Goal: Information Seeking & Learning: Learn about a topic

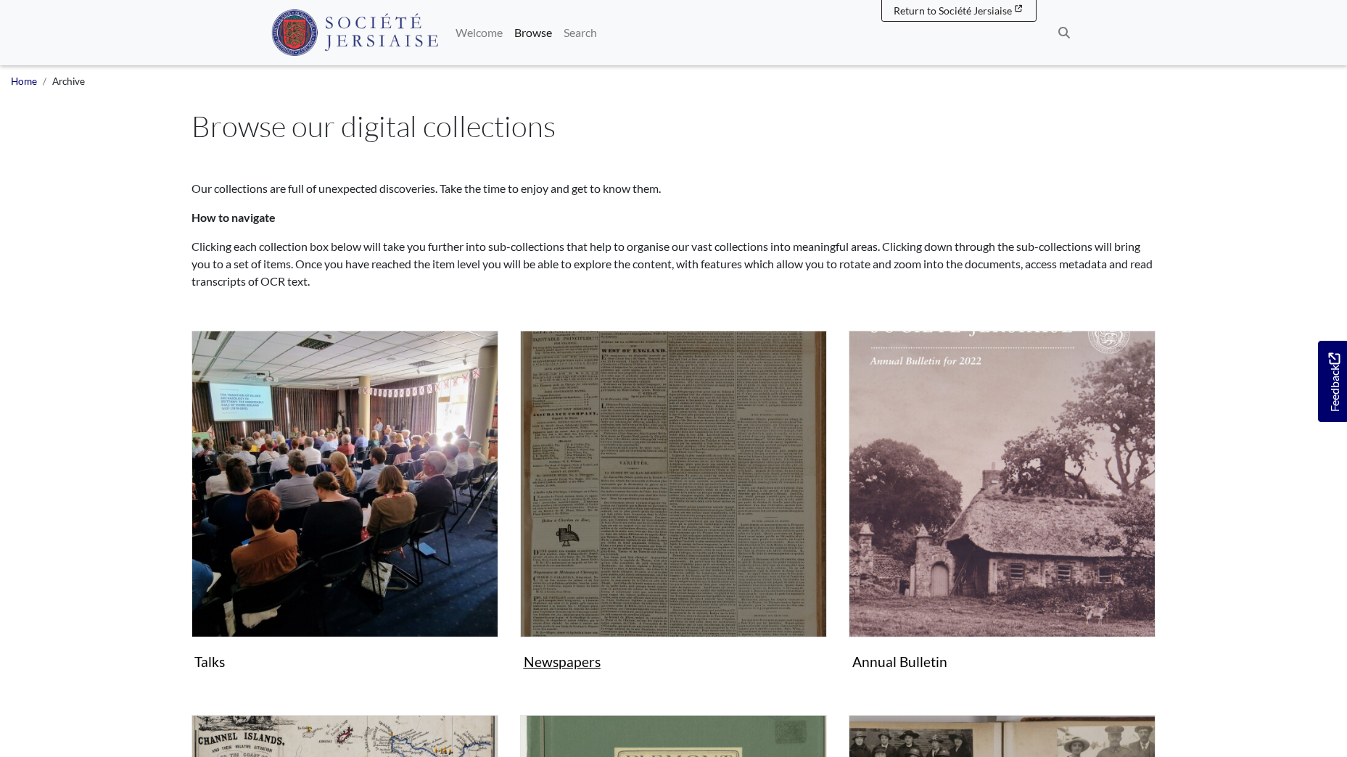
click at [707, 478] on img "Subcollection" at bounding box center [673, 484] width 307 height 307
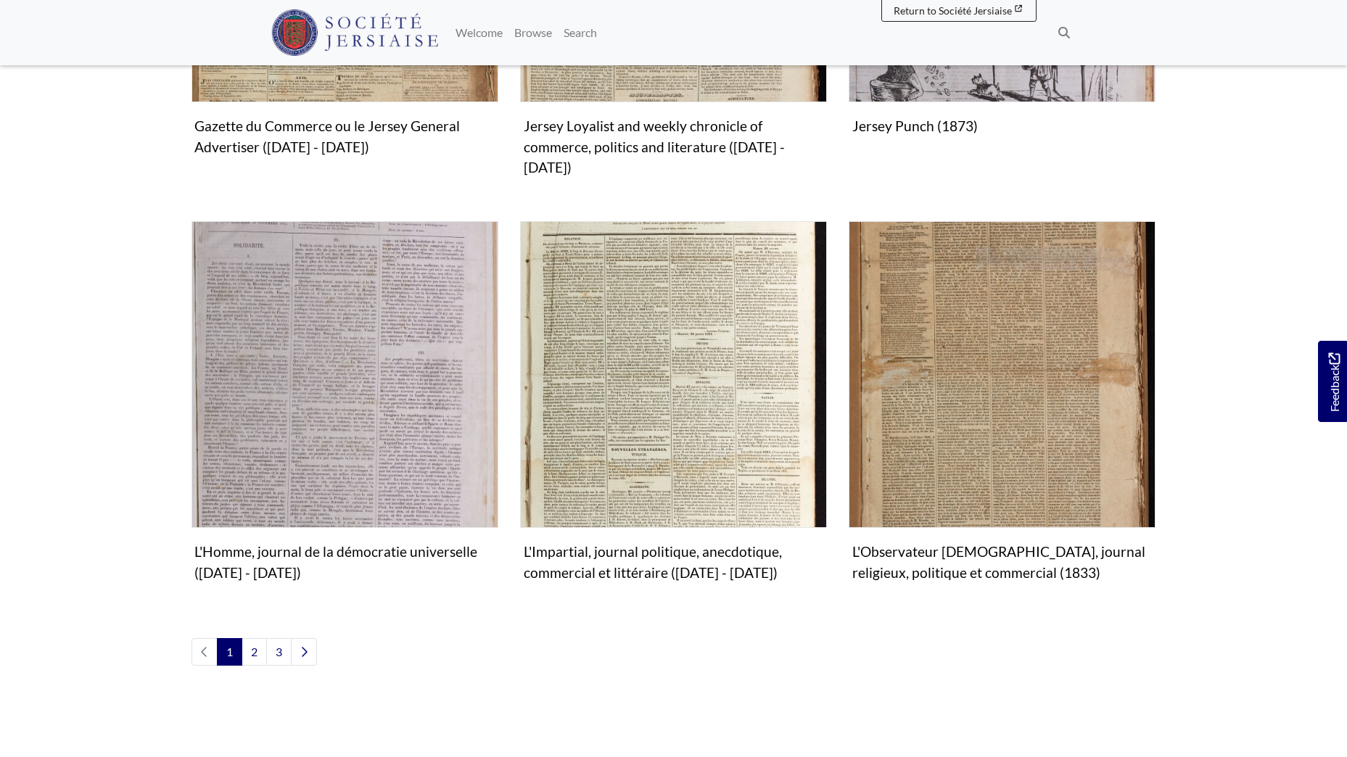
scroll to position [1523, 0]
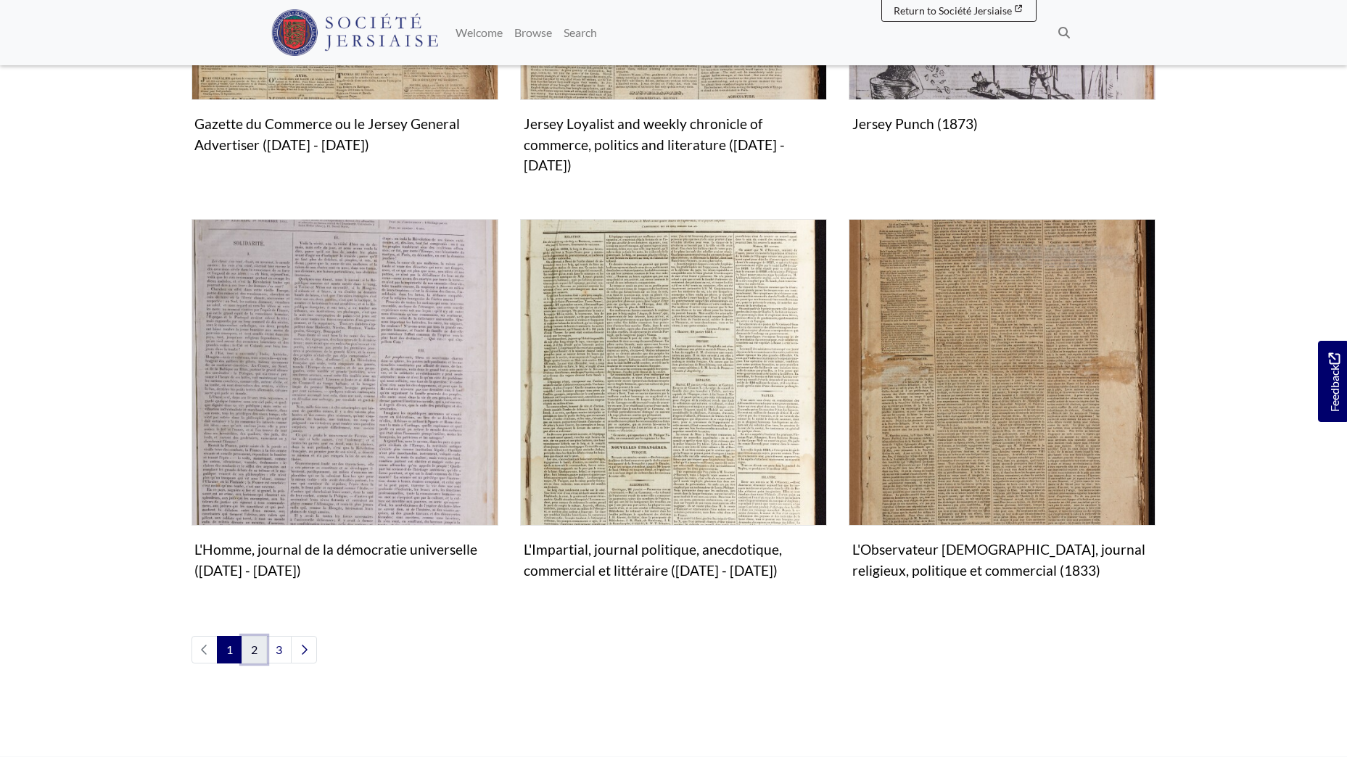
click at [252, 636] on link "2" at bounding box center [253, 650] width 25 height 28
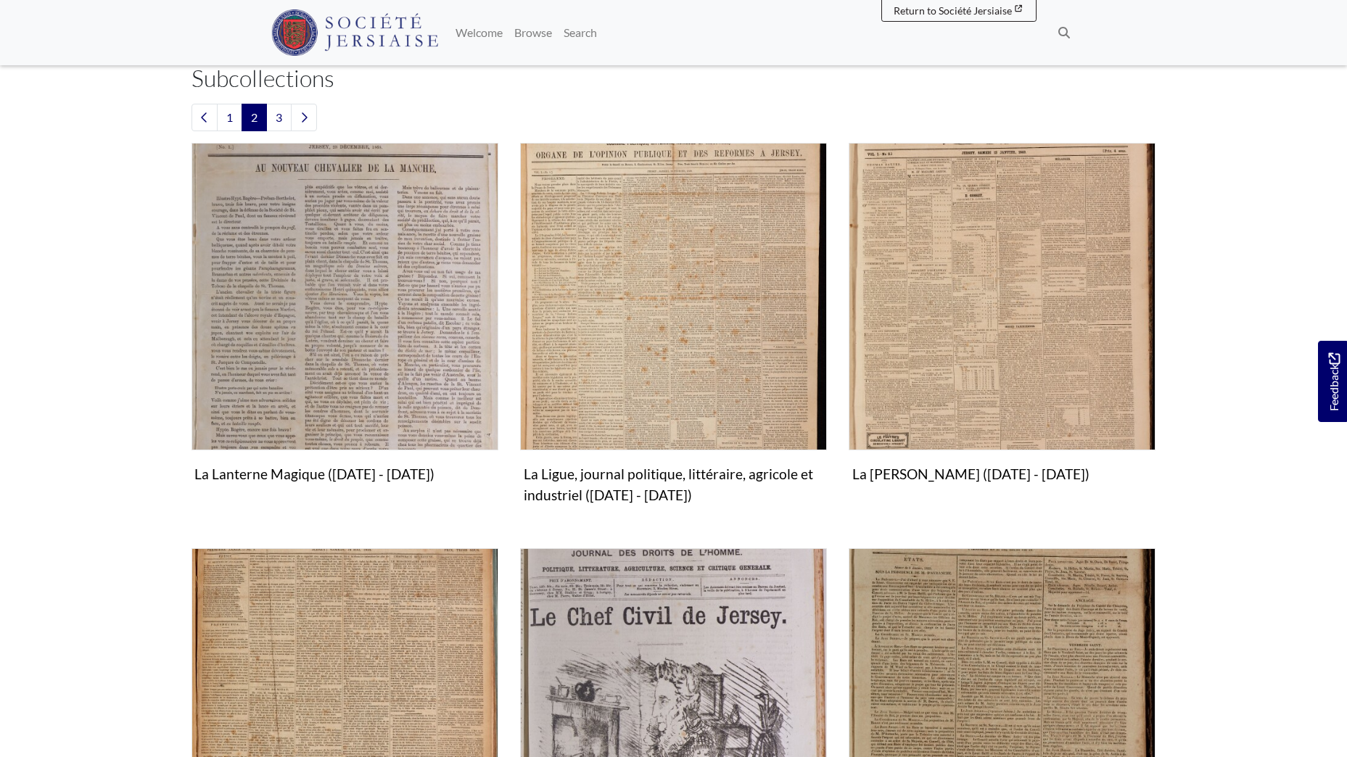
scroll to position [363, 0]
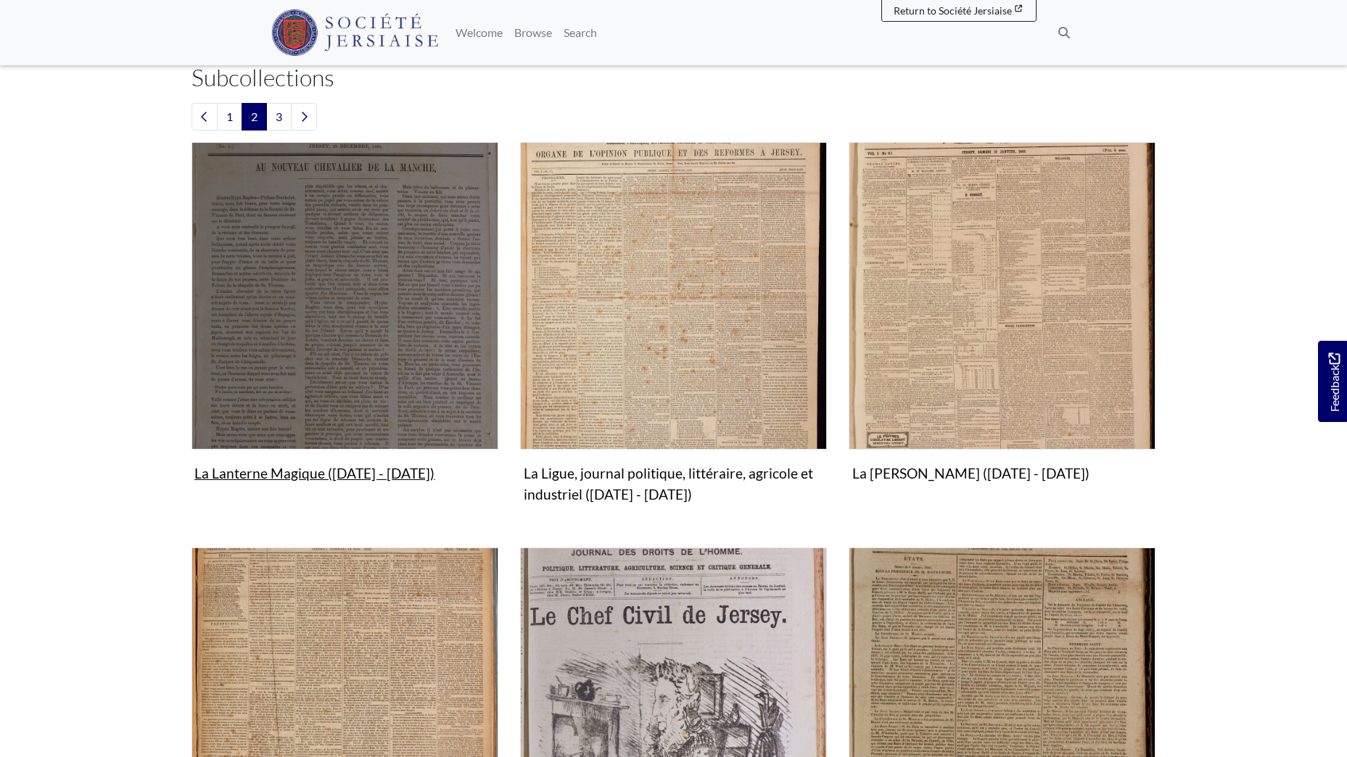
click at [378, 366] on img "Subcollection" at bounding box center [344, 295] width 307 height 307
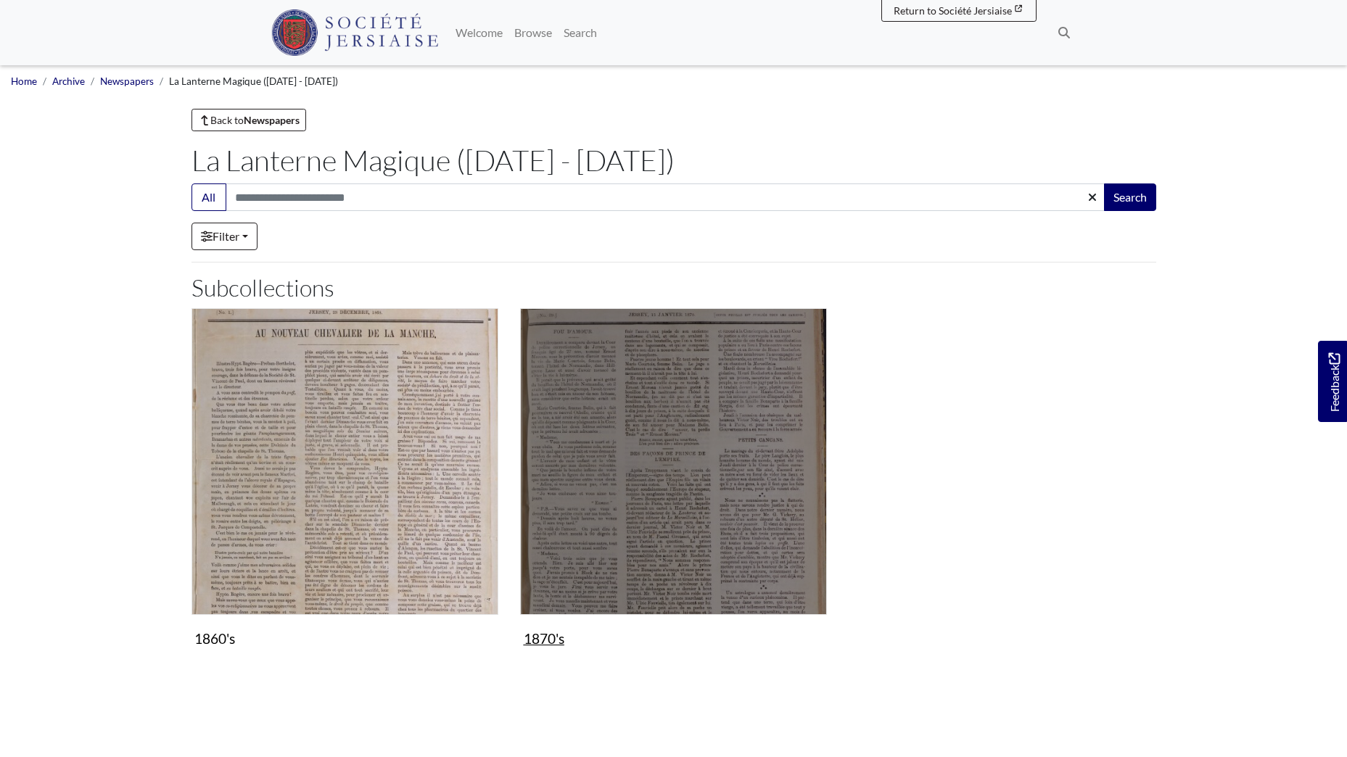
click at [628, 413] on img "Subcollection" at bounding box center [673, 461] width 307 height 307
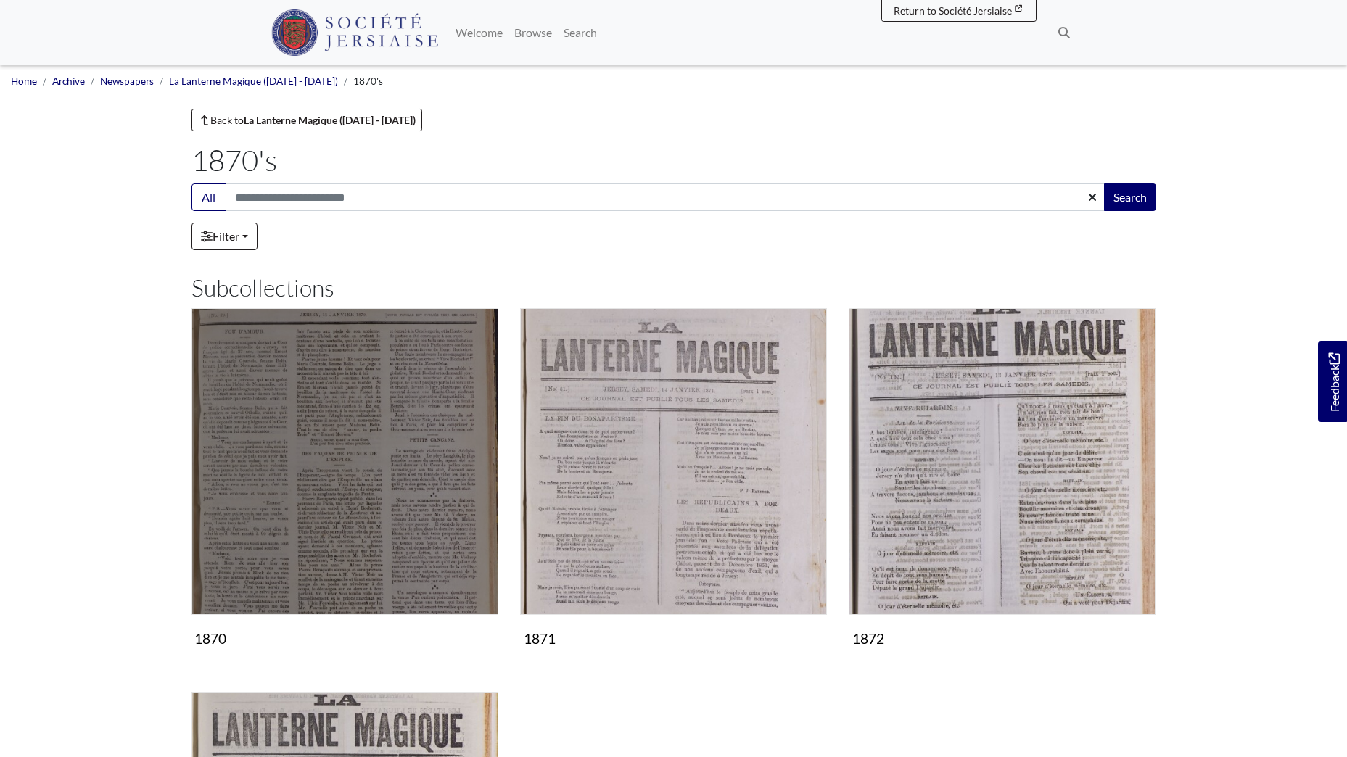
click at [287, 455] on img "Subcollection" at bounding box center [344, 461] width 307 height 307
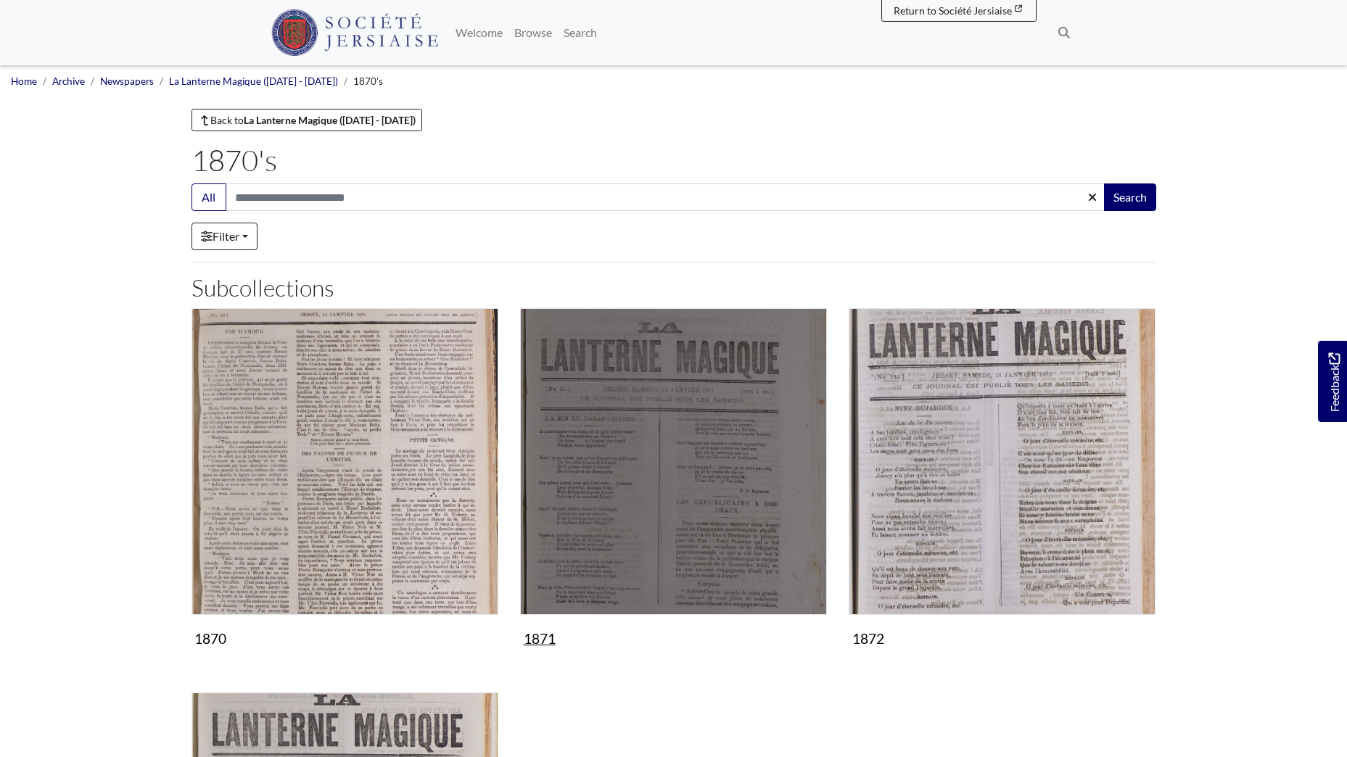
click at [730, 433] on img "Subcollection" at bounding box center [673, 461] width 307 height 307
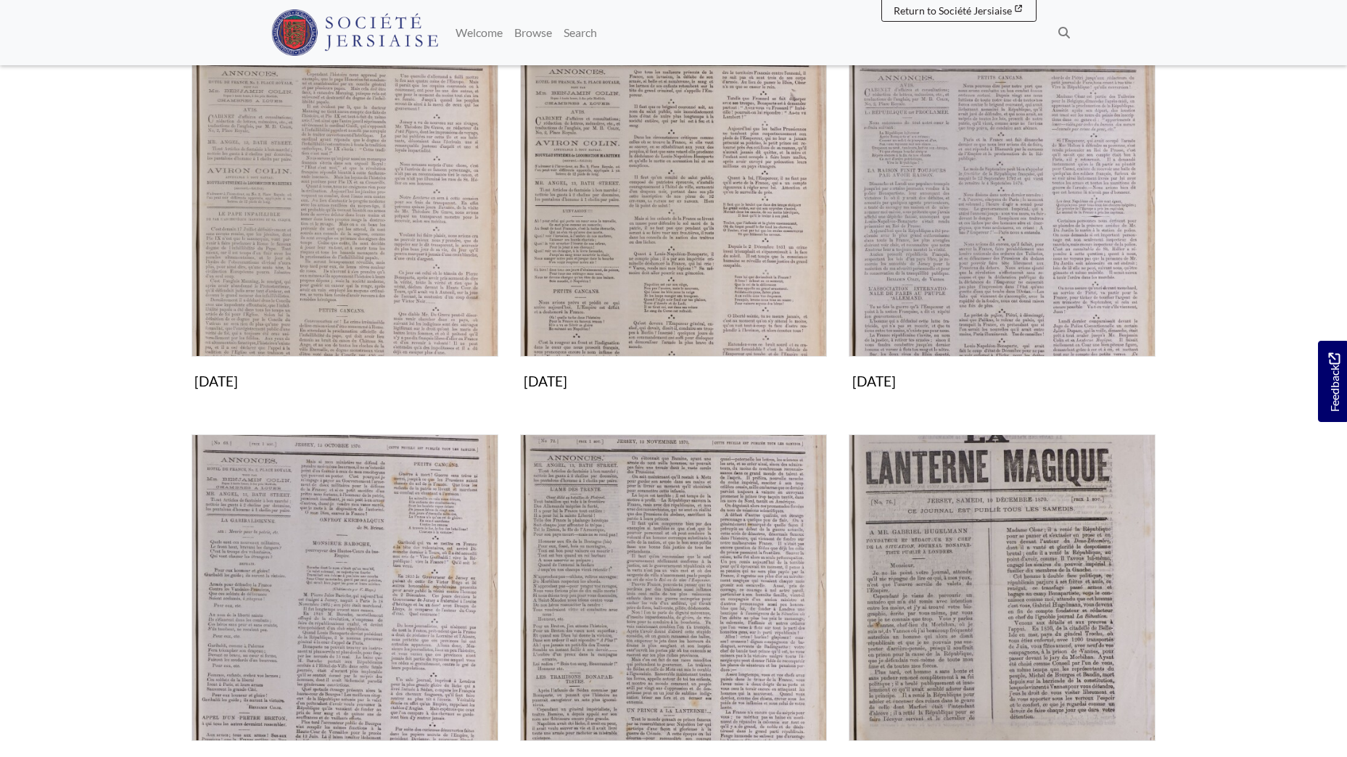
scroll to position [1377, 0]
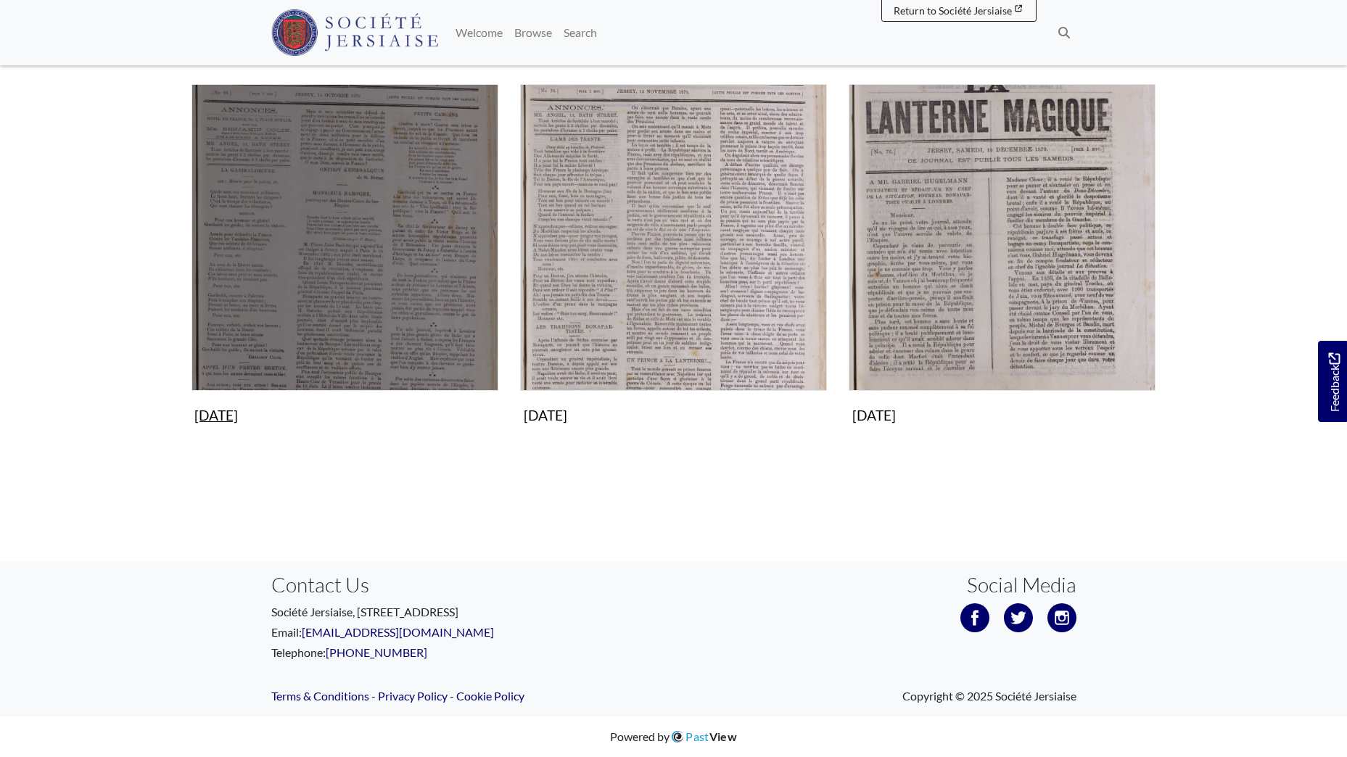
click at [265, 268] on img "Subcollection" at bounding box center [344, 237] width 307 height 307
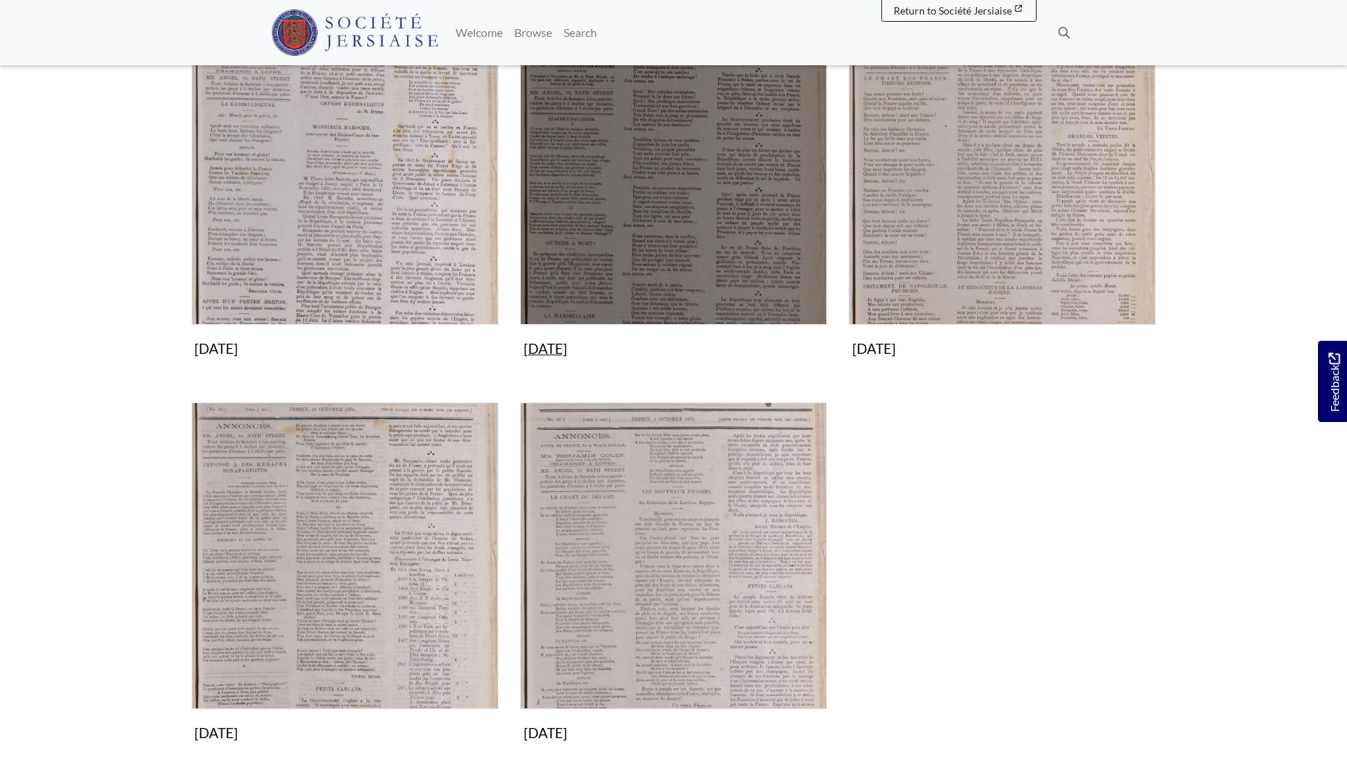
scroll to position [363, 0]
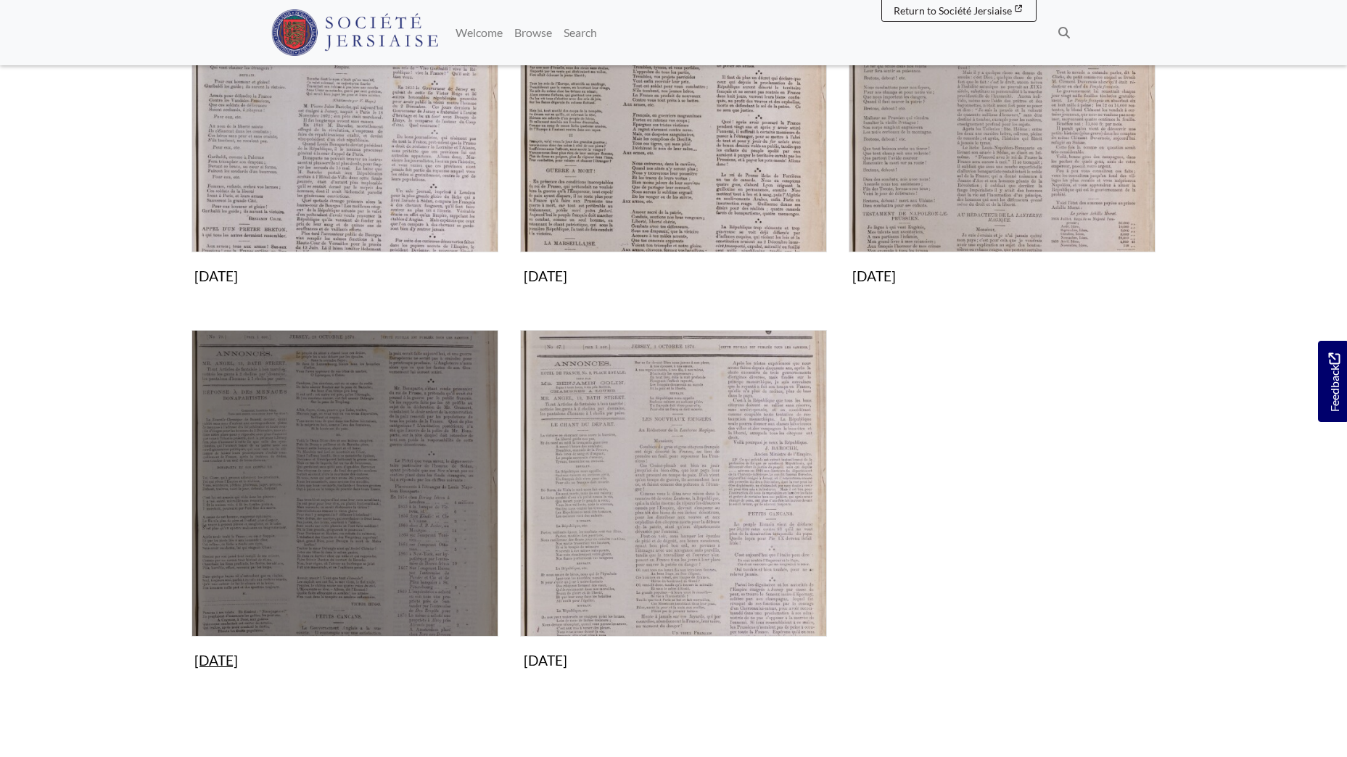
click at [406, 427] on img "Subcollection" at bounding box center [344, 483] width 307 height 307
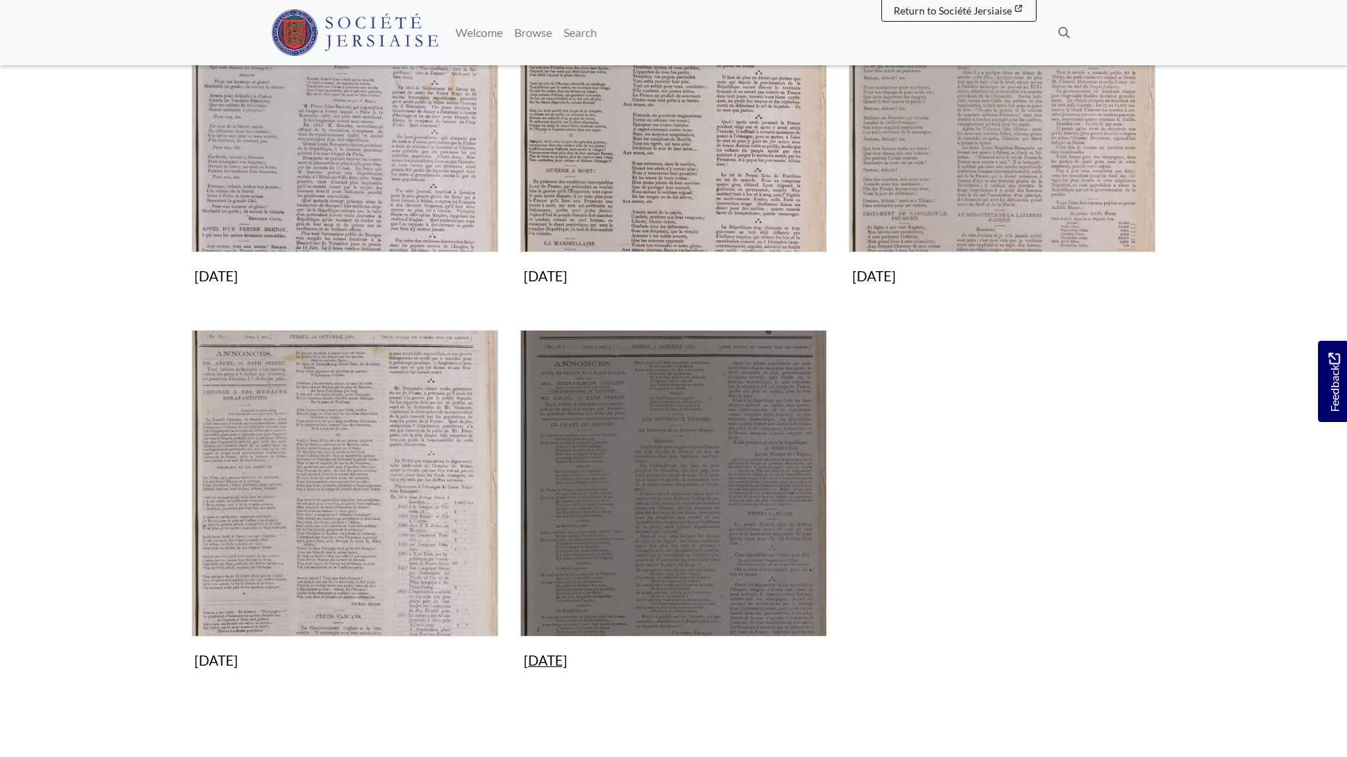
click at [632, 497] on img "Subcollection" at bounding box center [673, 483] width 307 height 307
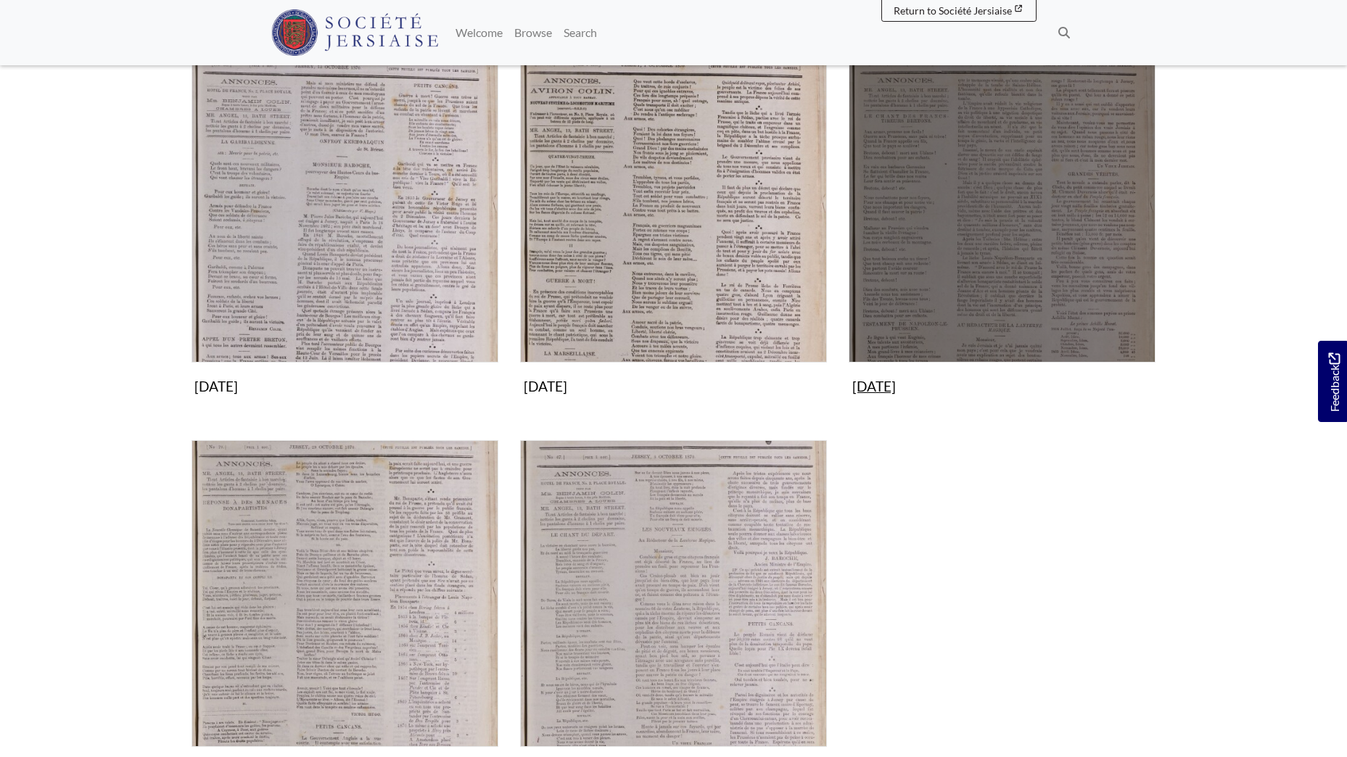
scroll to position [218, 0]
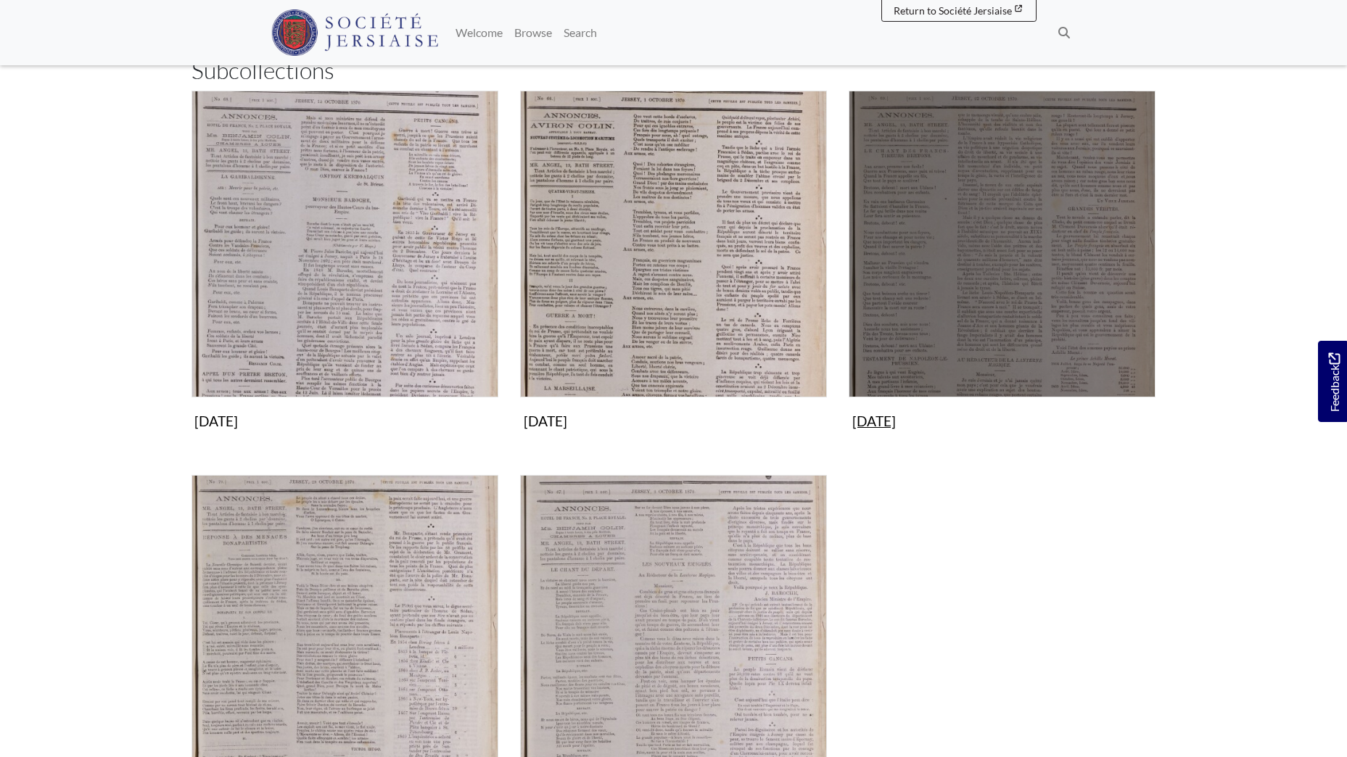
click at [995, 197] on img "Subcollection" at bounding box center [1001, 244] width 307 height 307
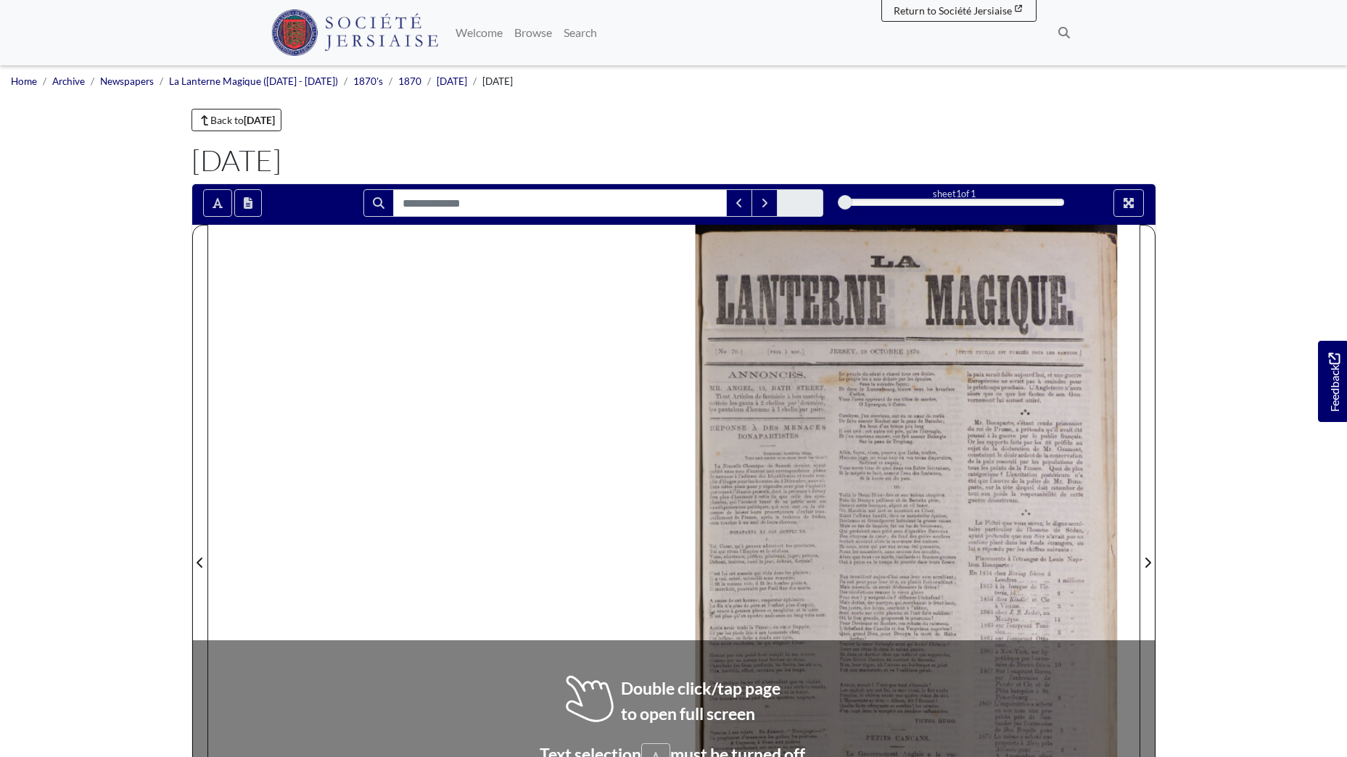
click at [813, 466] on div at bounding box center [907, 554] width 466 height 658
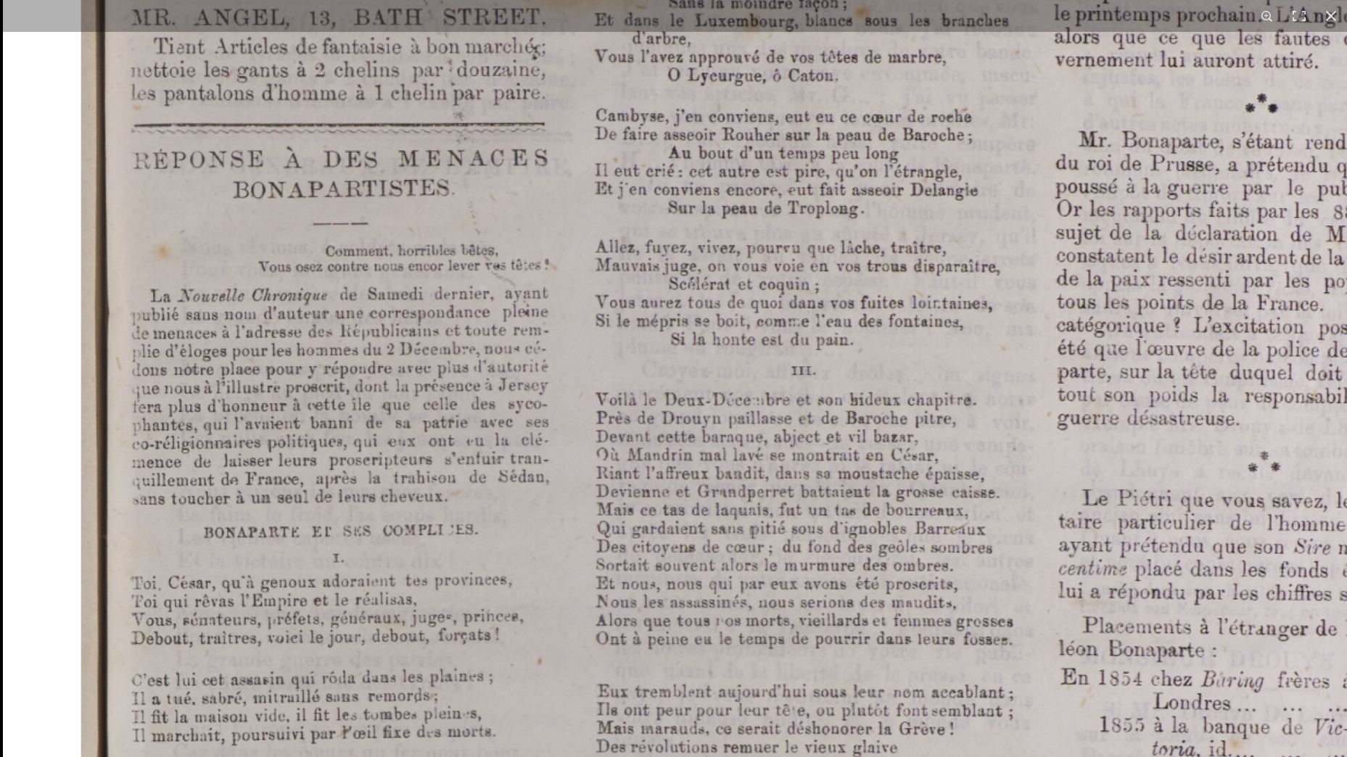
click at [854, 523] on img at bounding box center [835, 610] width 1665 height 2355
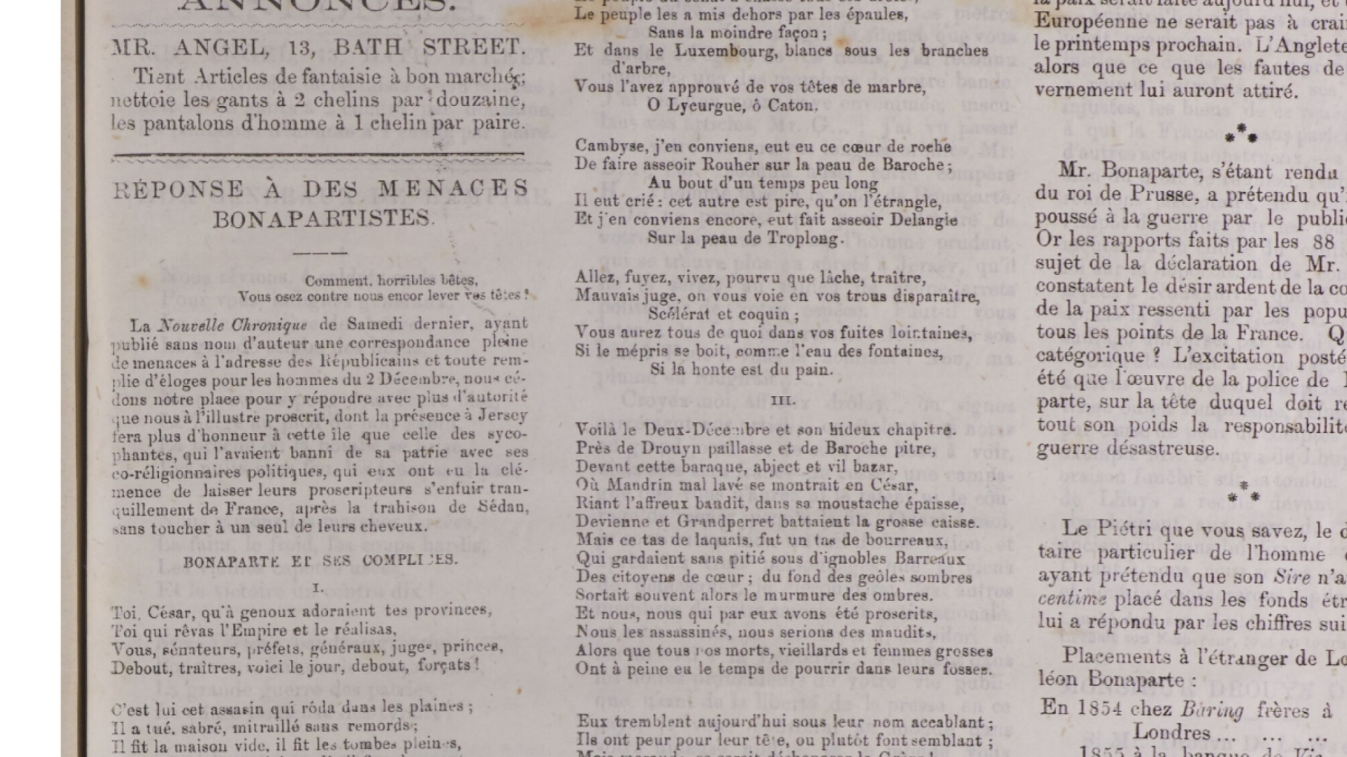
click at [808, 455] on img at bounding box center [815, 640] width 1665 height 2355
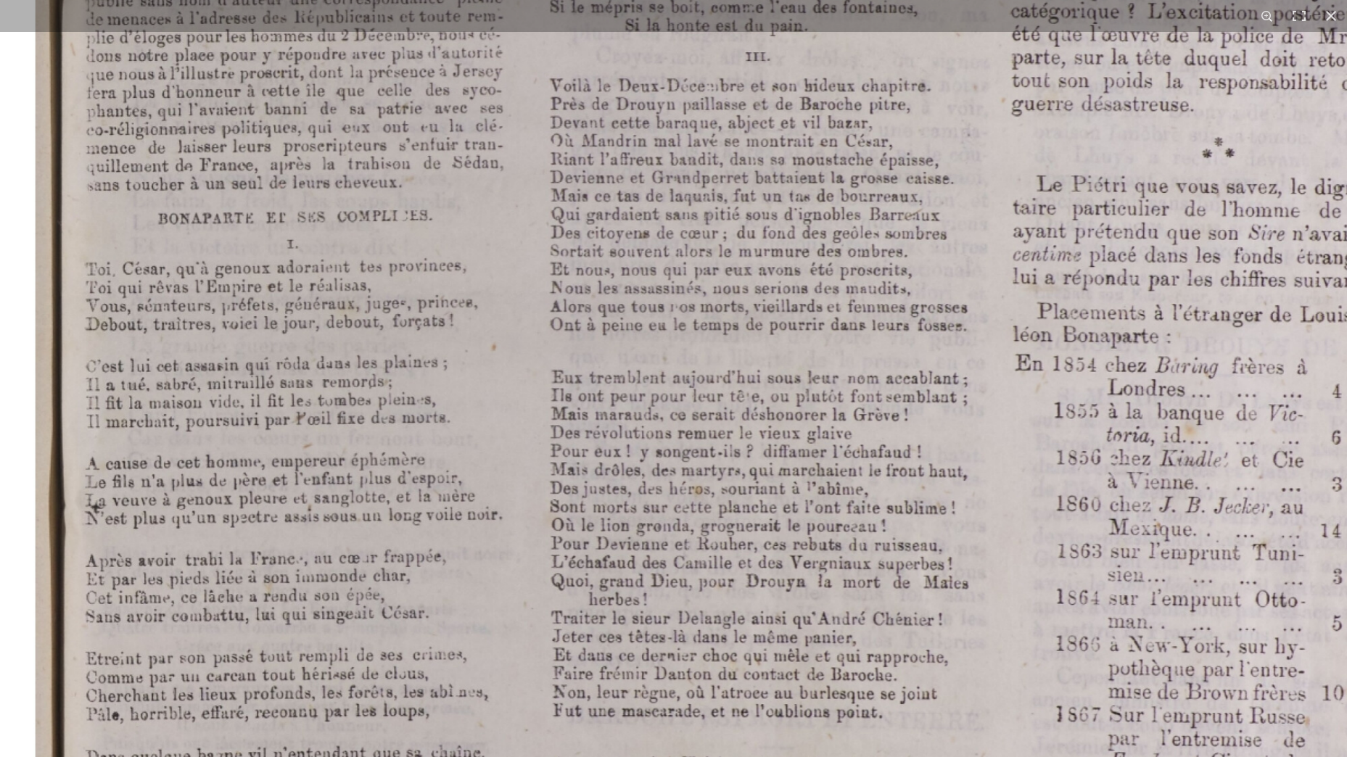
click at [783, 402] on img at bounding box center [789, 296] width 1665 height 2355
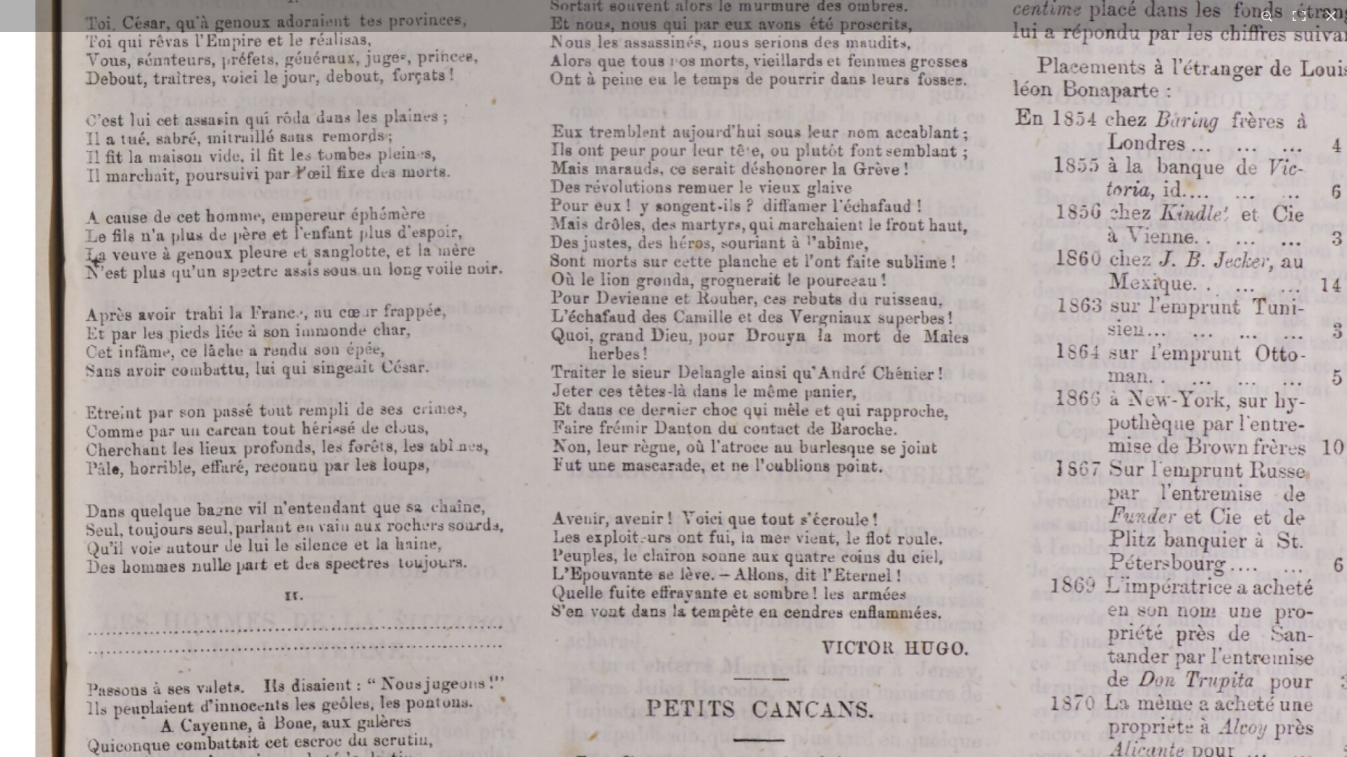
click at [776, 357] on img at bounding box center [789, 50] width 1665 height 2355
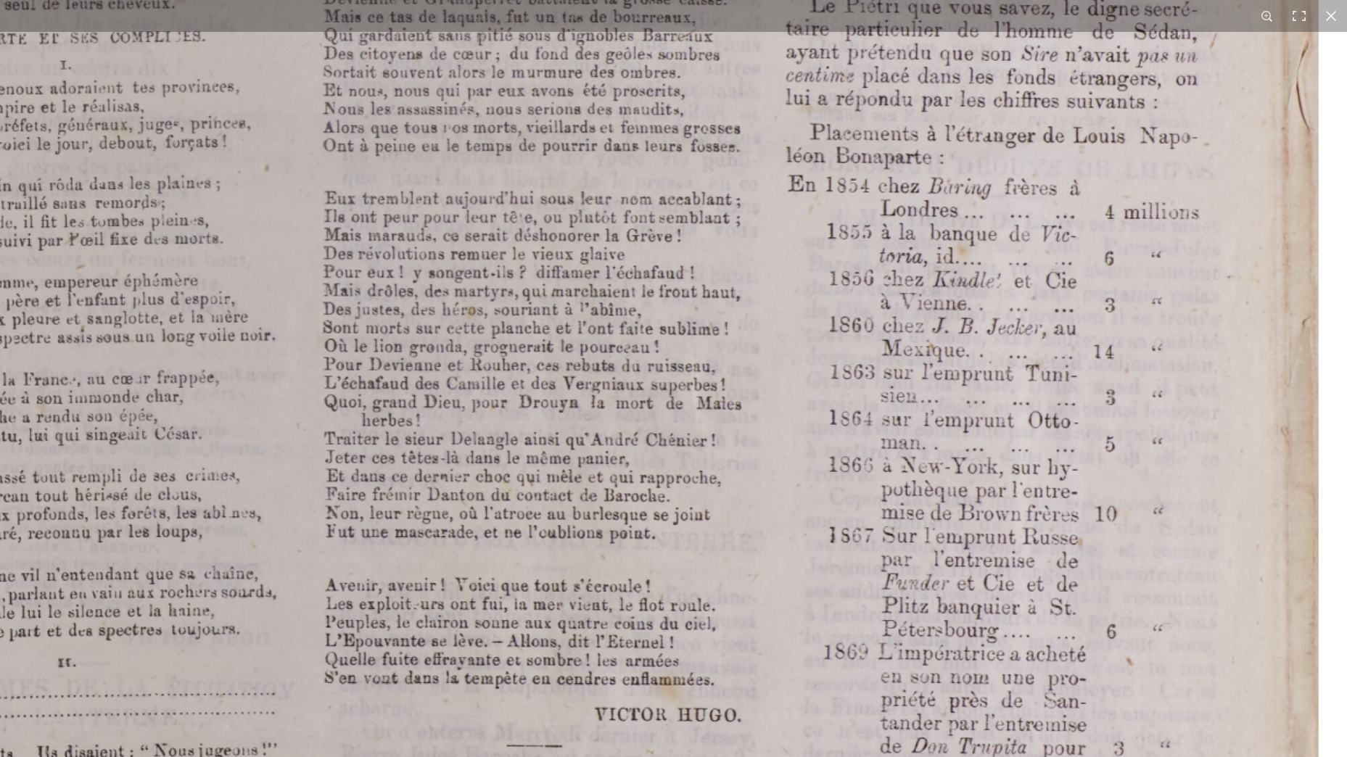
click at [825, 558] on img at bounding box center [562, 117] width 1665 height 2355
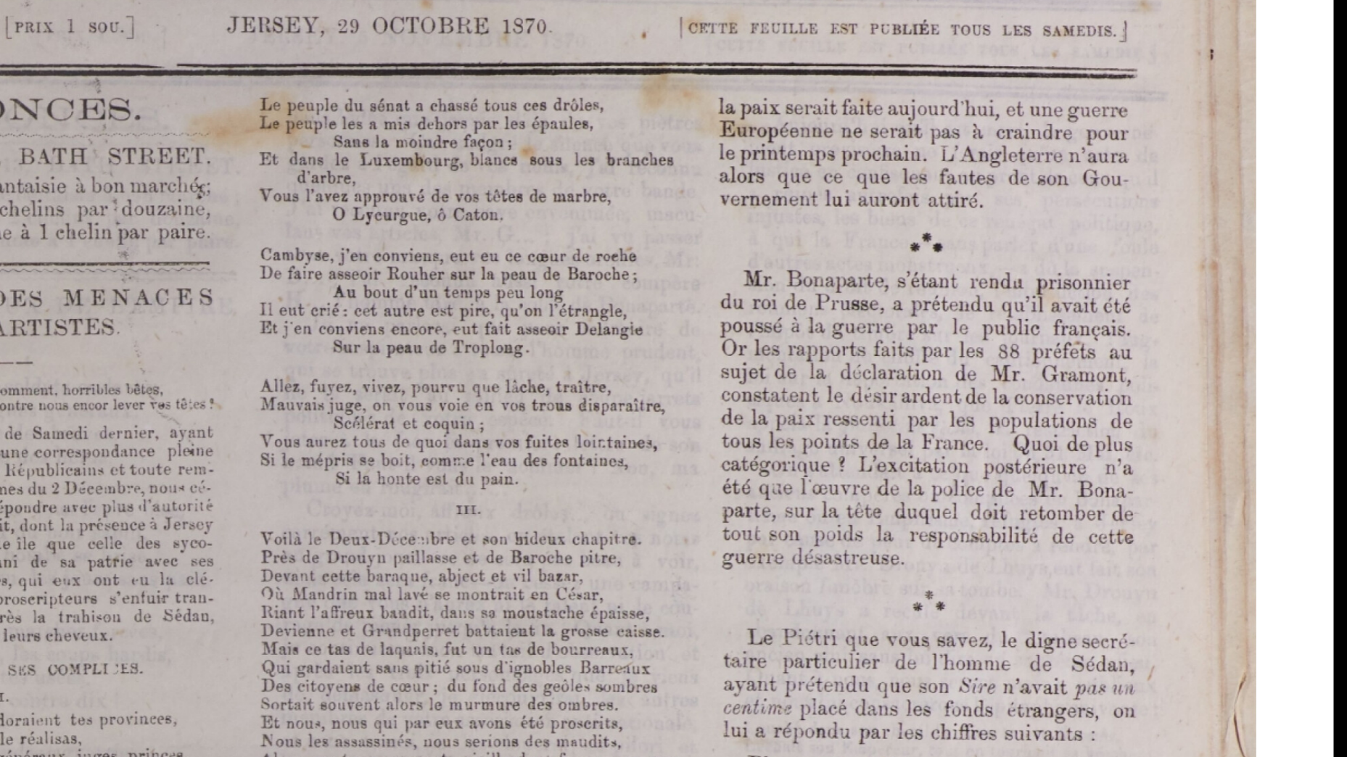
click at [862, 756] on html "Menu" at bounding box center [673, 617] width 1347 height 1234
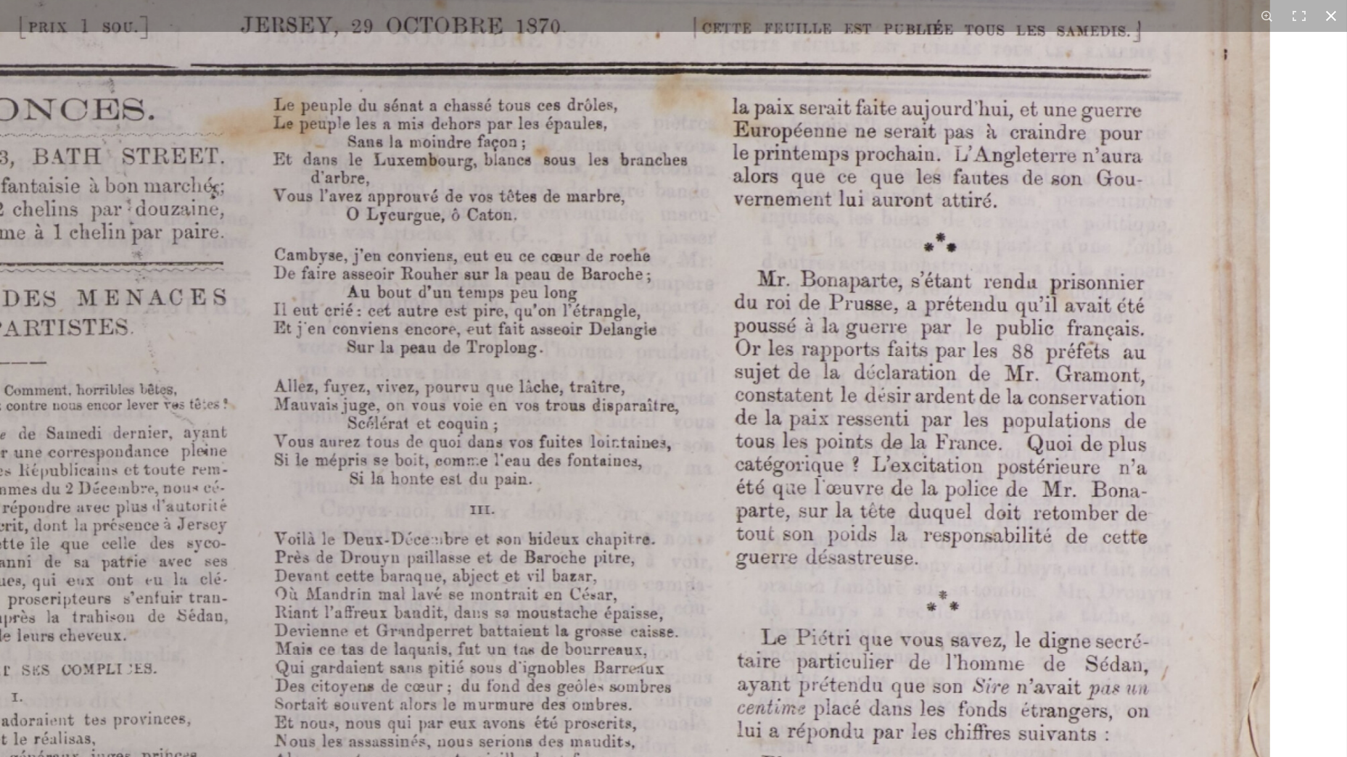
click at [1329, 17] on button at bounding box center [1331, 16] width 32 height 32
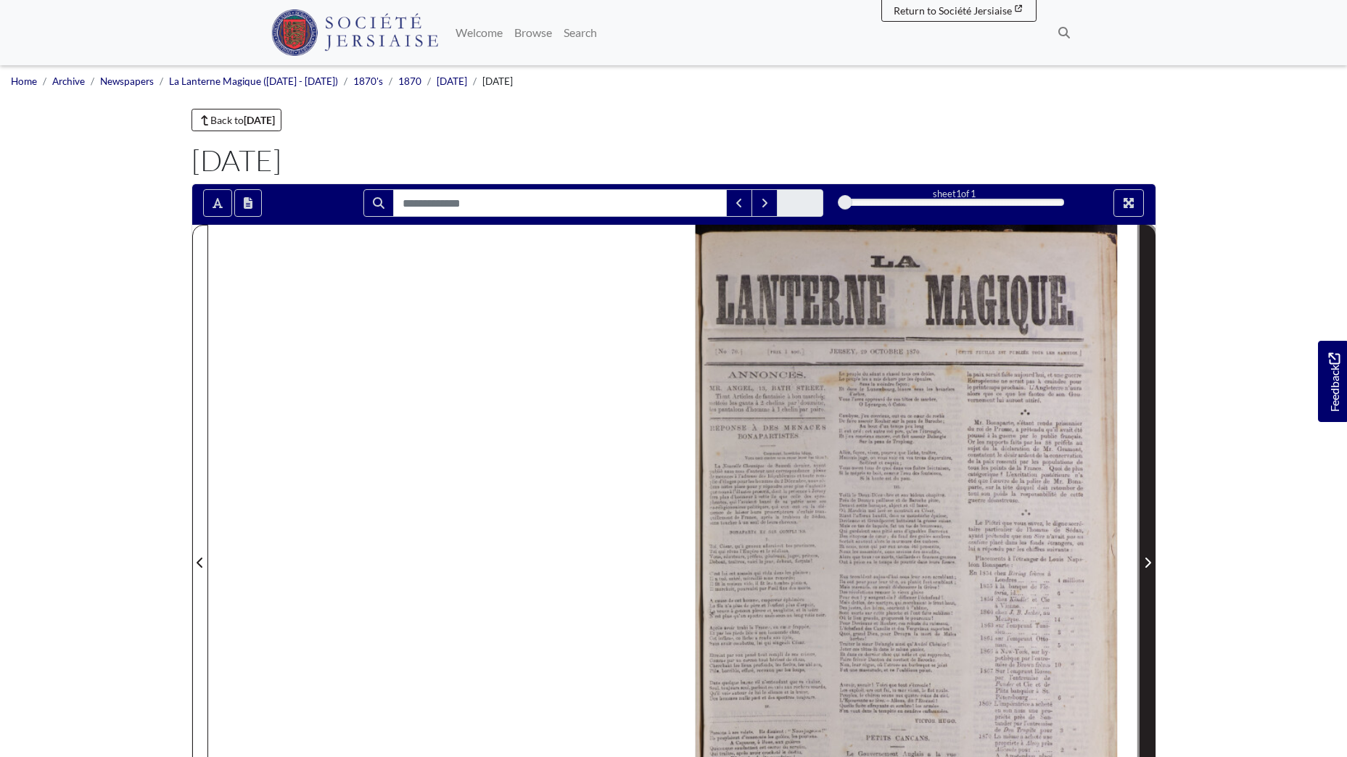
click at [1144, 563] on icon "Next Page" at bounding box center [1147, 563] width 7 height 12
click at [1144, 558] on icon "Next Page" at bounding box center [1147, 563] width 7 height 12
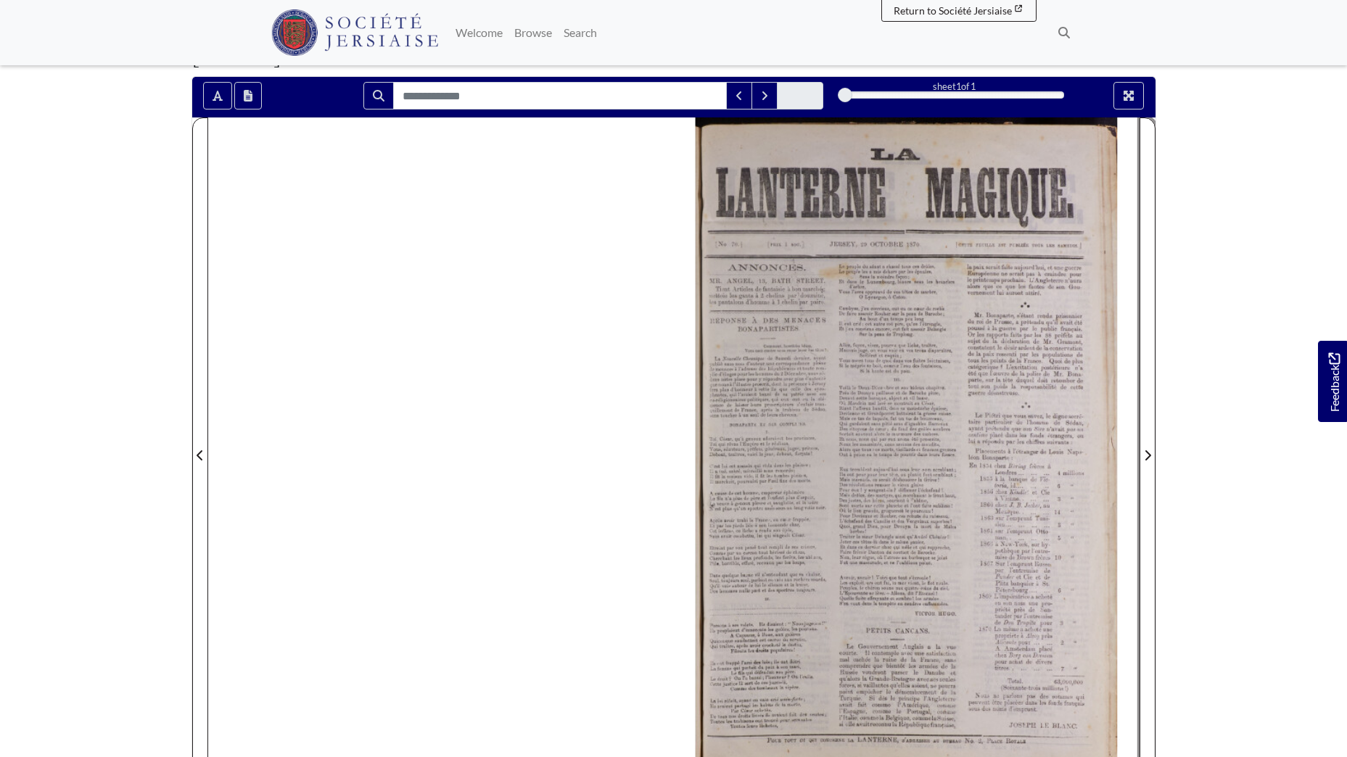
scroll to position [189, 0]
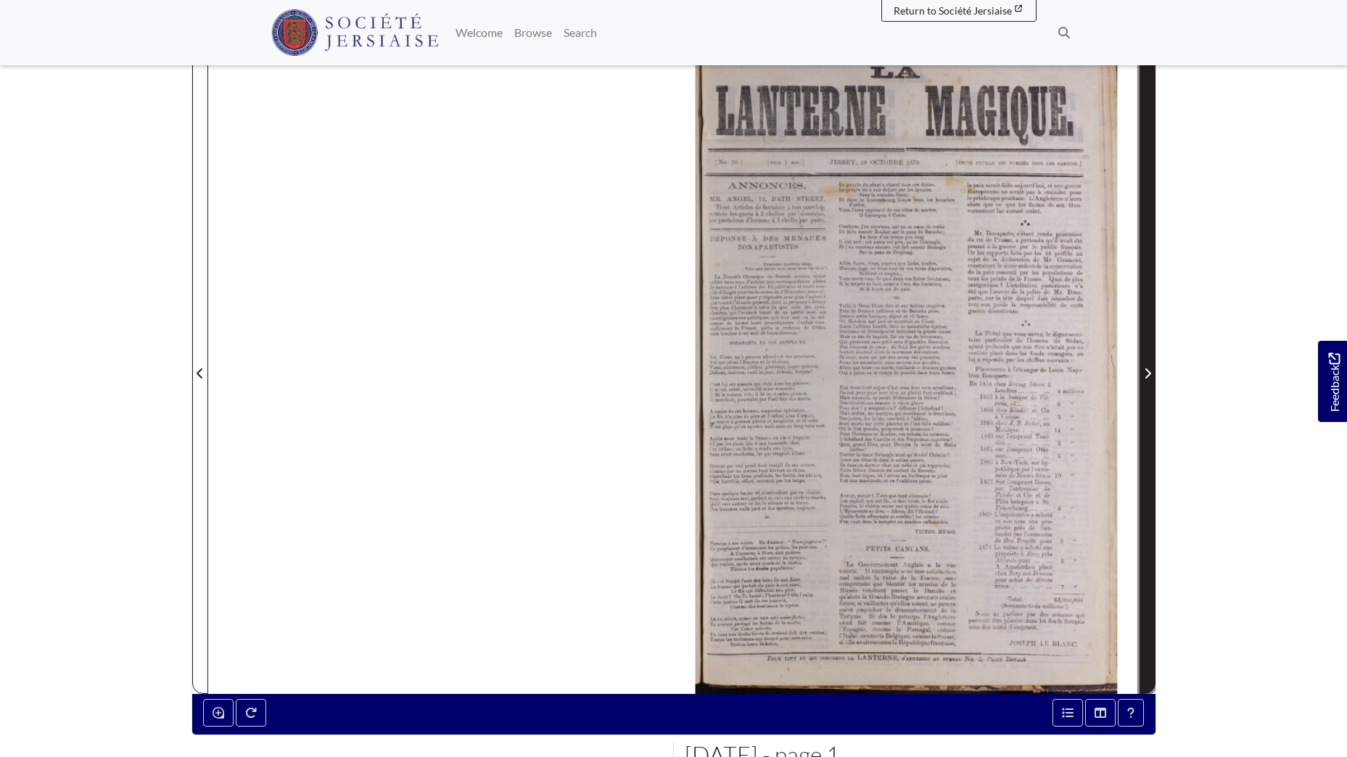
click at [1146, 371] on icon "Next Page" at bounding box center [1147, 373] width 6 height 10
click at [1147, 371] on icon "Next Page" at bounding box center [1147, 373] width 6 height 10
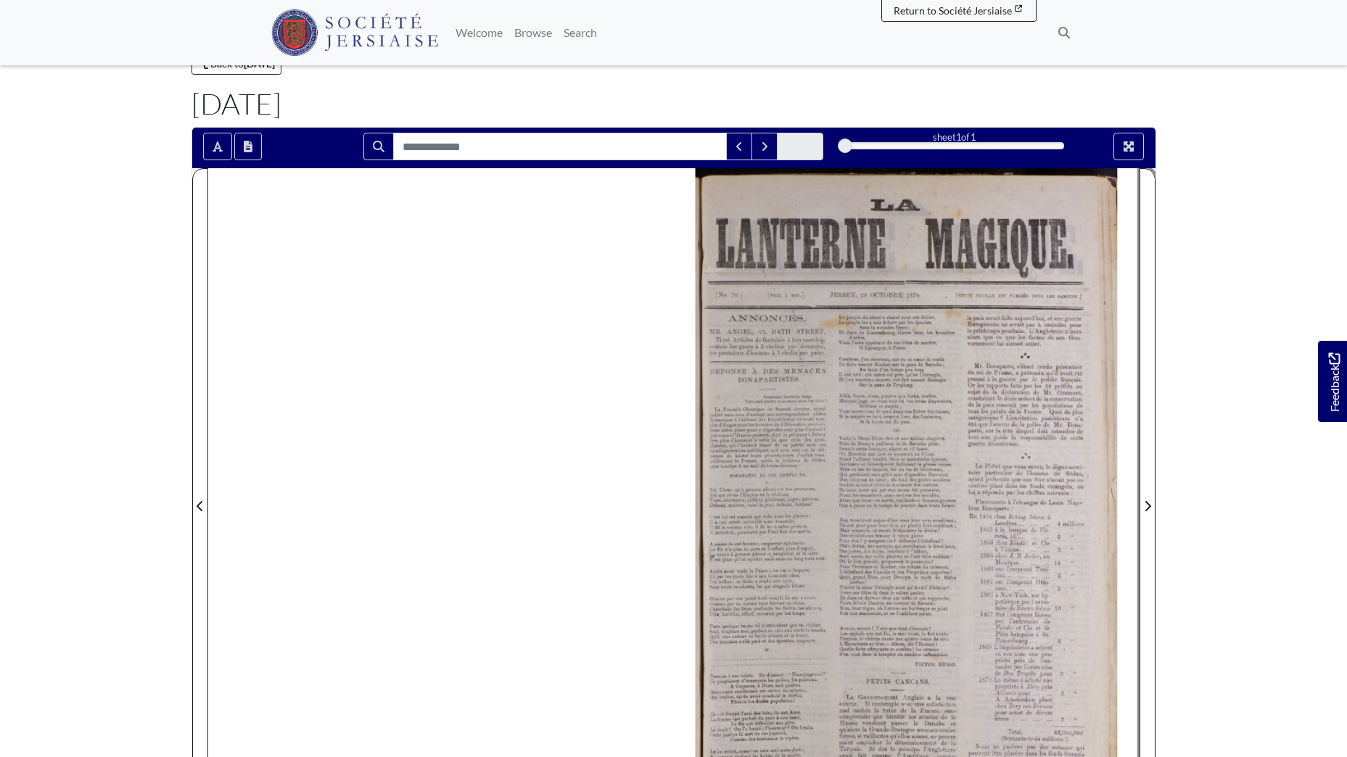
scroll to position [44, 0]
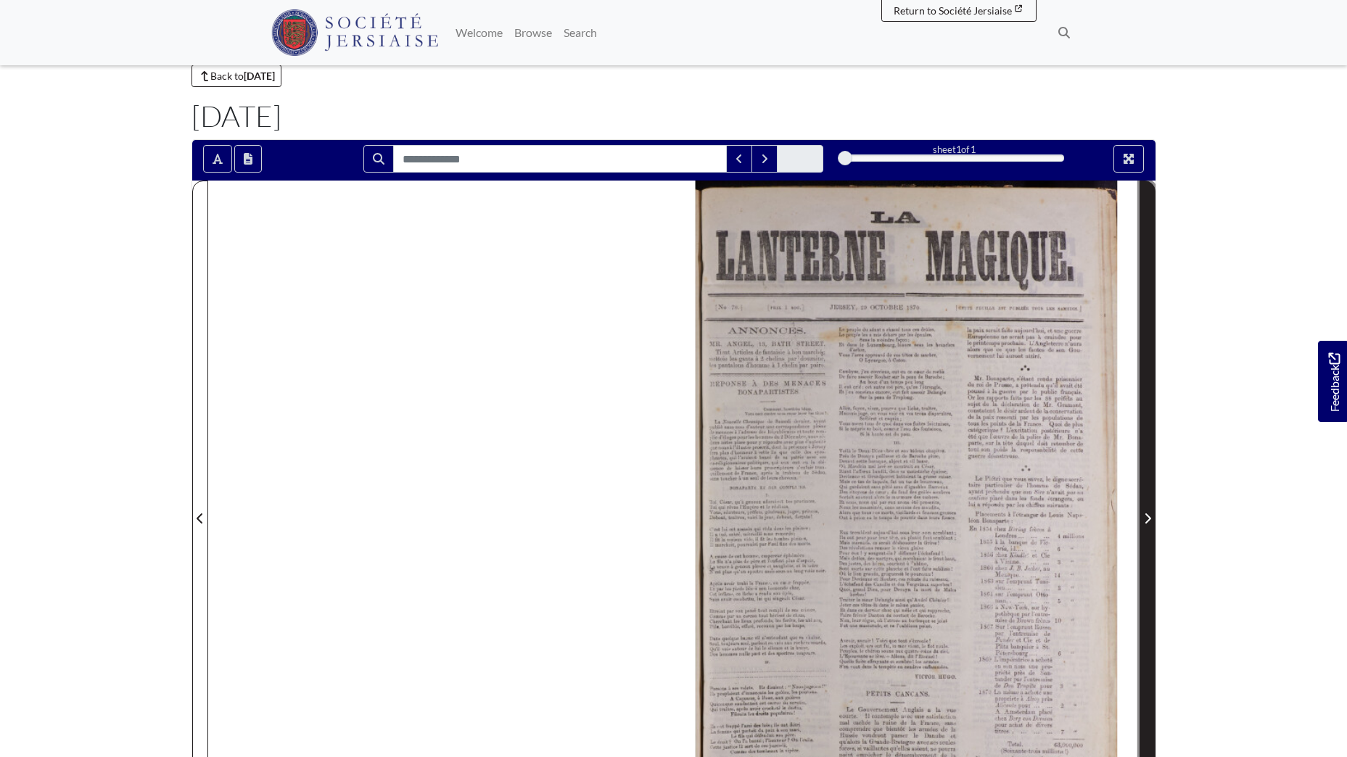
click at [1147, 518] on icon "Next Page" at bounding box center [1147, 519] width 7 height 12
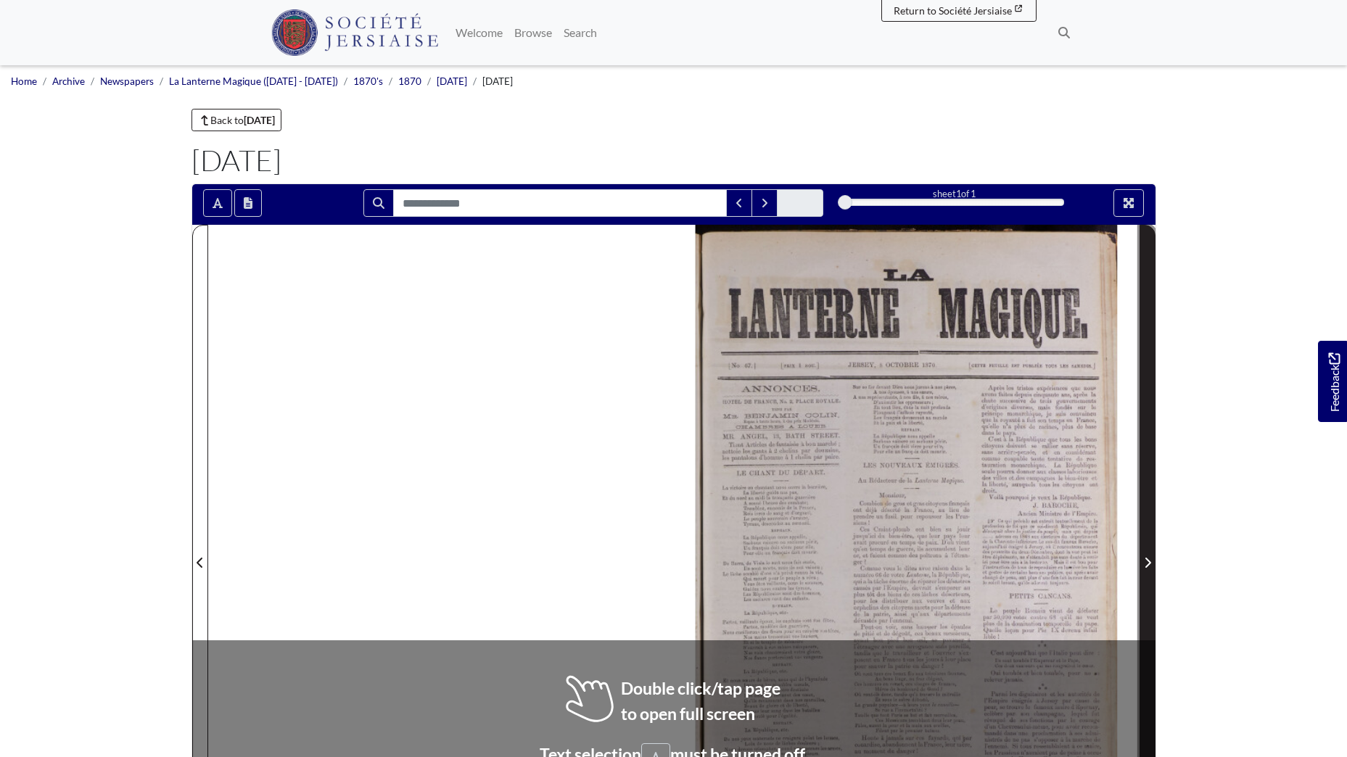
click at [1145, 561] on icon "Next Page" at bounding box center [1147, 563] width 7 height 12
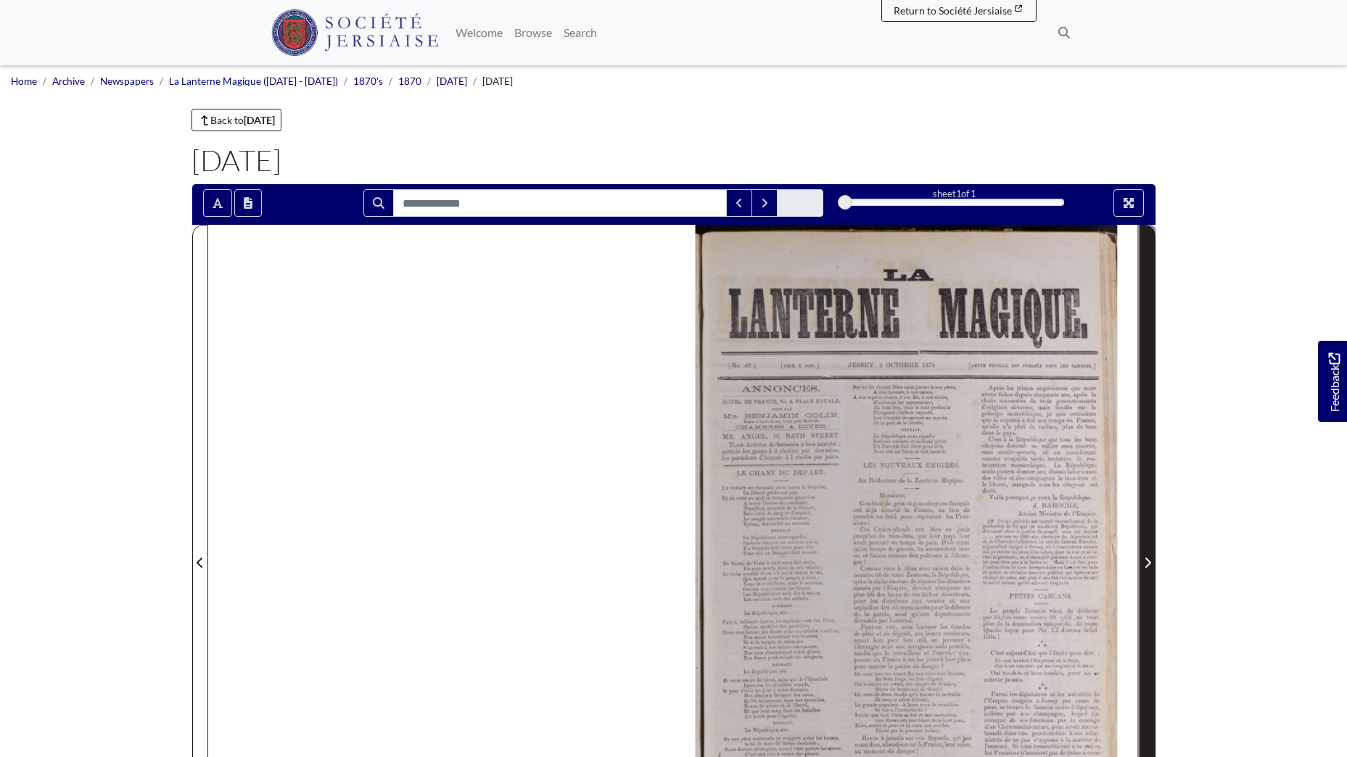
click at [1145, 561] on icon "Next Page" at bounding box center [1147, 563] width 7 height 12
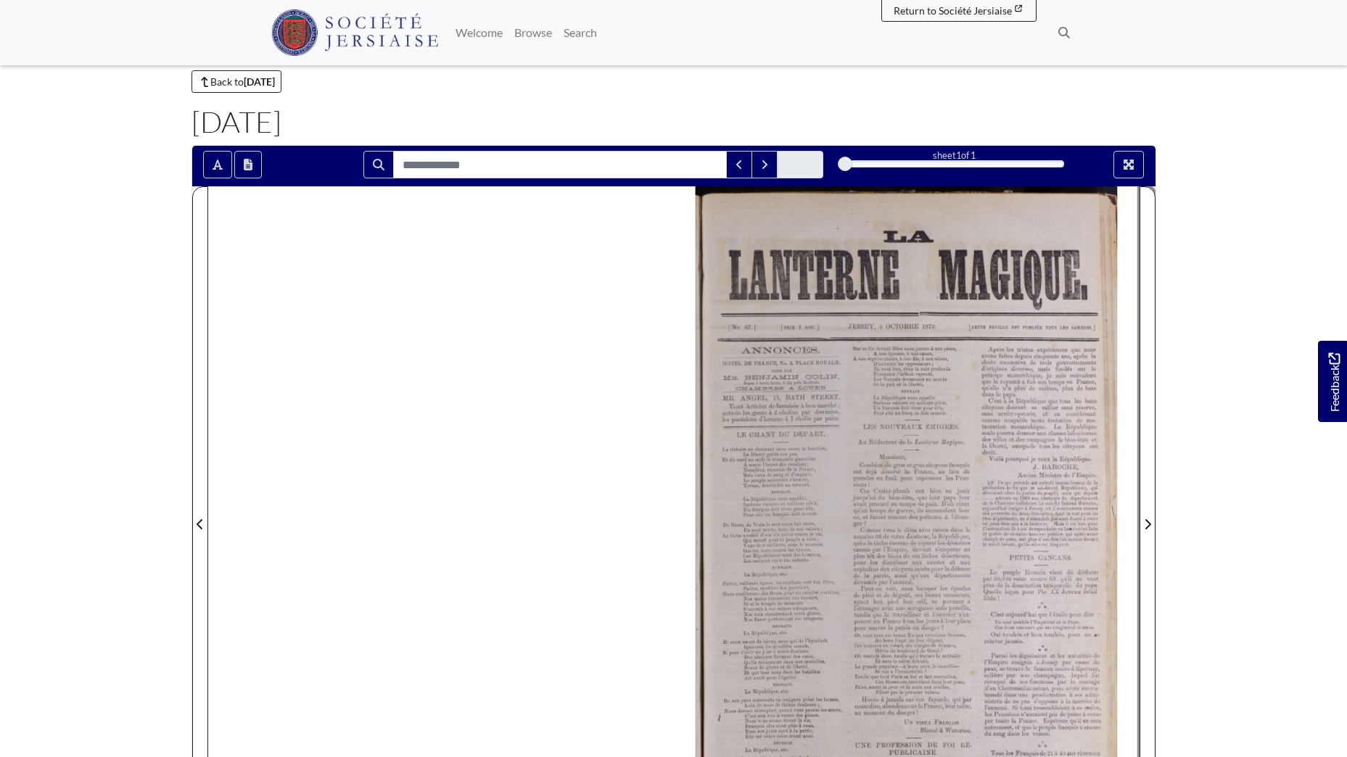
scroll to position [73, 0]
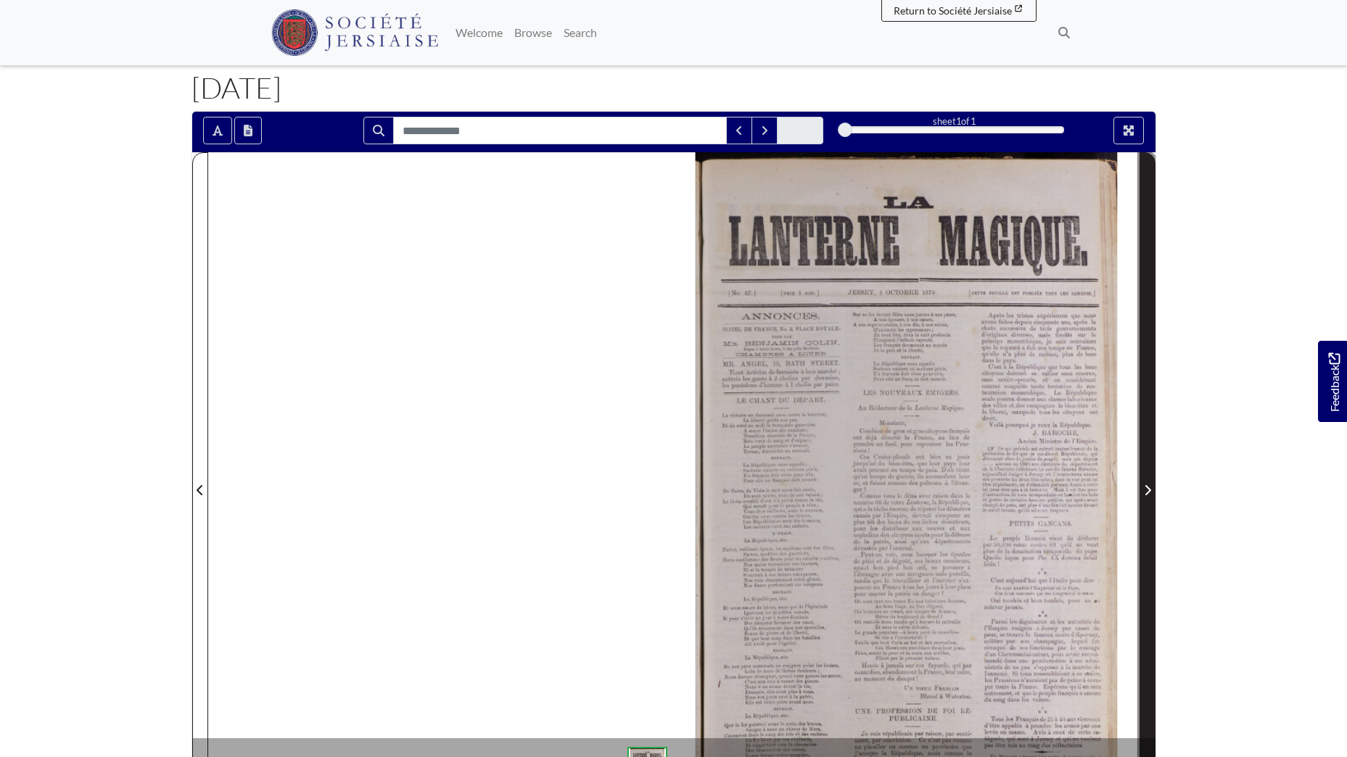
click at [1145, 486] on icon "Next Page" at bounding box center [1147, 490] width 6 height 10
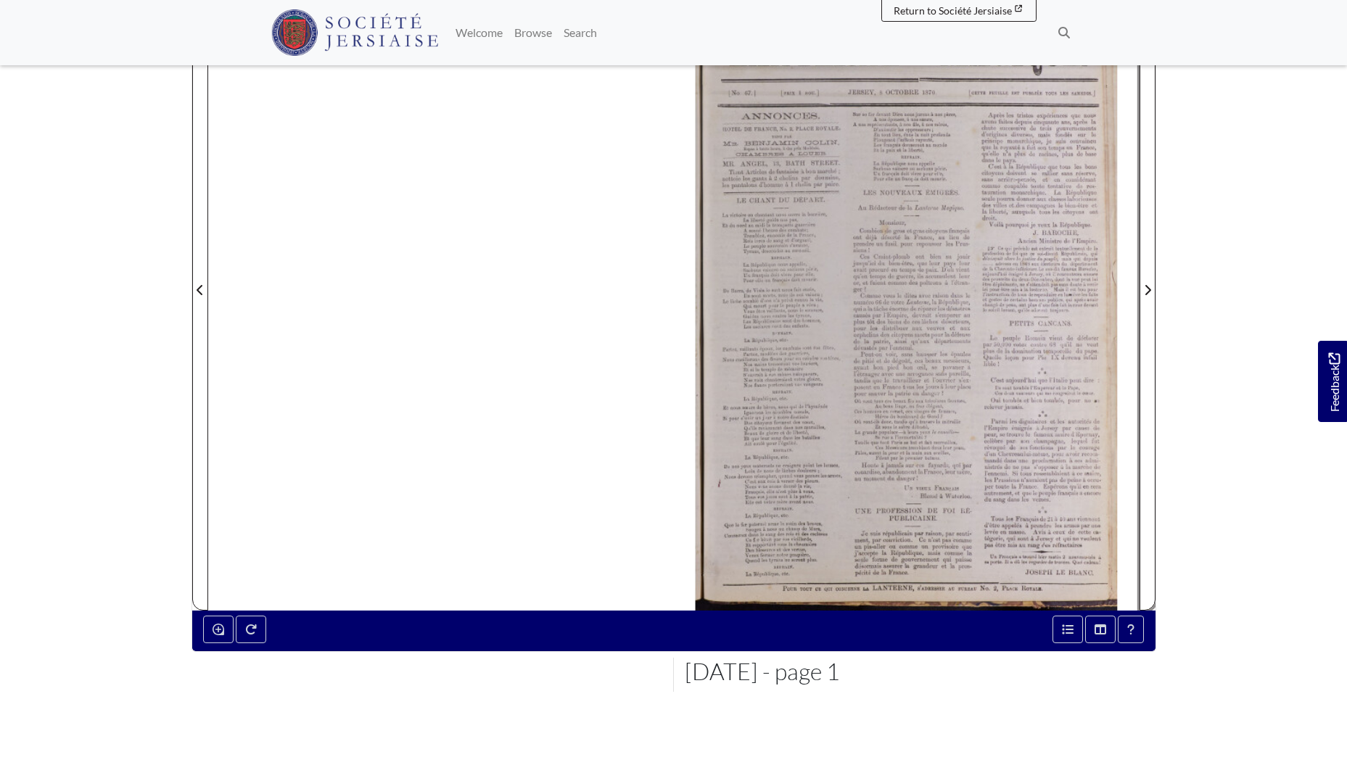
scroll to position [218, 0]
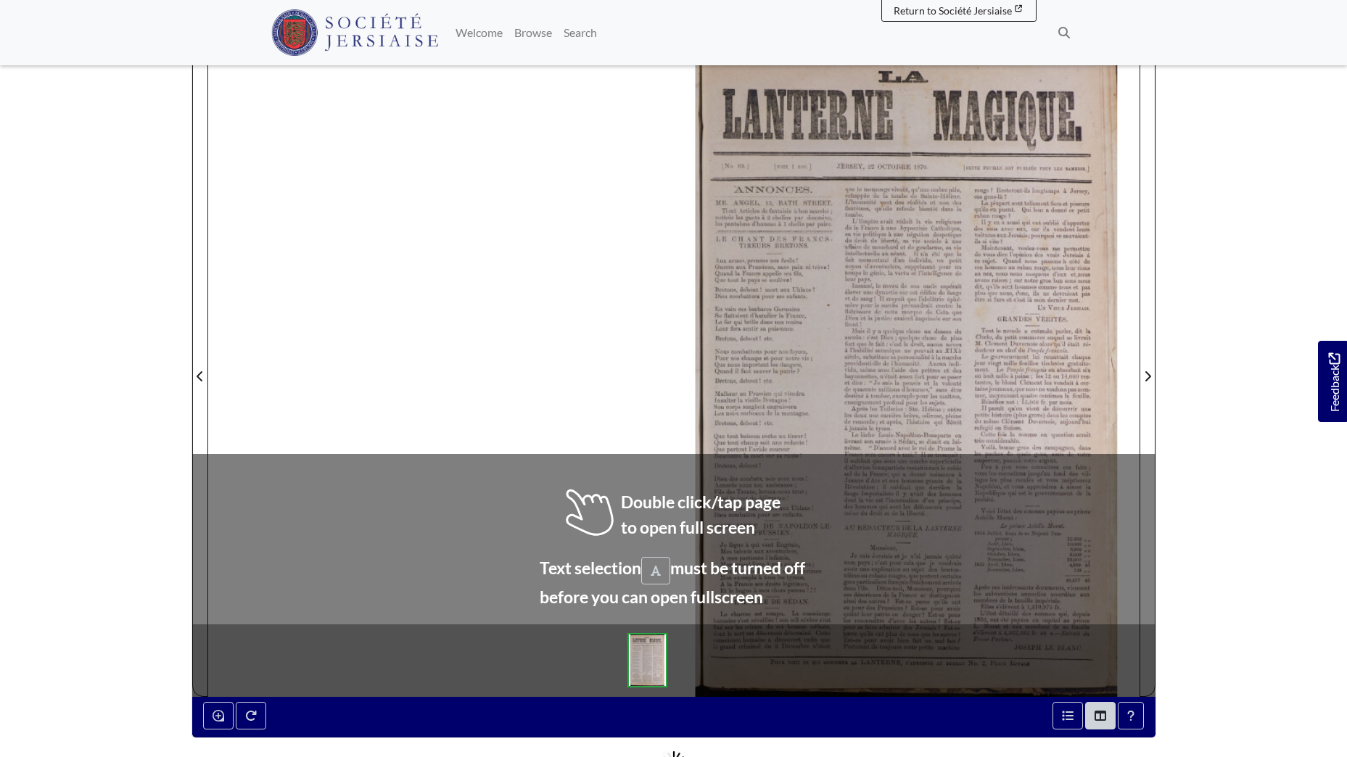
scroll to position [218, 0]
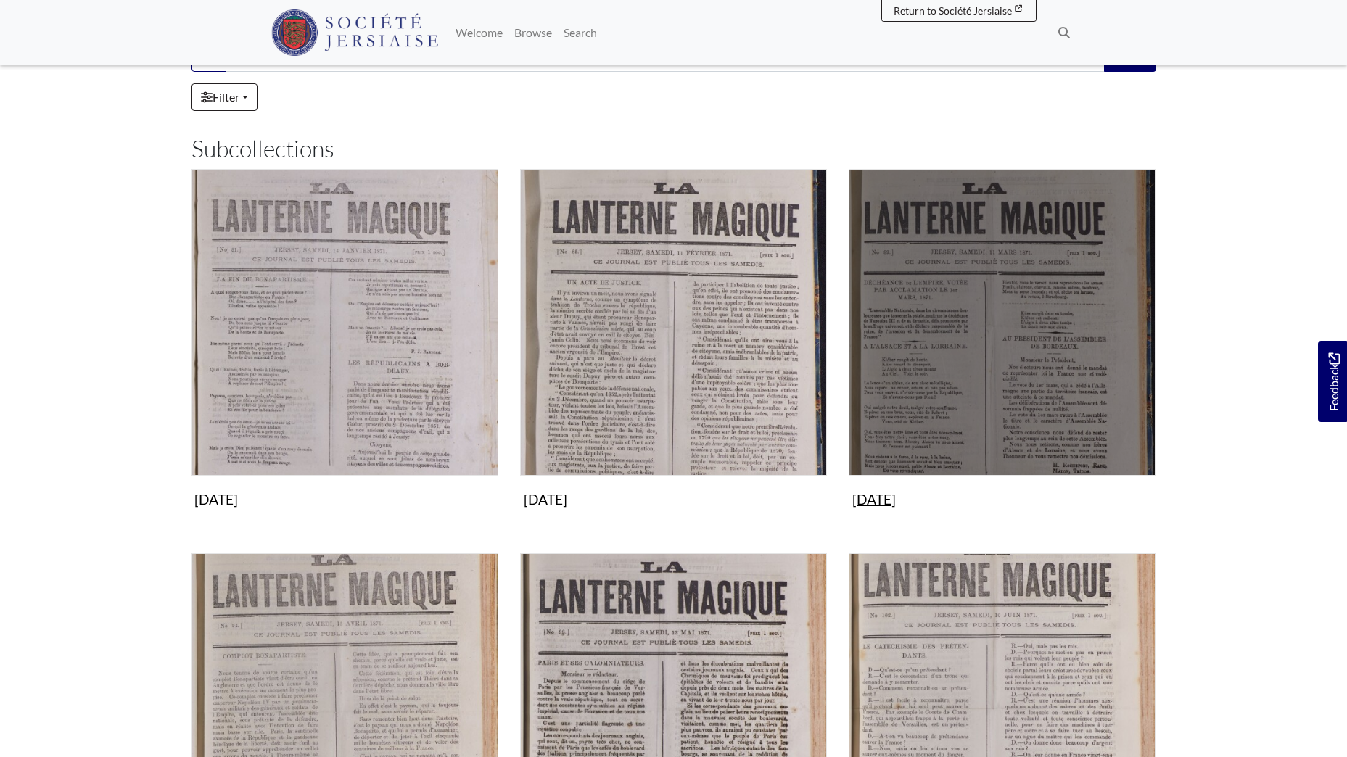
scroll to position [218, 0]
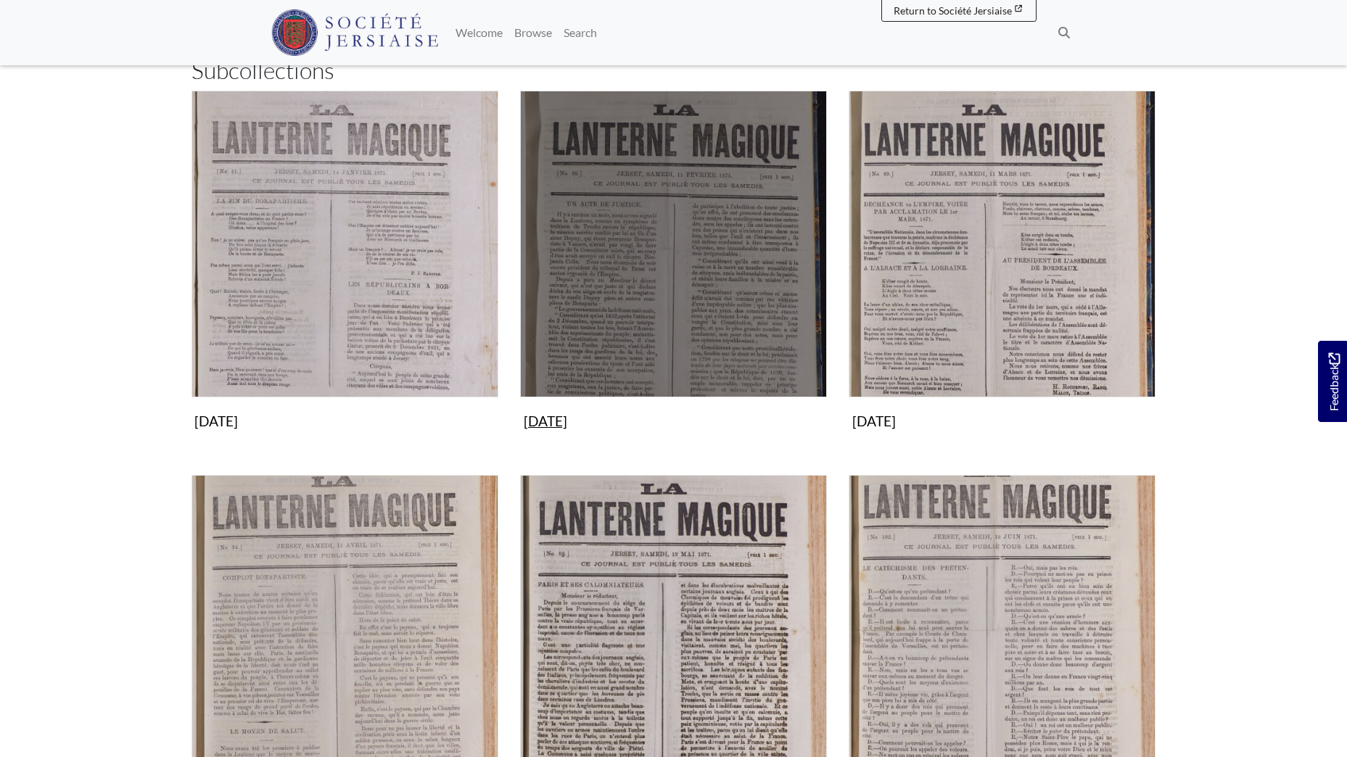
click at [734, 276] on img "Subcollection" at bounding box center [673, 244] width 307 height 307
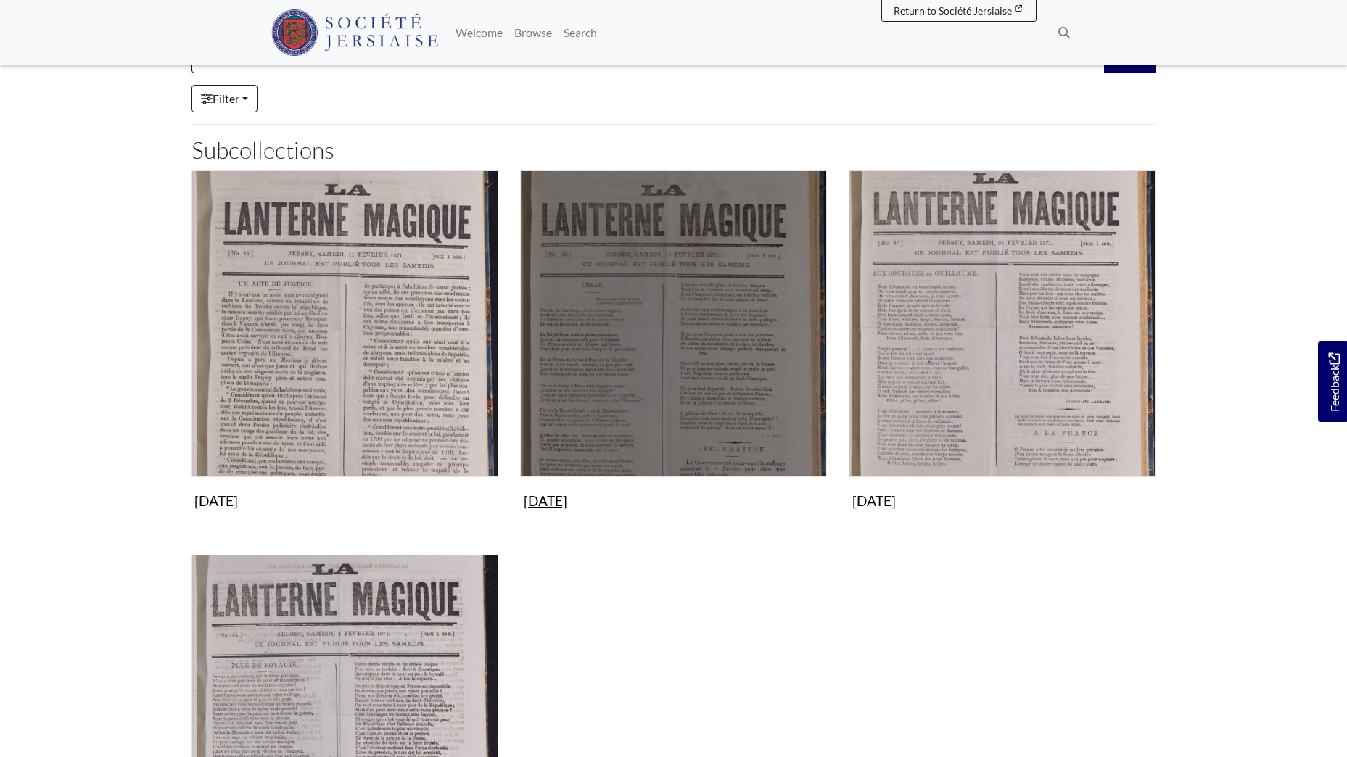
scroll to position [145, 0]
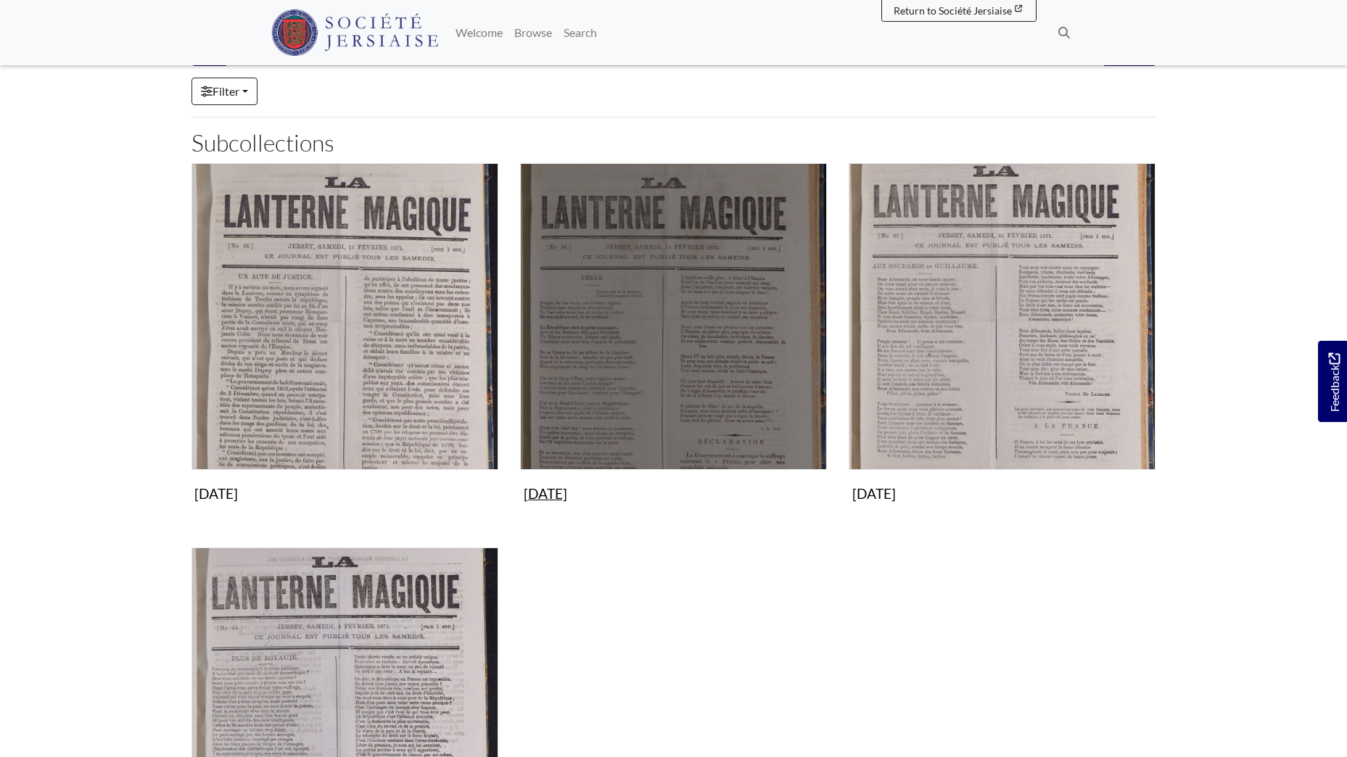
click at [679, 287] on img "Subcollection" at bounding box center [673, 316] width 307 height 307
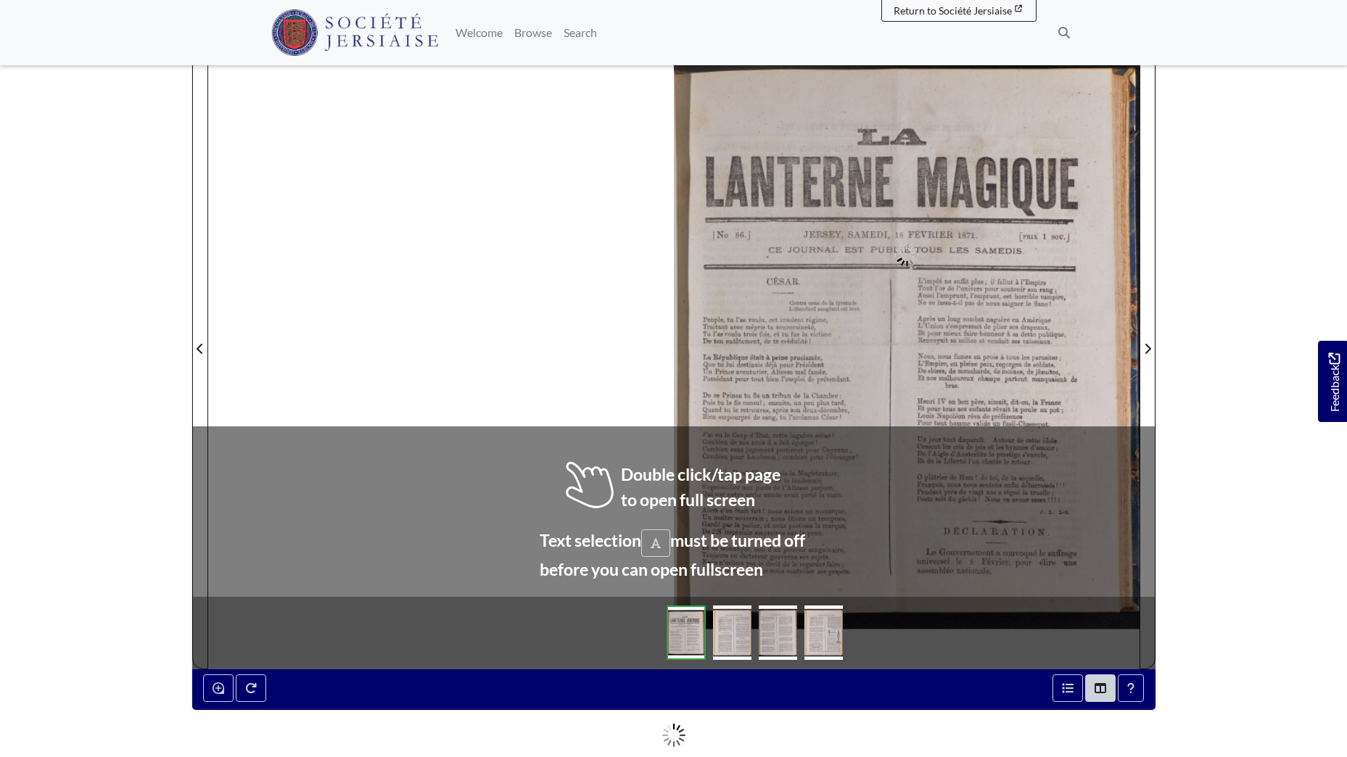
scroll to position [218, 0]
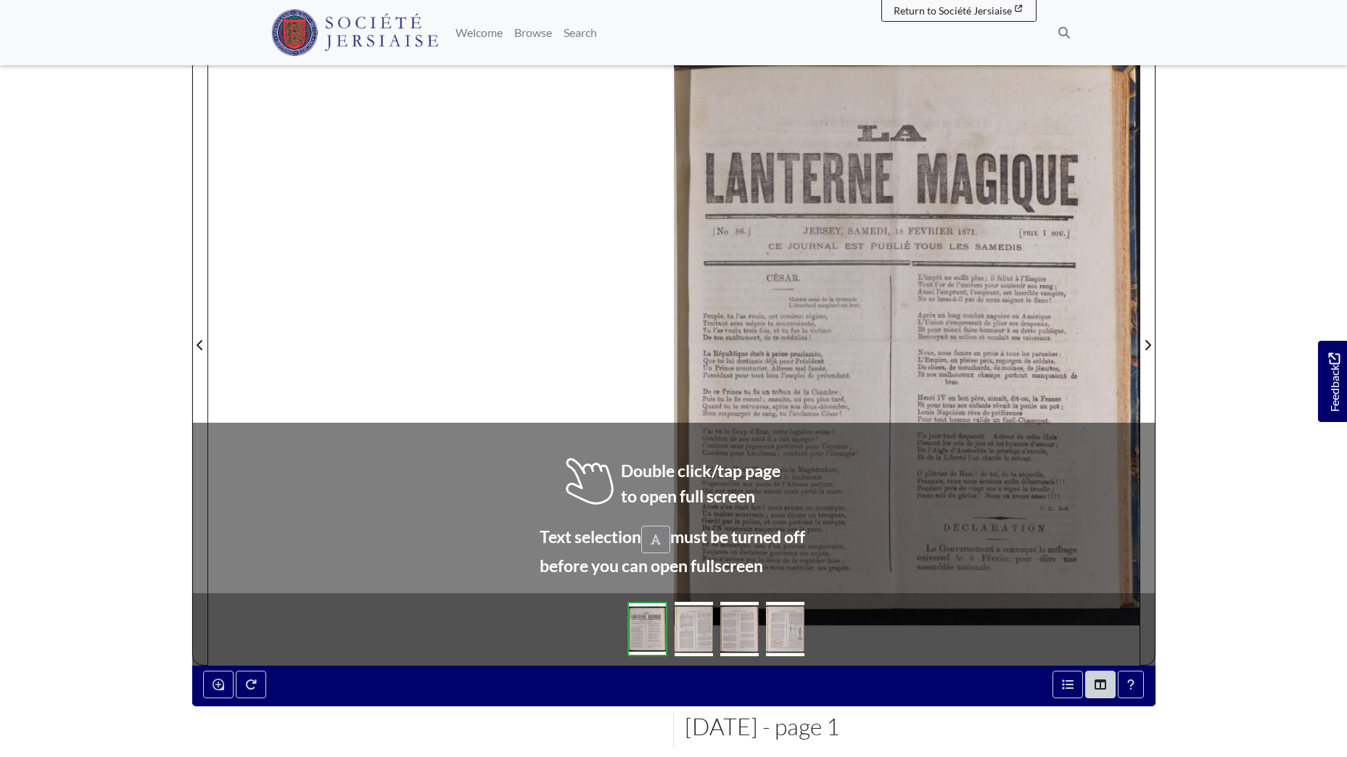
click at [703, 627] on img at bounding box center [693, 629] width 38 height 54
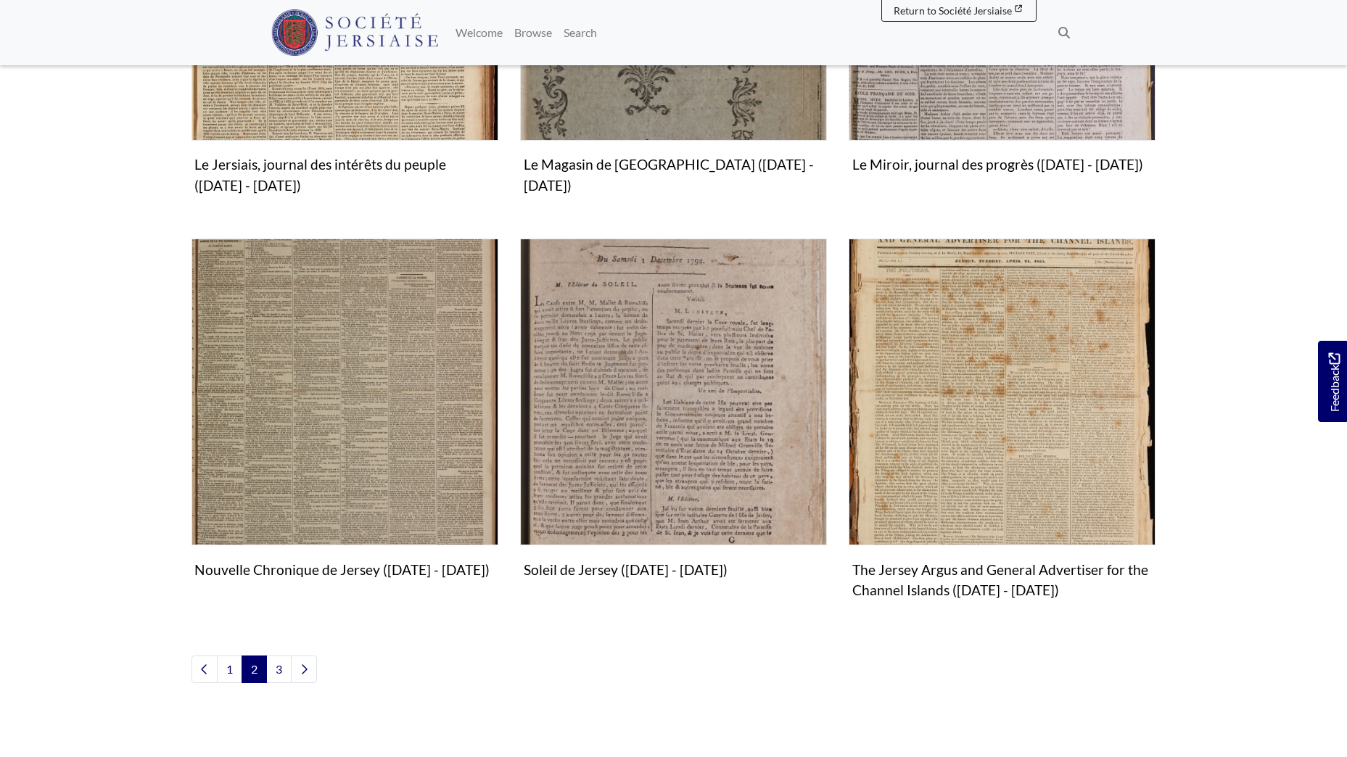
scroll to position [1513, 0]
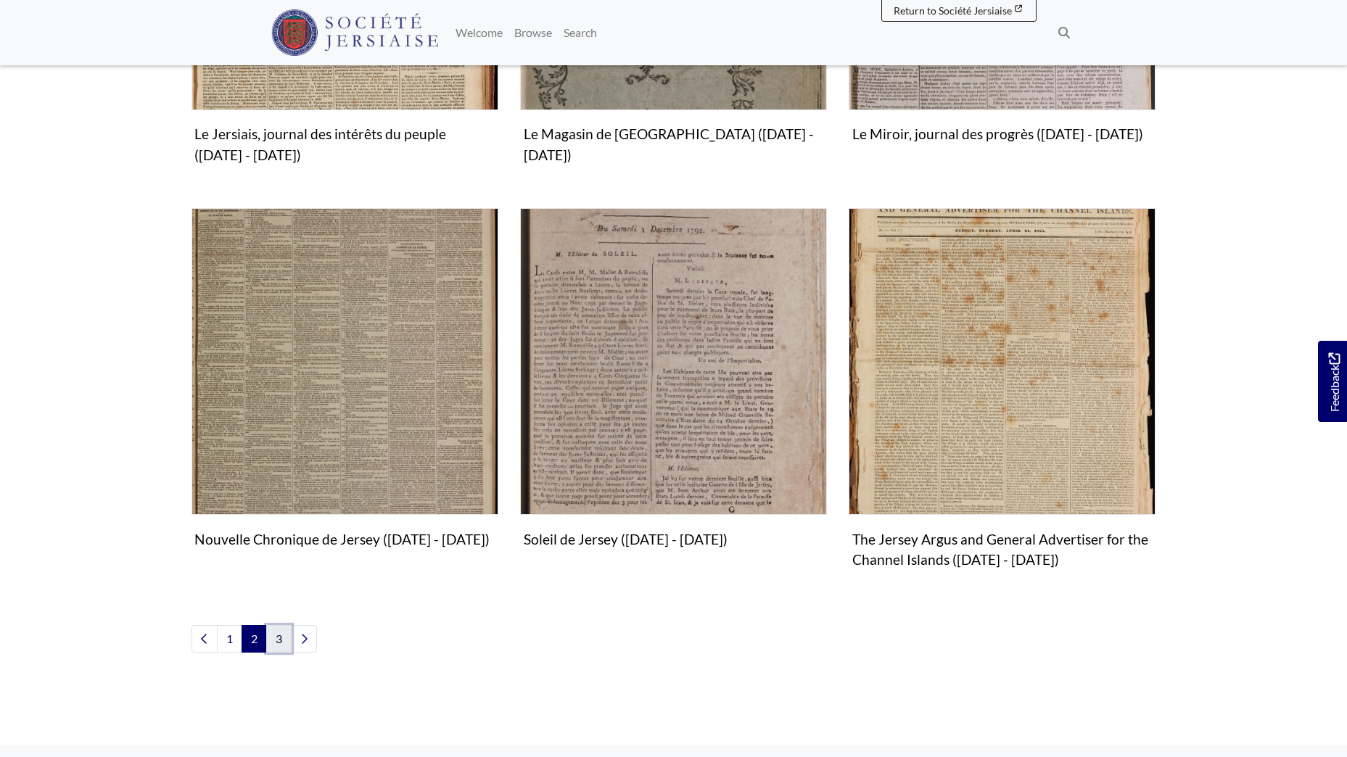
click at [276, 642] on link "3" at bounding box center [278, 639] width 25 height 28
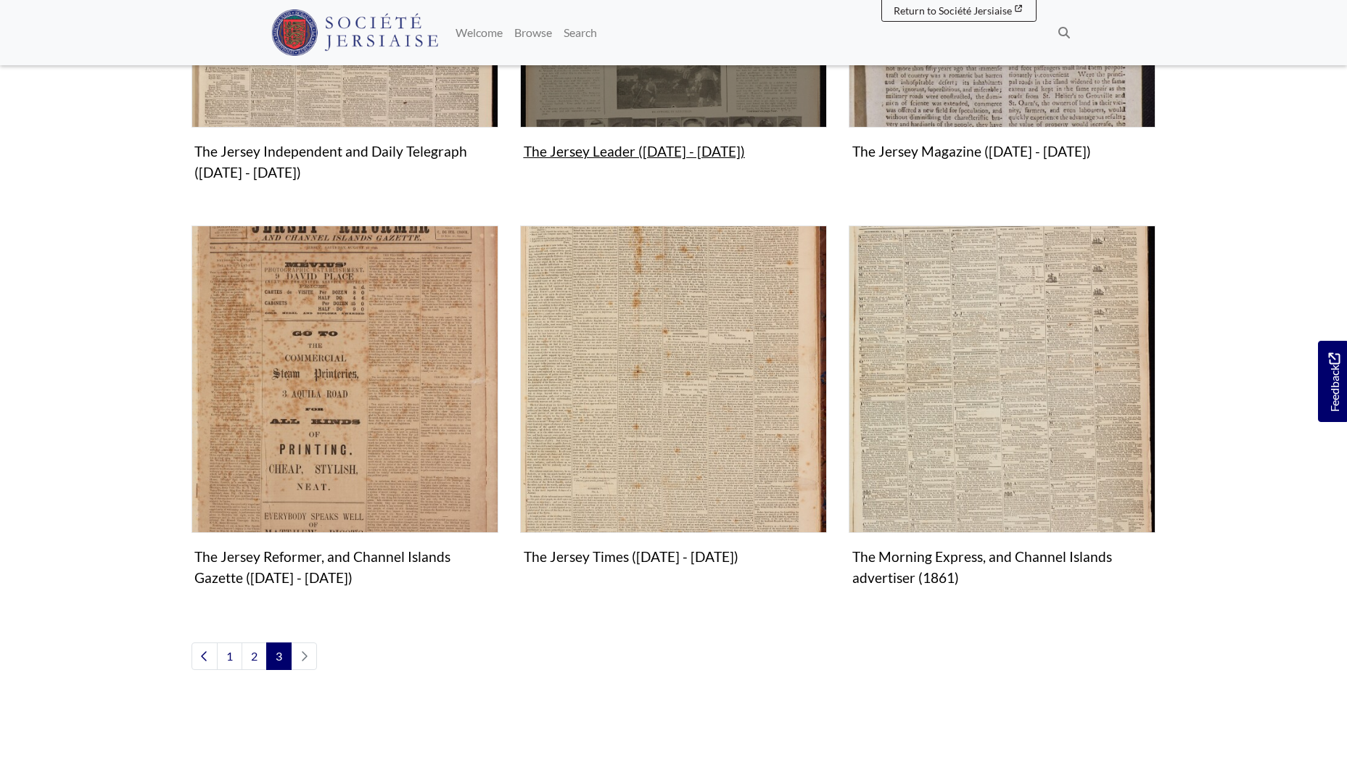
scroll to position [798, 0]
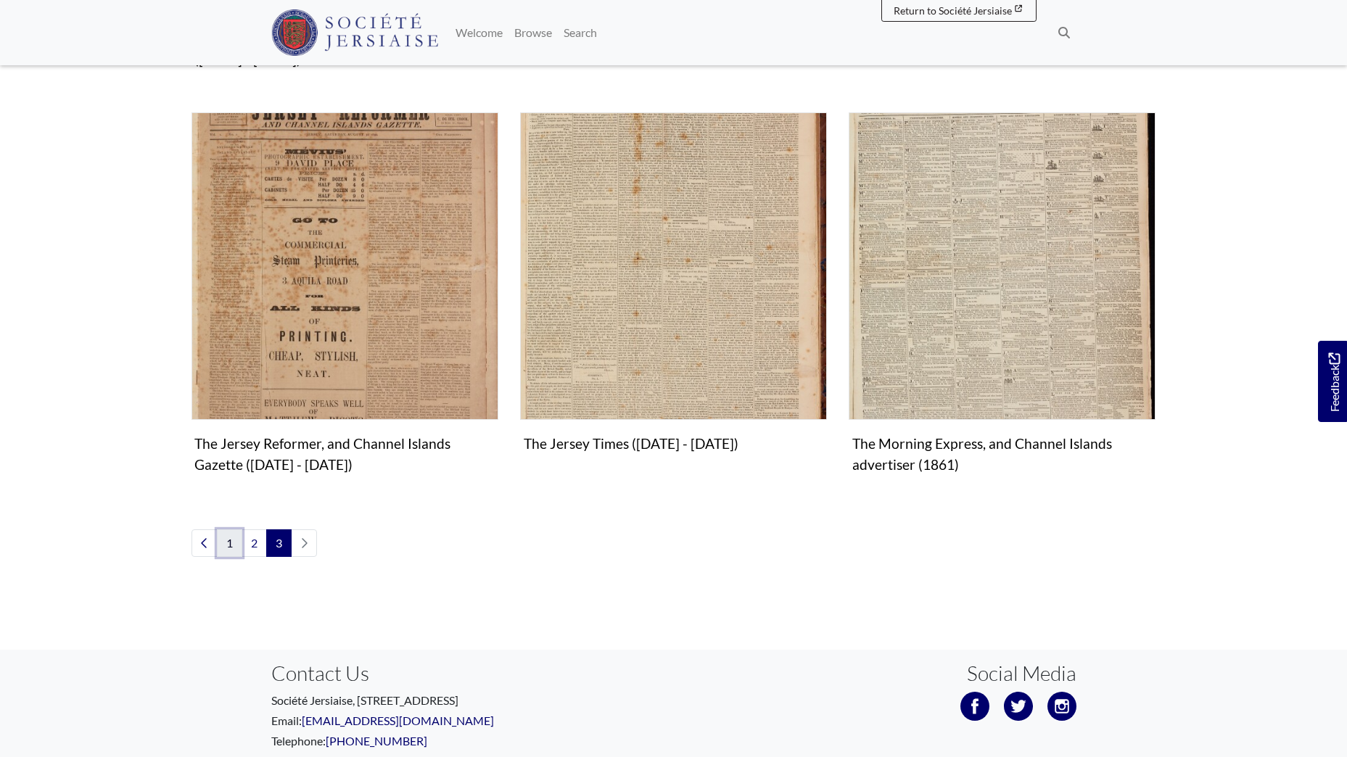
click at [226, 544] on link "1" at bounding box center [229, 543] width 25 height 28
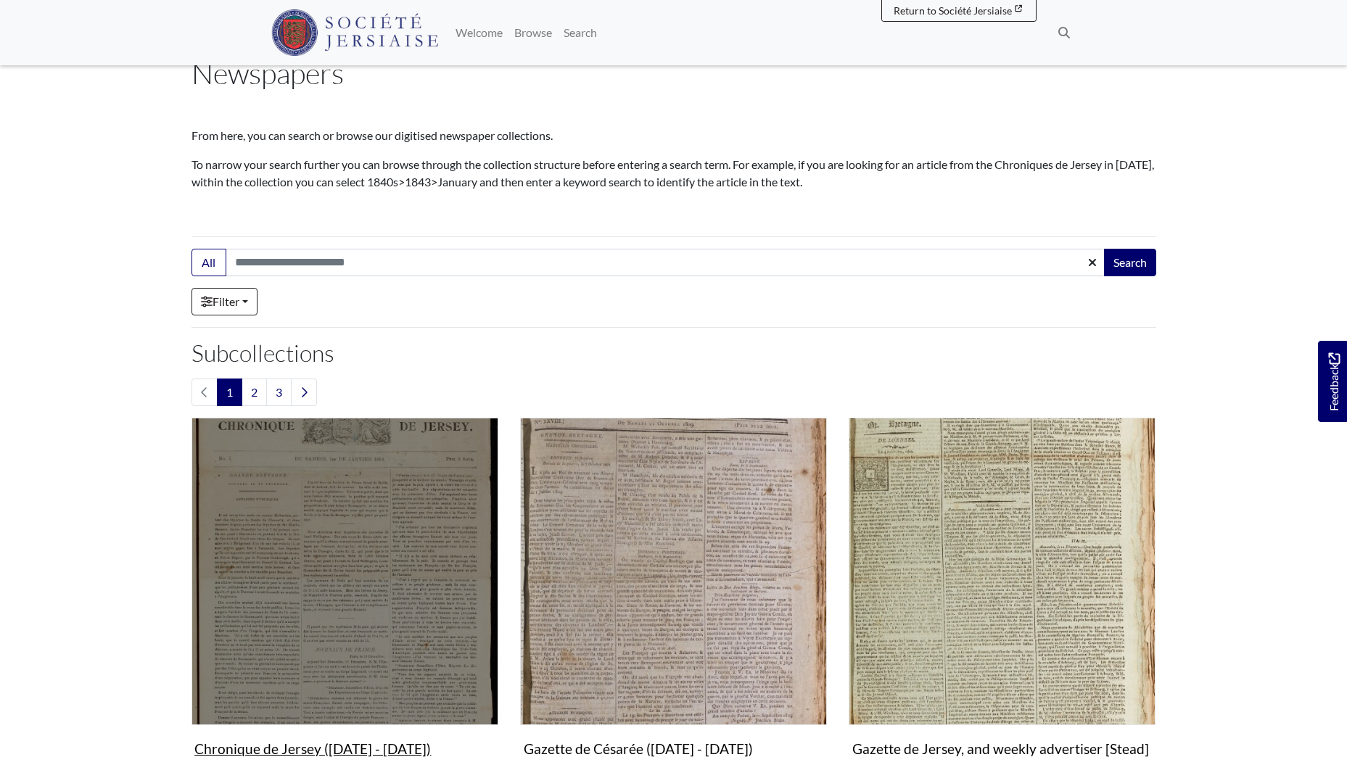
scroll to position [145, 0]
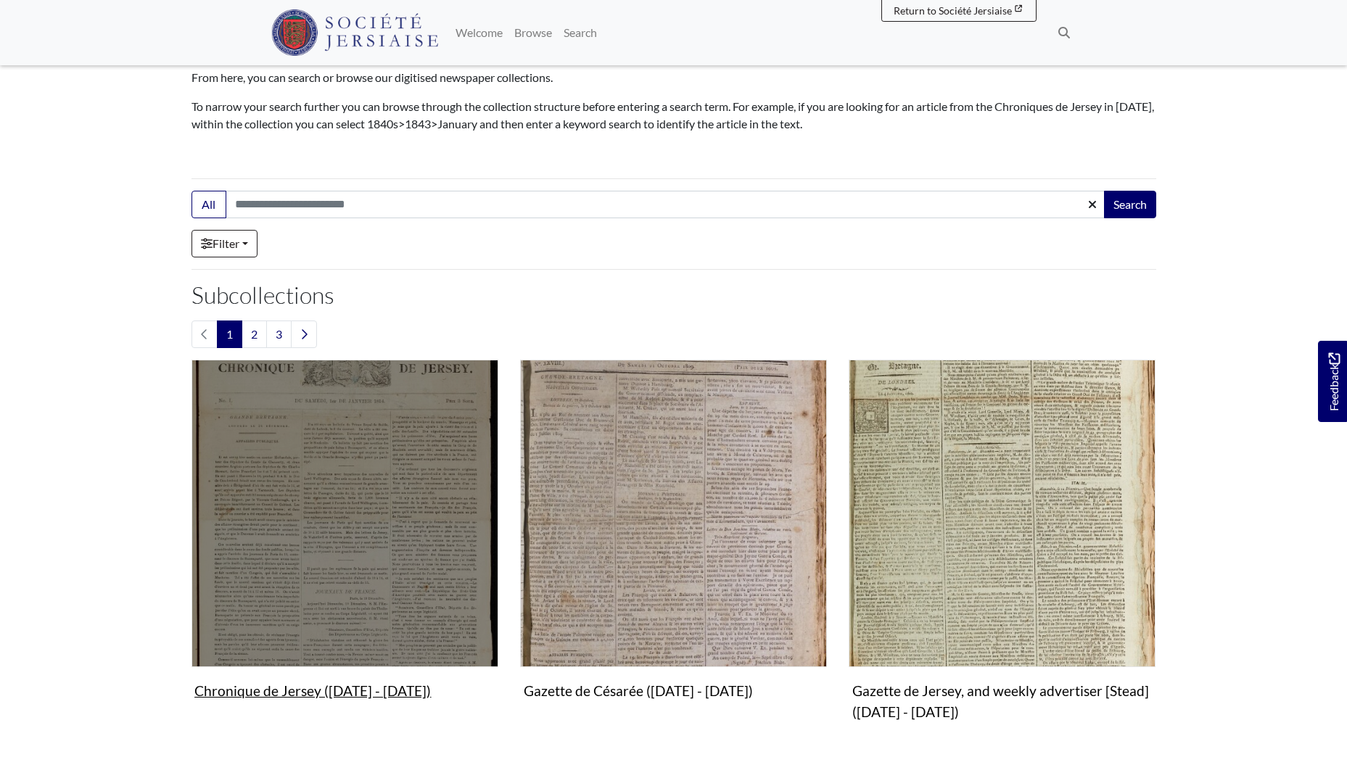
click at [346, 487] on img "Subcollection" at bounding box center [344, 513] width 307 height 307
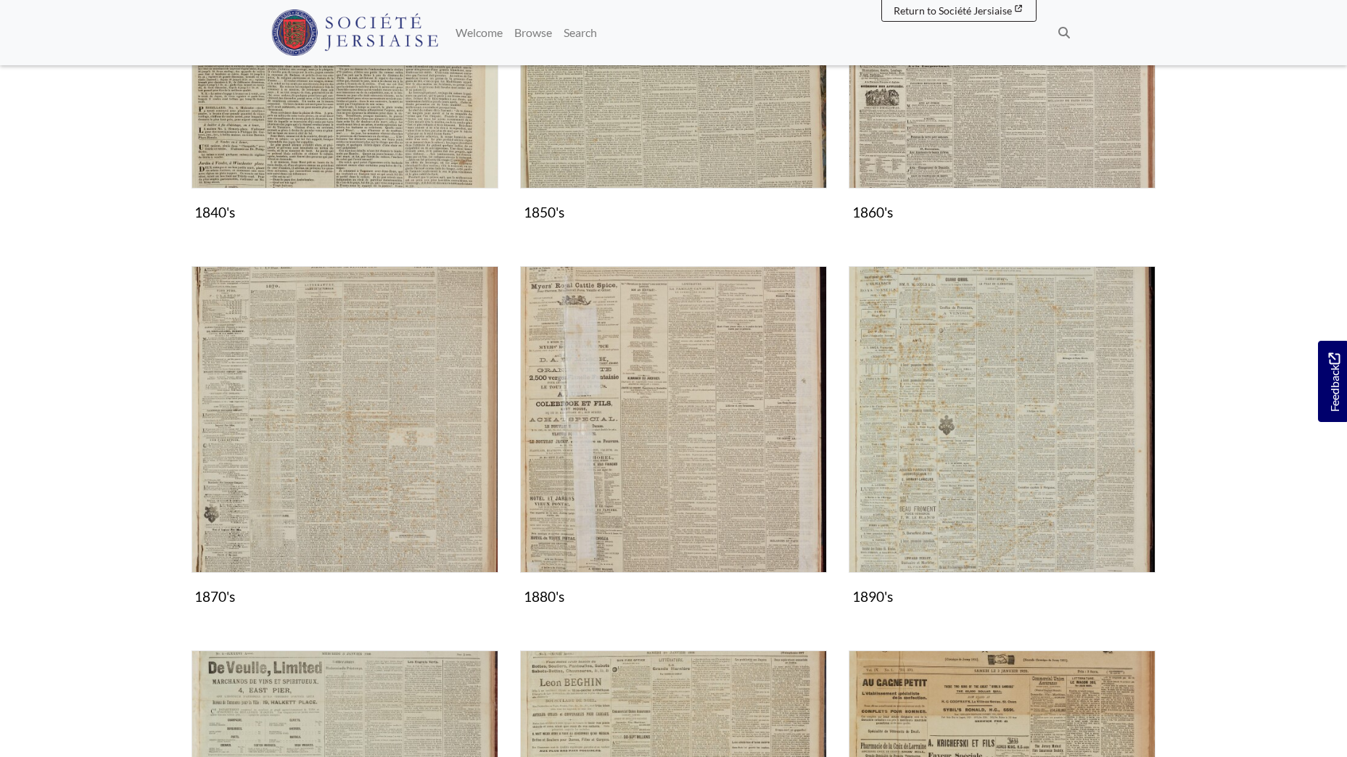
scroll to position [1015, 0]
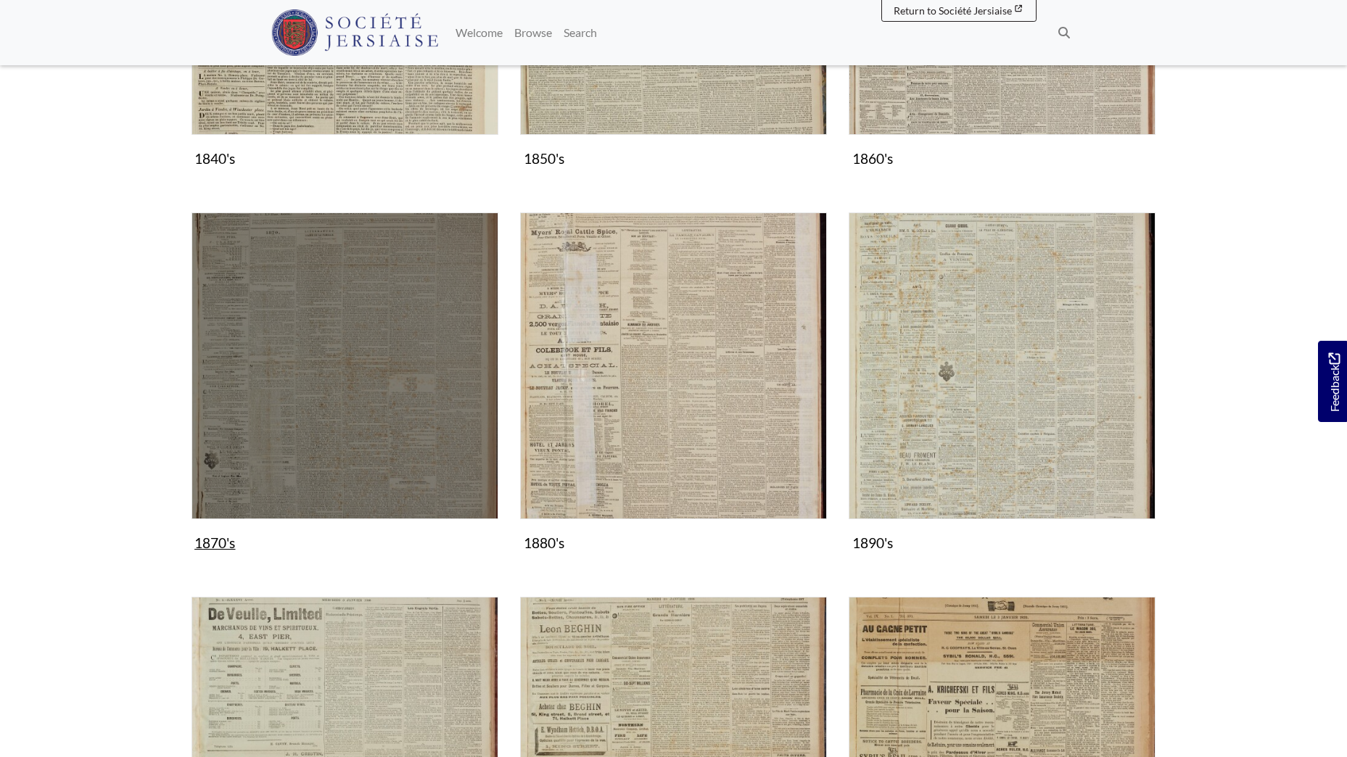
click at [312, 416] on img "Subcollection" at bounding box center [344, 365] width 307 height 307
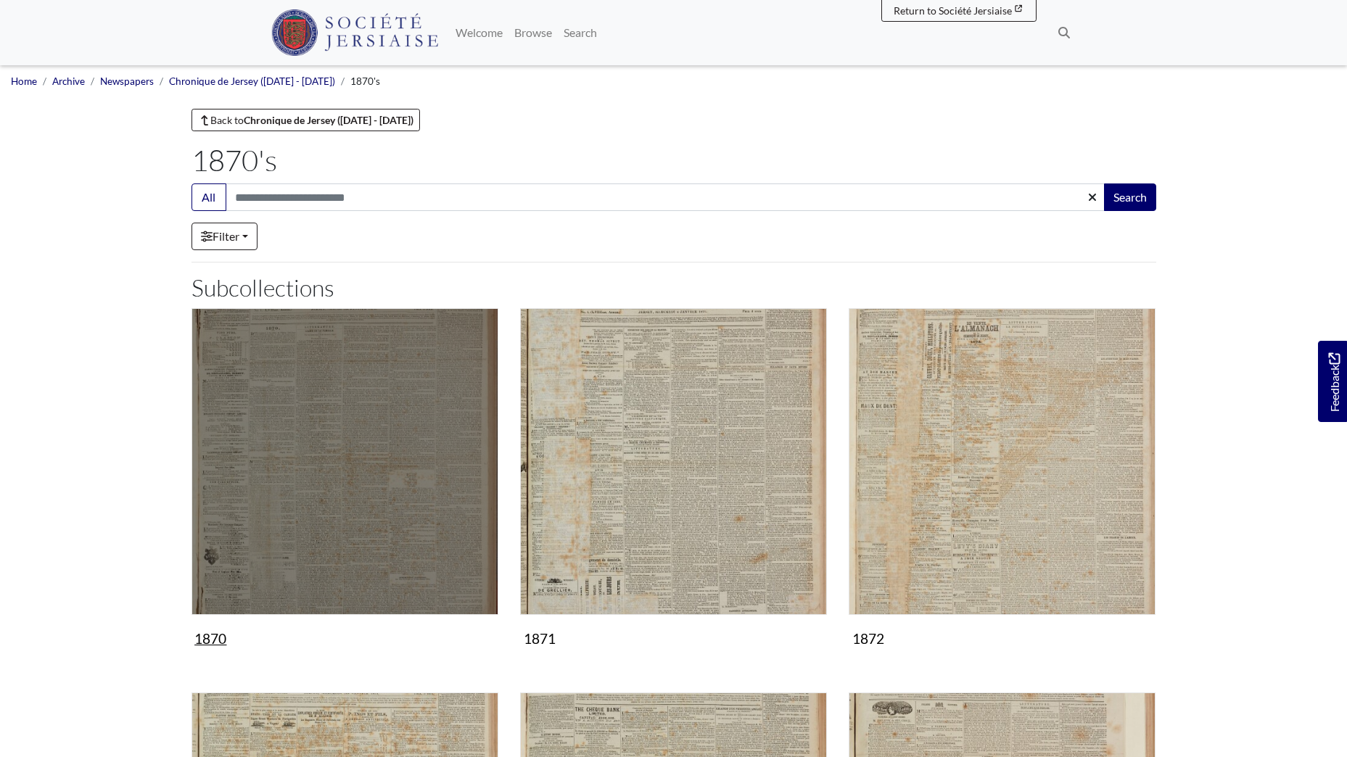
click at [367, 431] on img "Subcollection" at bounding box center [344, 461] width 307 height 307
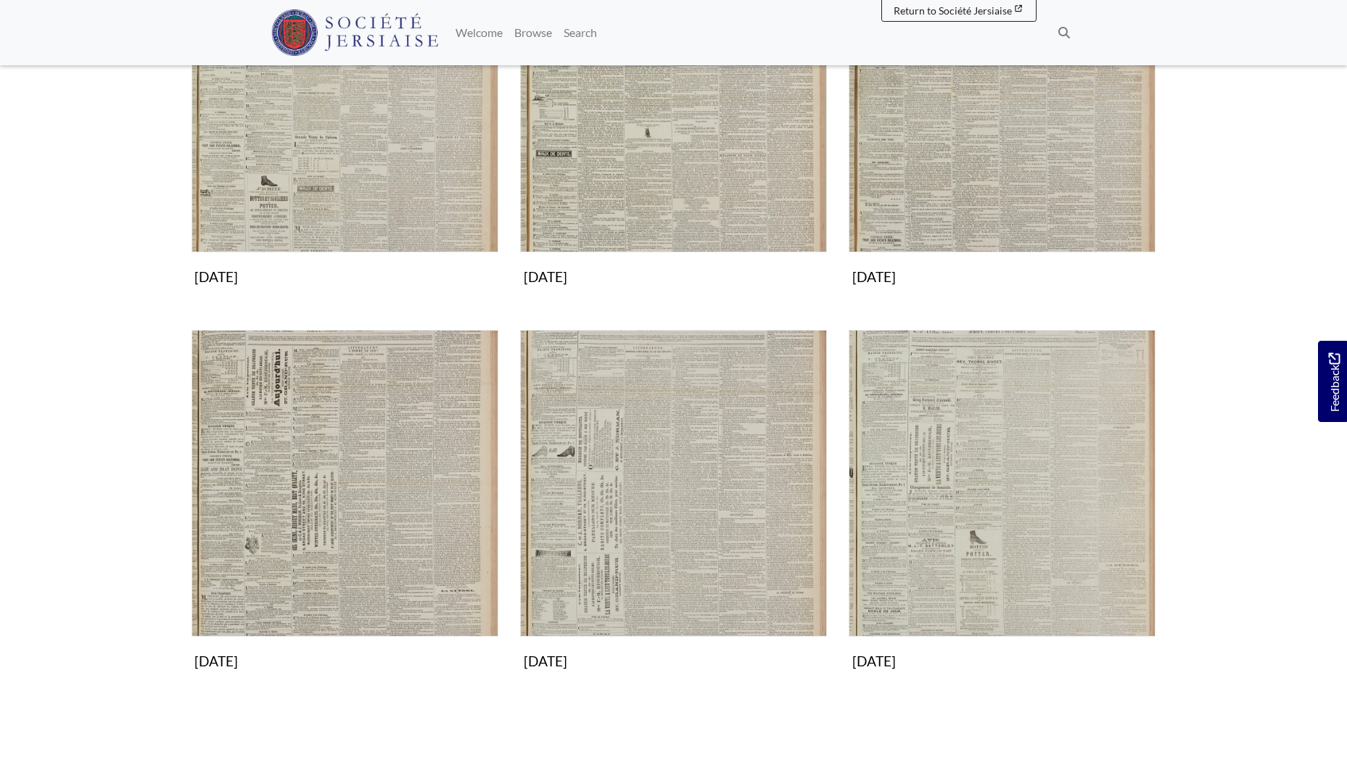
scroll to position [1160, 0]
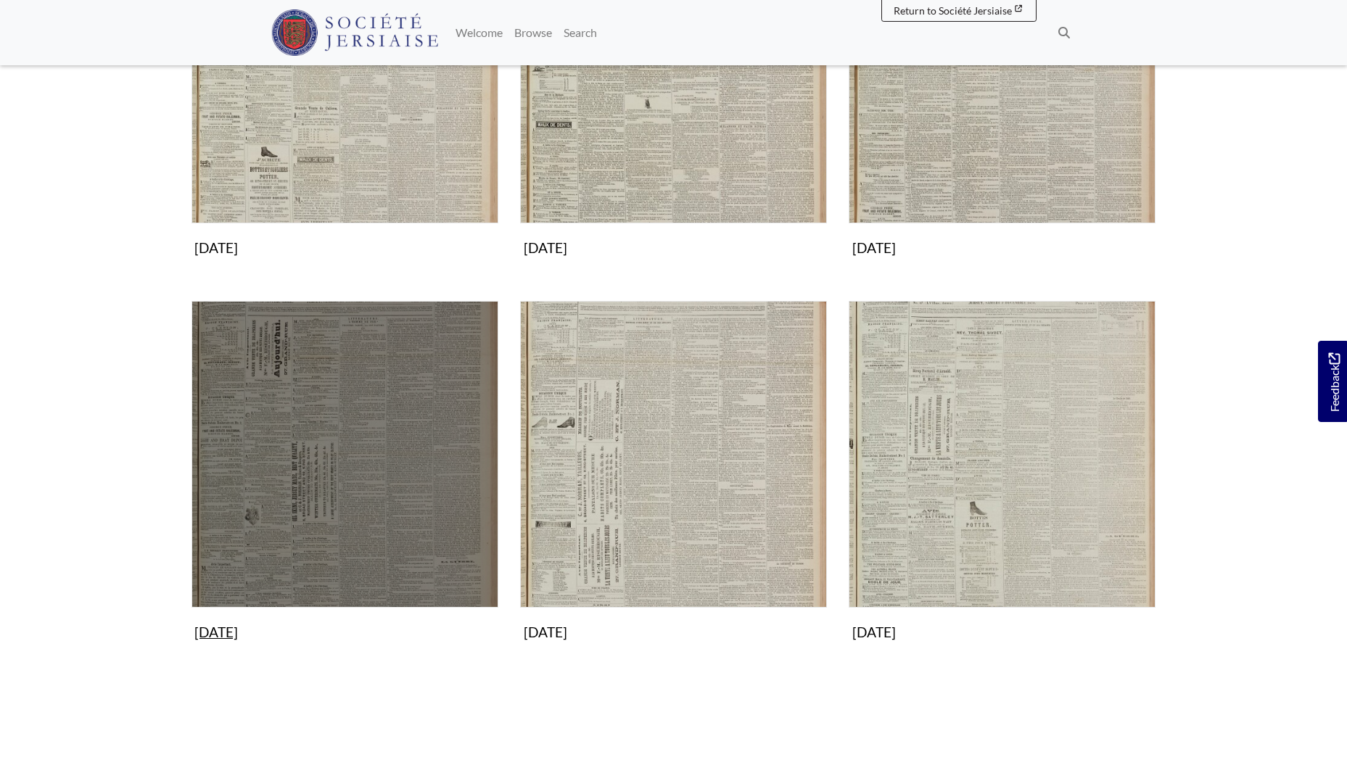
click at [322, 440] on img "Subcollection" at bounding box center [344, 454] width 307 height 307
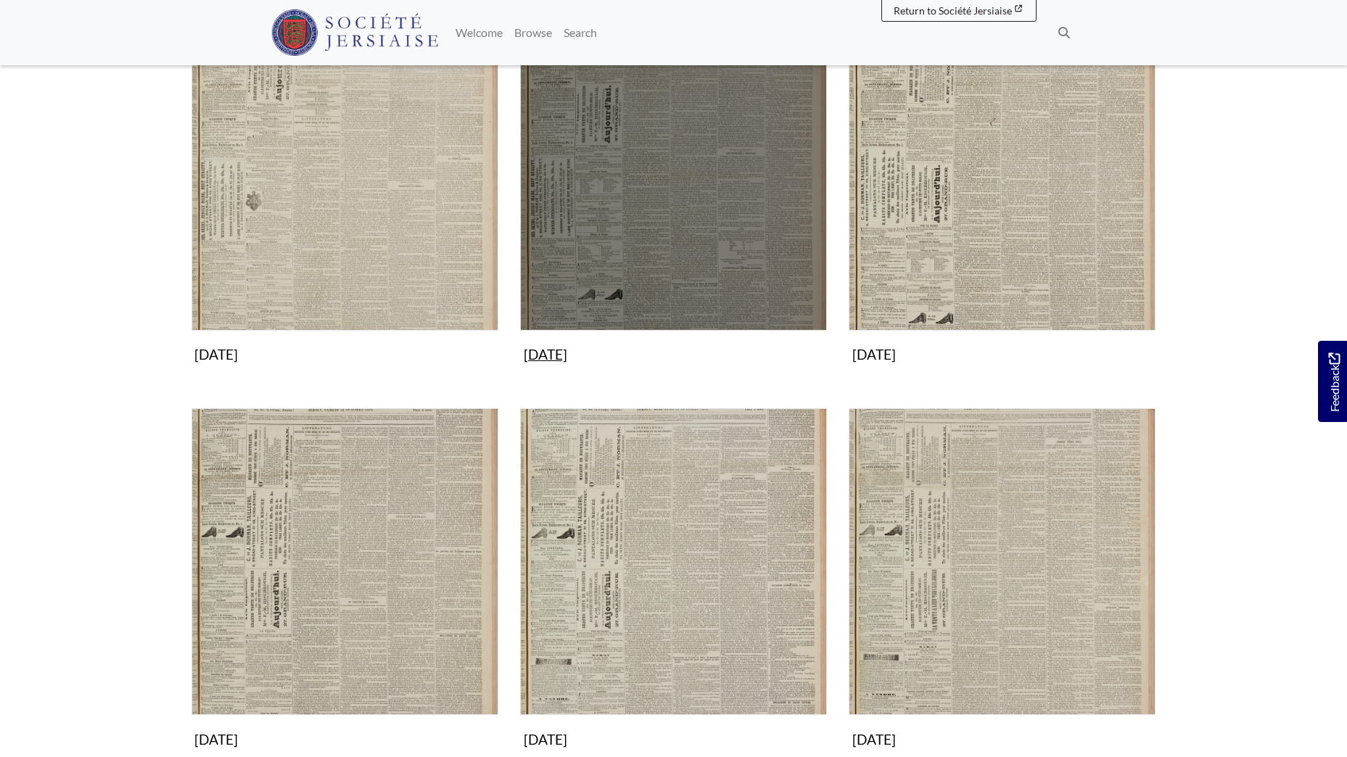
scroll to position [993, 0]
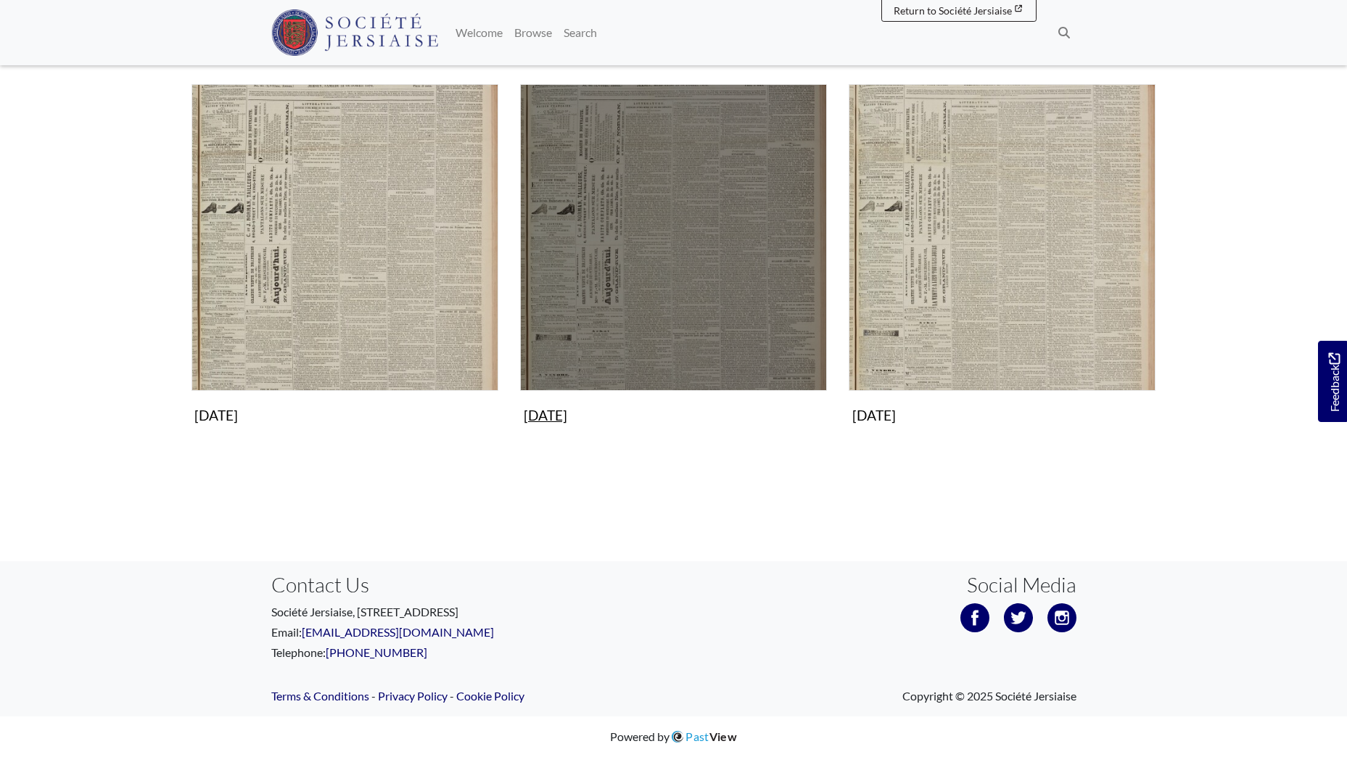
click at [643, 271] on img "Subcollection" at bounding box center [673, 237] width 307 height 307
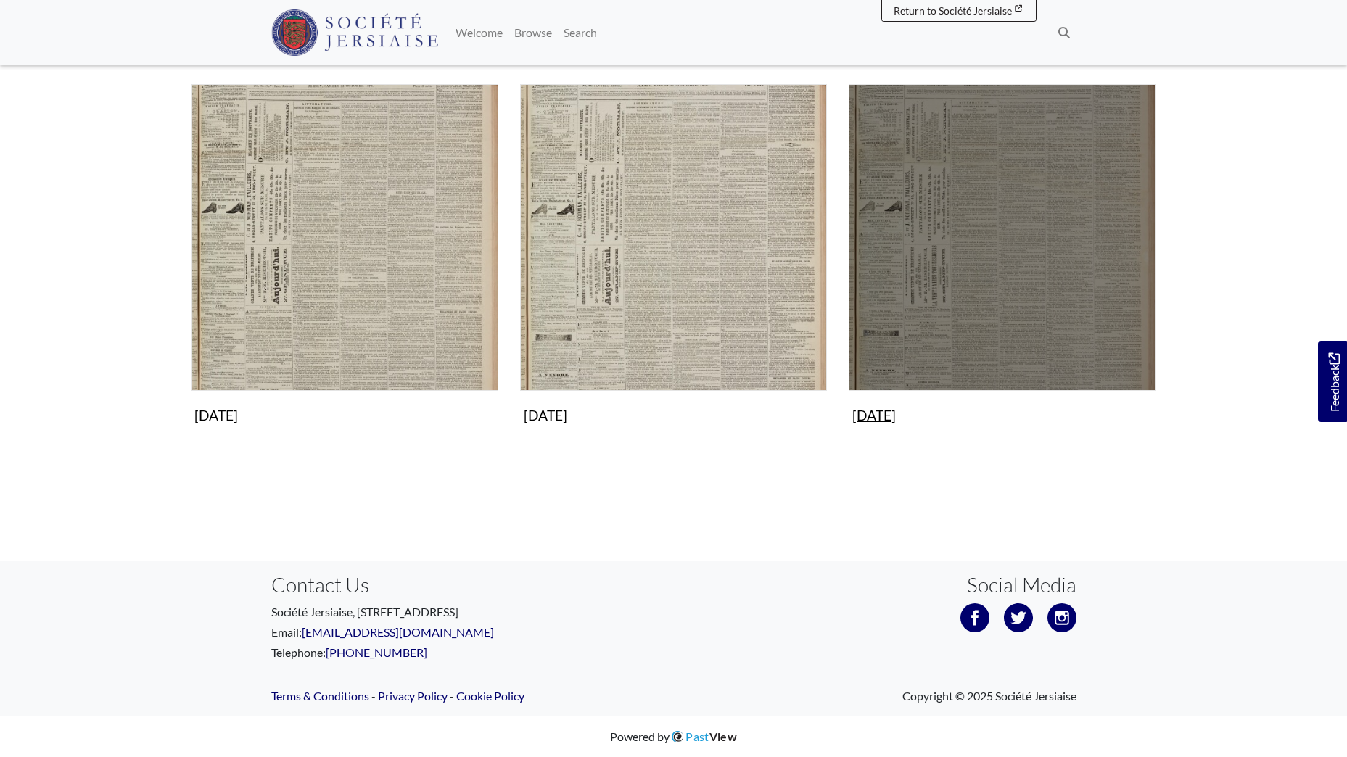
click at [935, 267] on img "Subcollection" at bounding box center [1001, 237] width 307 height 307
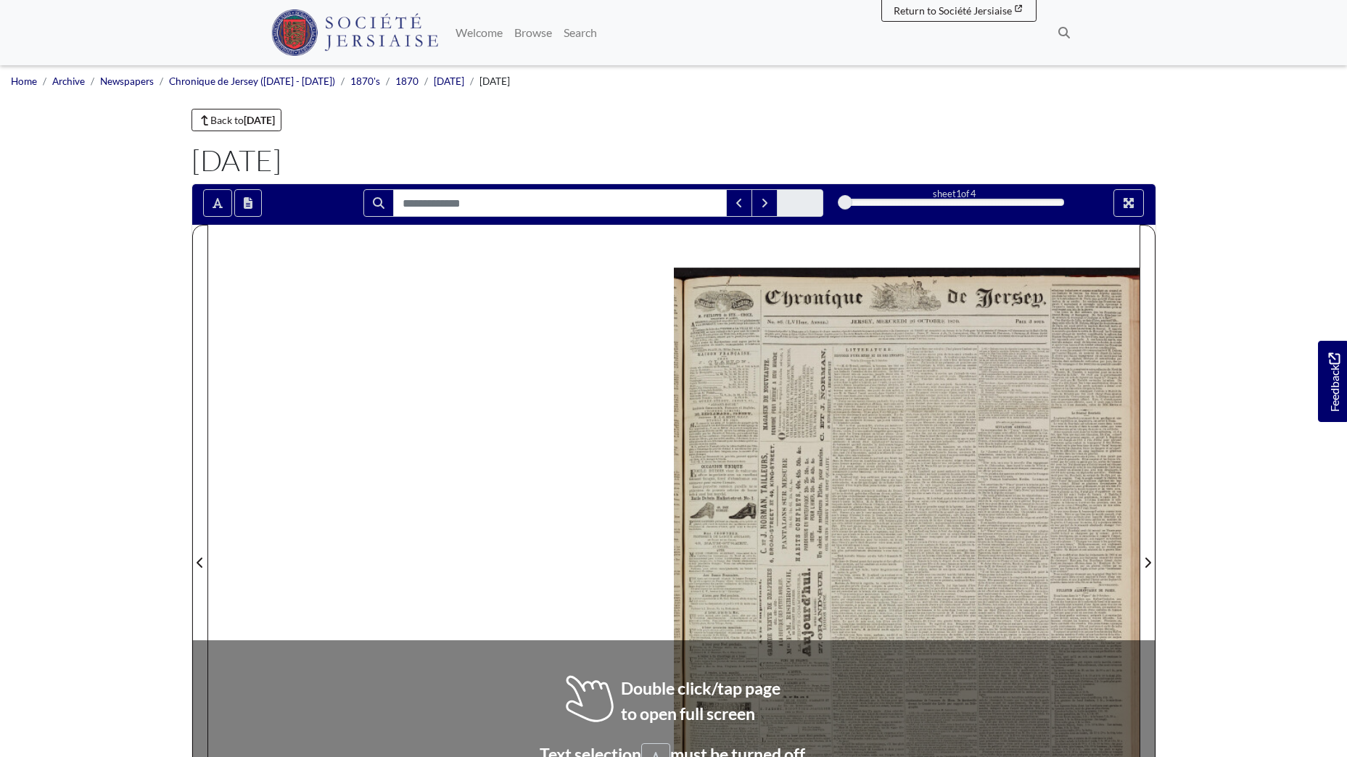
click at [979, 474] on div at bounding box center [907, 554] width 466 height 658
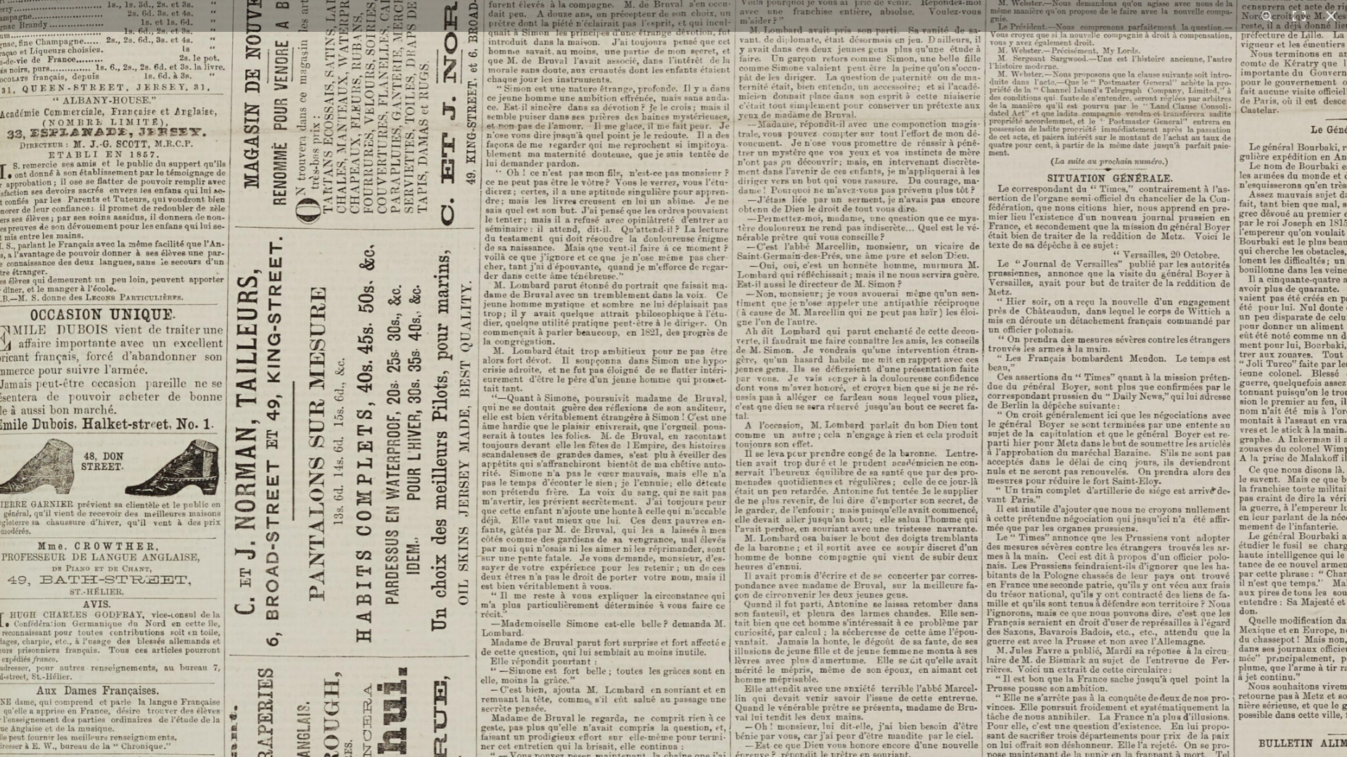
click at [779, 531] on img at bounding box center [740, 617] width 1611 height 2278
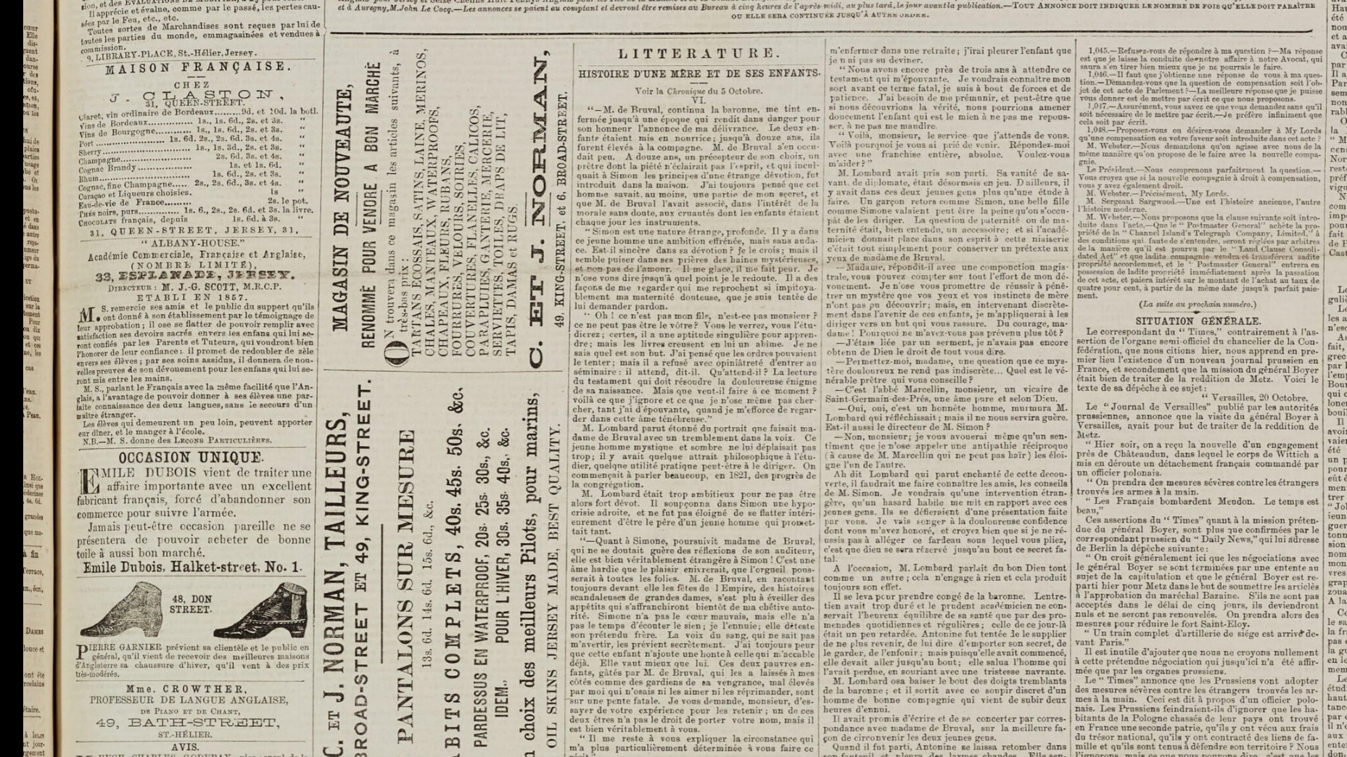
click at [873, 290] on img at bounding box center [828, 760] width 1611 height 2278
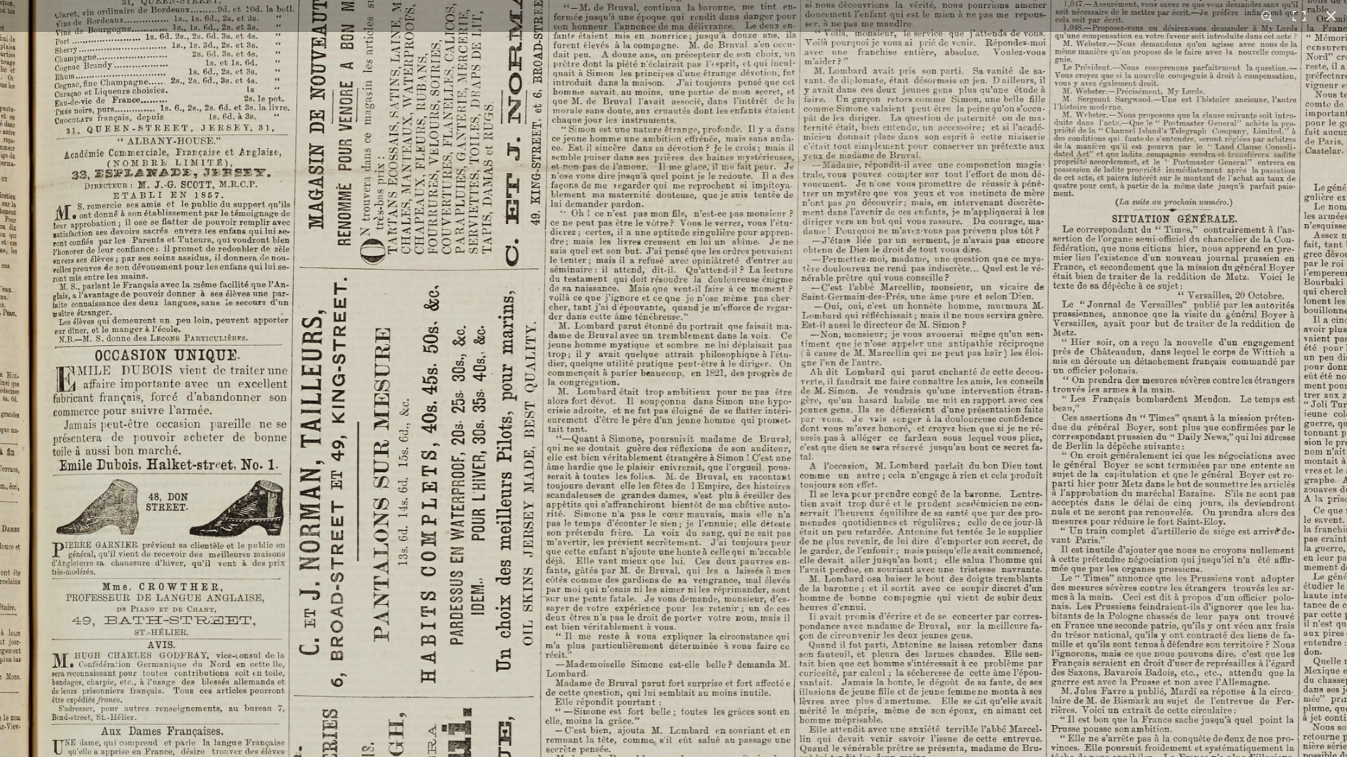
click at [877, 241] on img at bounding box center [804, 657] width 1611 height 2278
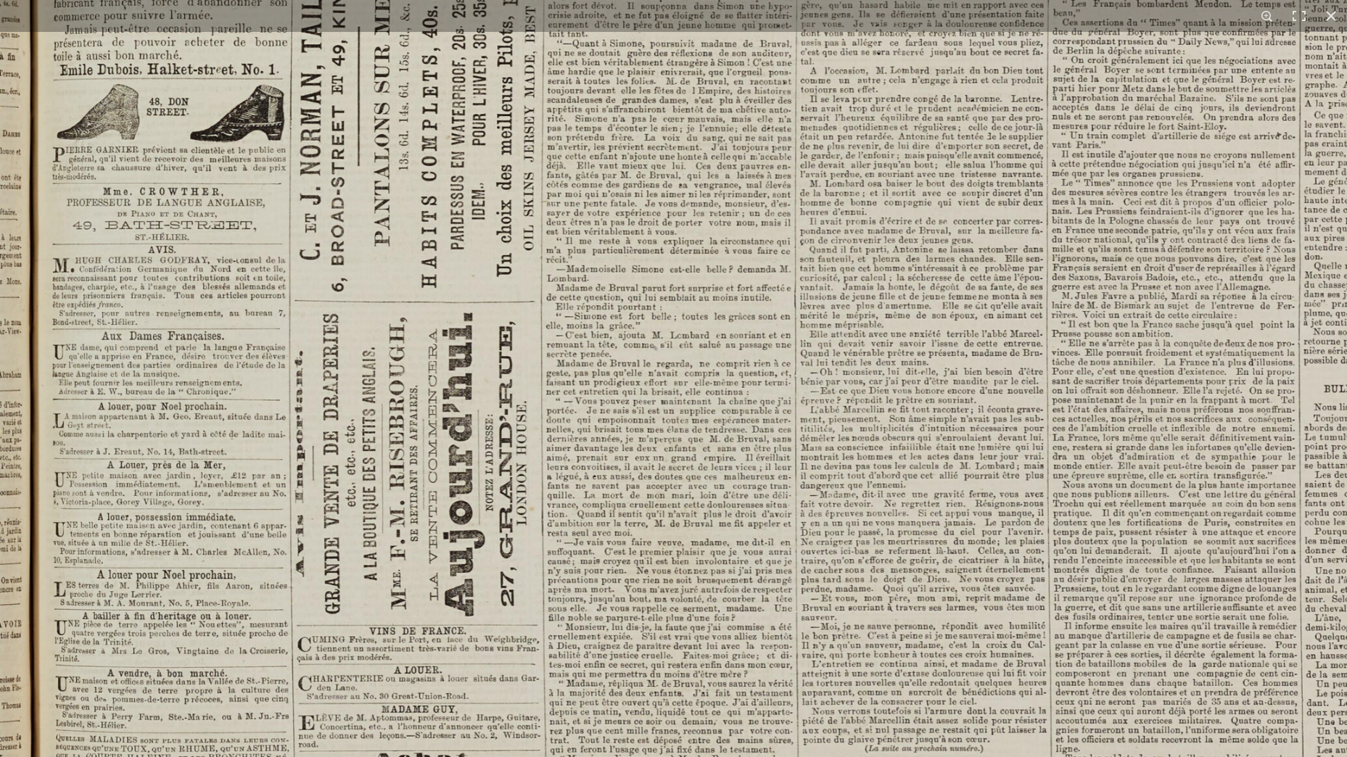
click at [924, 209] on img at bounding box center [805, 262] width 1611 height 2278
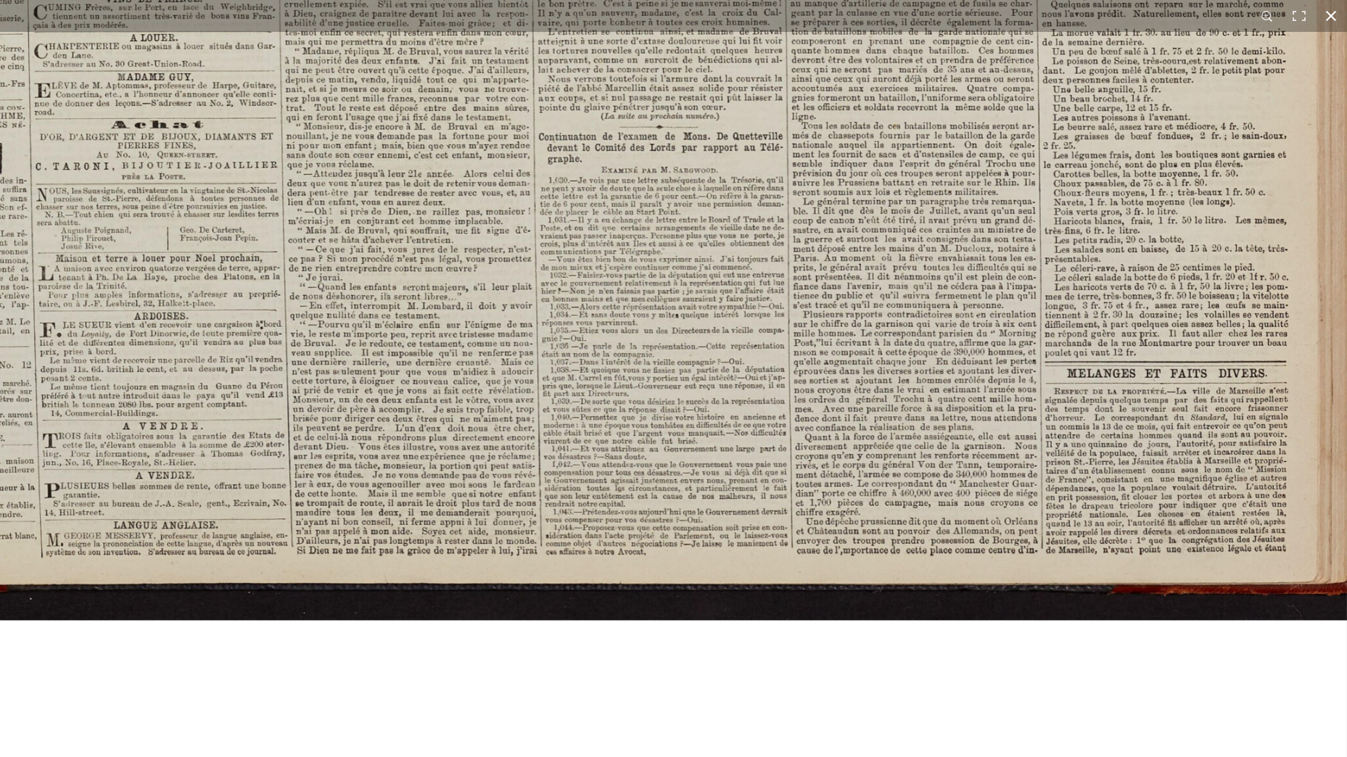
click at [1329, 15] on button at bounding box center [1331, 16] width 32 height 32
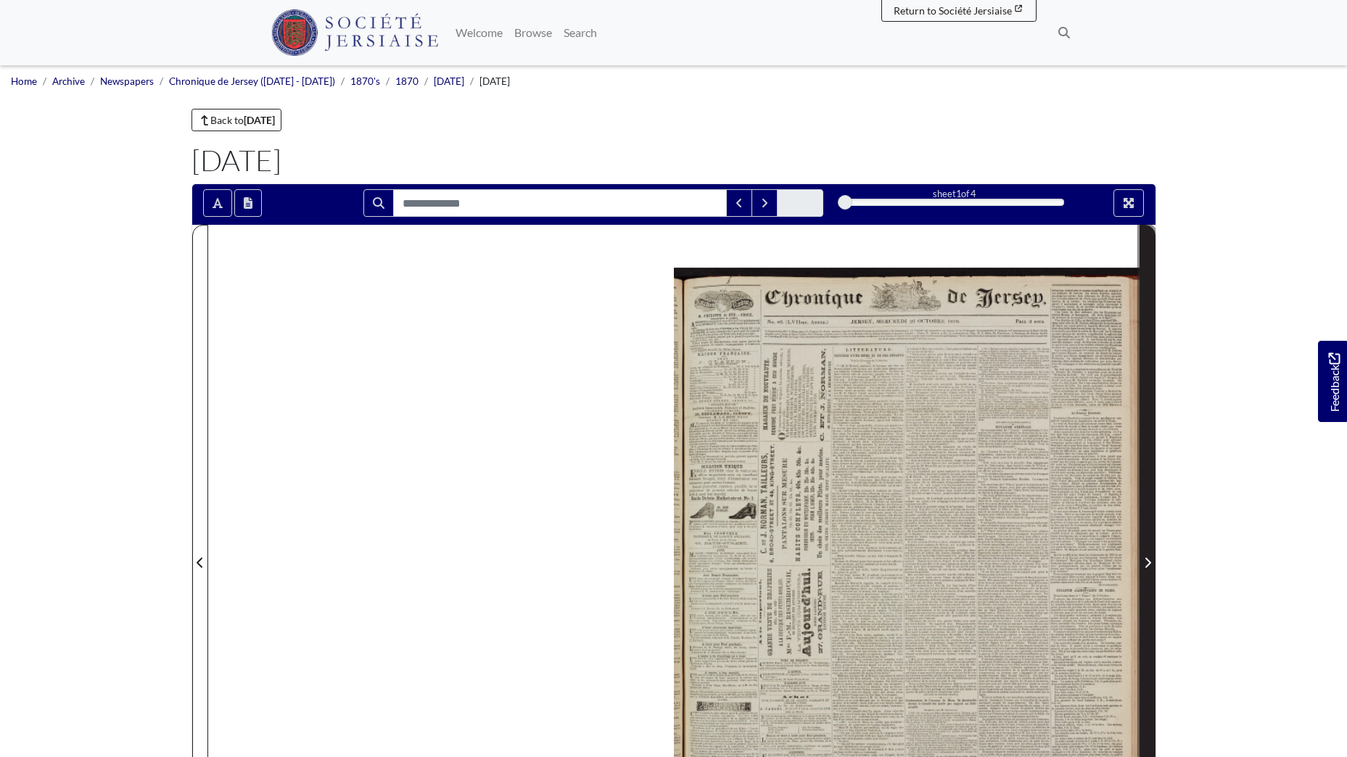
click at [1150, 563] on icon "Next Page" at bounding box center [1147, 563] width 6 height 10
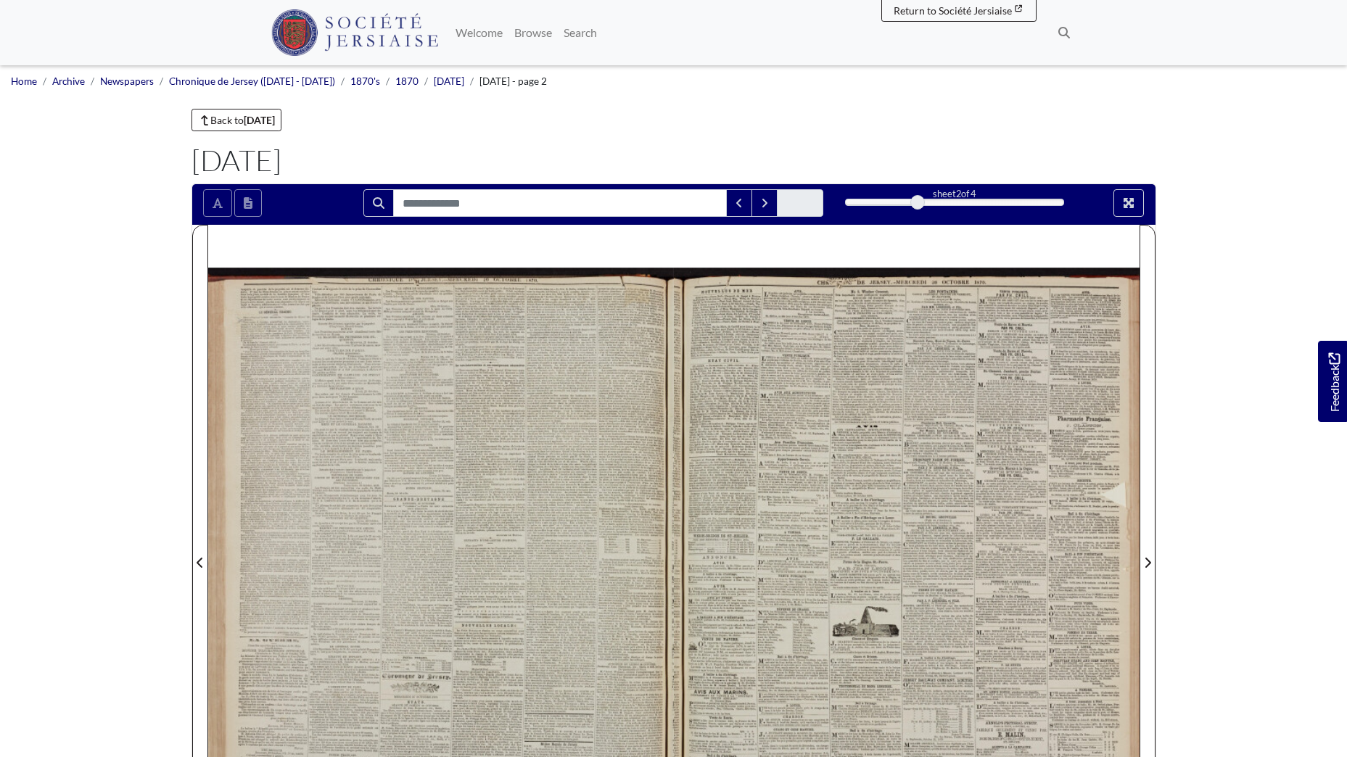
click at [510, 523] on div at bounding box center [441, 554] width 466 height 658
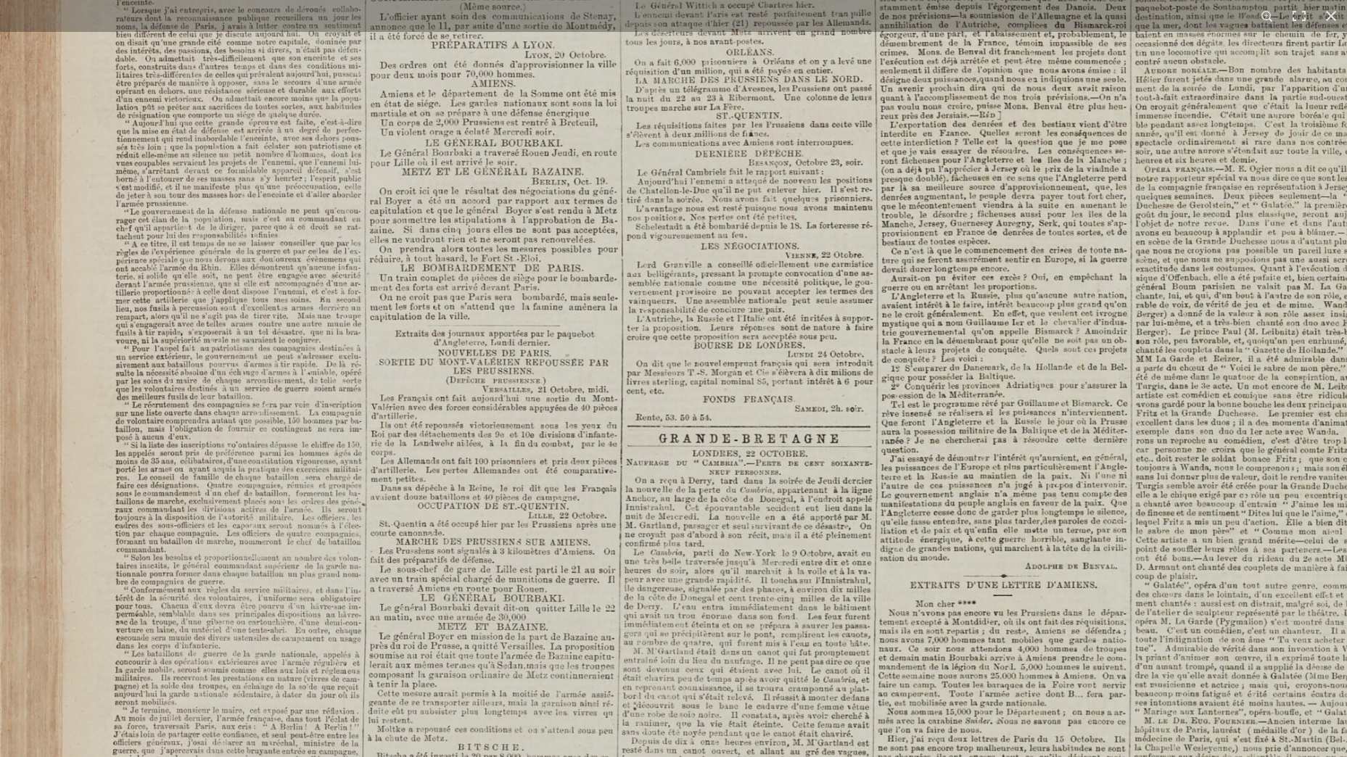
click at [839, 287] on img at bounding box center [828, 633] width 1656 height 2342
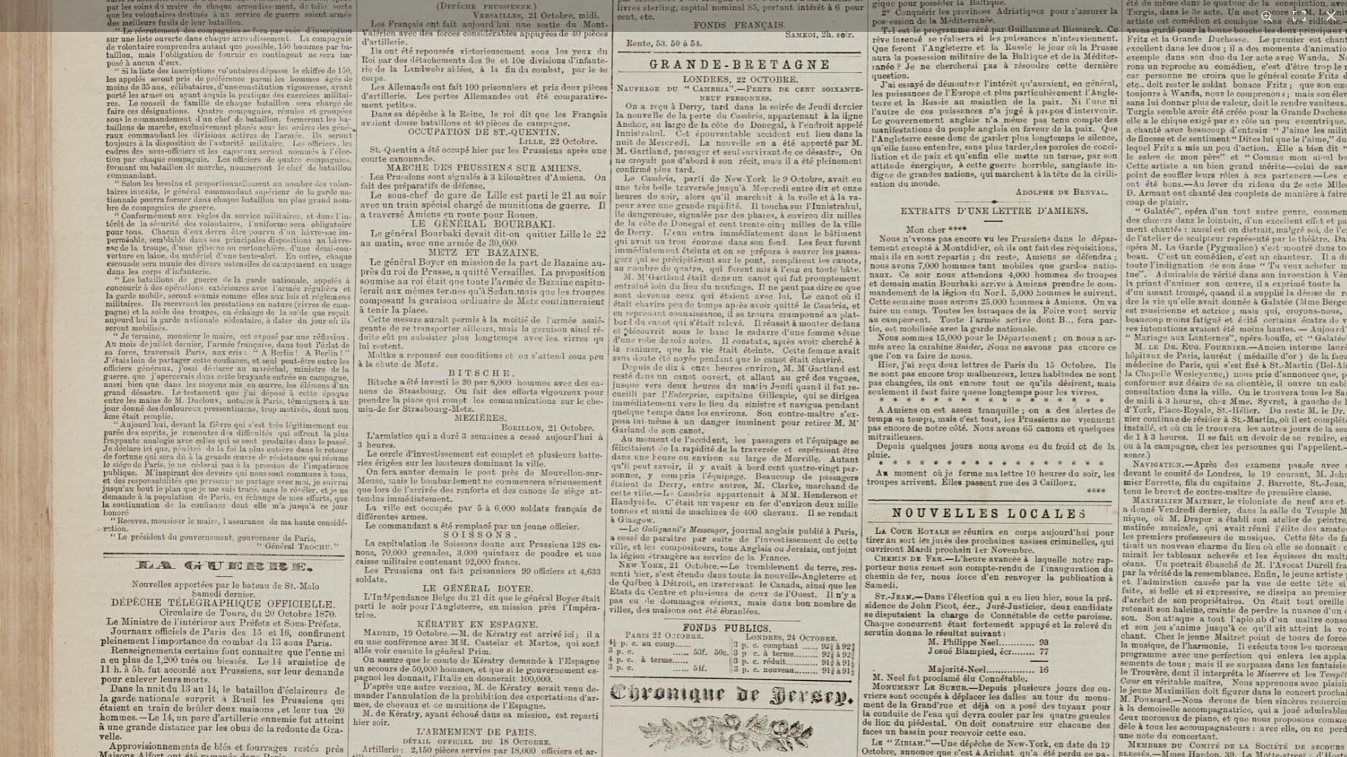
click at [802, 337] on img at bounding box center [819, 259] width 1656 height 2342
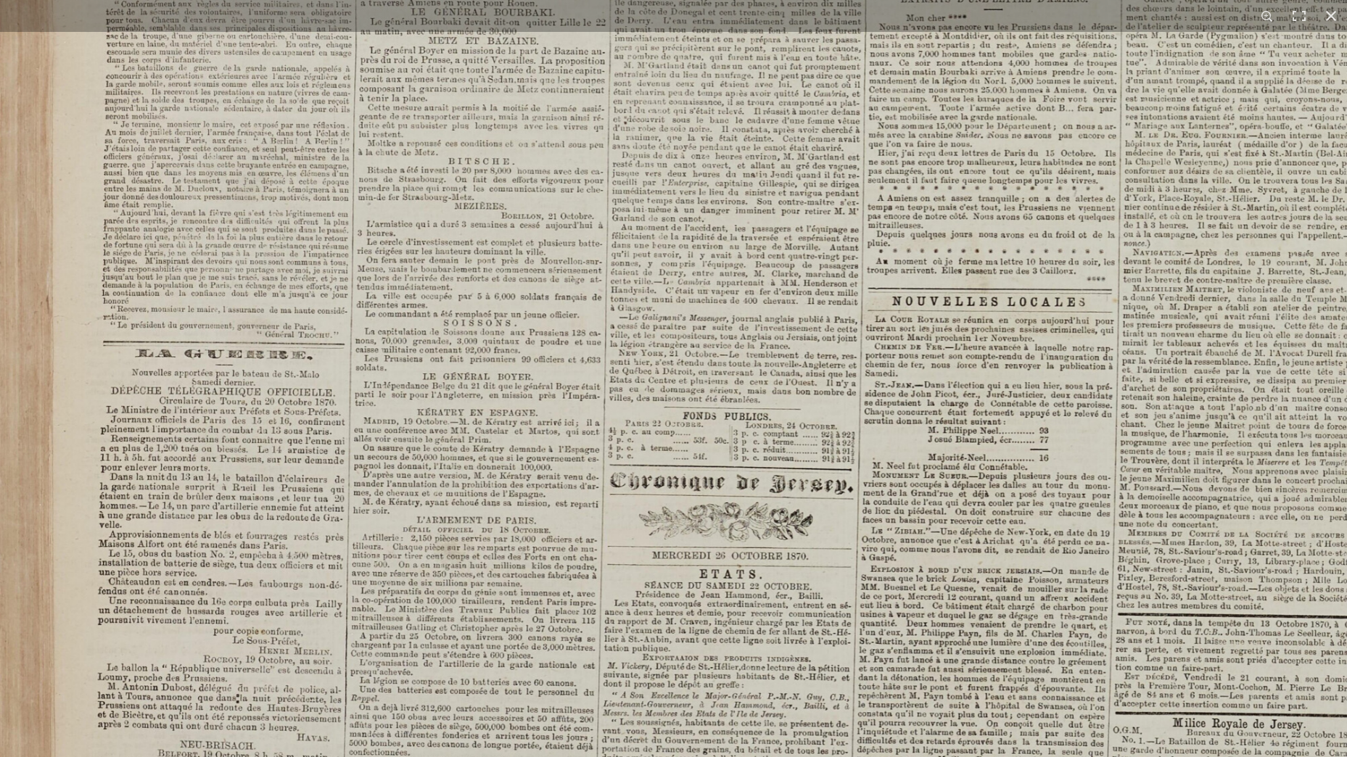
click at [813, 330] on img at bounding box center [819, 47] width 1656 height 2342
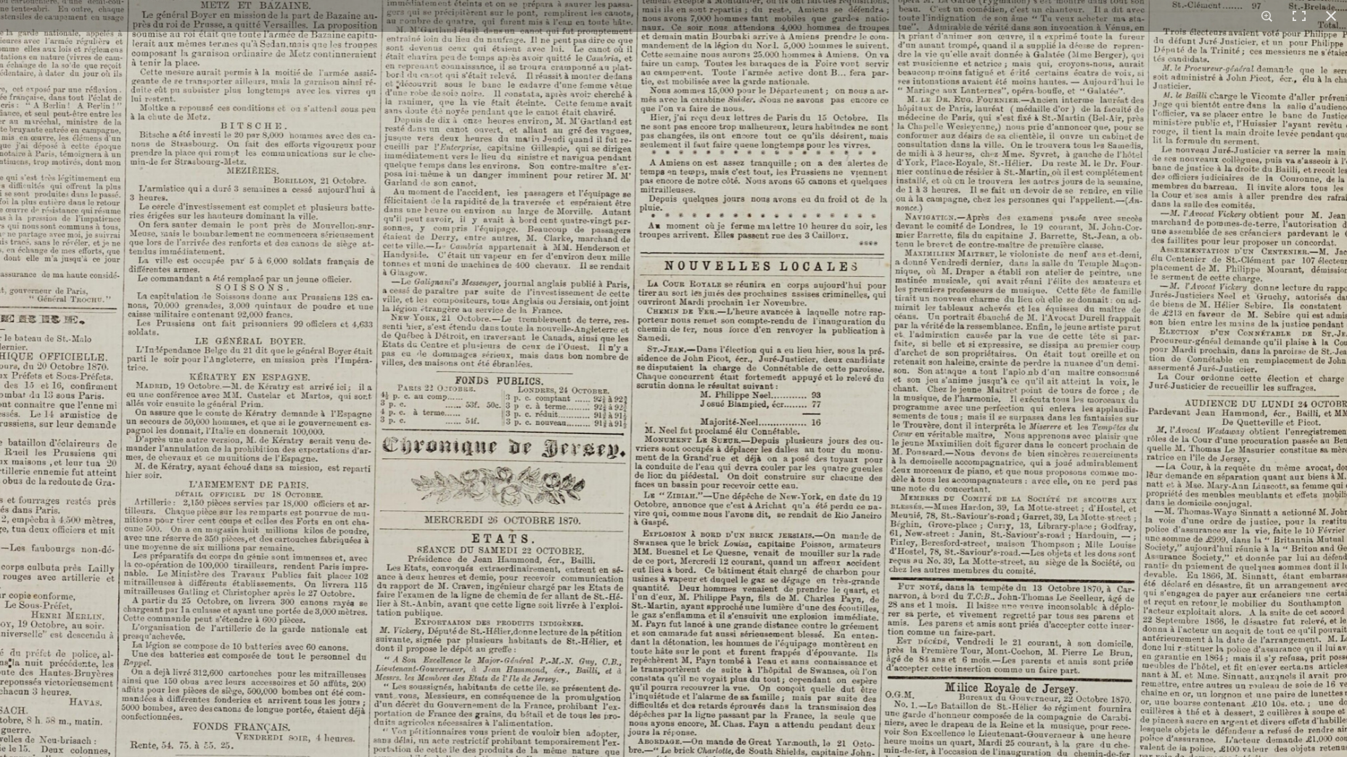
click at [714, 490] on img at bounding box center [591, 11] width 1656 height 2342
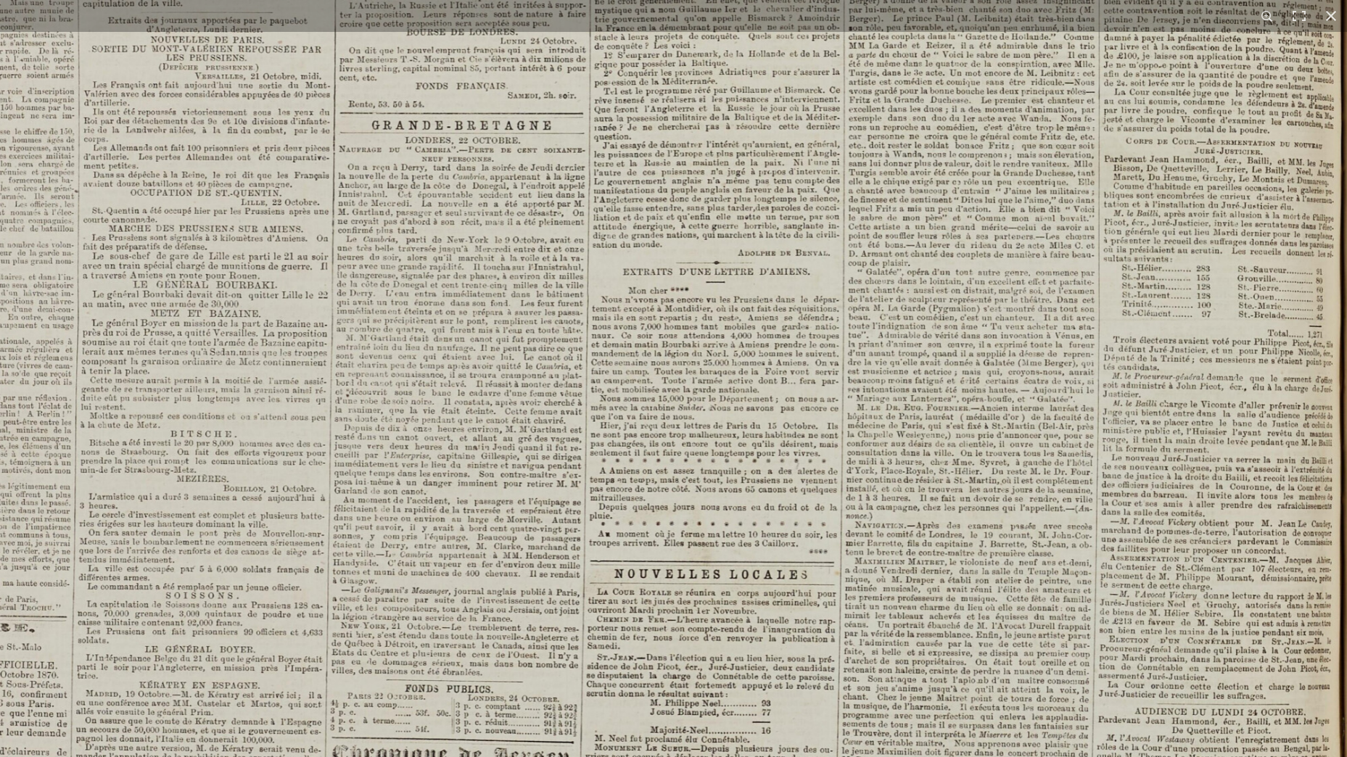
click at [777, 545] on img at bounding box center [541, 320] width 1656 height 2342
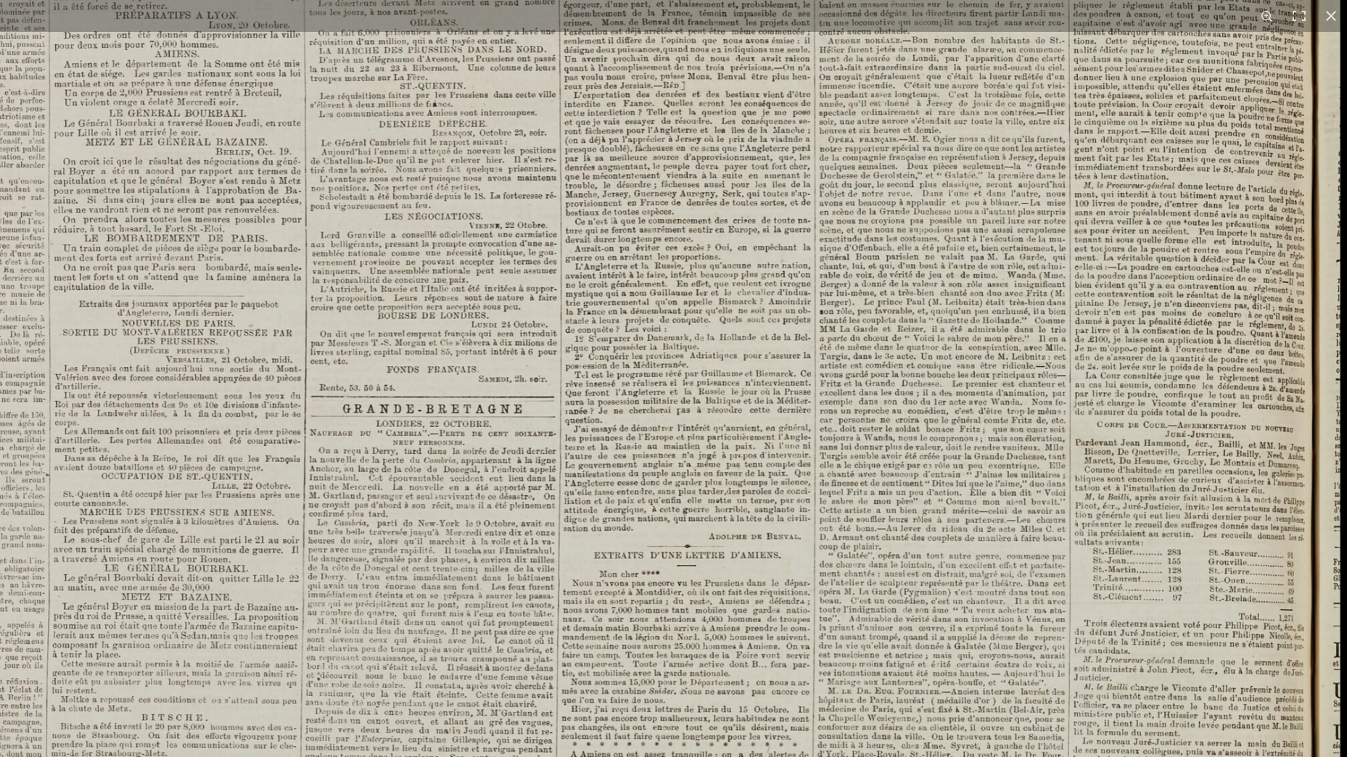
click at [755, 614] on img at bounding box center [512, 603] width 1656 height 2342
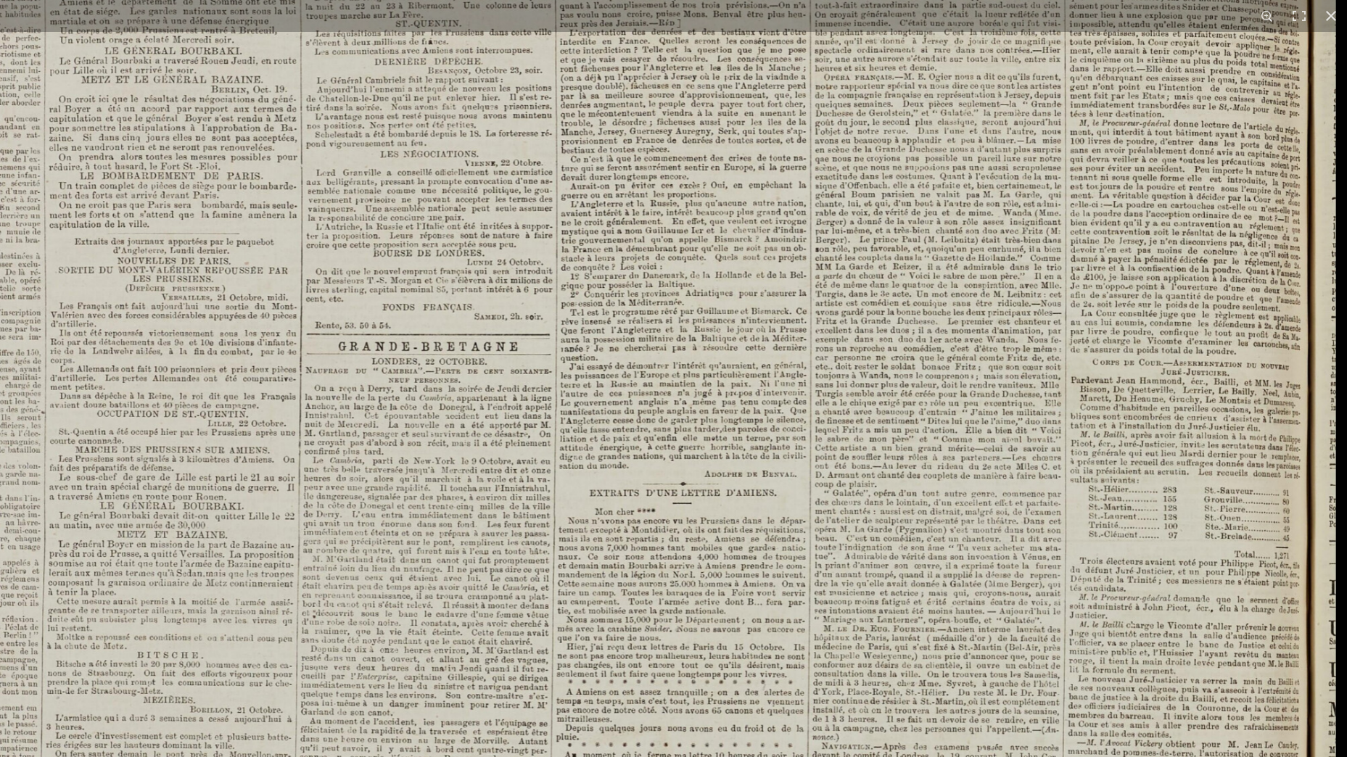
click at [714, 304] on img at bounding box center [507, 541] width 1656 height 2342
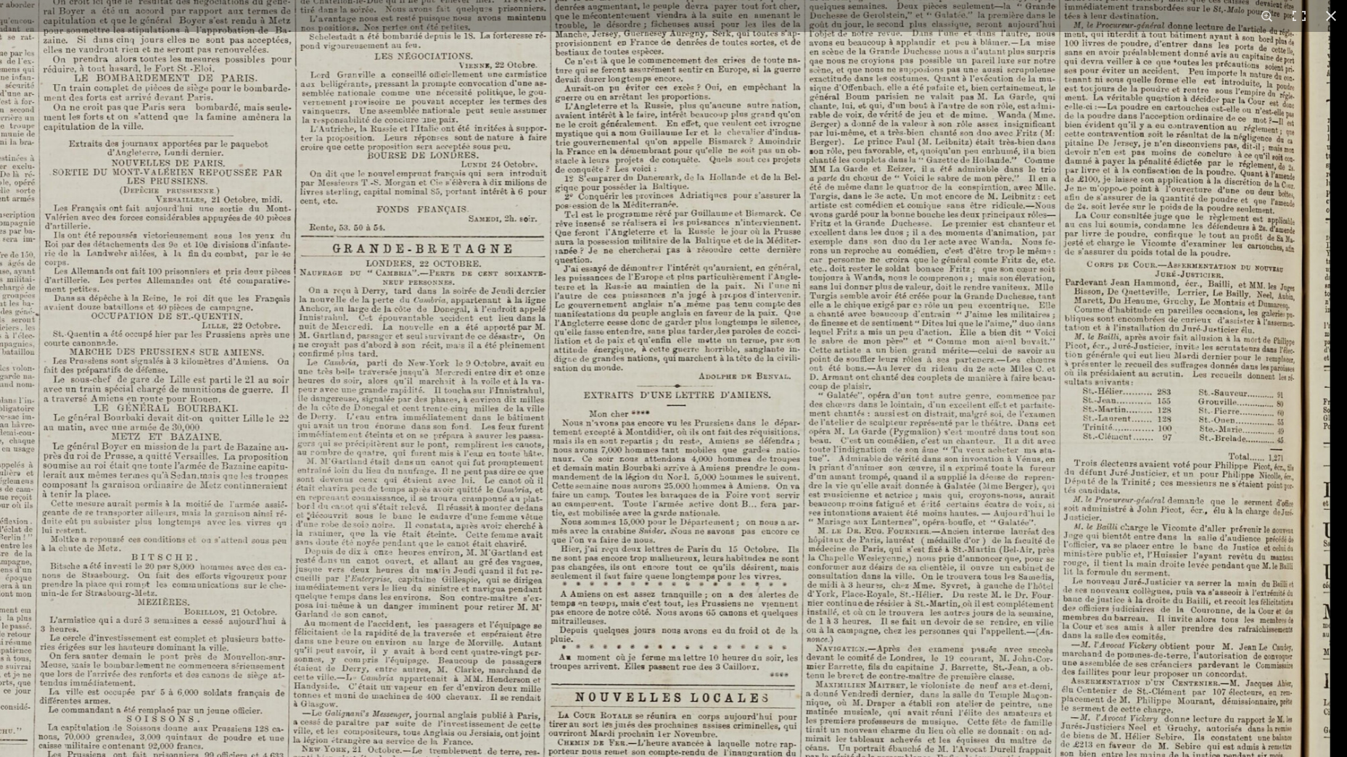
click at [673, 399] on img at bounding box center [502, 443] width 1656 height 2342
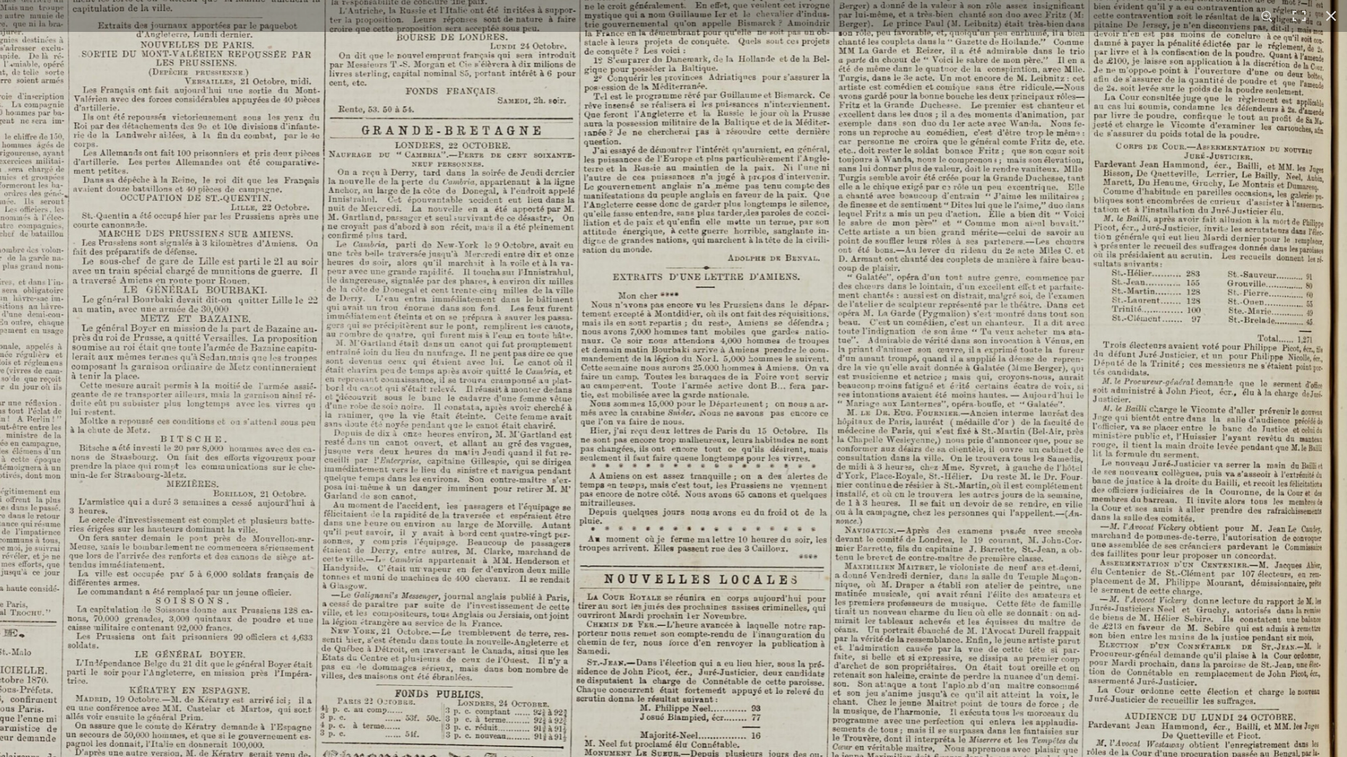
click at [772, 358] on img at bounding box center [531, 325] width 1656 height 2342
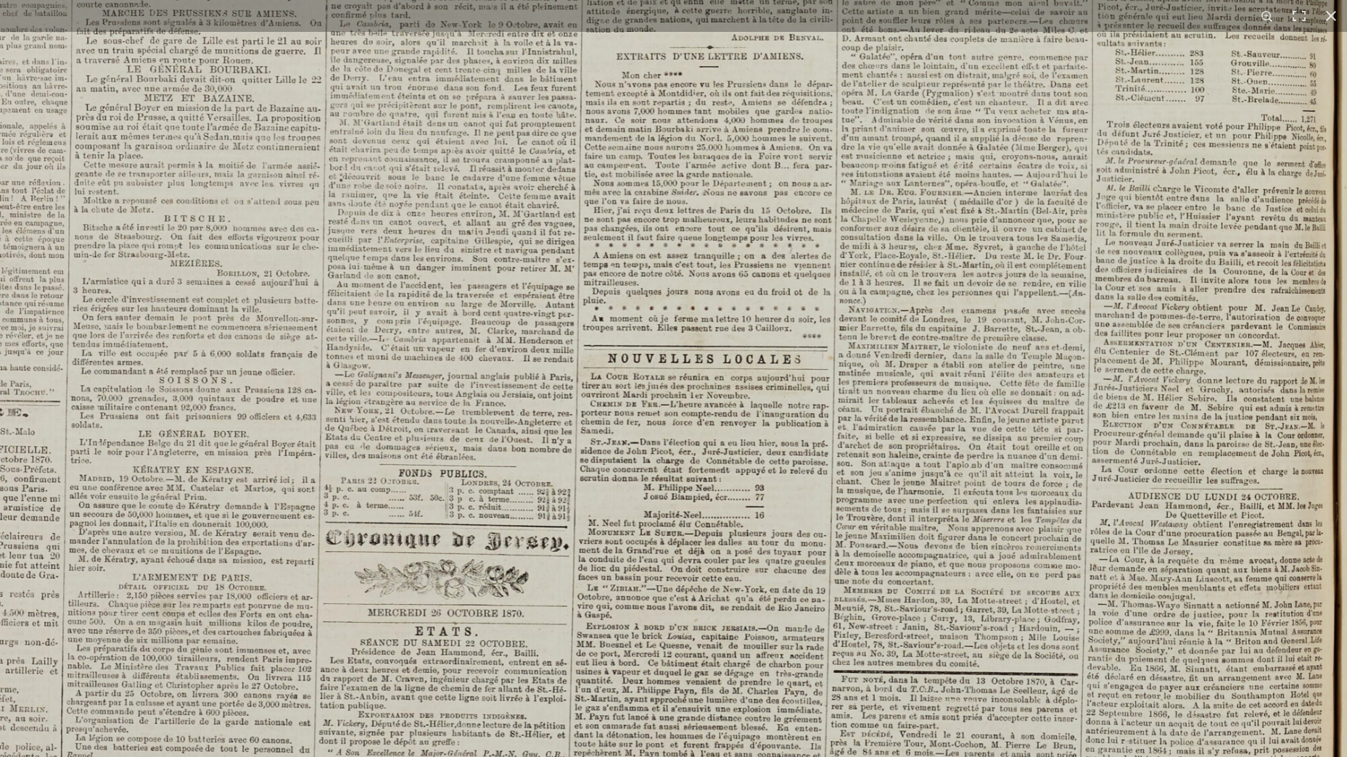
click at [754, 389] on img at bounding box center [534, 104] width 1656 height 2342
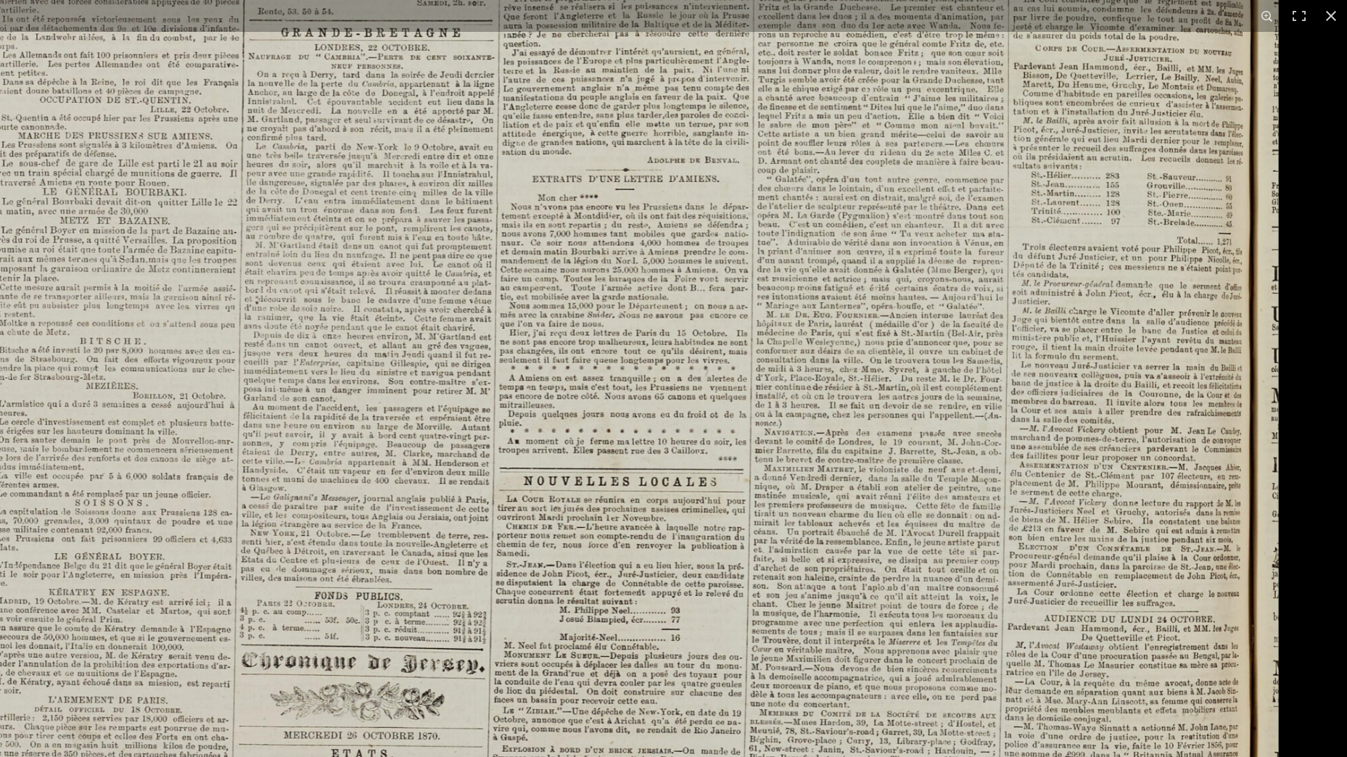
click at [793, 484] on img at bounding box center [450, 227] width 1656 height 2342
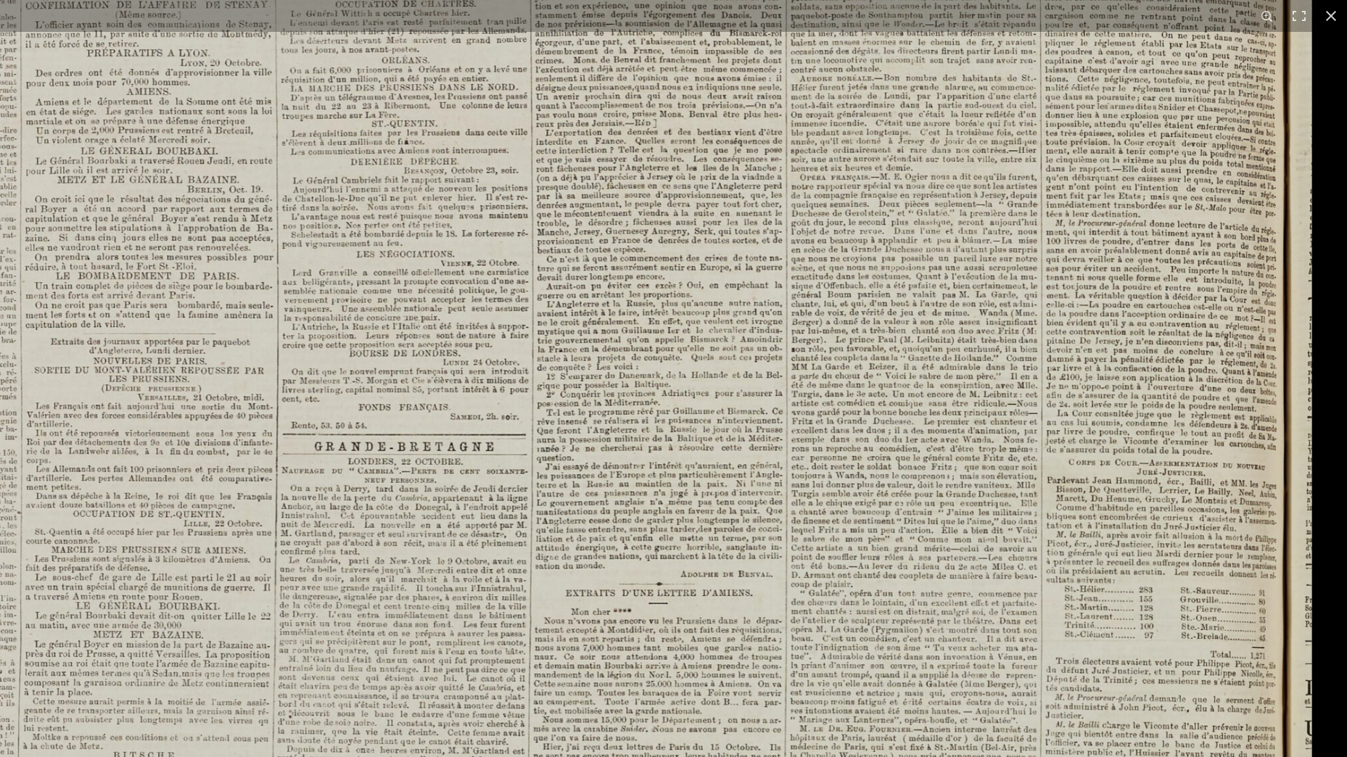
click at [811, 497] on img at bounding box center [484, 641] width 1656 height 2342
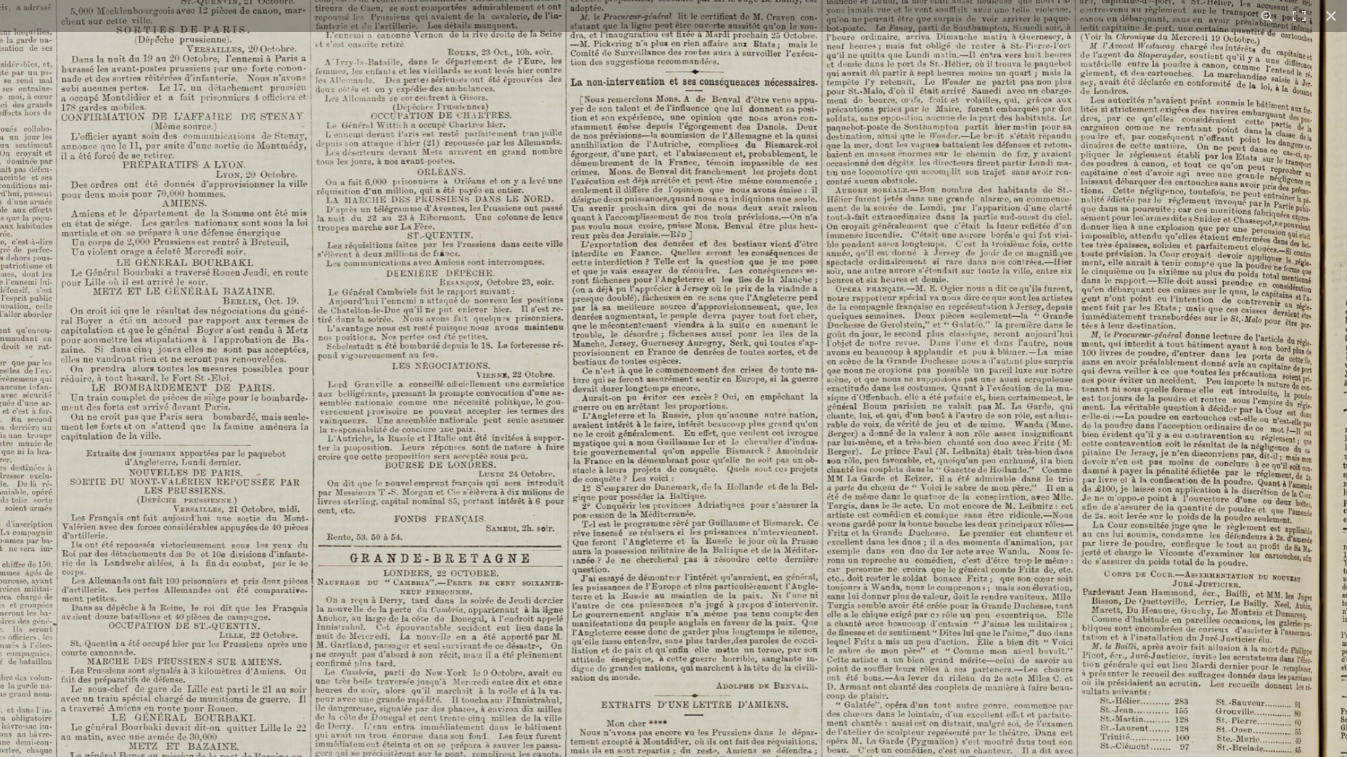
click at [869, 307] on img at bounding box center [519, 753] width 1656 height 2342
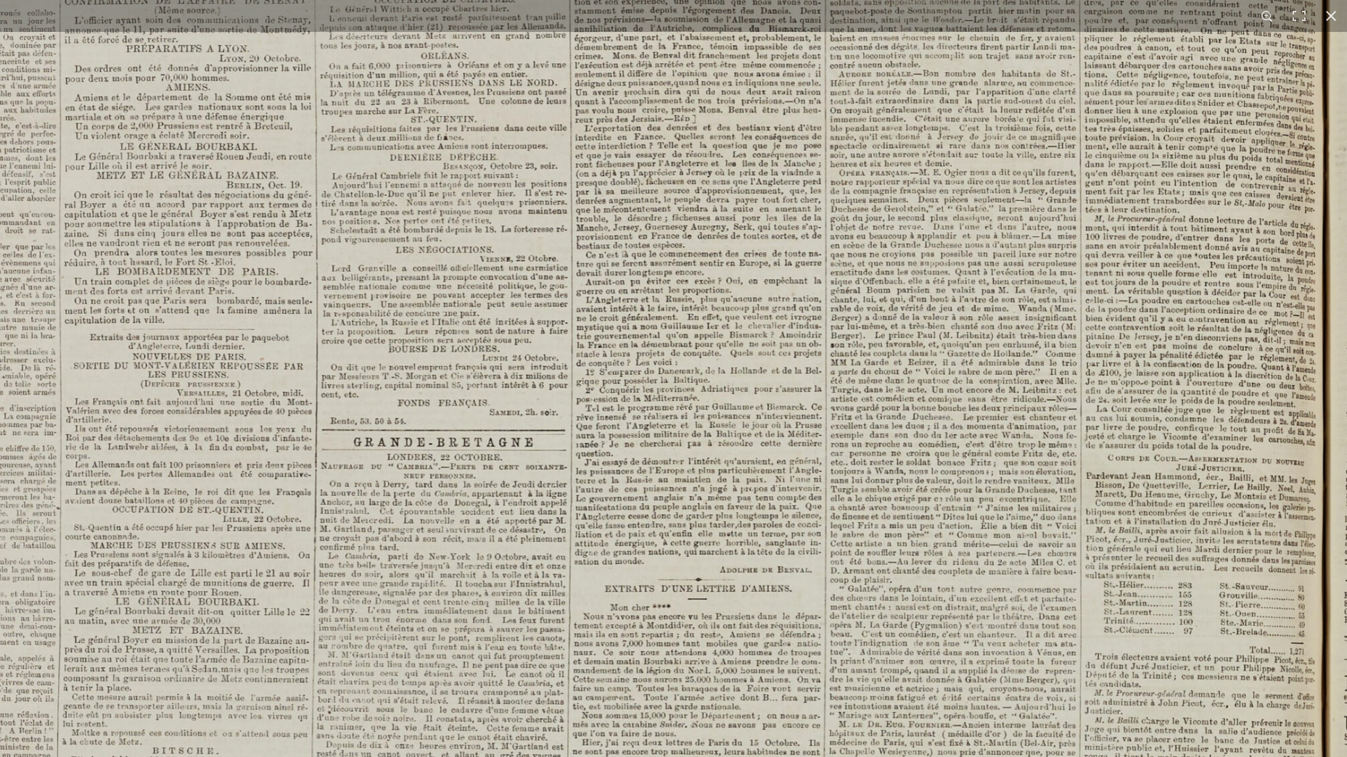
click at [866, 324] on img at bounding box center [523, 637] width 1656 height 2342
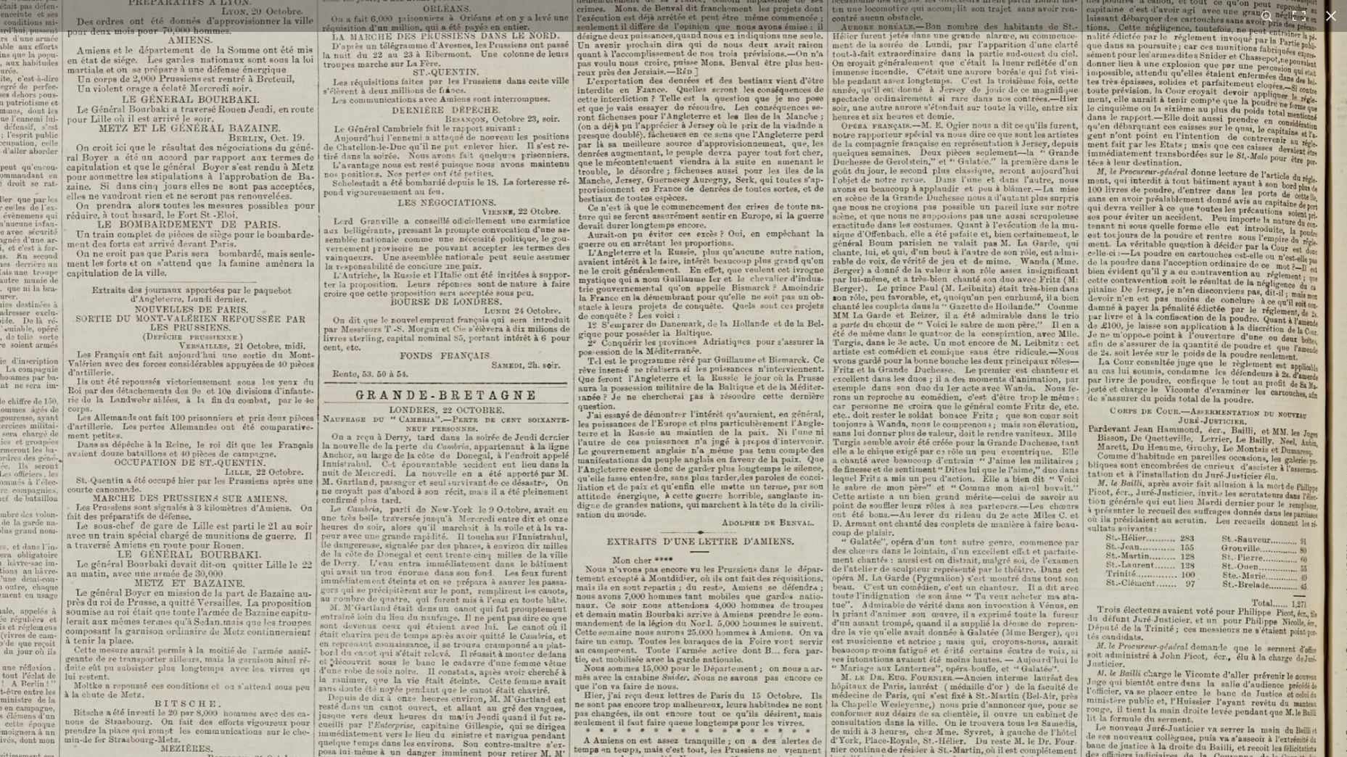
click at [866, 352] on img at bounding box center [525, 589] width 1656 height 2342
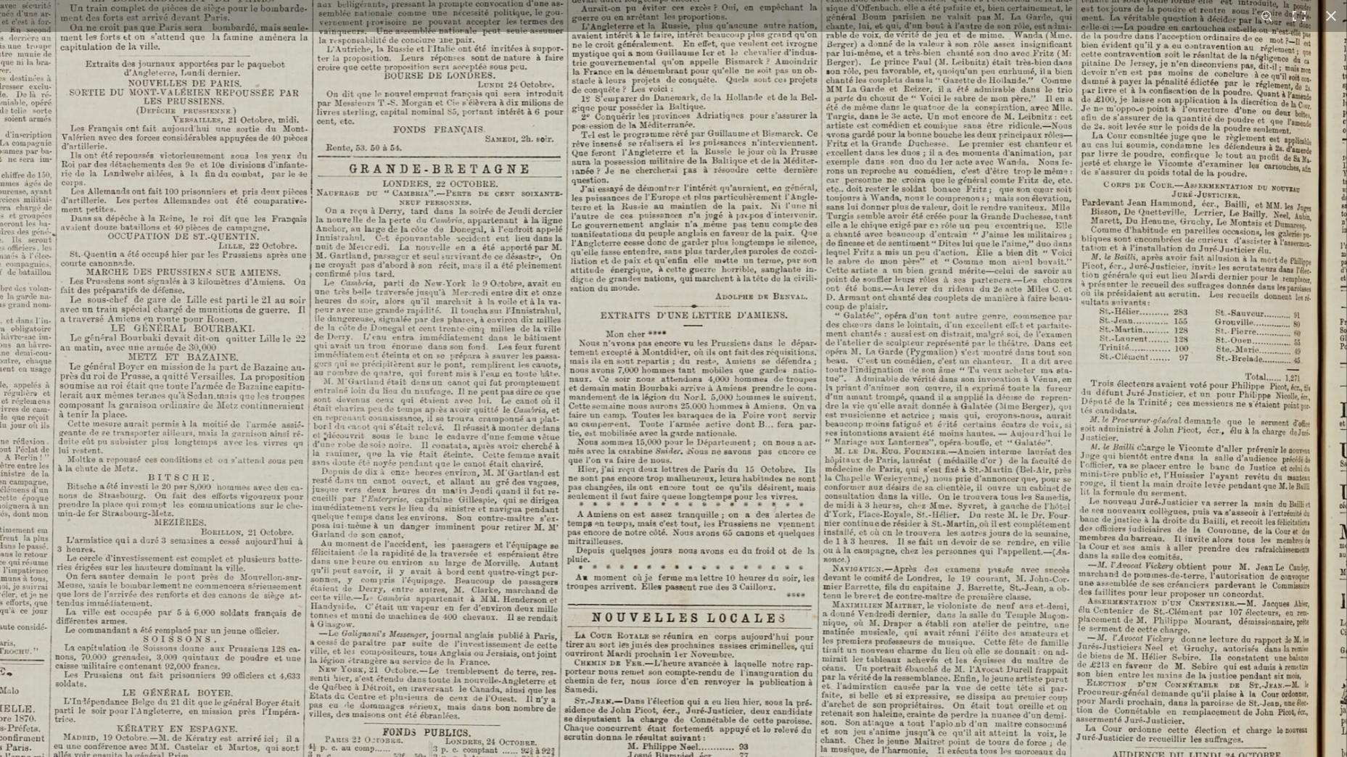
click at [899, 357] on img at bounding box center [518, 363] width 1656 height 2342
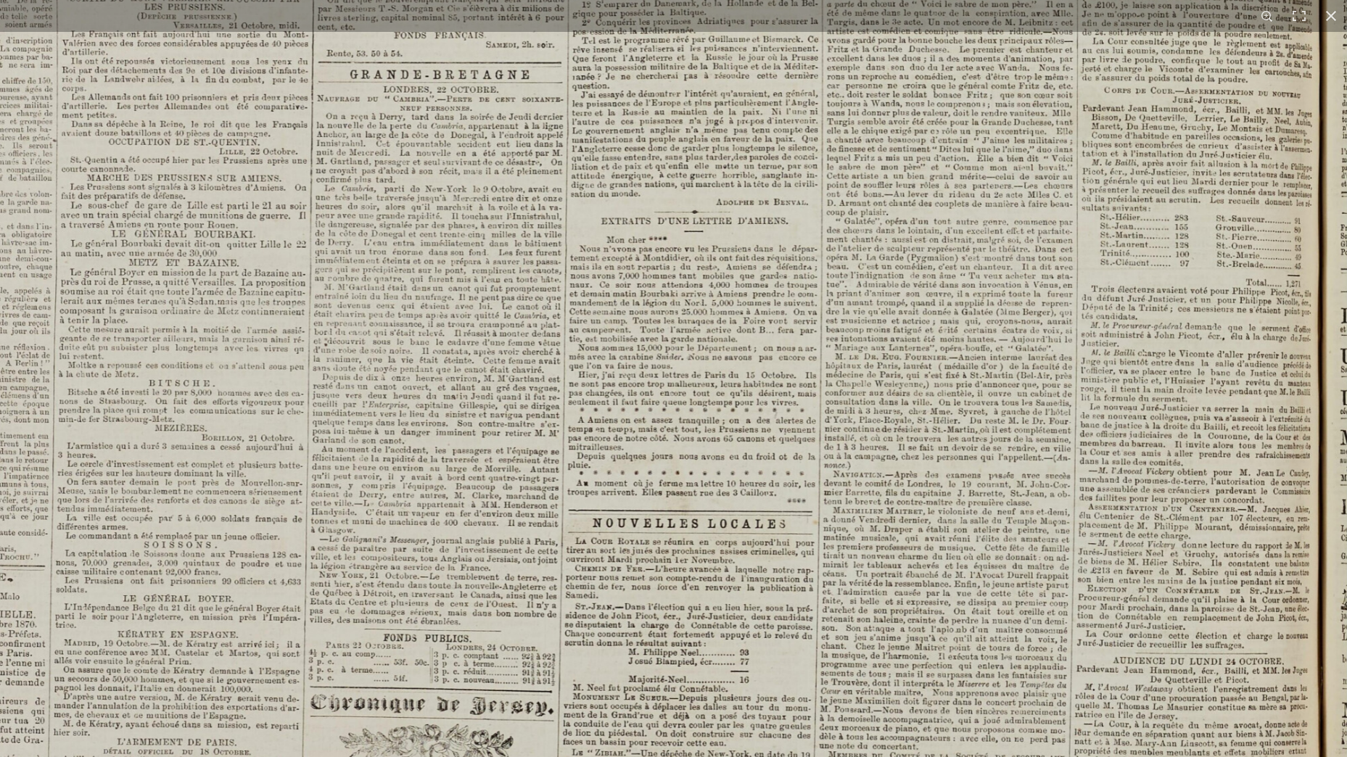
click at [901, 379] on img at bounding box center [519, 269] width 1656 height 2342
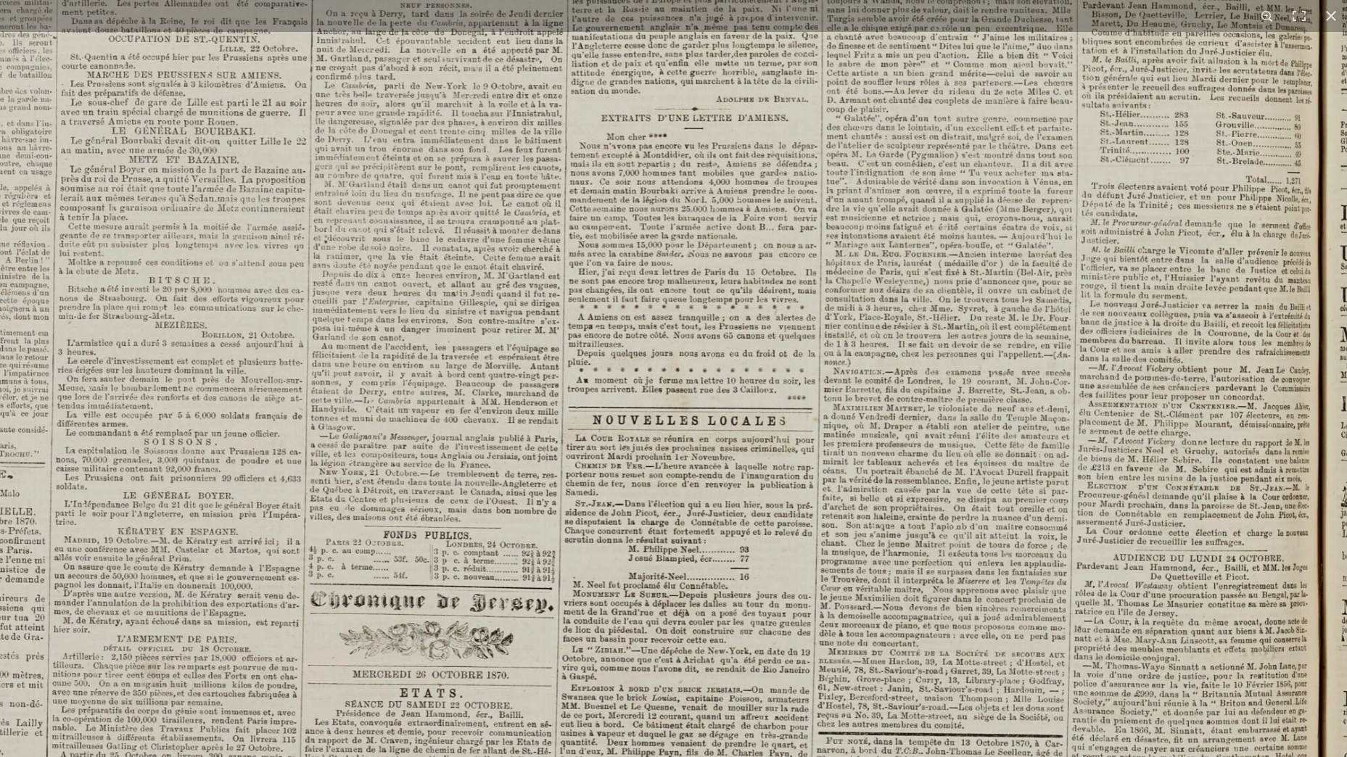
click at [914, 394] on img at bounding box center [519, 166] width 1656 height 2342
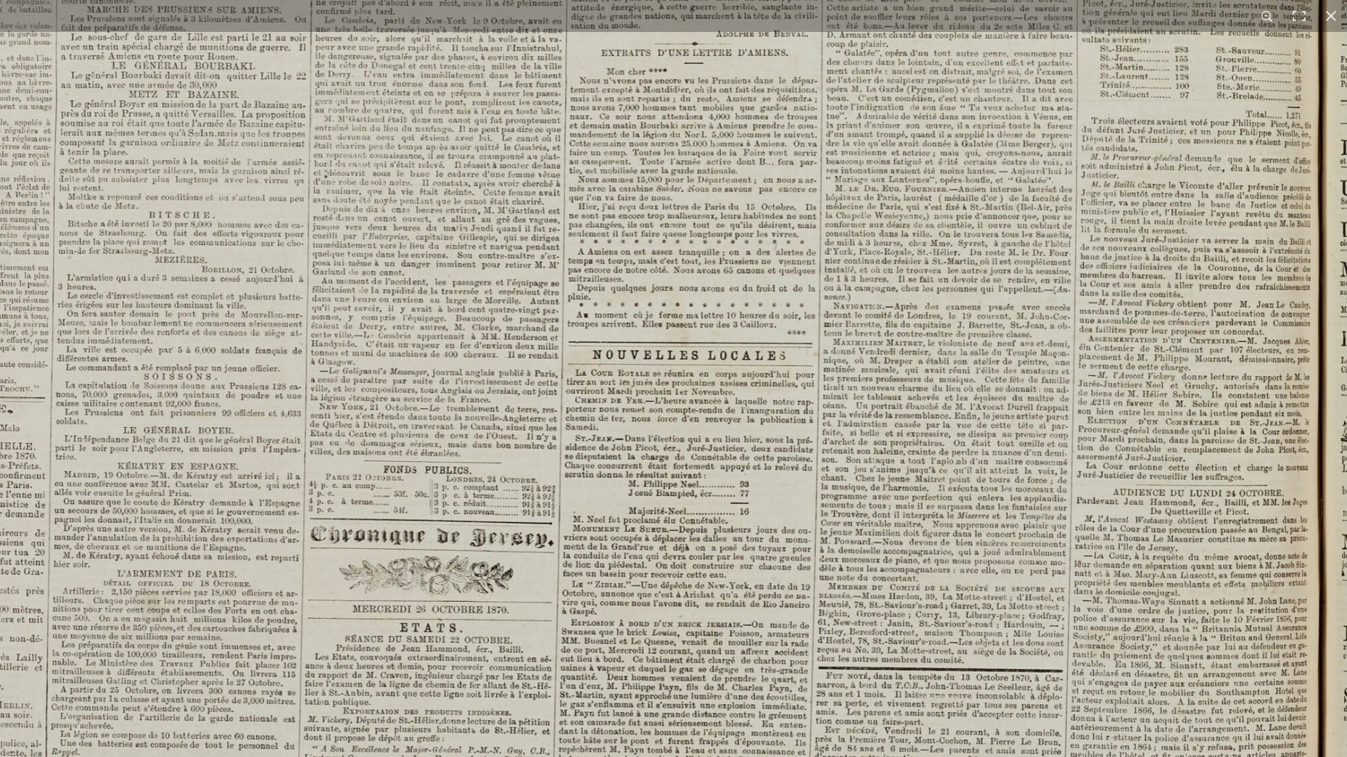
click at [917, 421] on img at bounding box center [519, 101] width 1656 height 2342
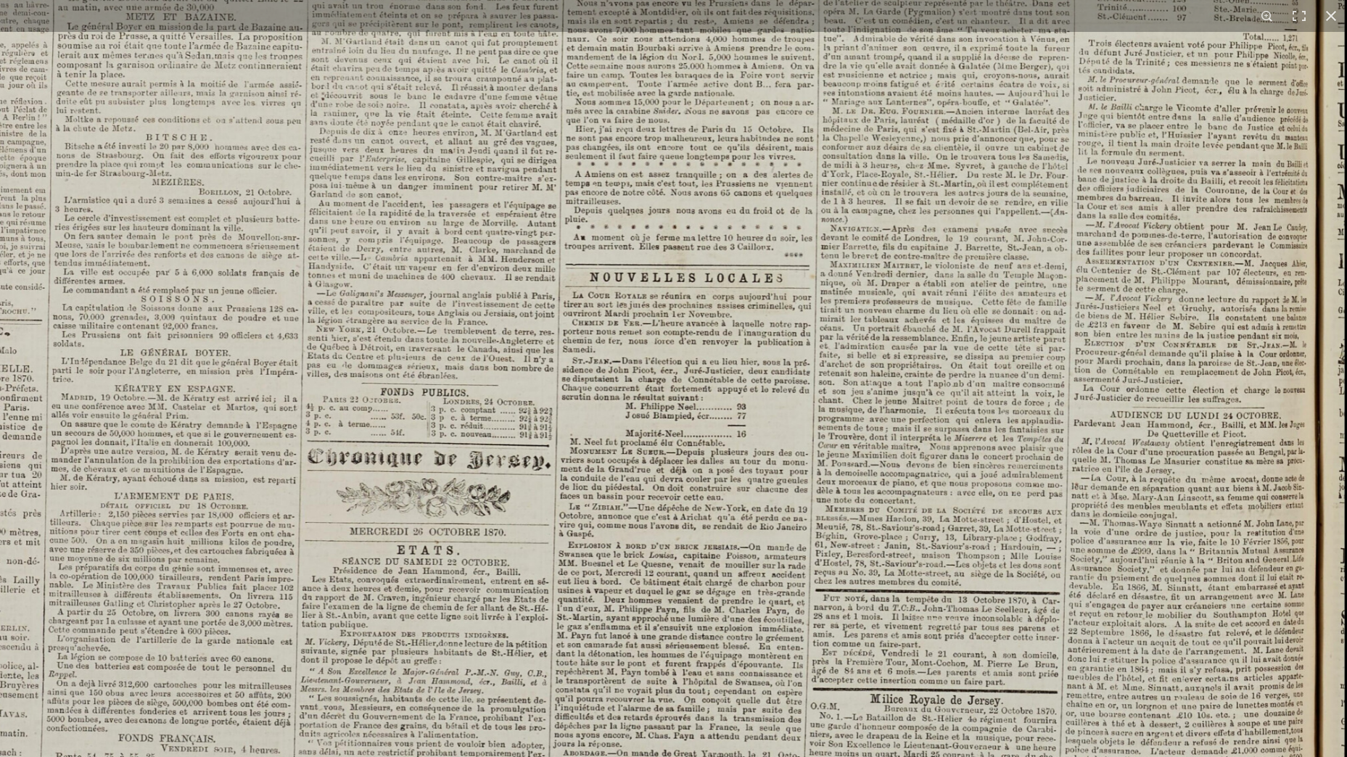
click at [904, 440] on img at bounding box center [516, 23] width 1656 height 2342
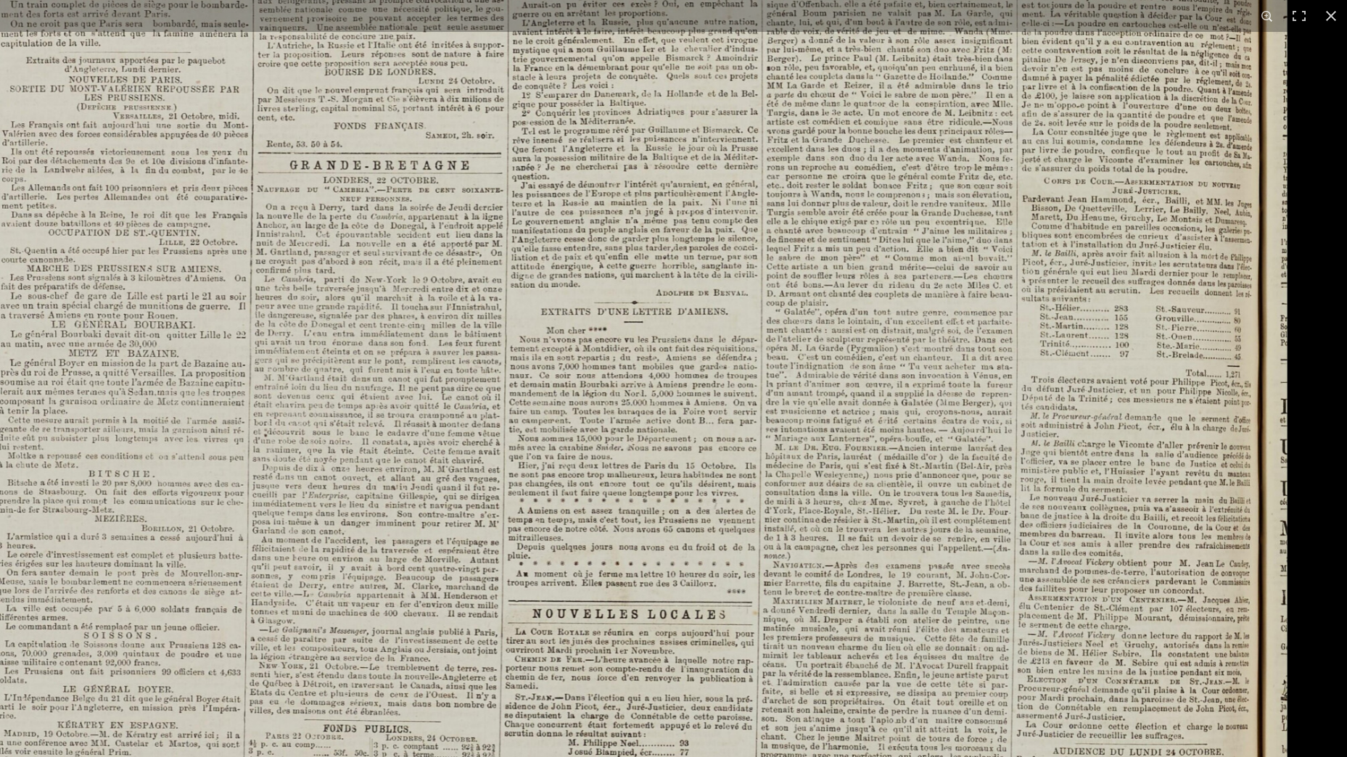
click at [990, 359] on img at bounding box center [459, 360] width 1656 height 2342
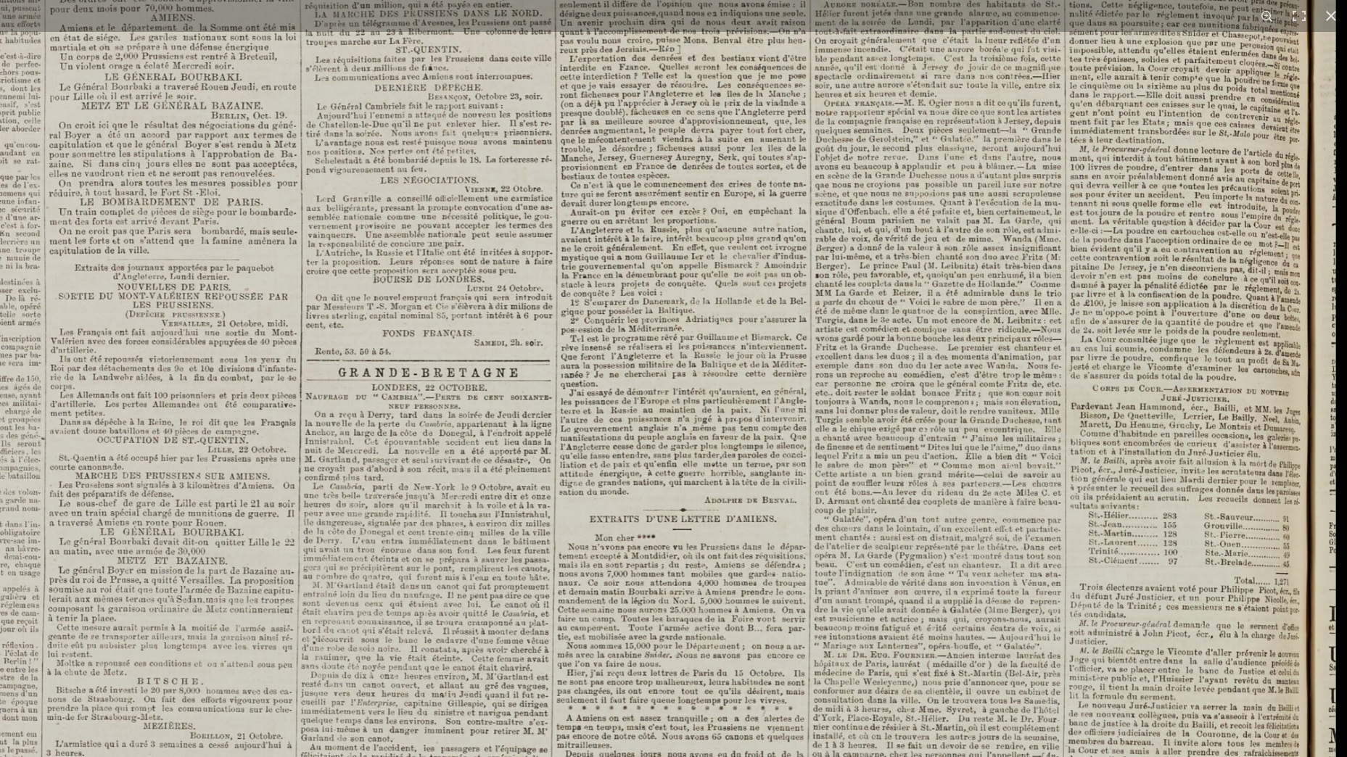
click at [996, 421] on img at bounding box center [507, 567] width 1656 height 2342
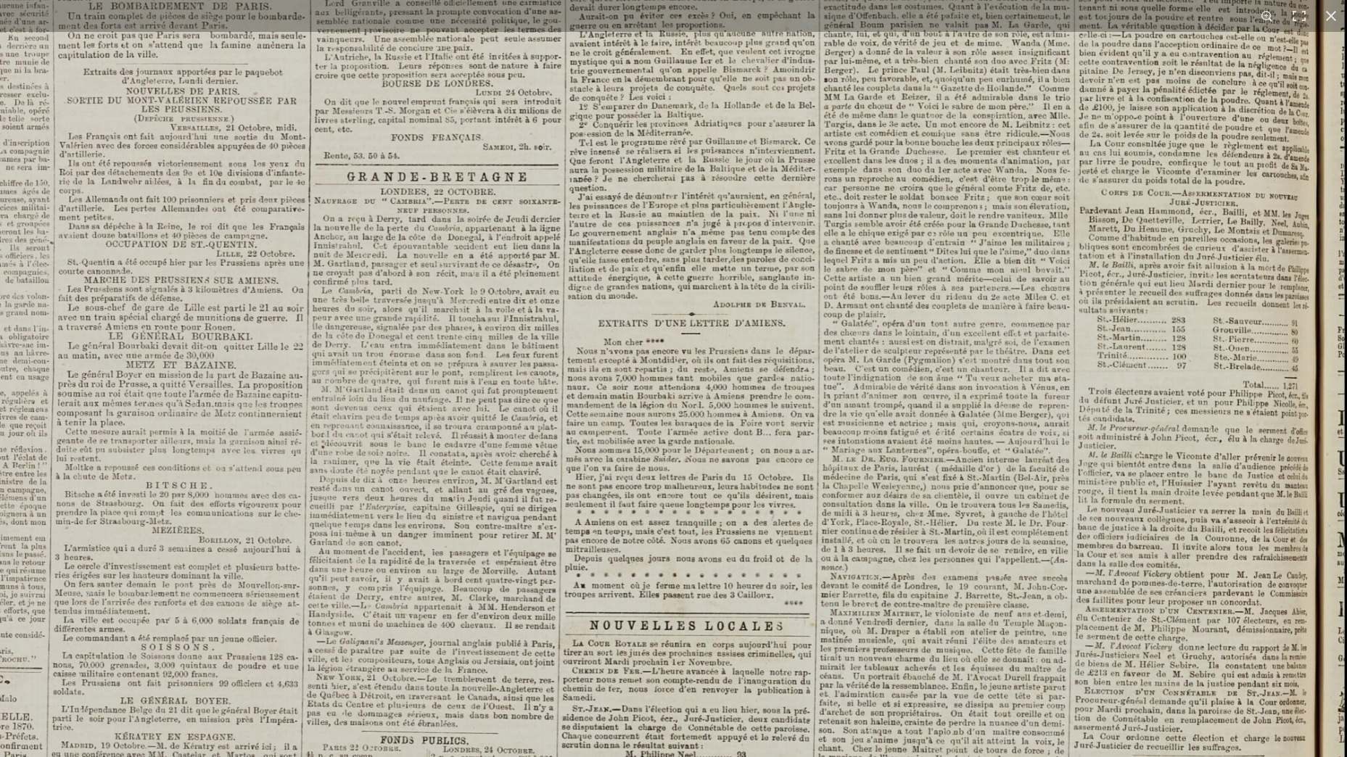
click at [1125, 391] on img at bounding box center [516, 371] width 1656 height 2342
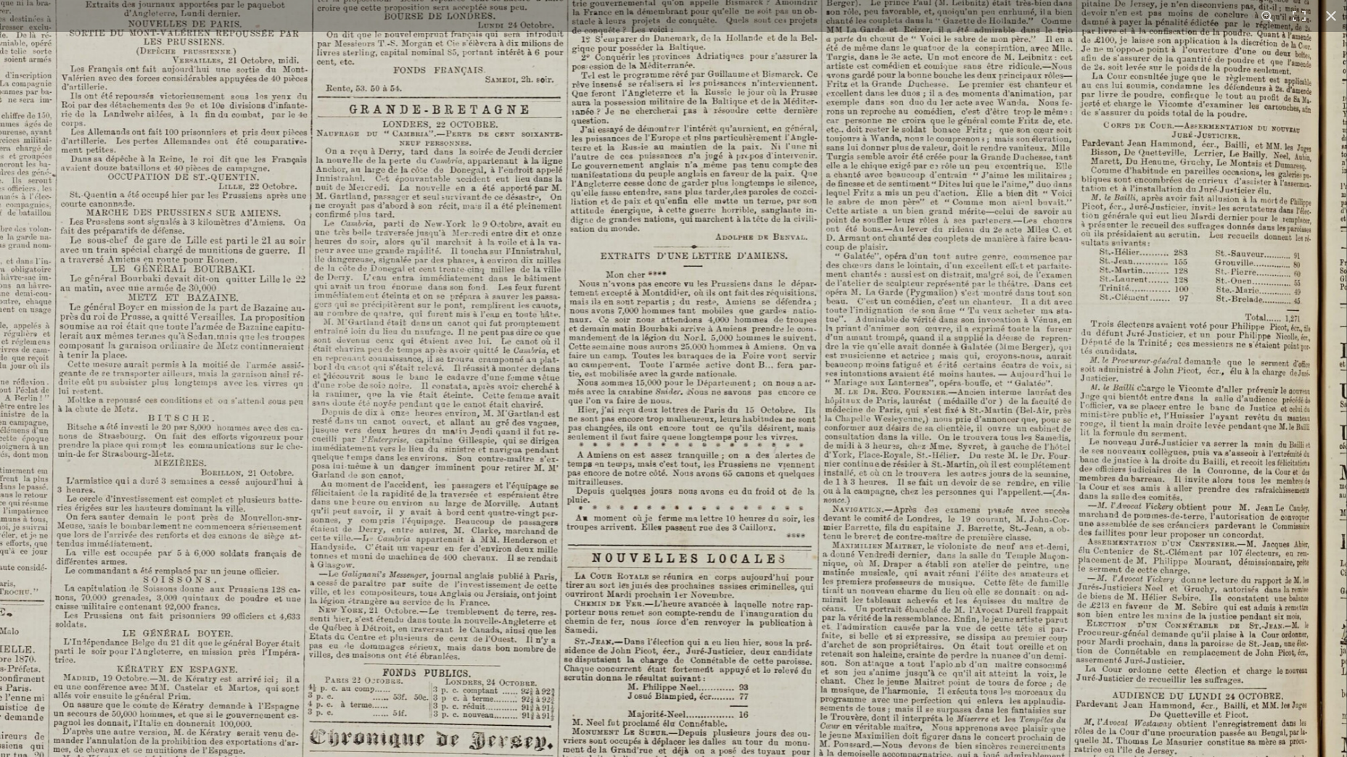
click at [1178, 260] on img at bounding box center [518, 304] width 1656 height 2342
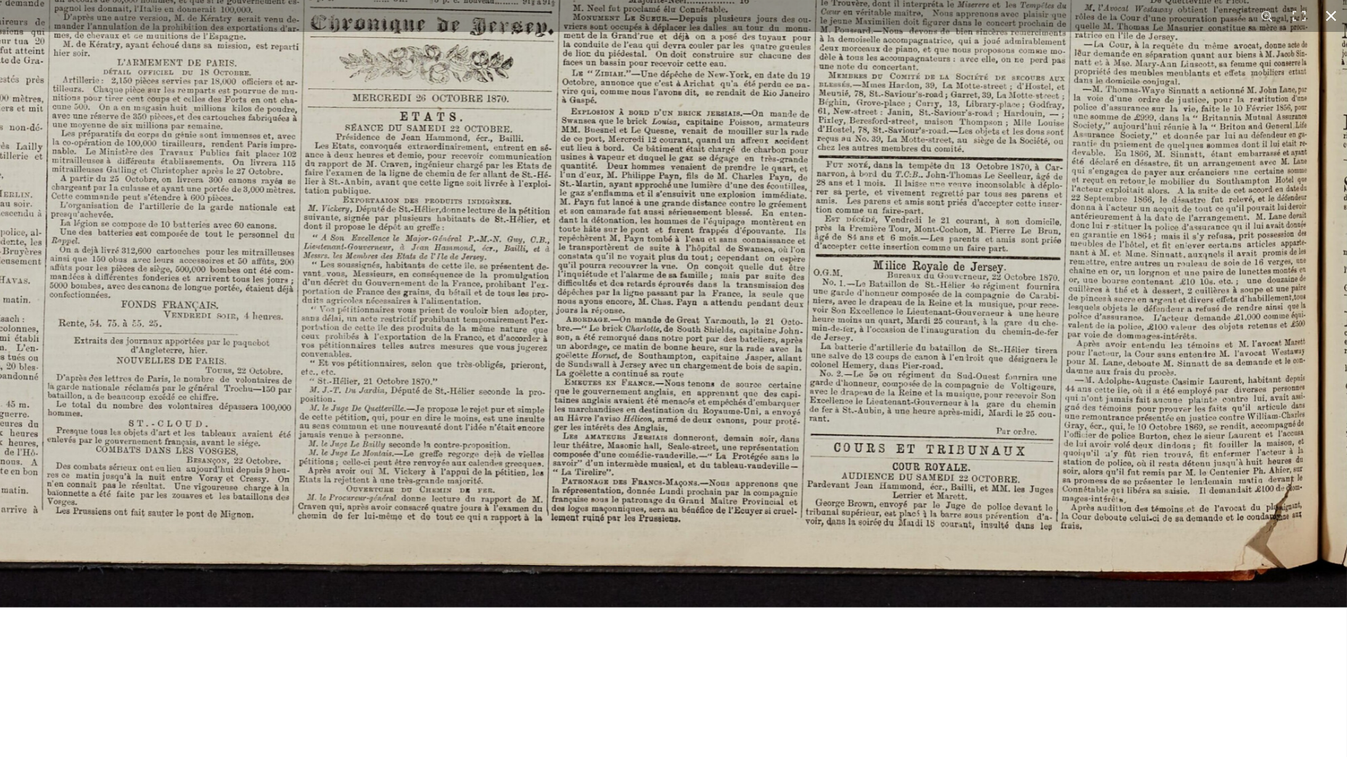
click at [1324, 13] on button at bounding box center [1331, 16] width 32 height 32
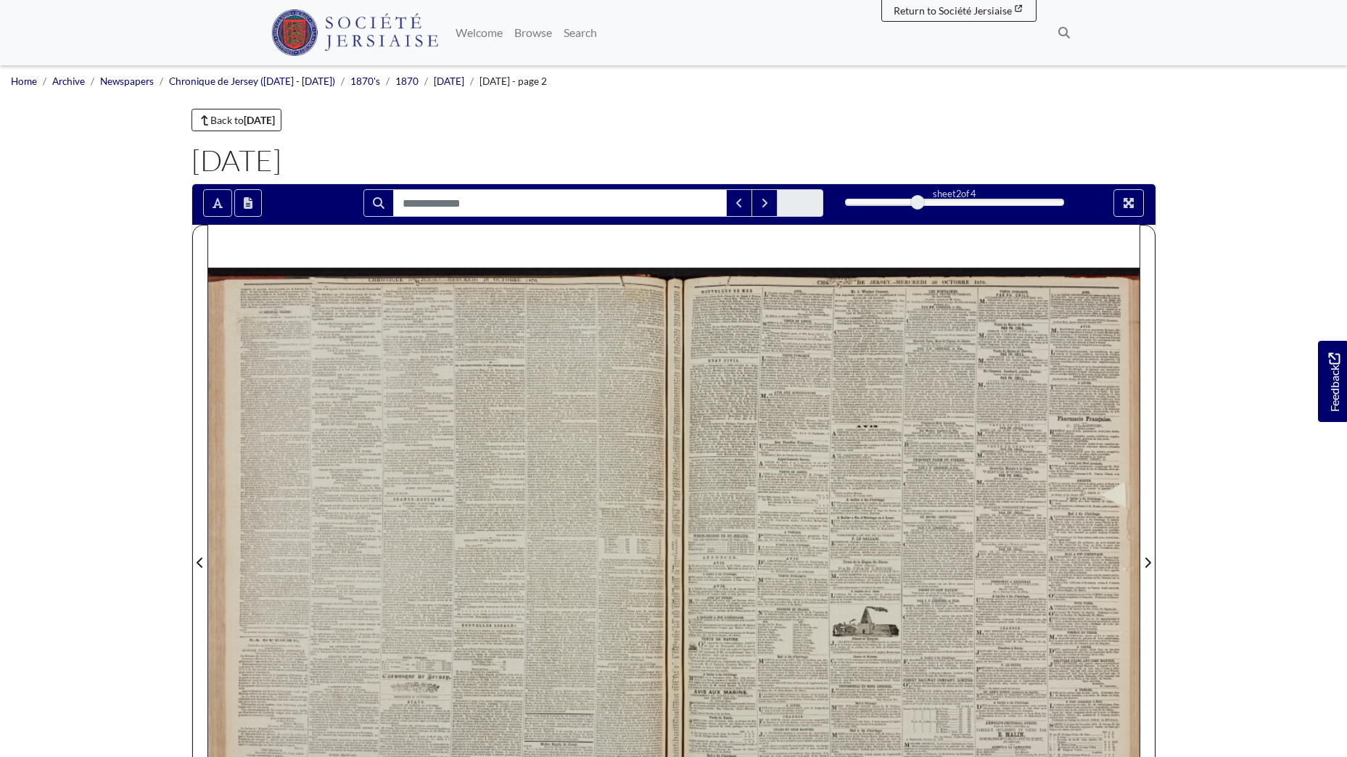
click at [1018, 554] on div at bounding box center [907, 554] width 466 height 658
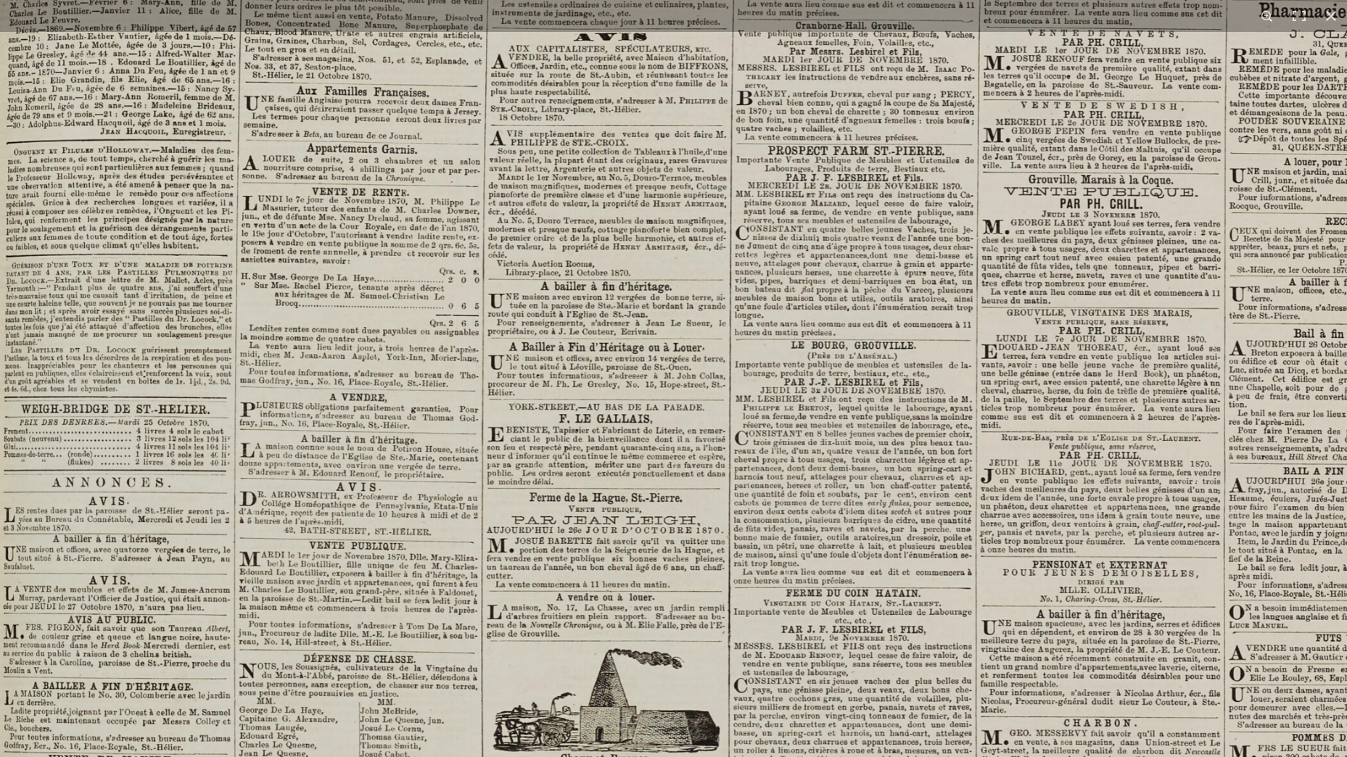
click at [891, 535] on img at bounding box center [745, 470] width 1583 height 2239
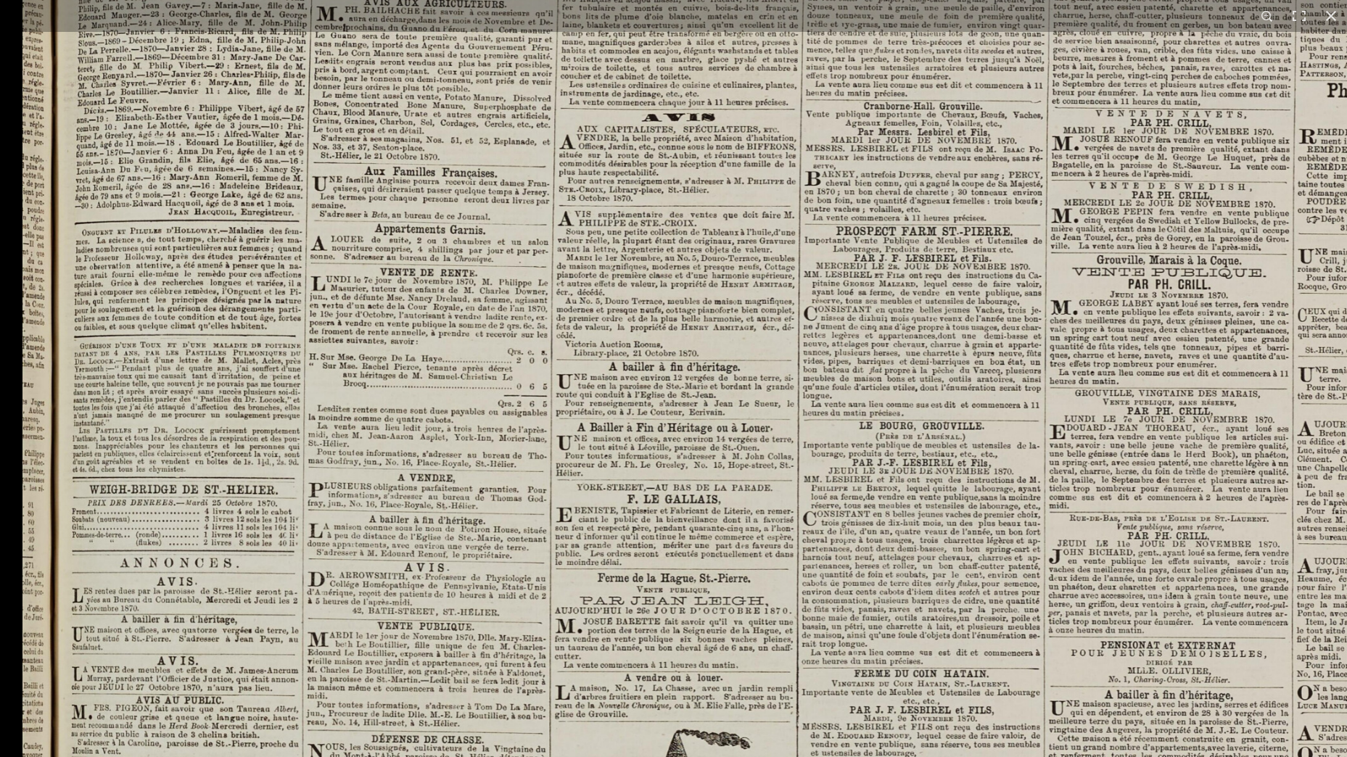
click at [925, 202] on img at bounding box center [813, 550] width 1583 height 2239
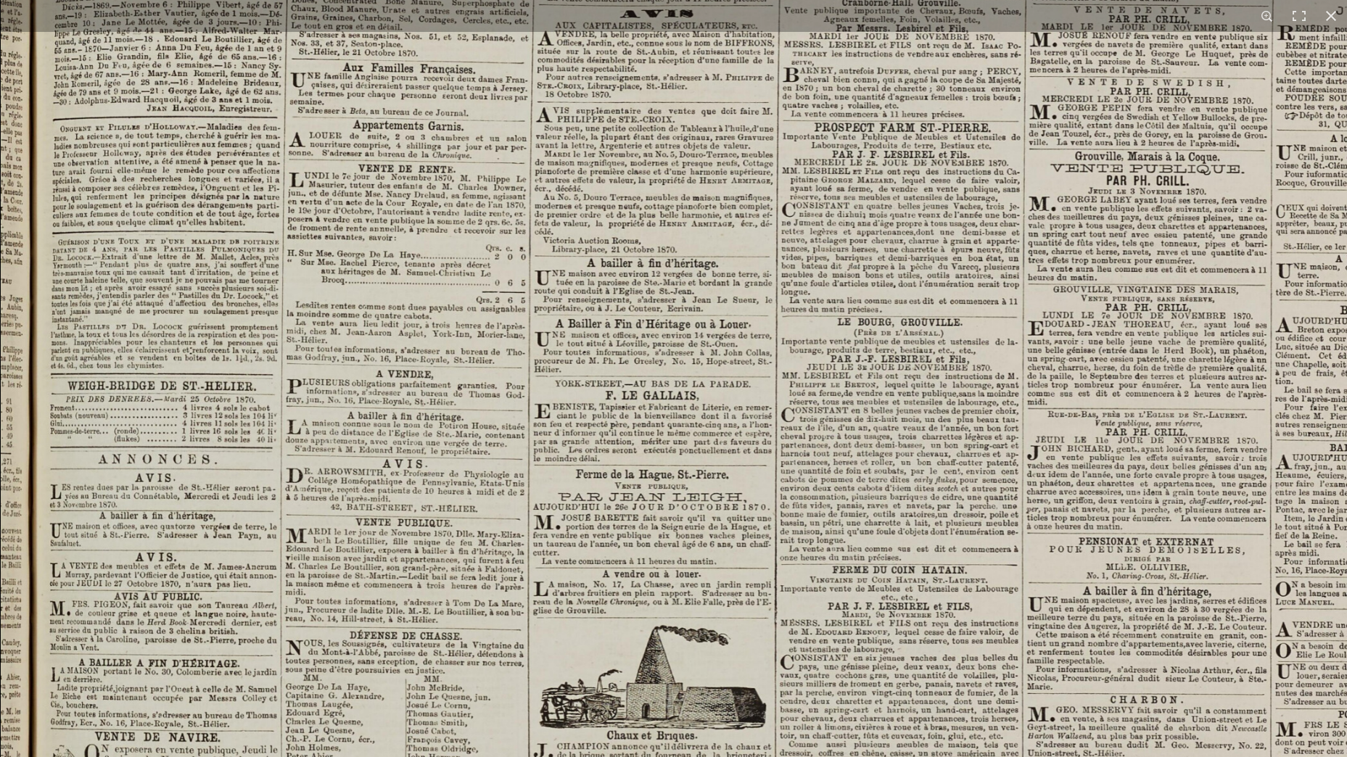
click at [951, 342] on img at bounding box center [792, 447] width 1583 height 2239
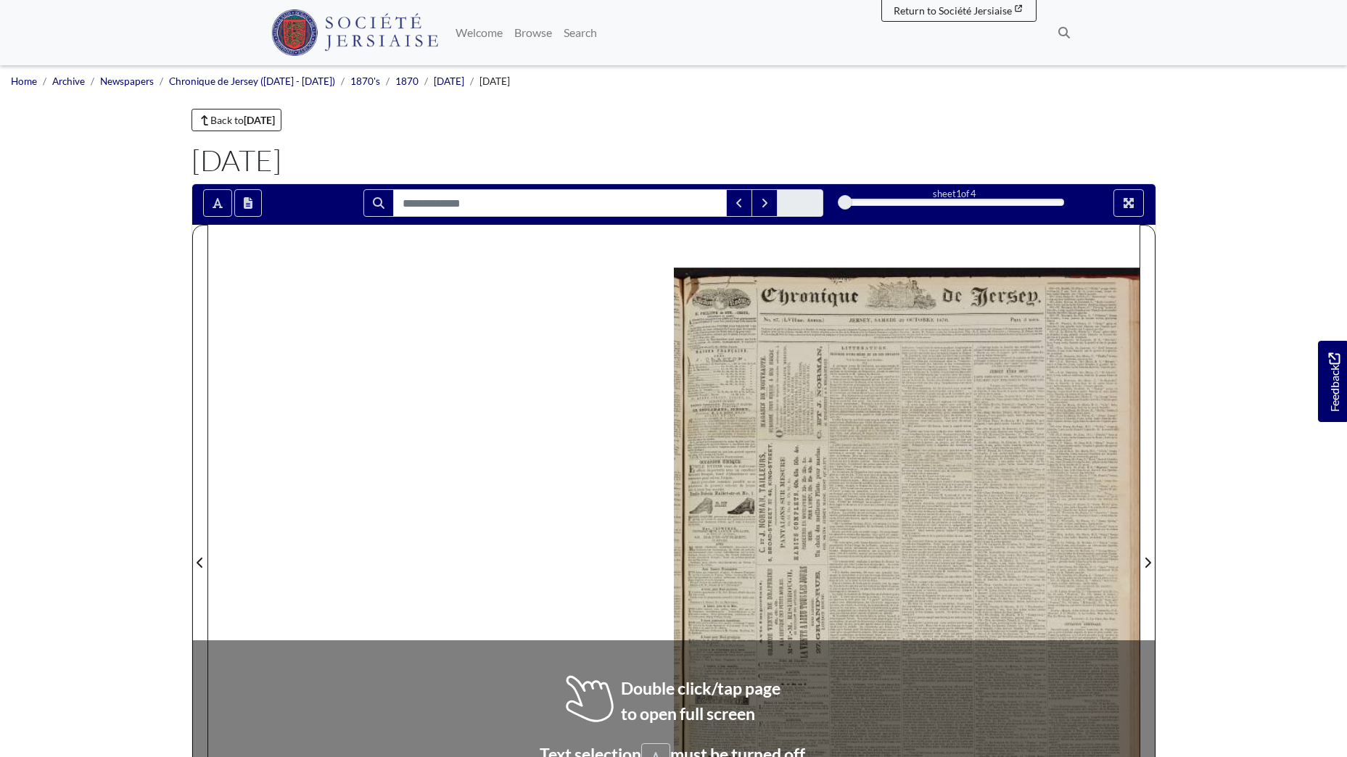
click at [938, 496] on div at bounding box center [907, 554] width 466 height 658
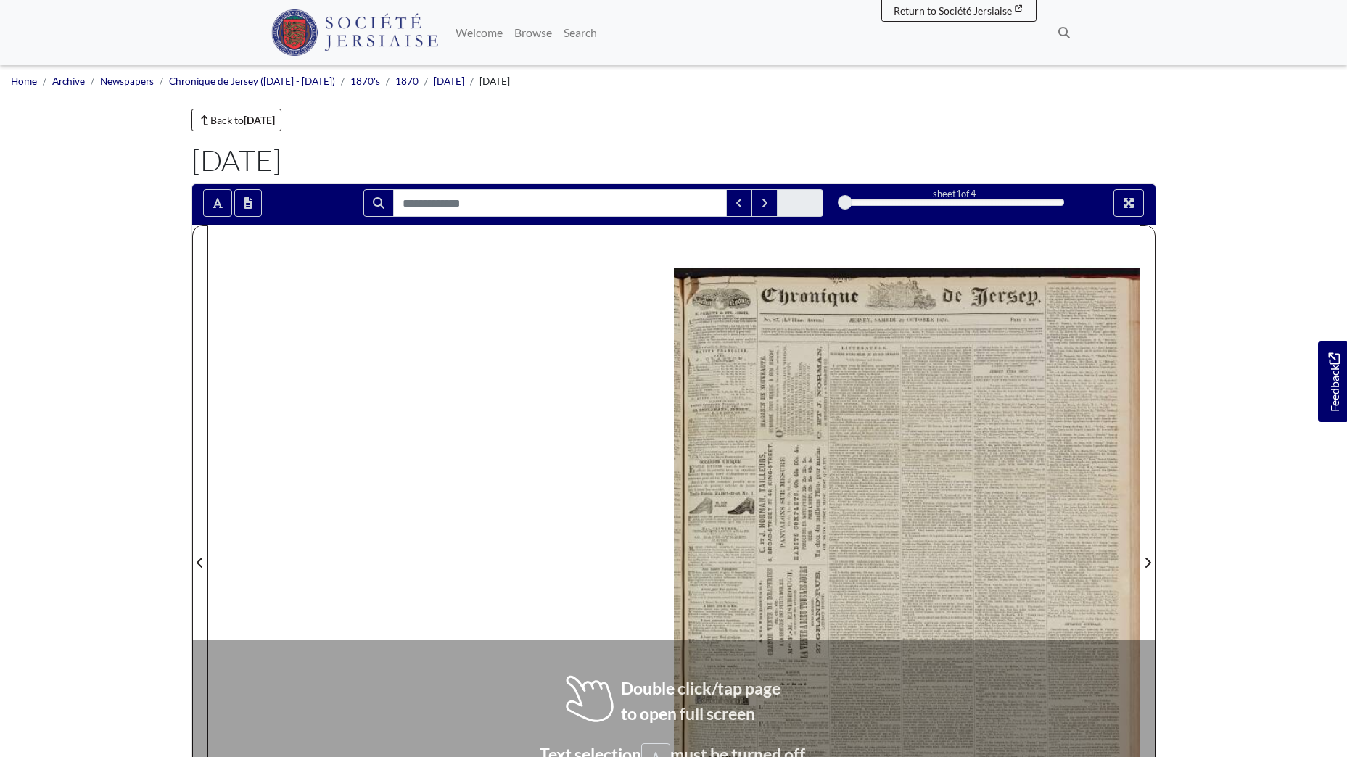
click at [938, 496] on div at bounding box center [907, 554] width 466 height 658
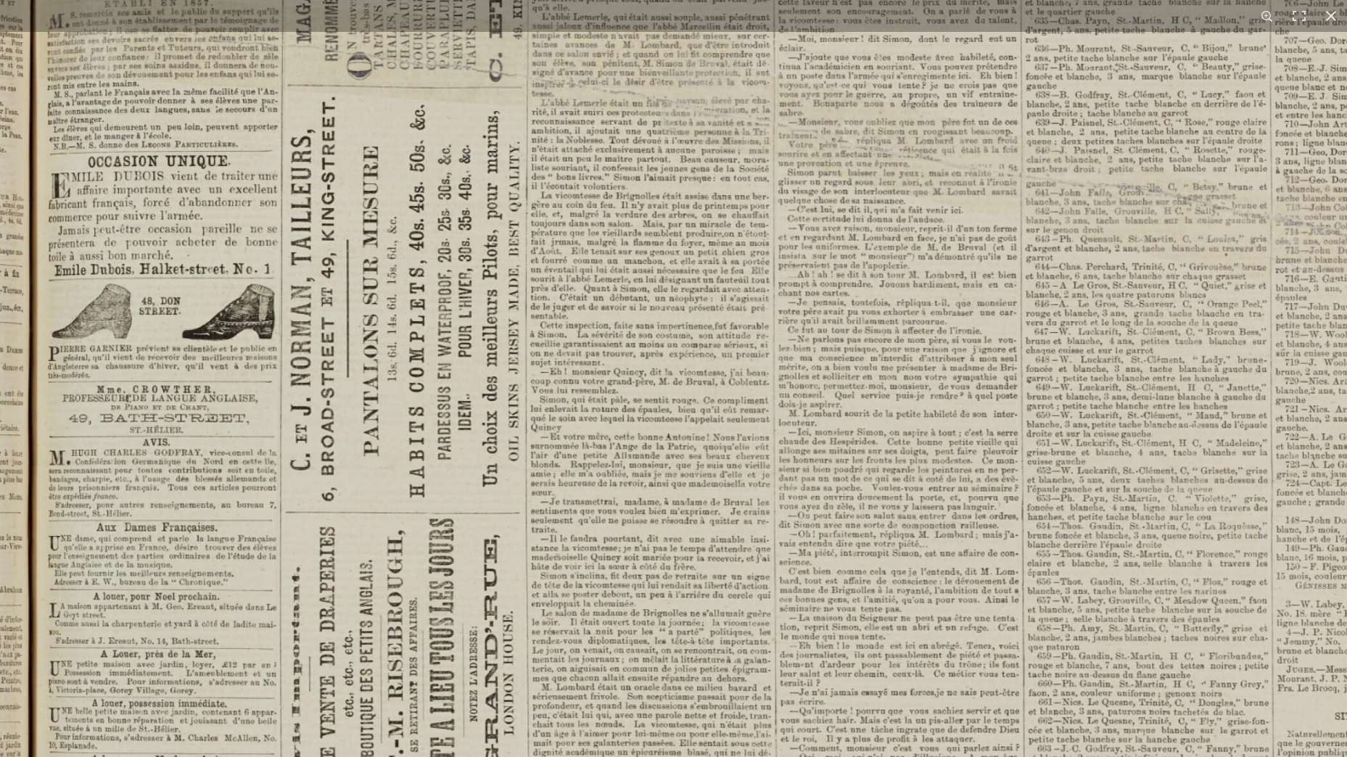
click at [788, 468] on img at bounding box center [794, 476] width 1591 height 2250
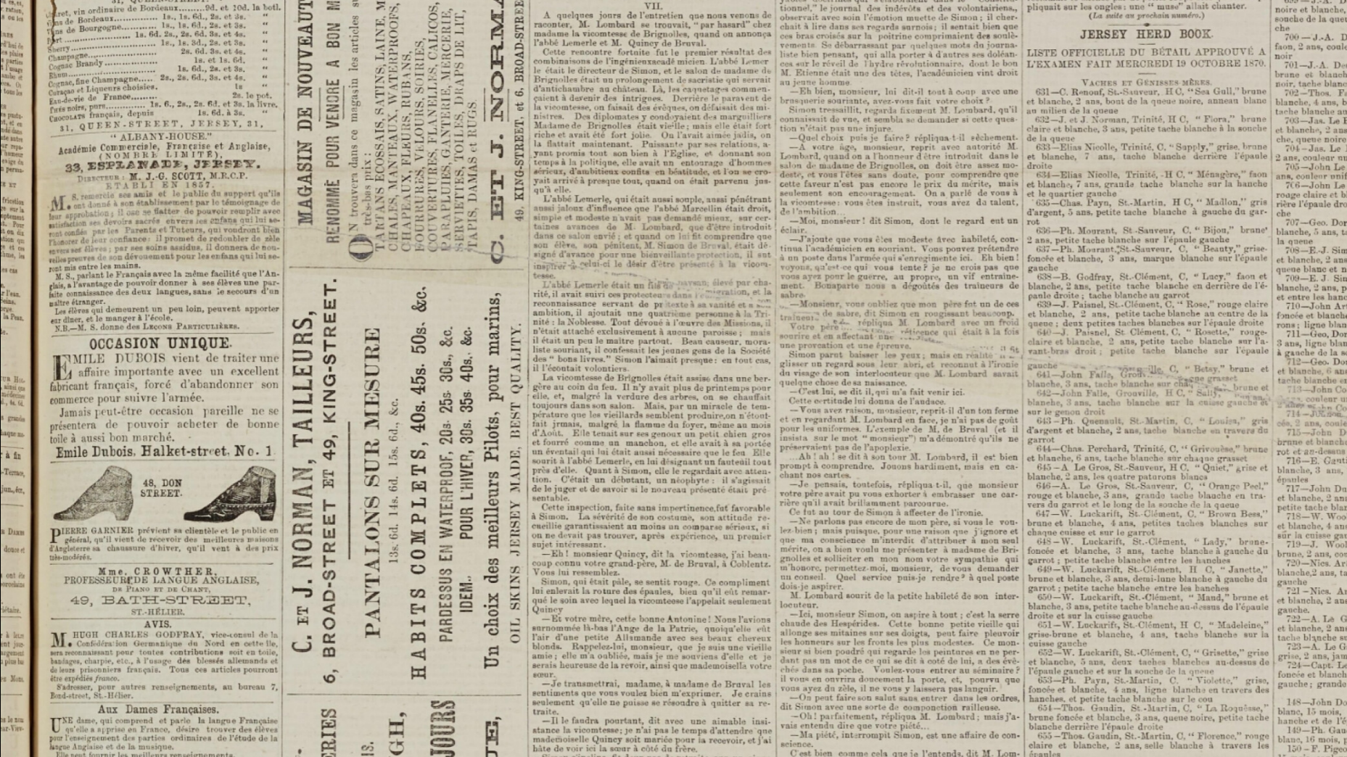
click at [765, 266] on img at bounding box center [796, 658] width 1591 height 2250
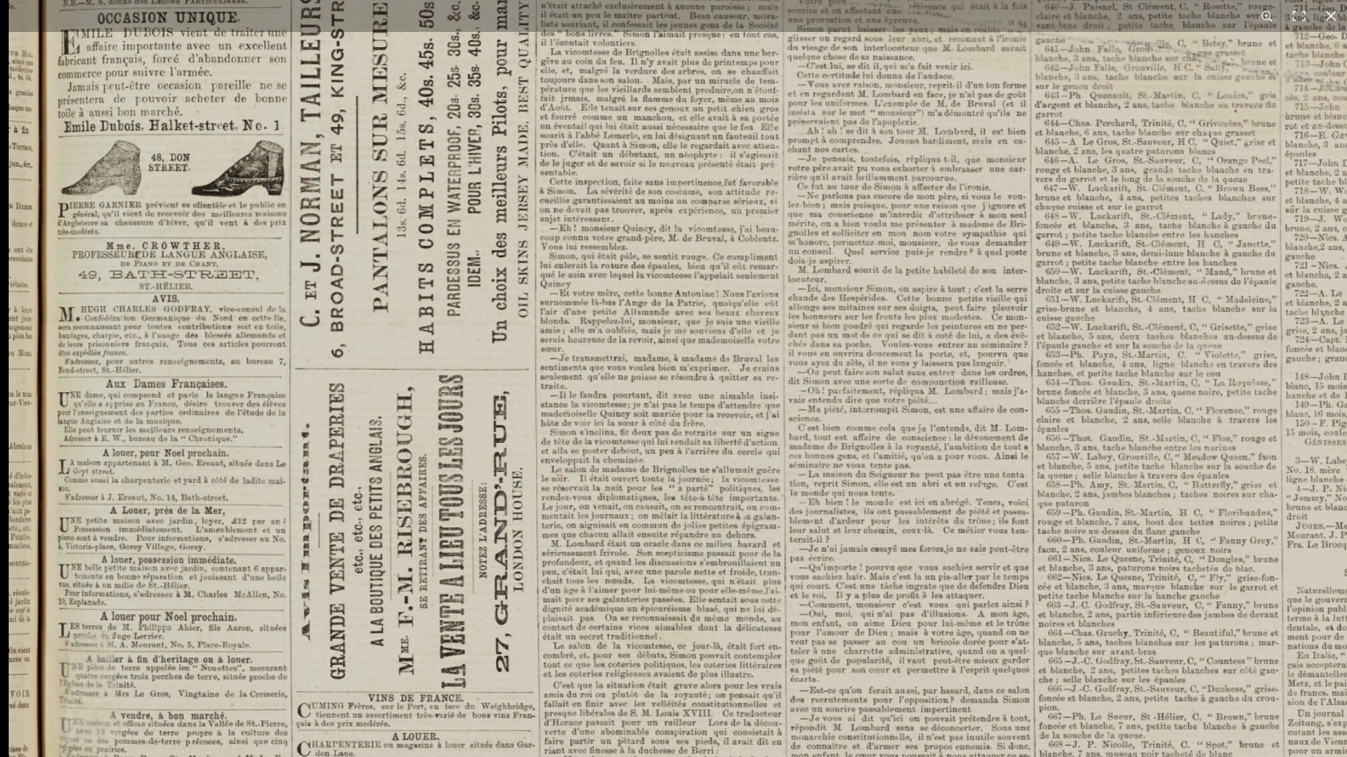
click at [943, 461] on img at bounding box center [804, 332] width 1591 height 2250
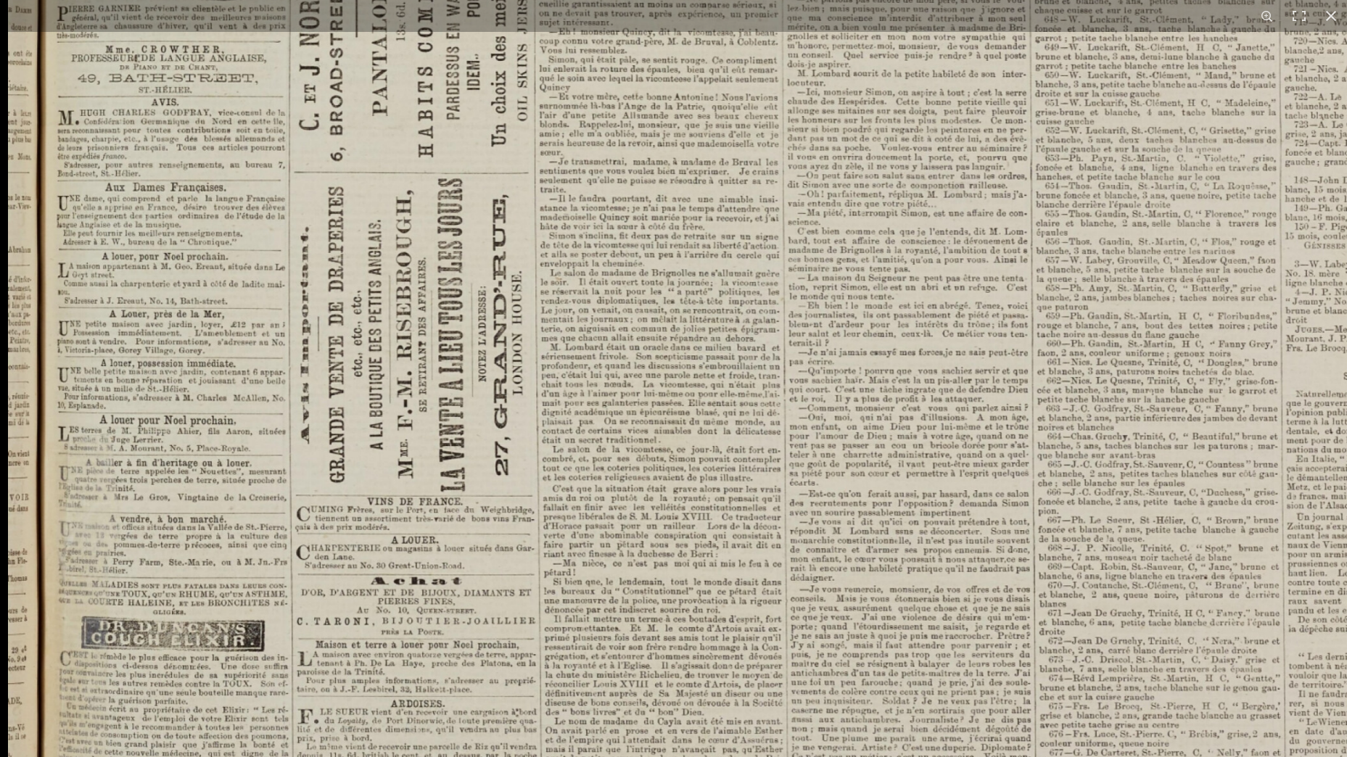
click at [938, 439] on img at bounding box center [803, 136] width 1591 height 2250
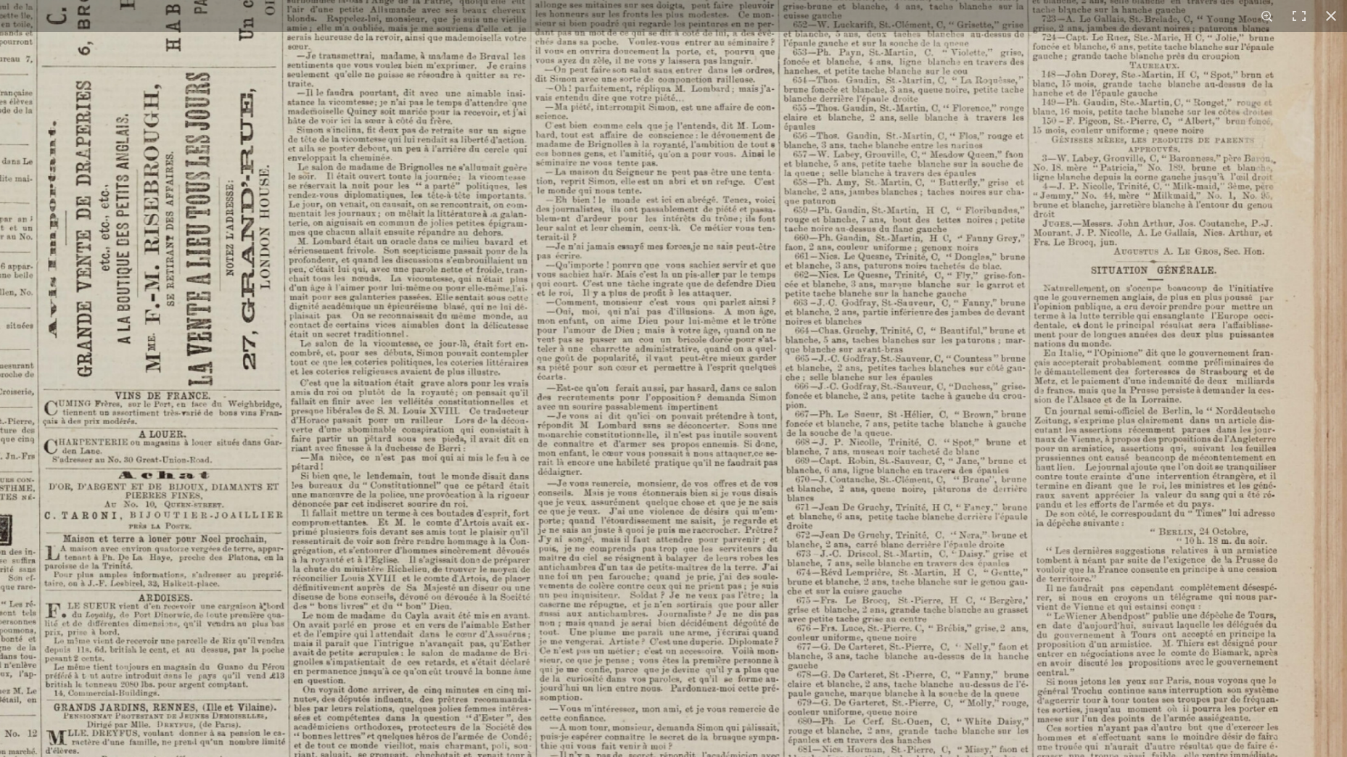
click at [1135, 482] on img at bounding box center [551, 30] width 1591 height 2250
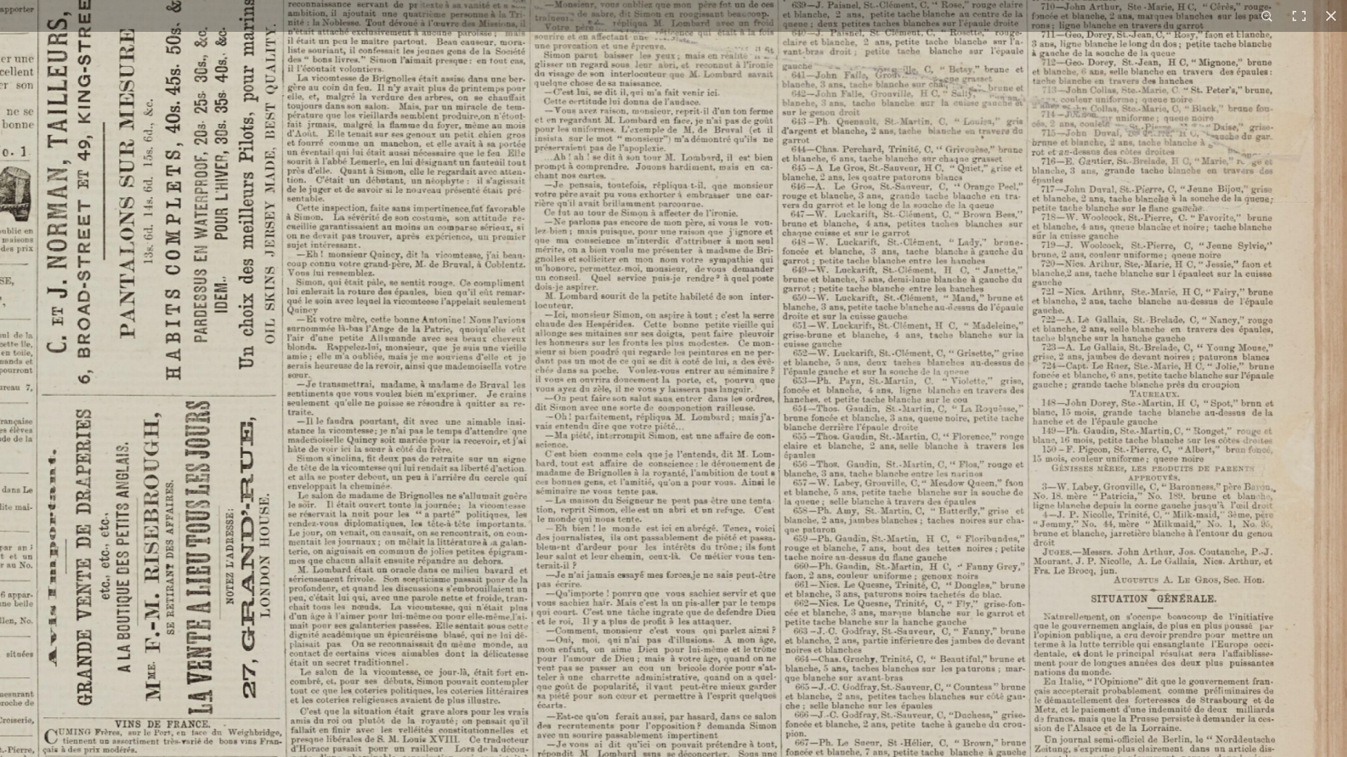
click at [1134, 429] on img at bounding box center [551, 358] width 1591 height 2250
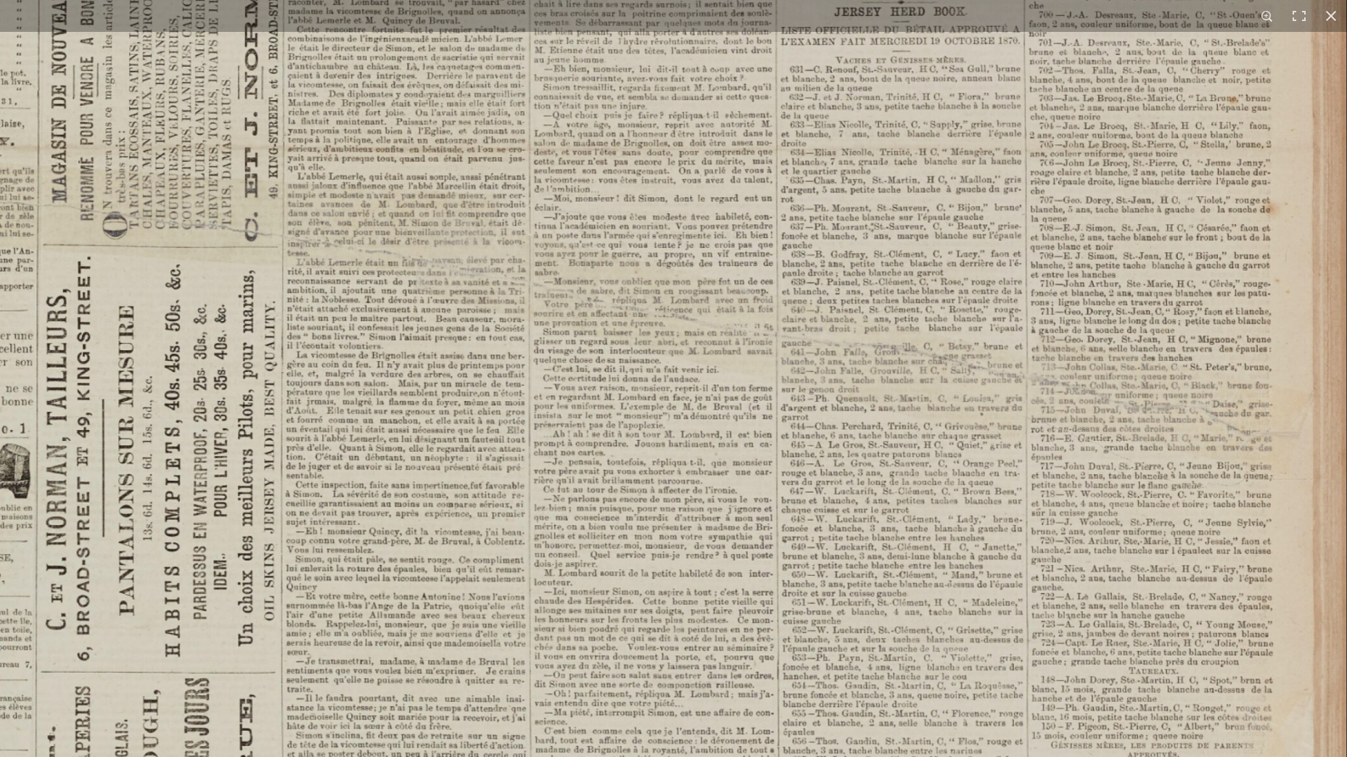
click at [1146, 444] on img at bounding box center [550, 636] width 1591 height 2250
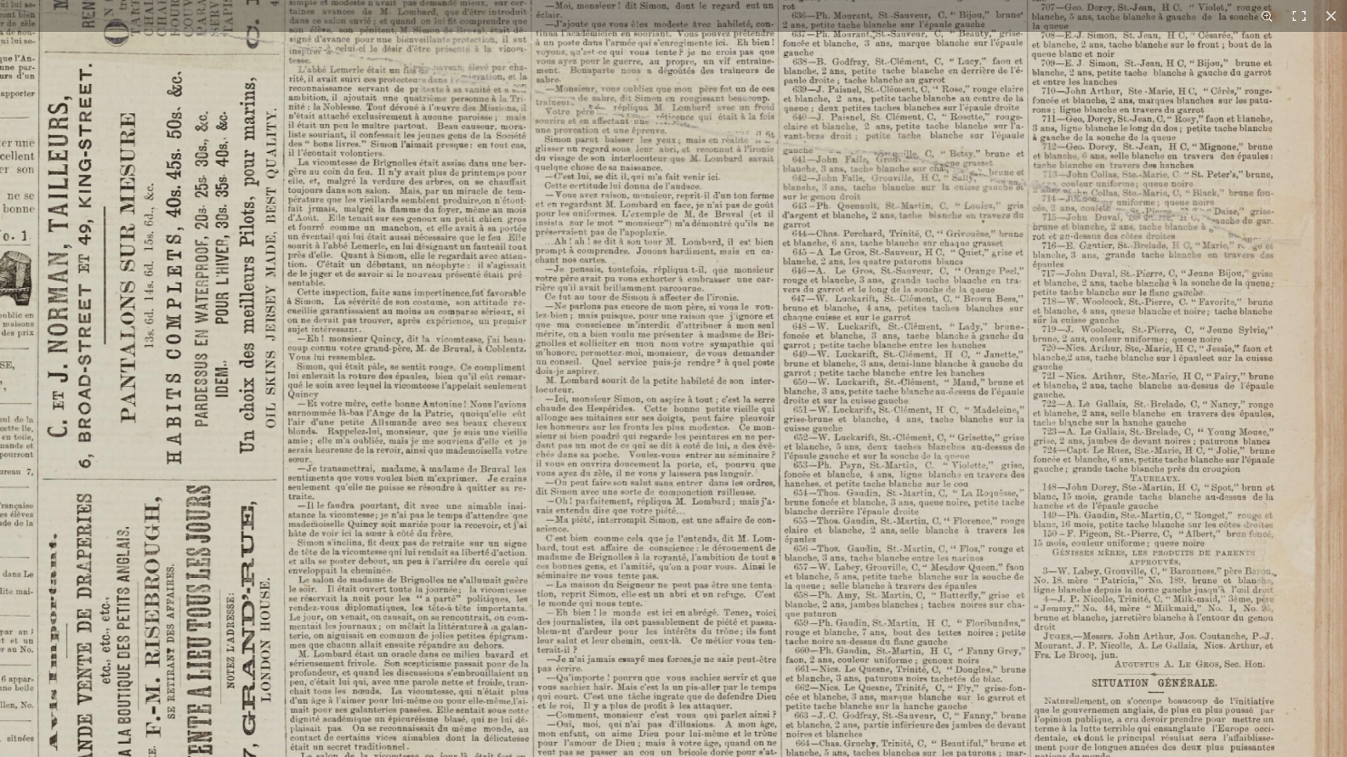
click at [1130, 173] on img at bounding box center [551, 443] width 1591 height 2250
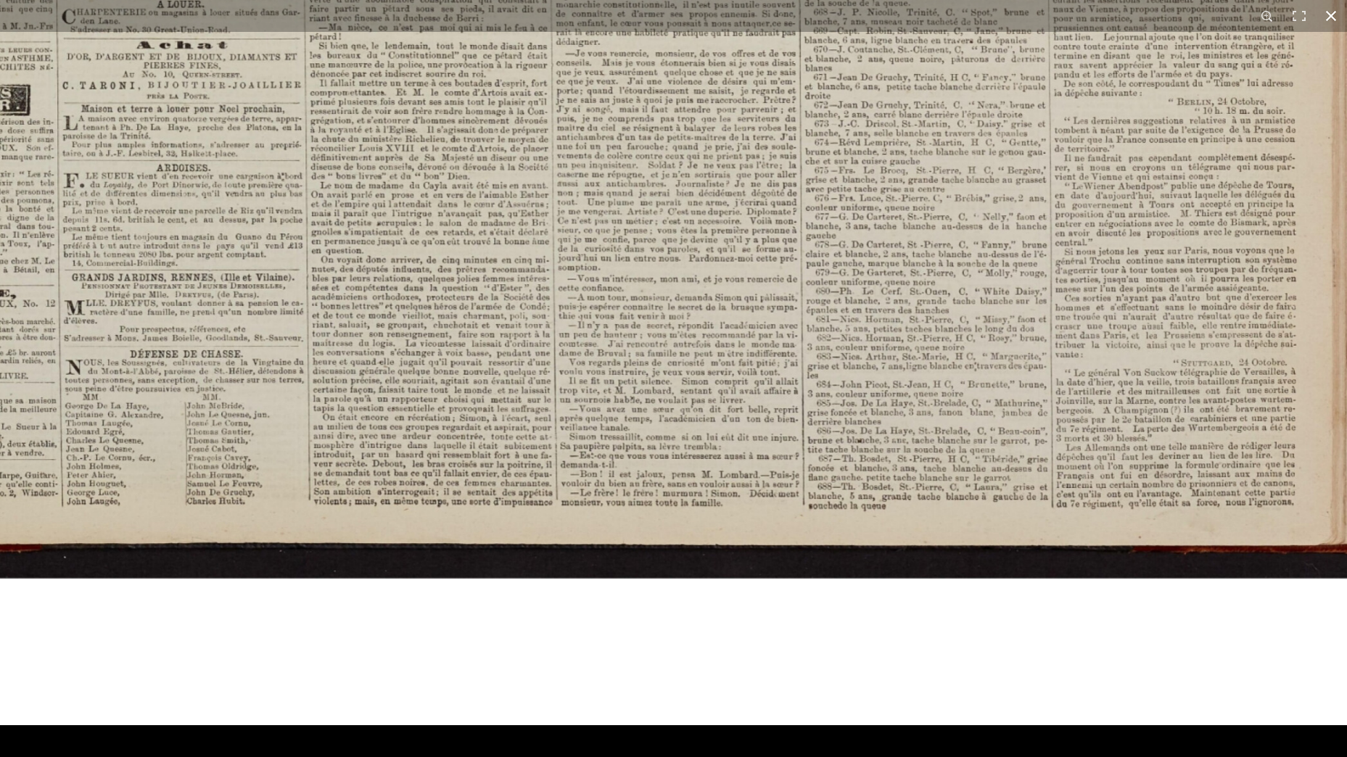
click at [1332, 16] on button at bounding box center [1331, 16] width 32 height 32
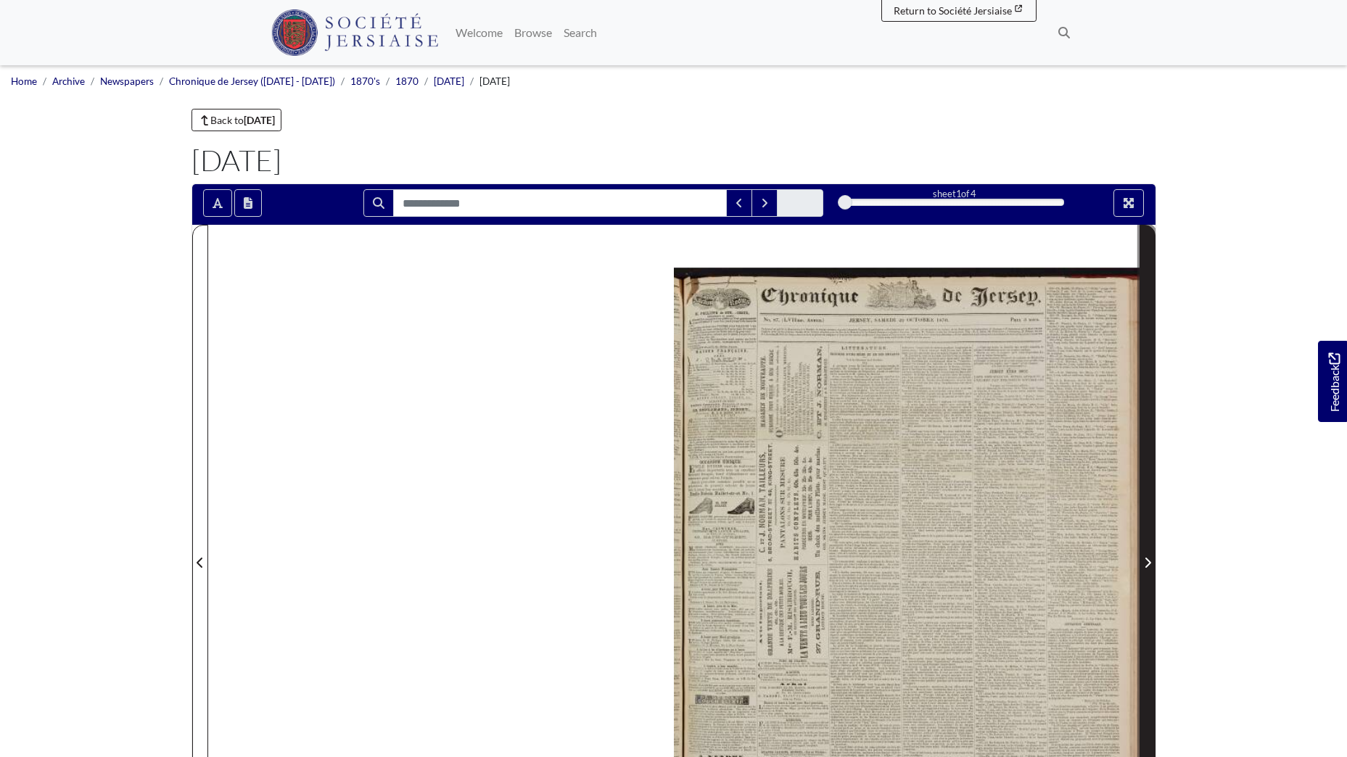
click at [1146, 563] on icon "Next Page" at bounding box center [1147, 563] width 7 height 12
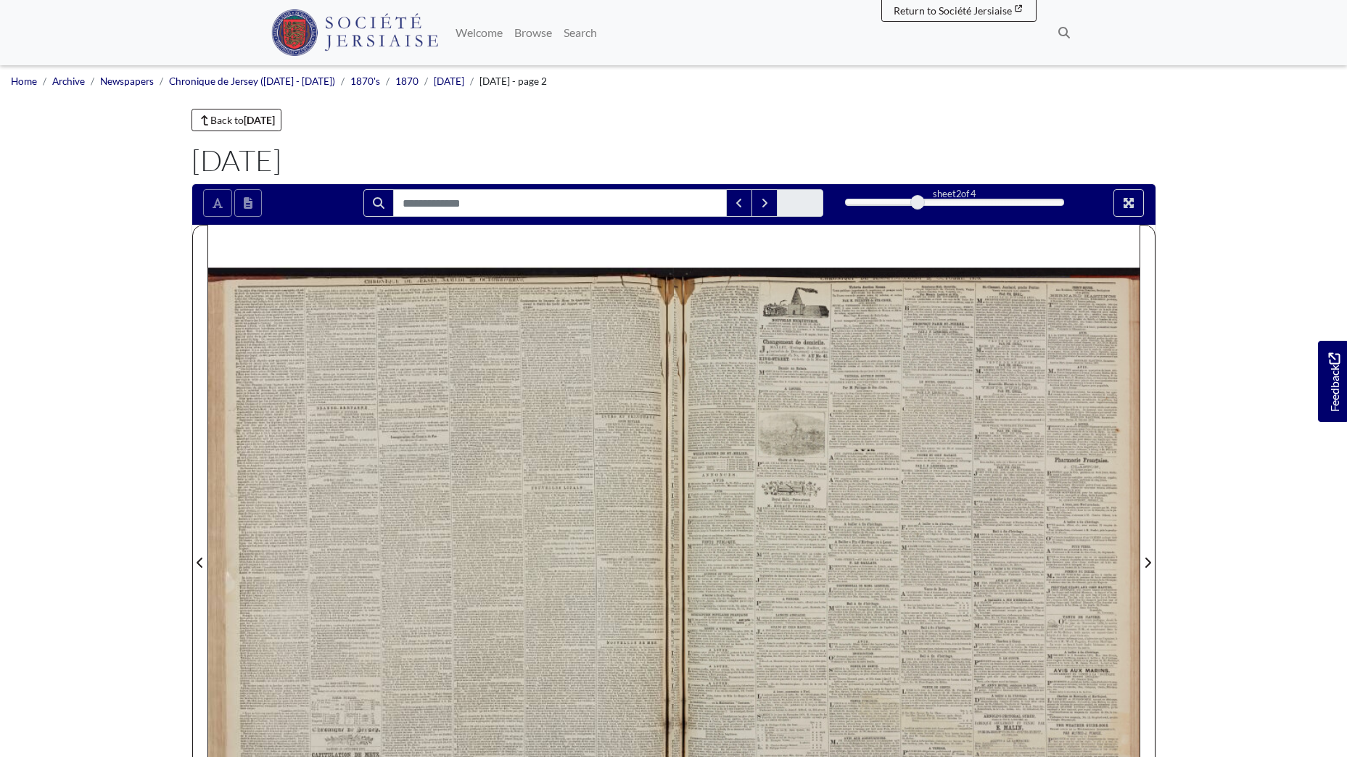
click at [437, 521] on div at bounding box center [441, 554] width 466 height 658
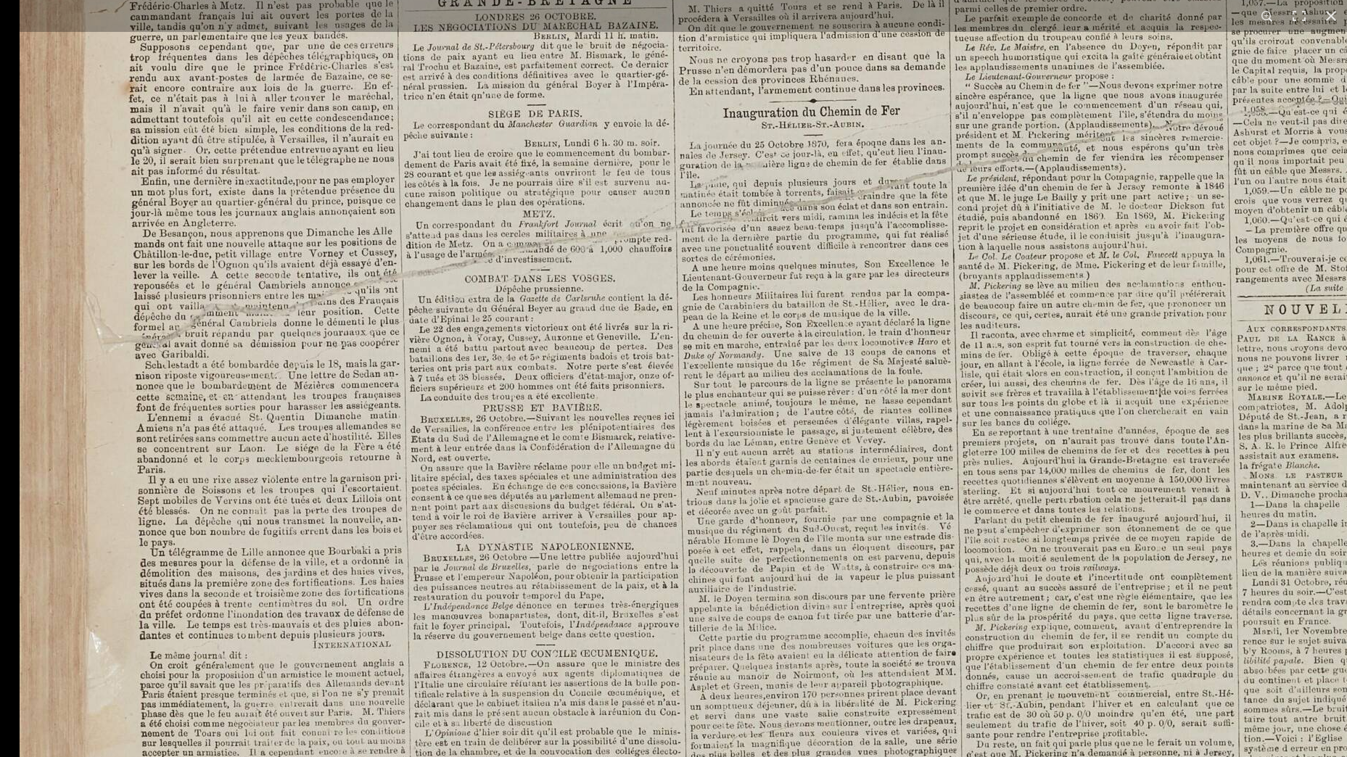
click at [888, 569] on img at bounding box center [917, 563] width 1794 height 2538
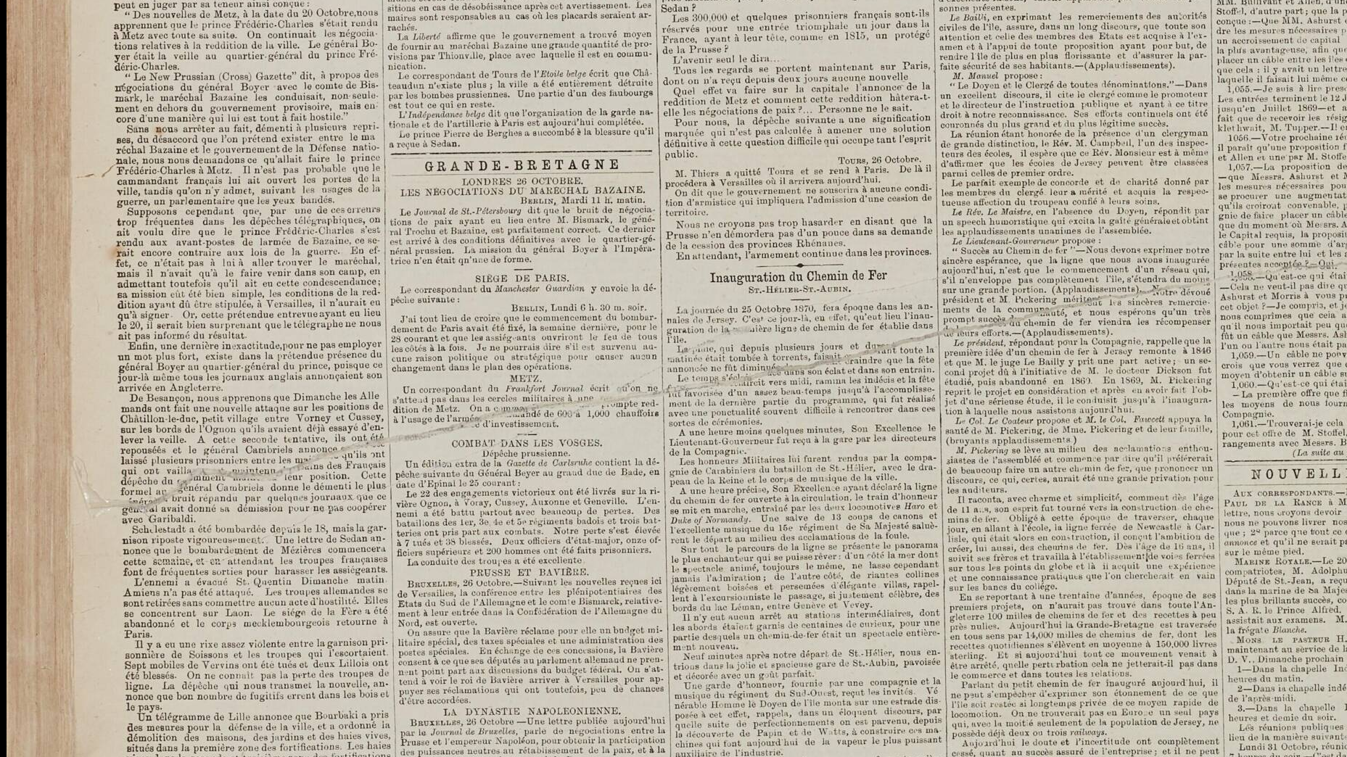
click at [830, 447] on img at bounding box center [904, 728] width 1794 height 2538
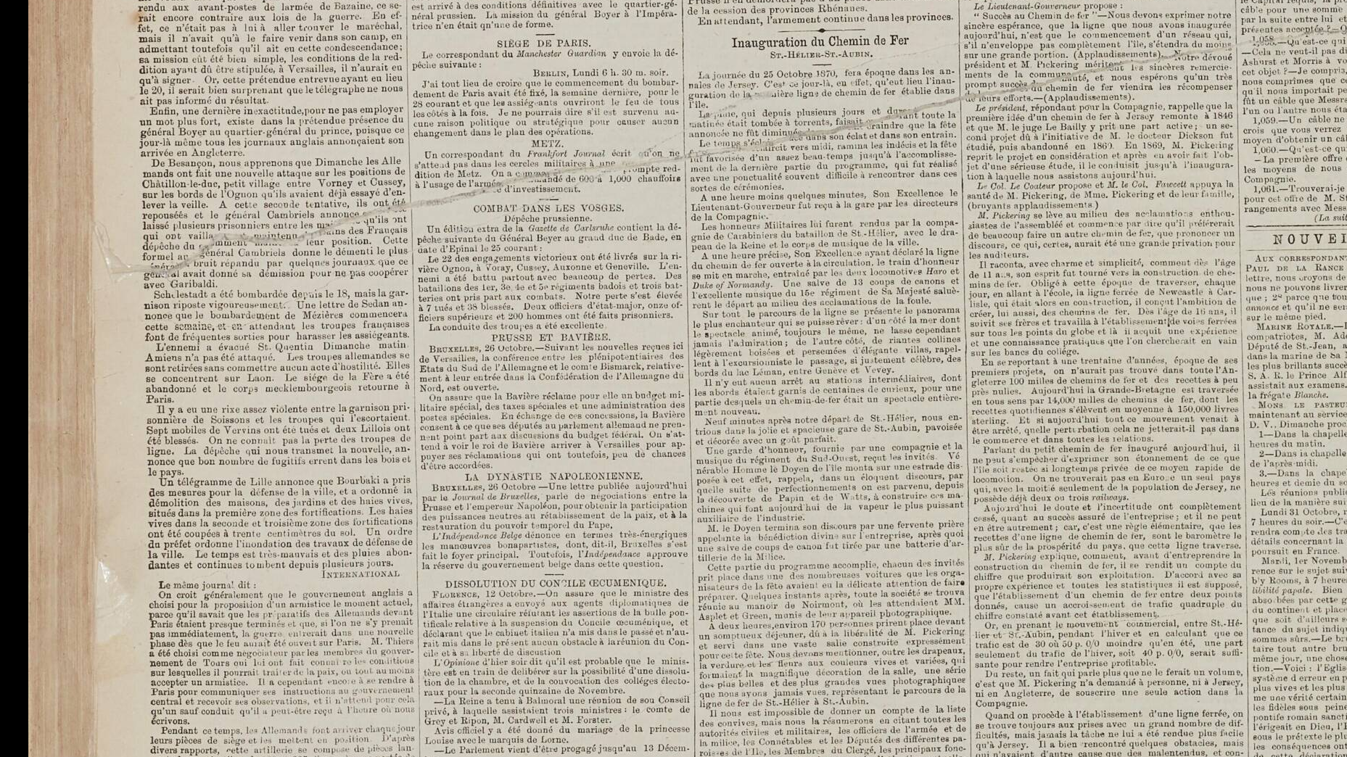
click at [893, 149] on img at bounding box center [925, 493] width 1794 height 2538
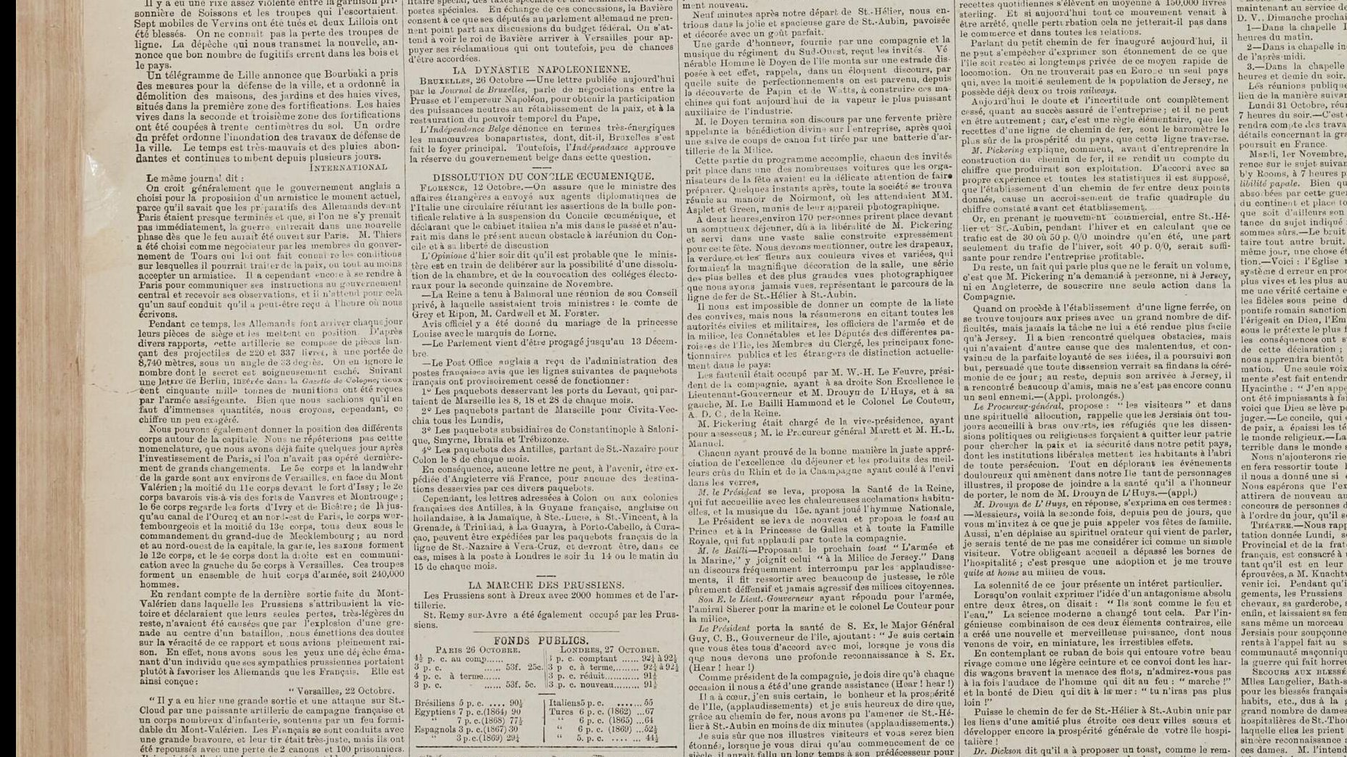
click at [942, 96] on img at bounding box center [913, 86] width 1794 height 2538
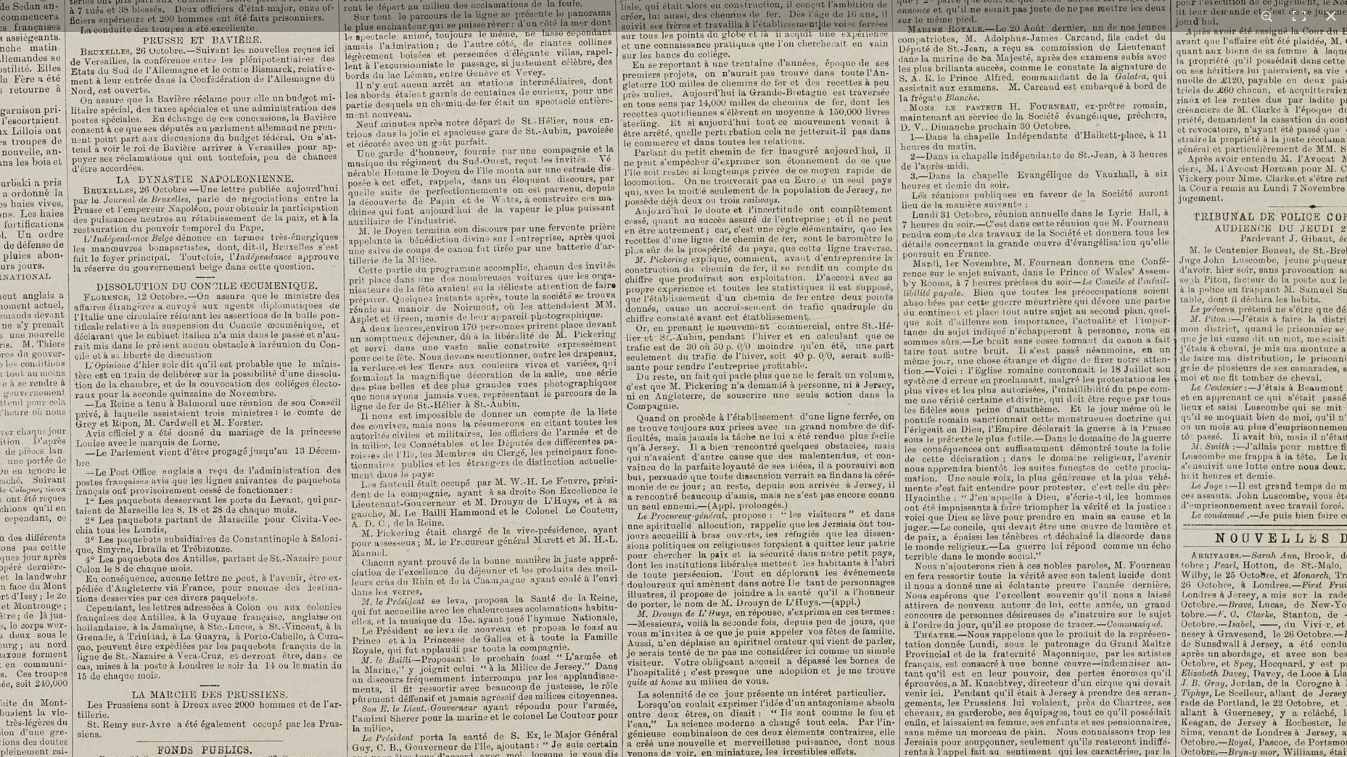
click at [989, 442] on img at bounding box center [576, 196] width 1794 height 2538
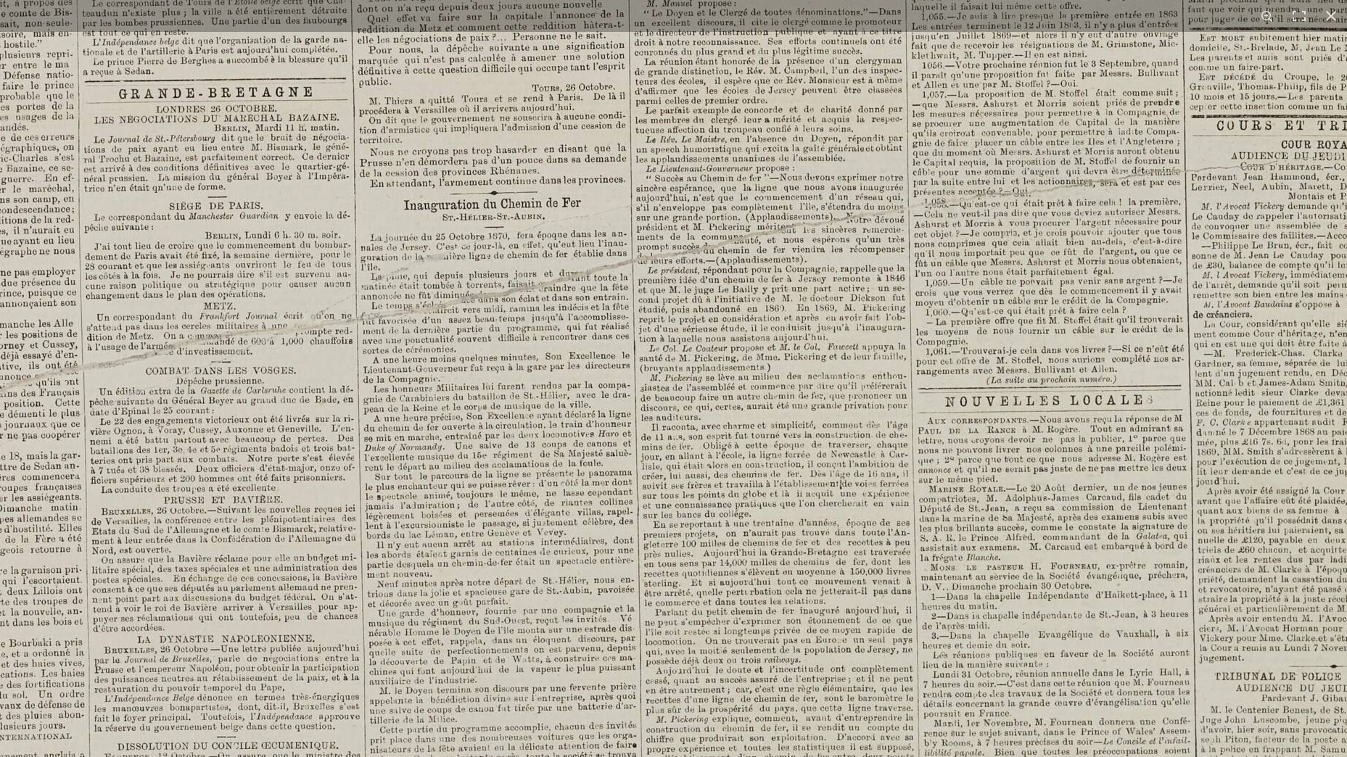
click at [1016, 480] on img at bounding box center [597, 655] width 1794 height 2538
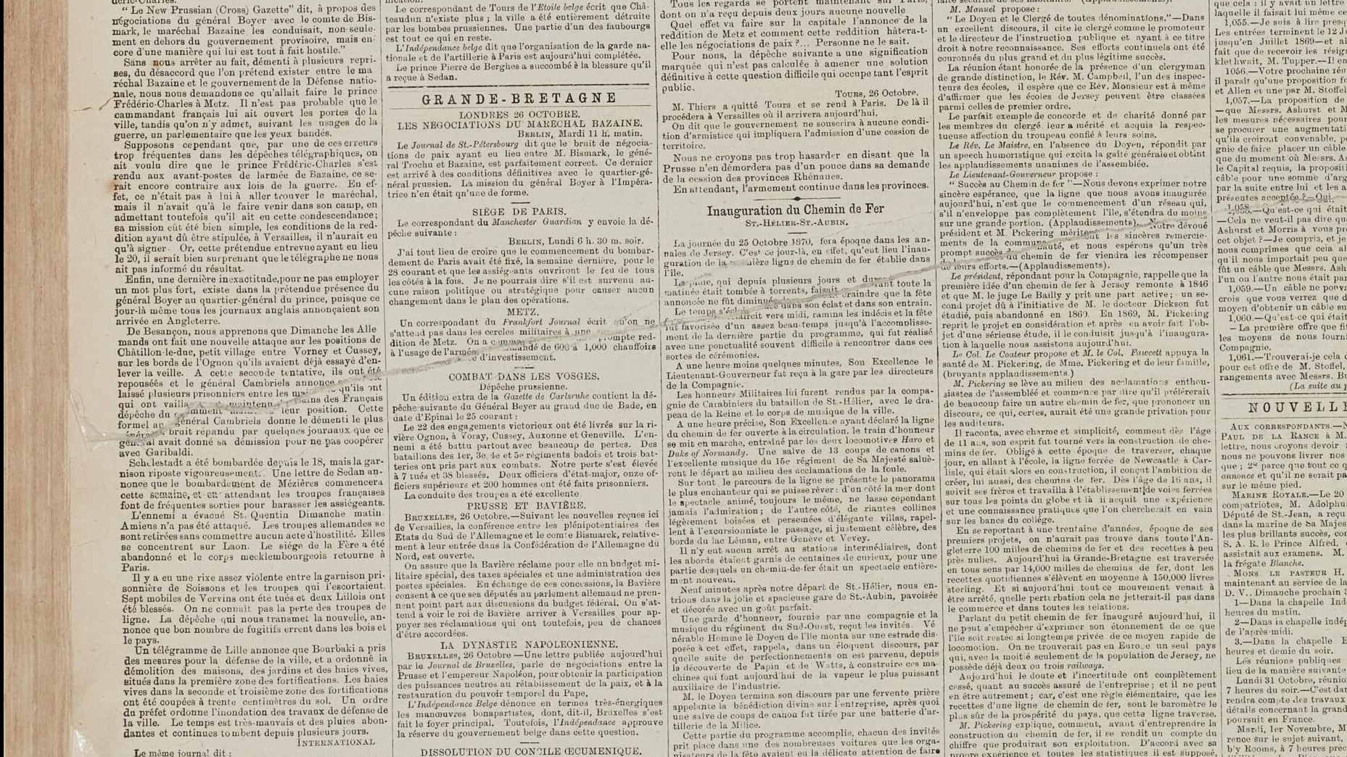
click at [1037, 228] on img at bounding box center [901, 661] width 1794 height 2538
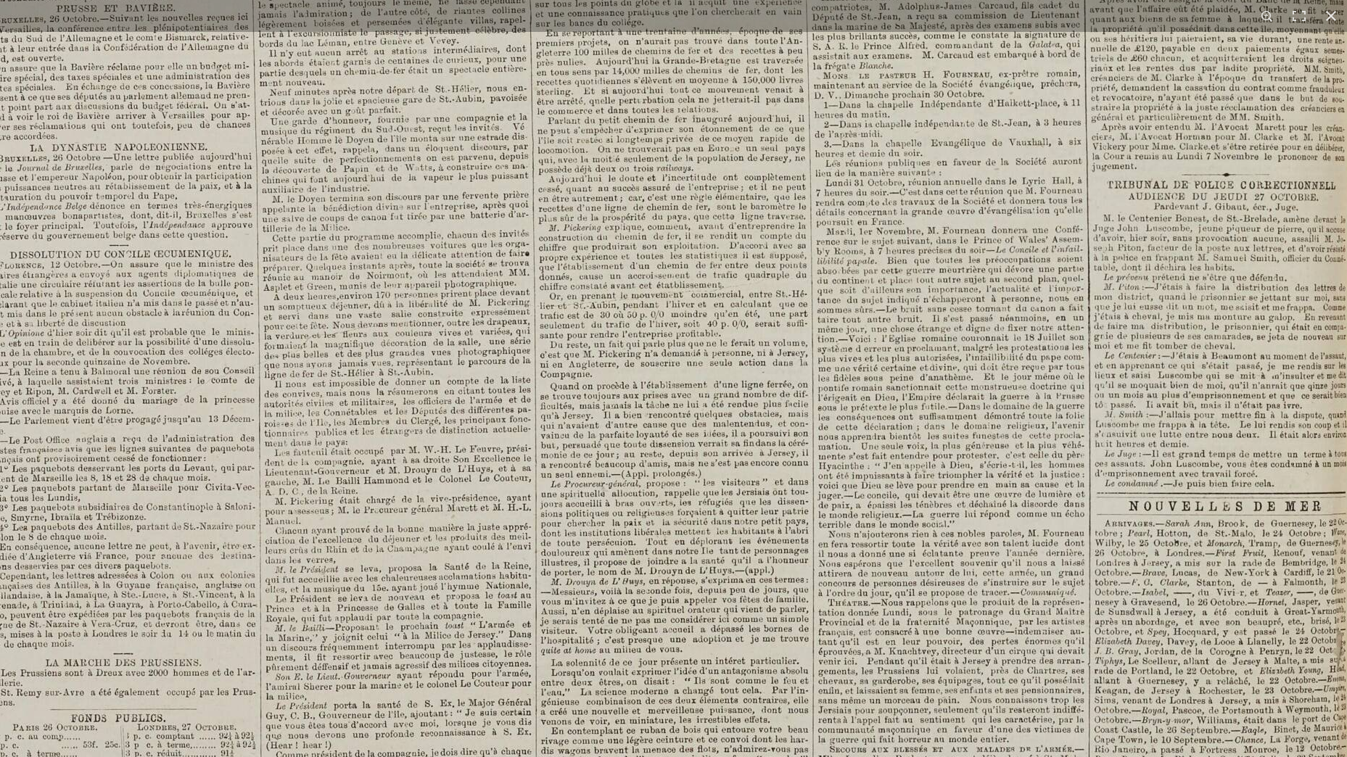
click at [1041, 247] on img at bounding box center [490, 164] width 1794 height 2538
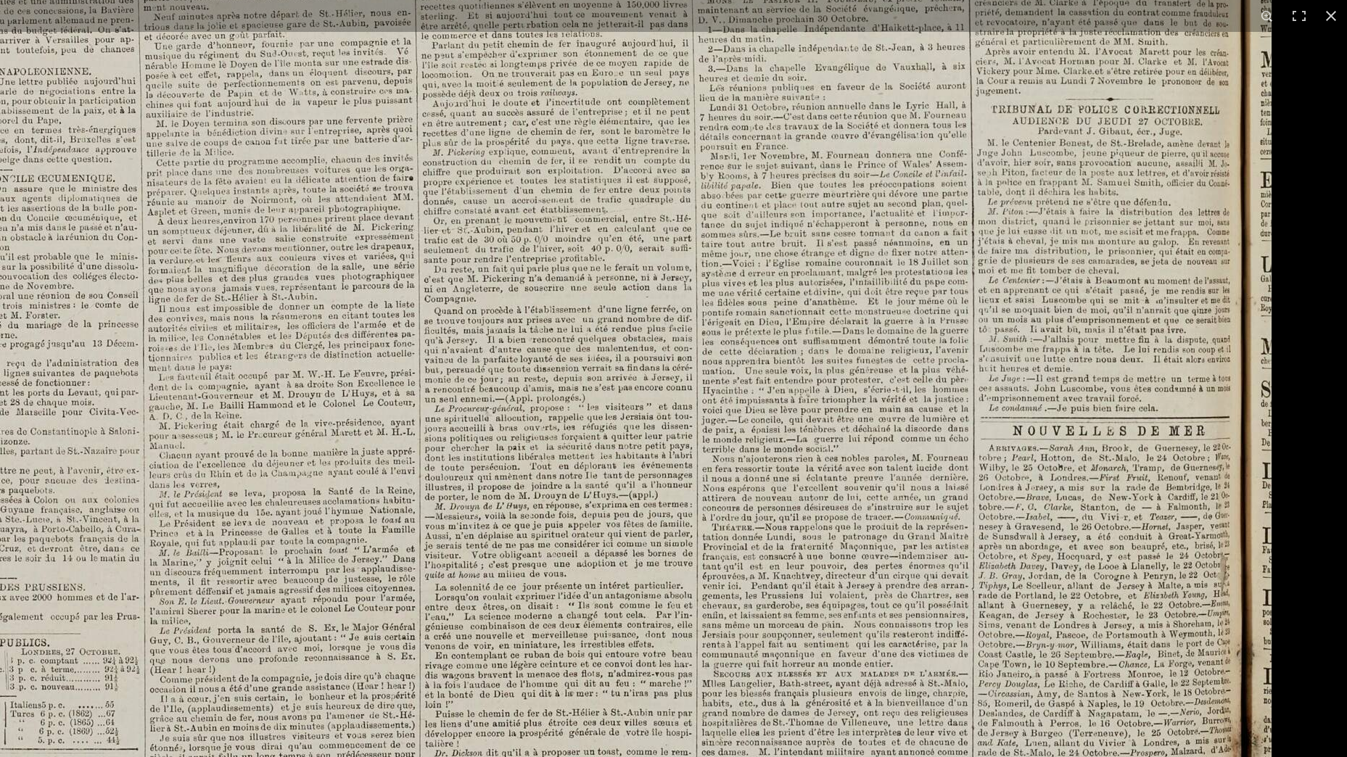
click at [712, 556] on img at bounding box center [374, 88] width 1794 height 2538
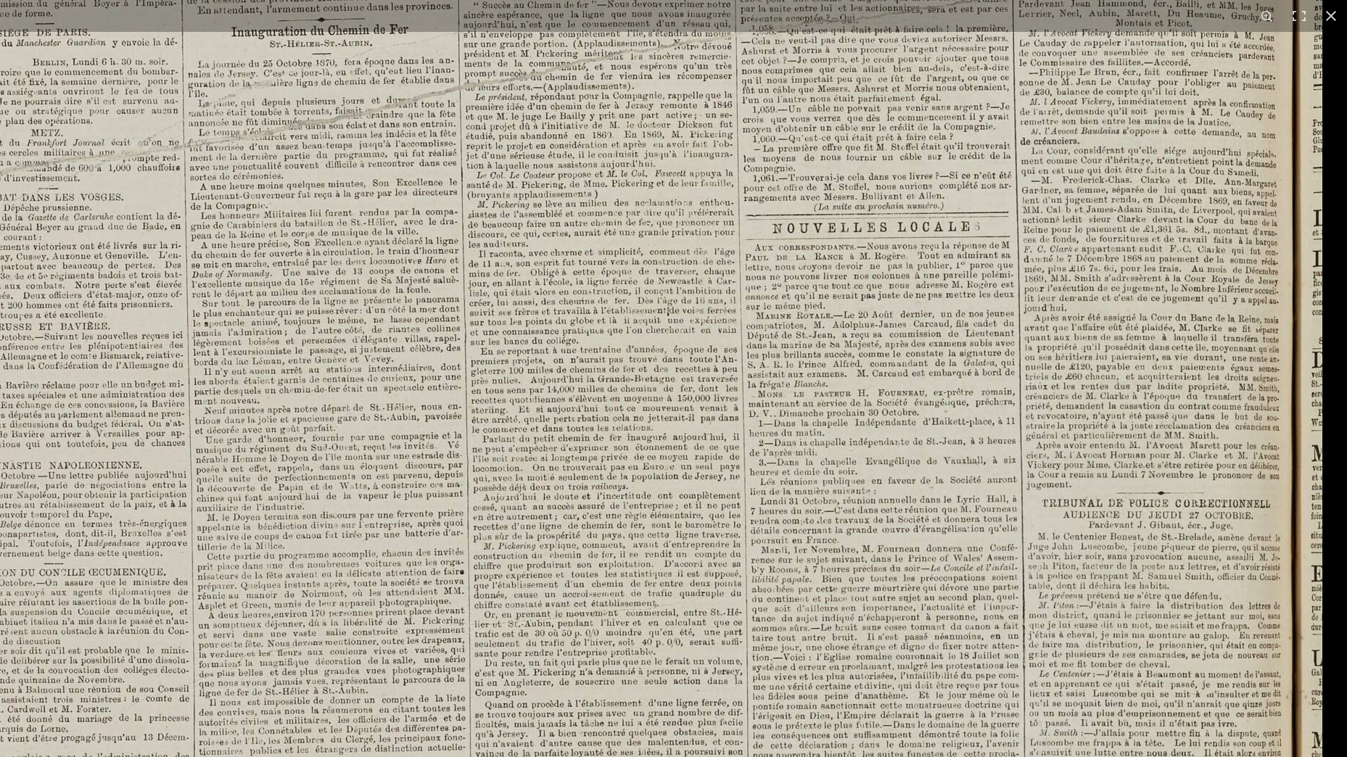
click at [871, 574] on img at bounding box center [425, 482] width 1794 height 2538
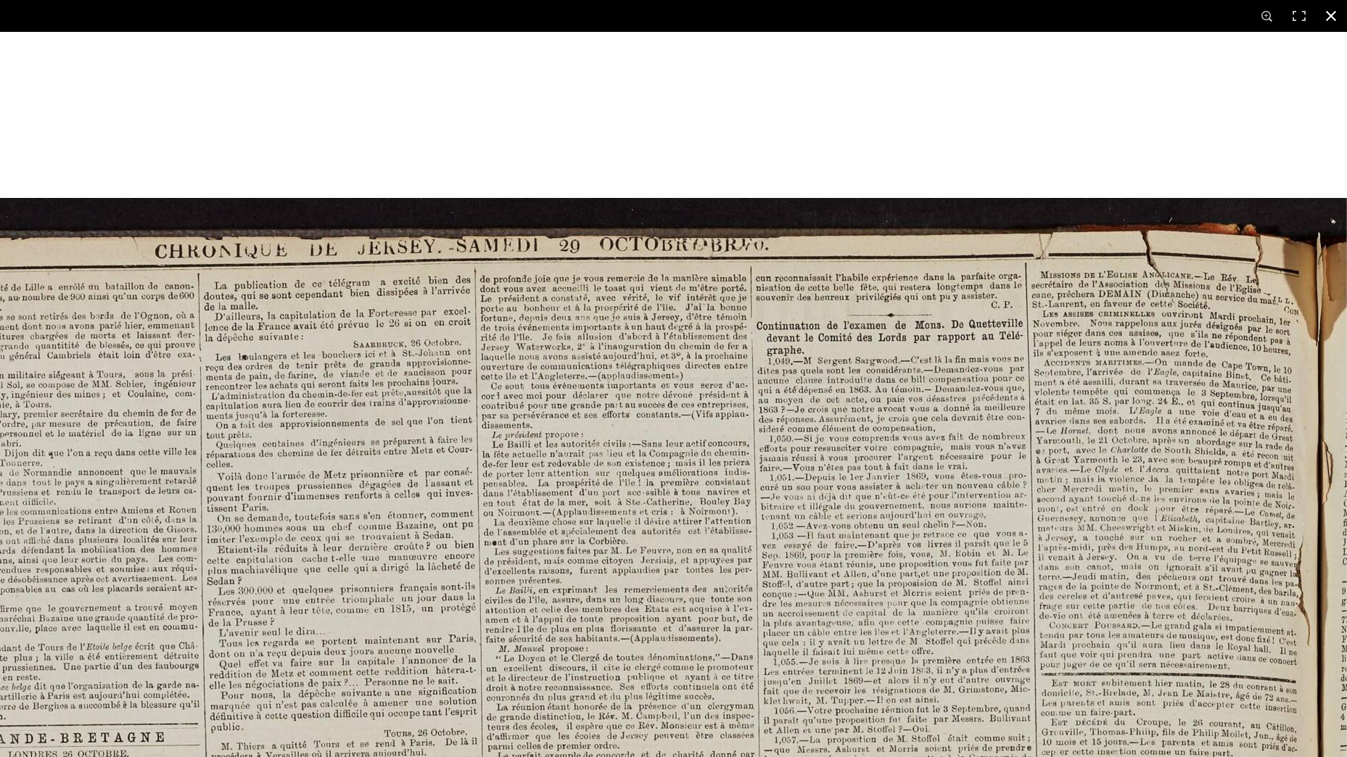
click at [1329, 17] on button at bounding box center [1331, 16] width 32 height 32
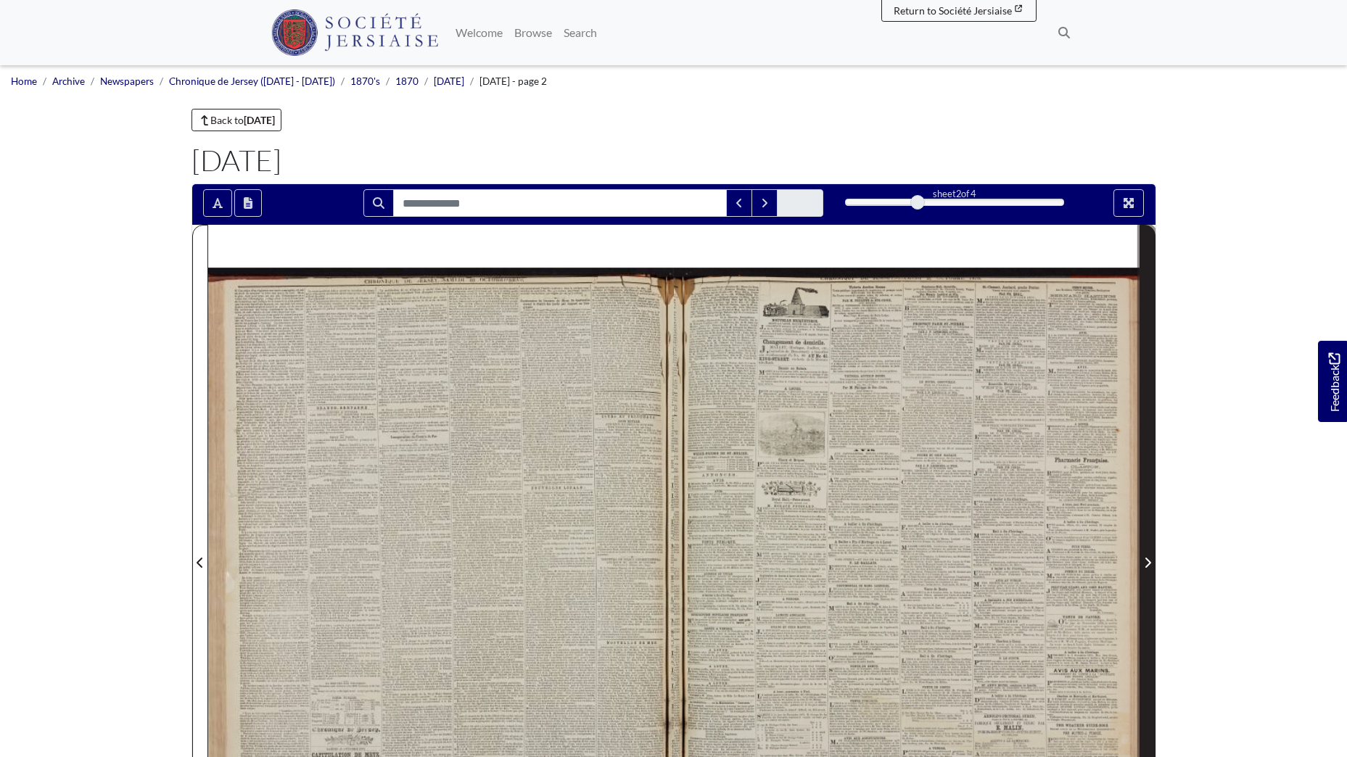
click at [1145, 558] on icon "Next Page" at bounding box center [1147, 563] width 7 height 12
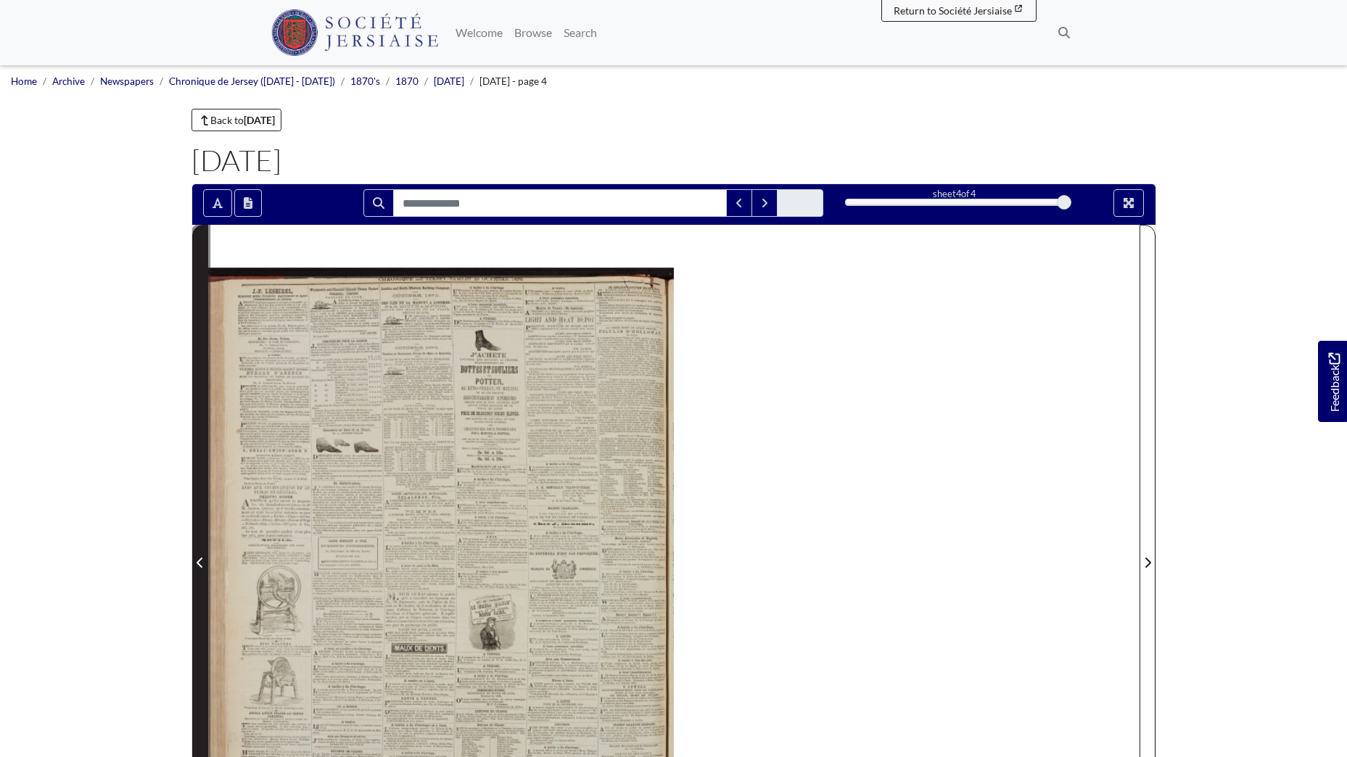
click at [197, 559] on icon "Previous Page" at bounding box center [200, 563] width 7 height 12
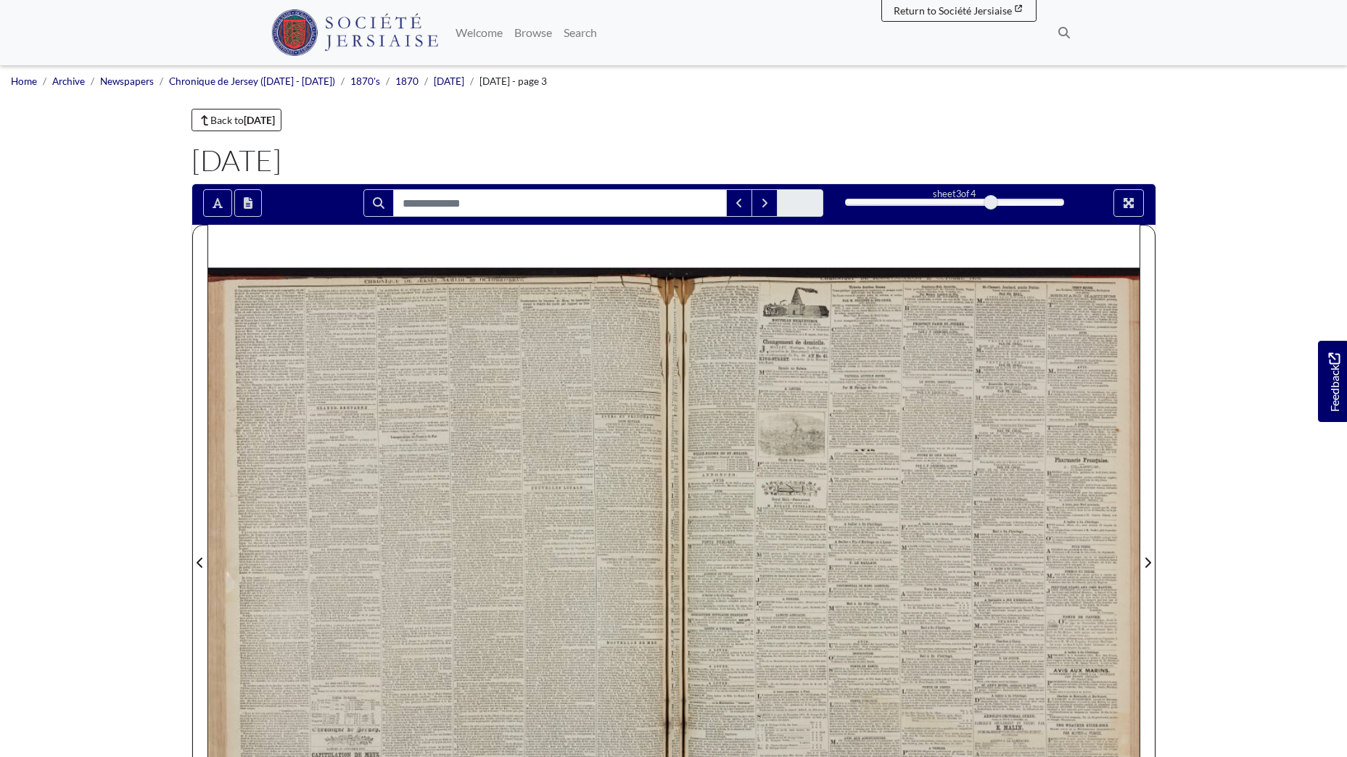
click at [838, 529] on div at bounding box center [907, 554] width 466 height 658
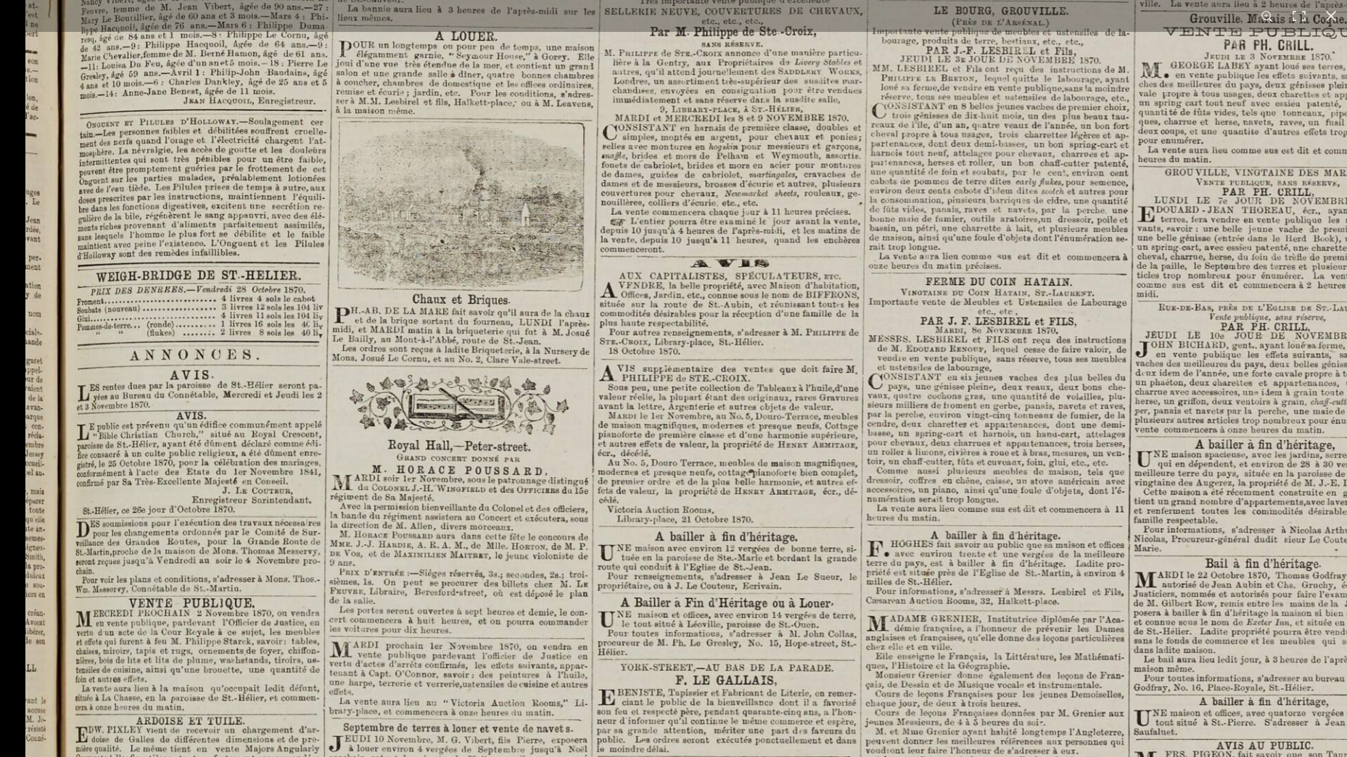
click at [715, 608] on img at bounding box center [886, 647] width 1723 height 2437
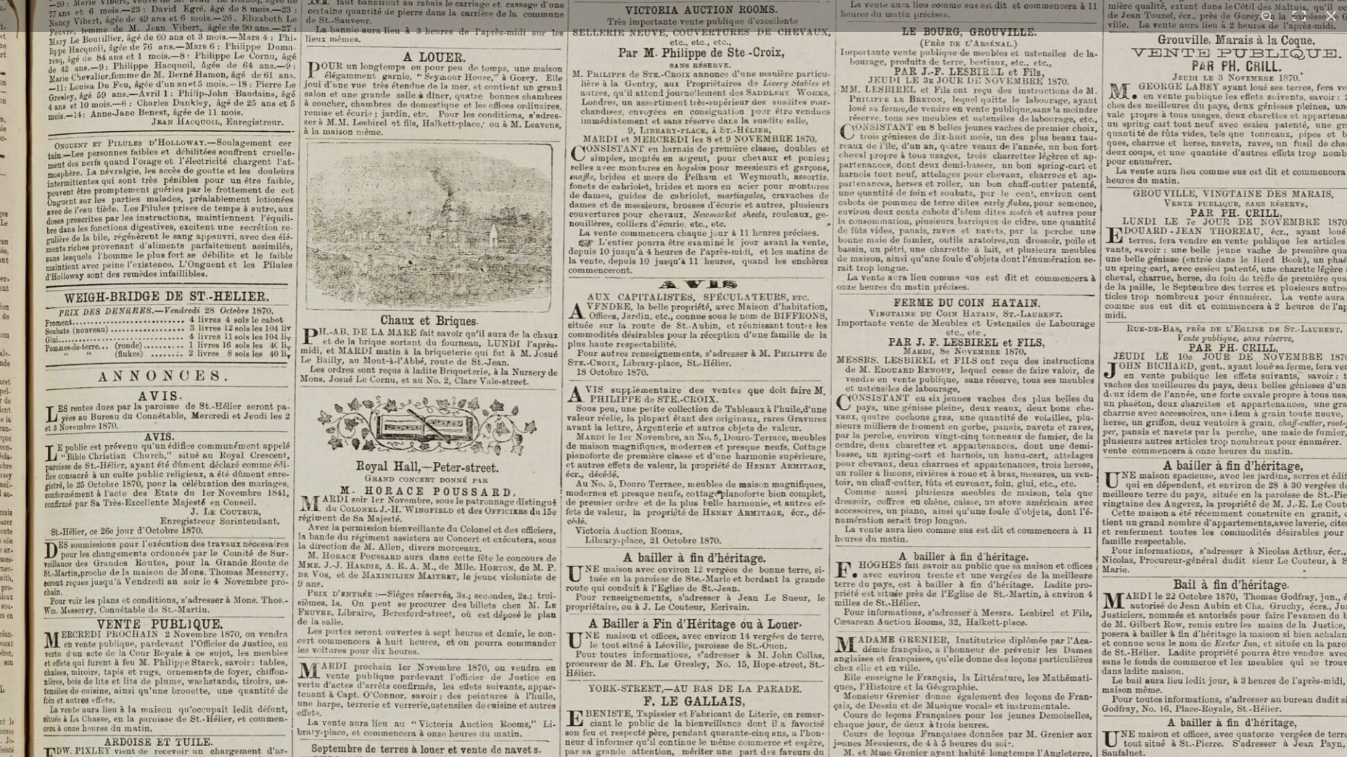
click at [909, 586] on img at bounding box center [854, 668] width 1723 height 2437
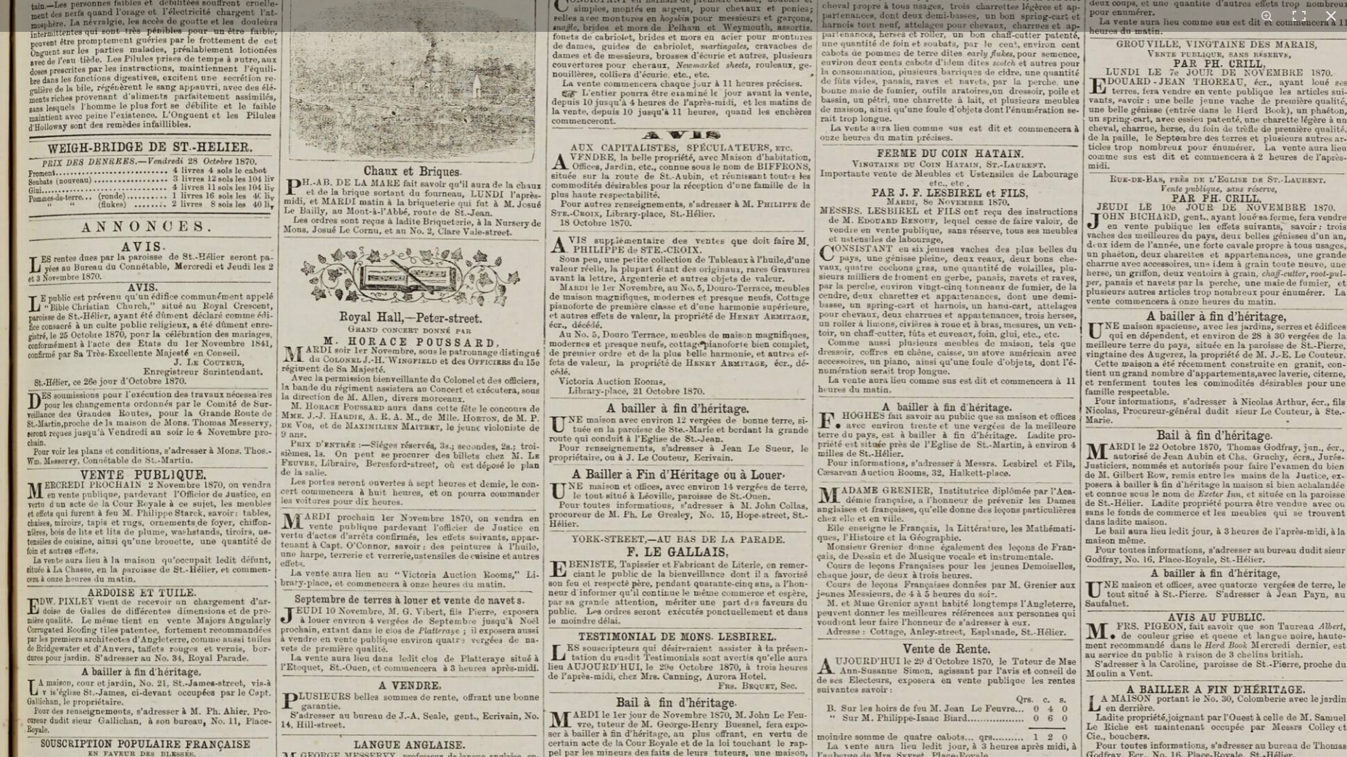
click at [903, 565] on img at bounding box center [838, 518] width 1723 height 2437
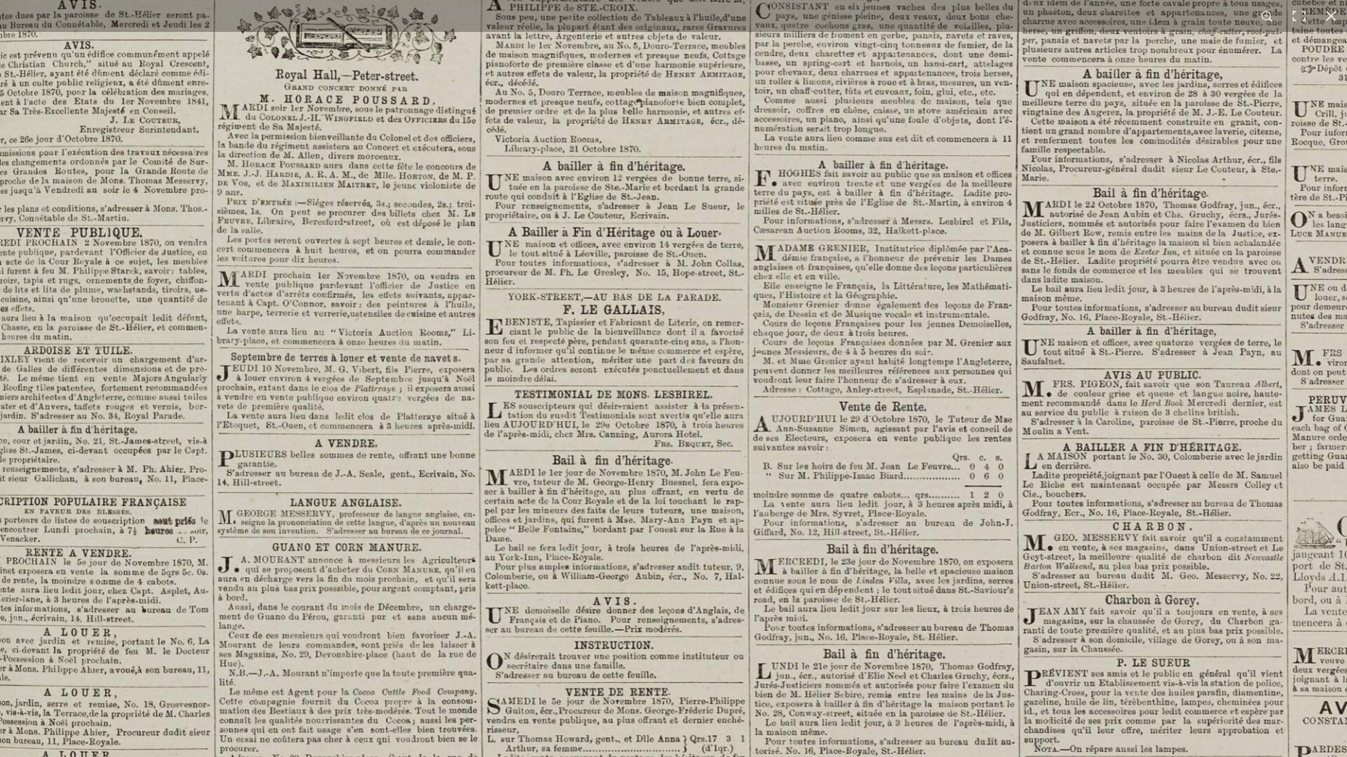
click at [928, 516] on img at bounding box center [774, 276] width 1723 height 2437
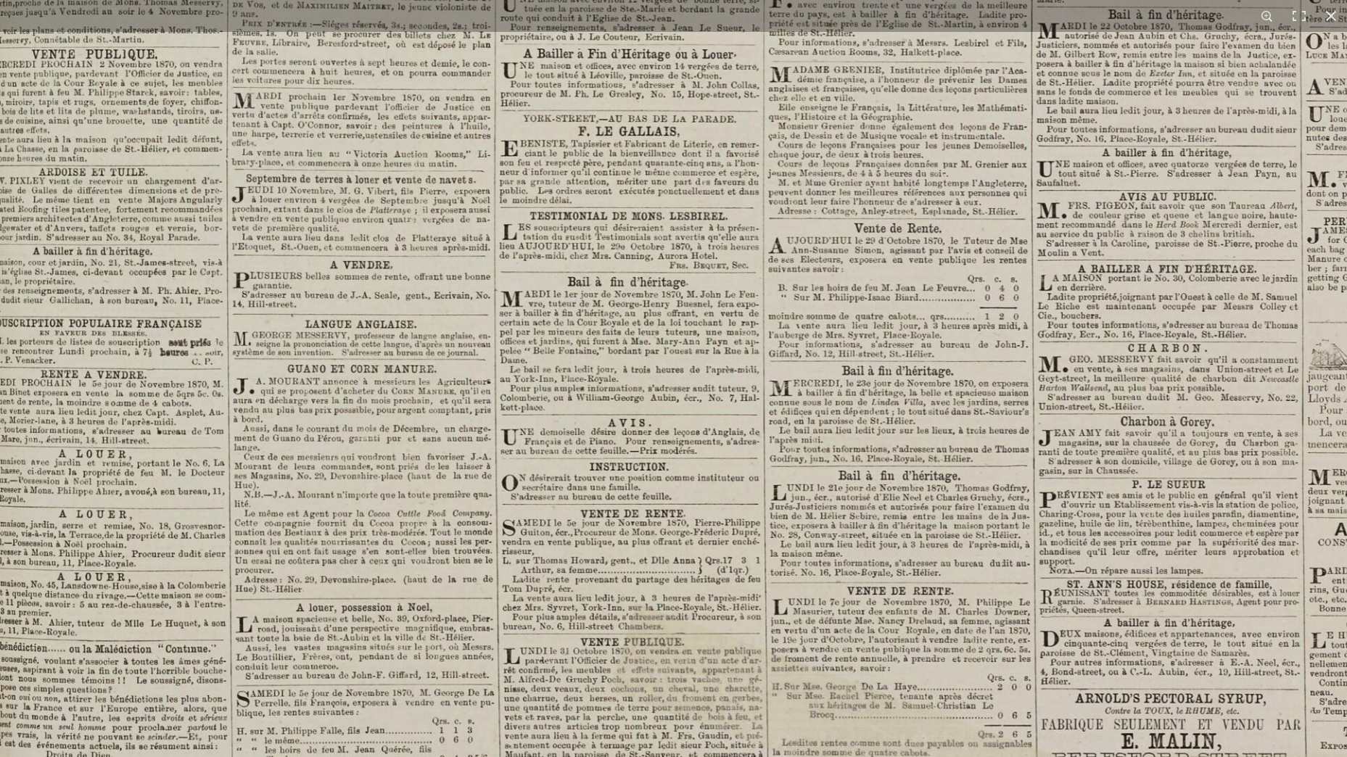
click at [926, 533] on img at bounding box center [789, 98] width 1723 height 2437
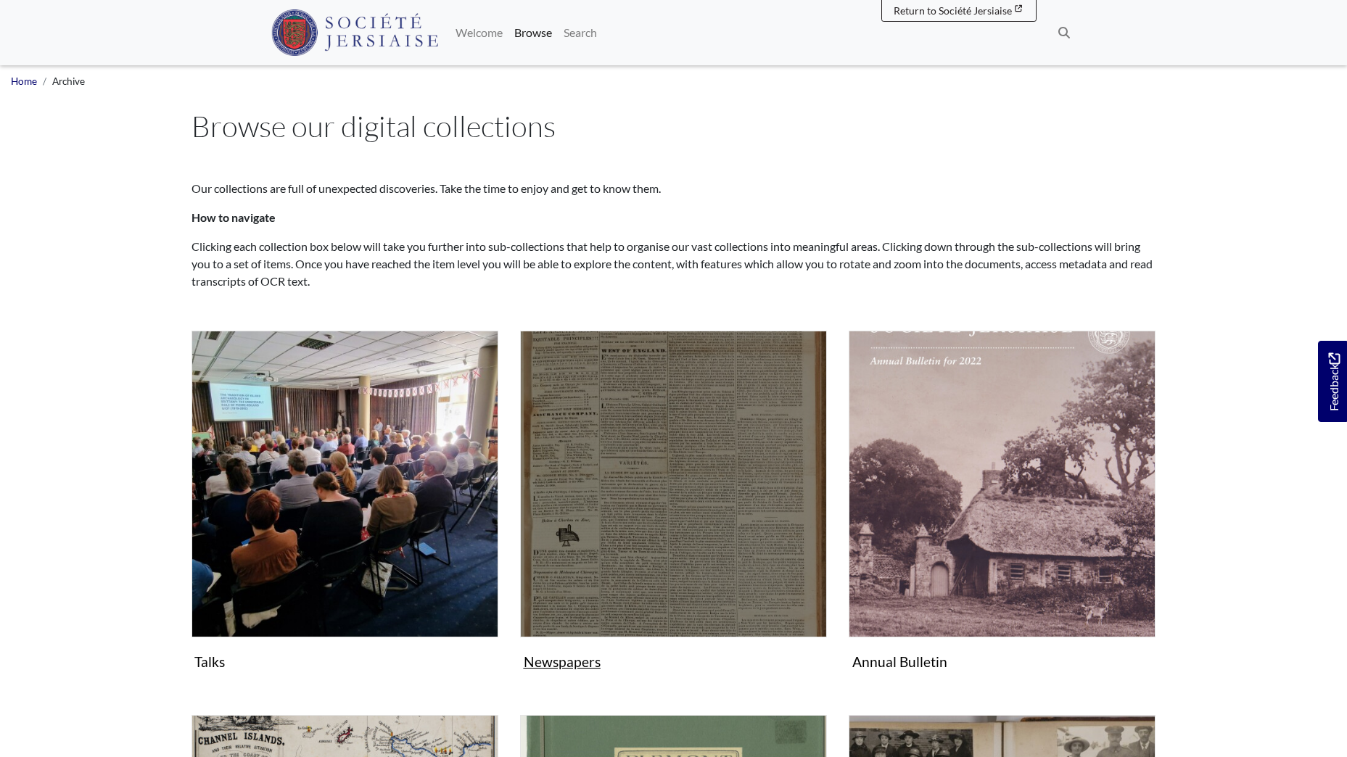
click at [725, 447] on img "Subcollection" at bounding box center [673, 484] width 307 height 307
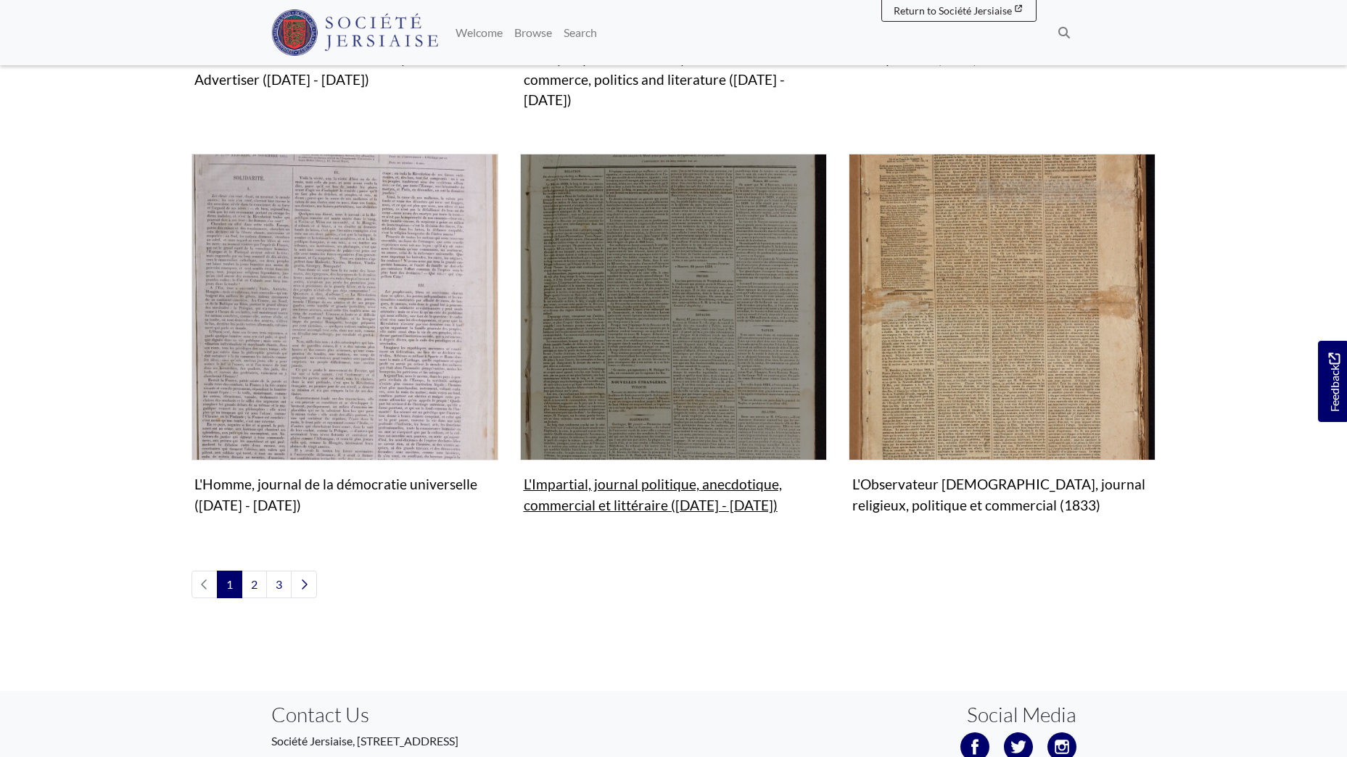
scroll to position [1595, 0]
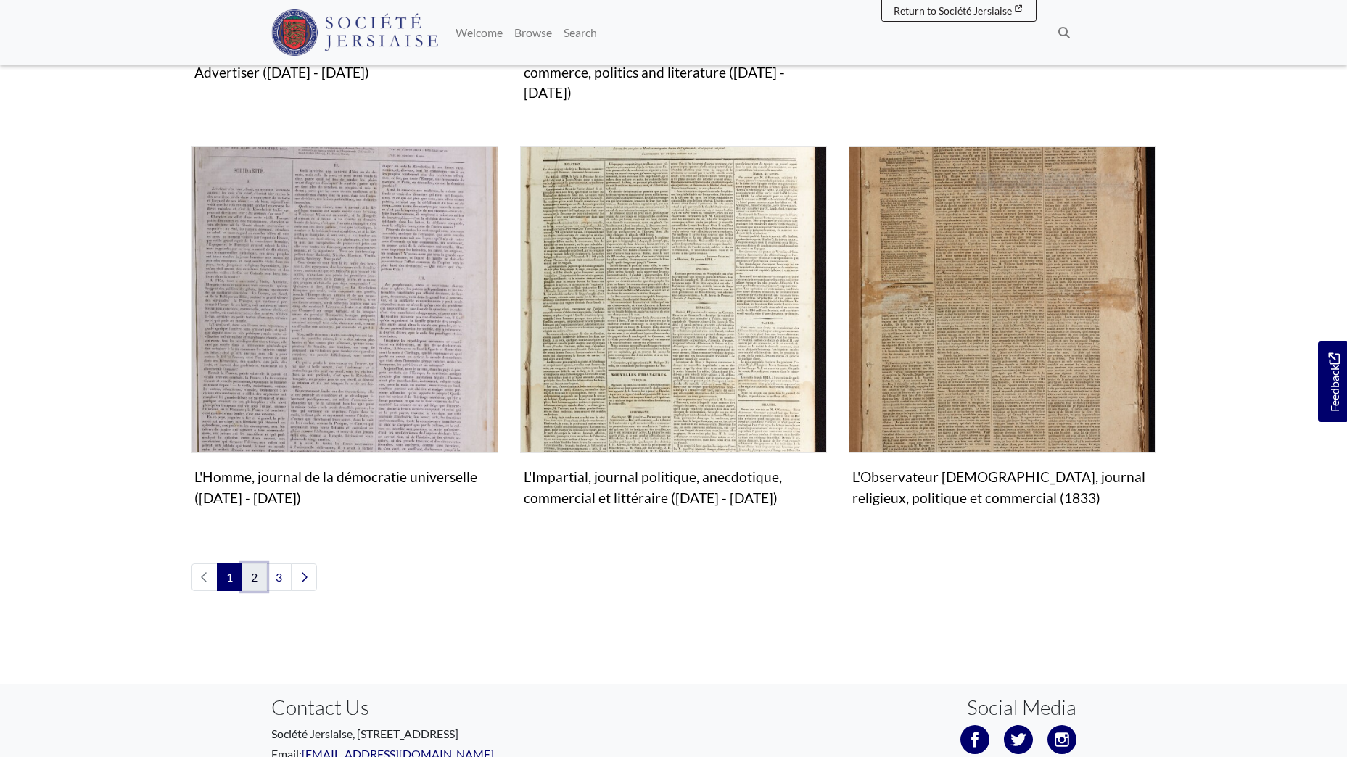
click at [258, 563] on link "2" at bounding box center [253, 577] width 25 height 28
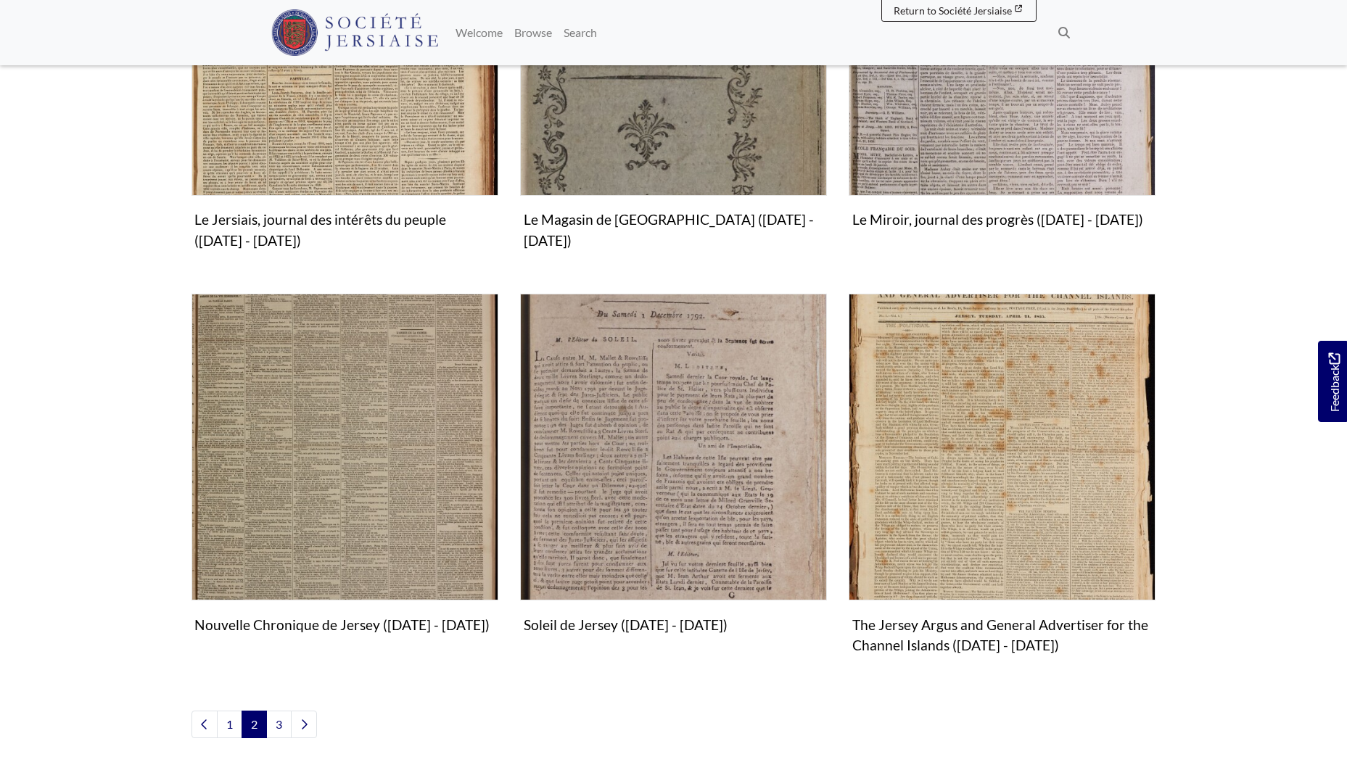
scroll to position [1523, 0]
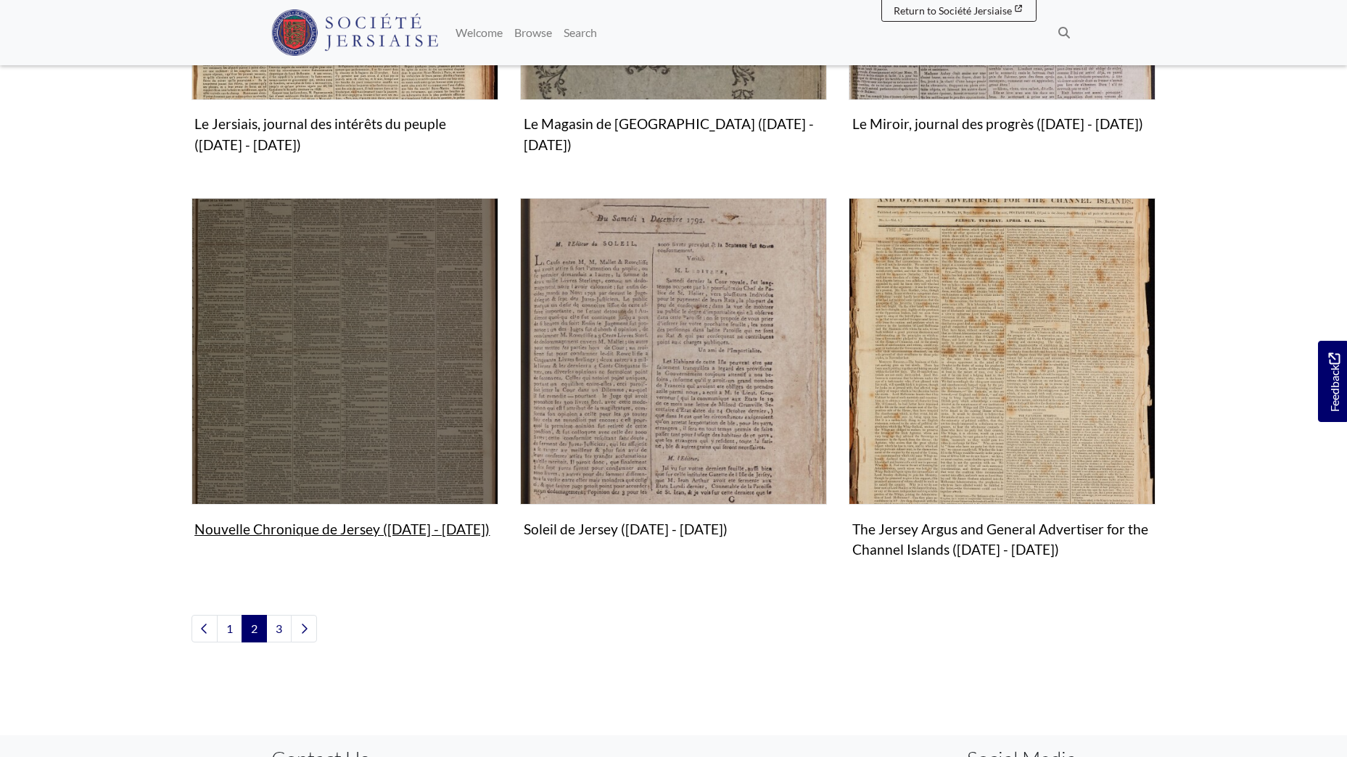
click at [357, 391] on img "Subcollection" at bounding box center [344, 351] width 307 height 307
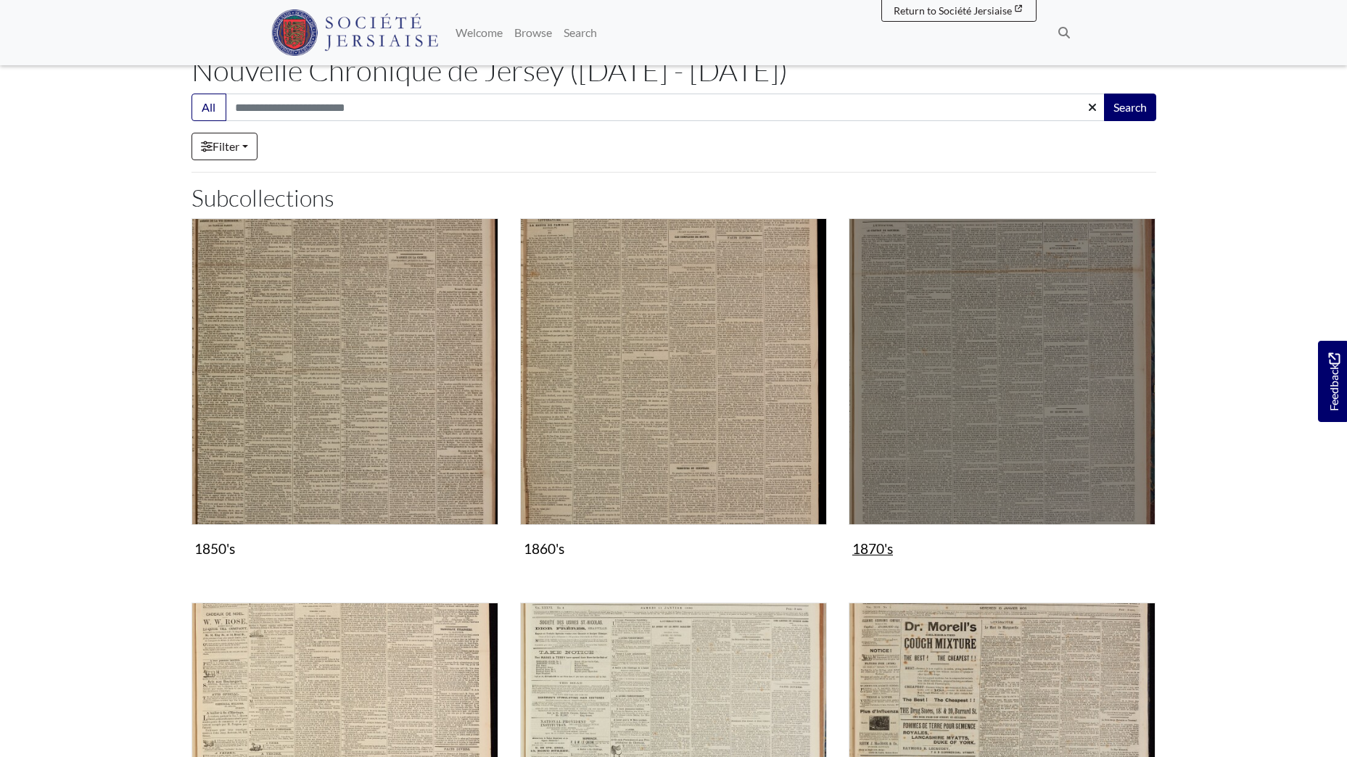
scroll to position [145, 0]
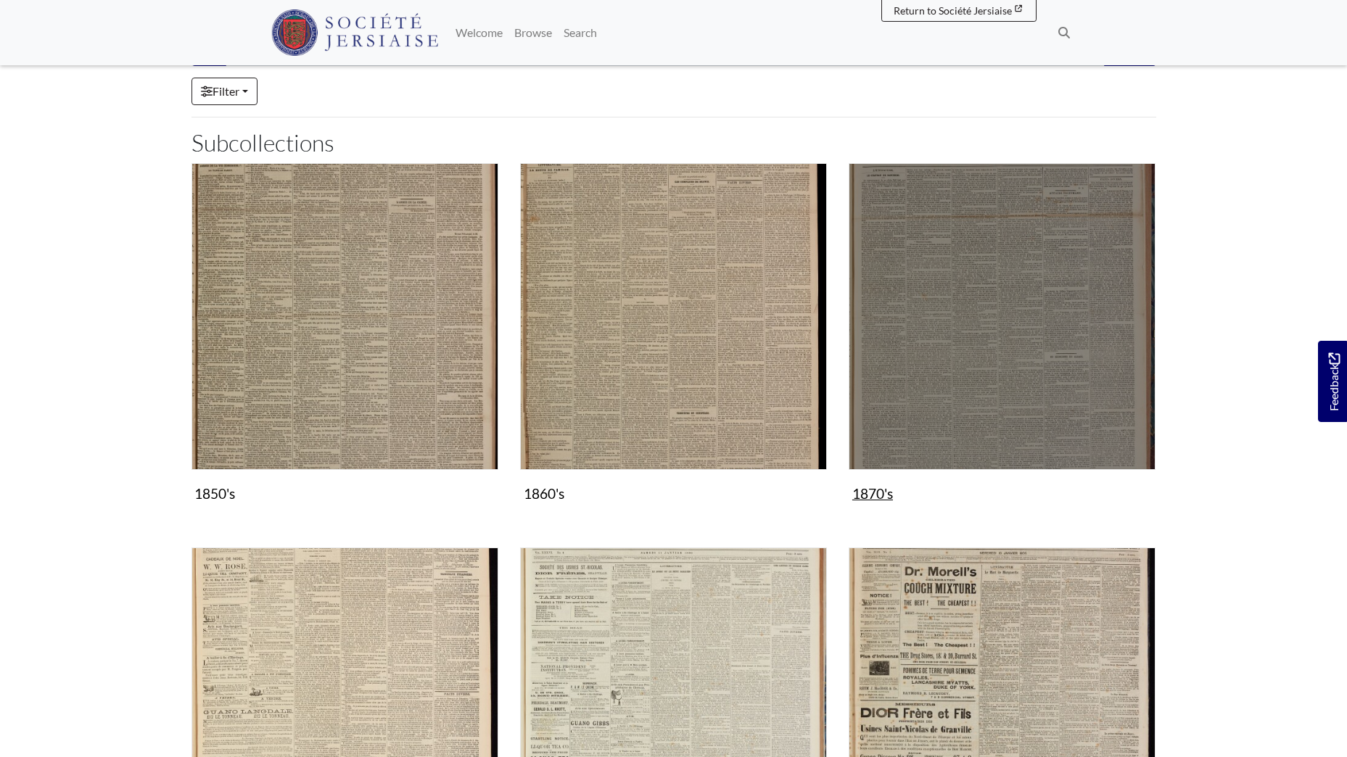
click at [1036, 289] on img "Subcollection" at bounding box center [1001, 316] width 307 height 307
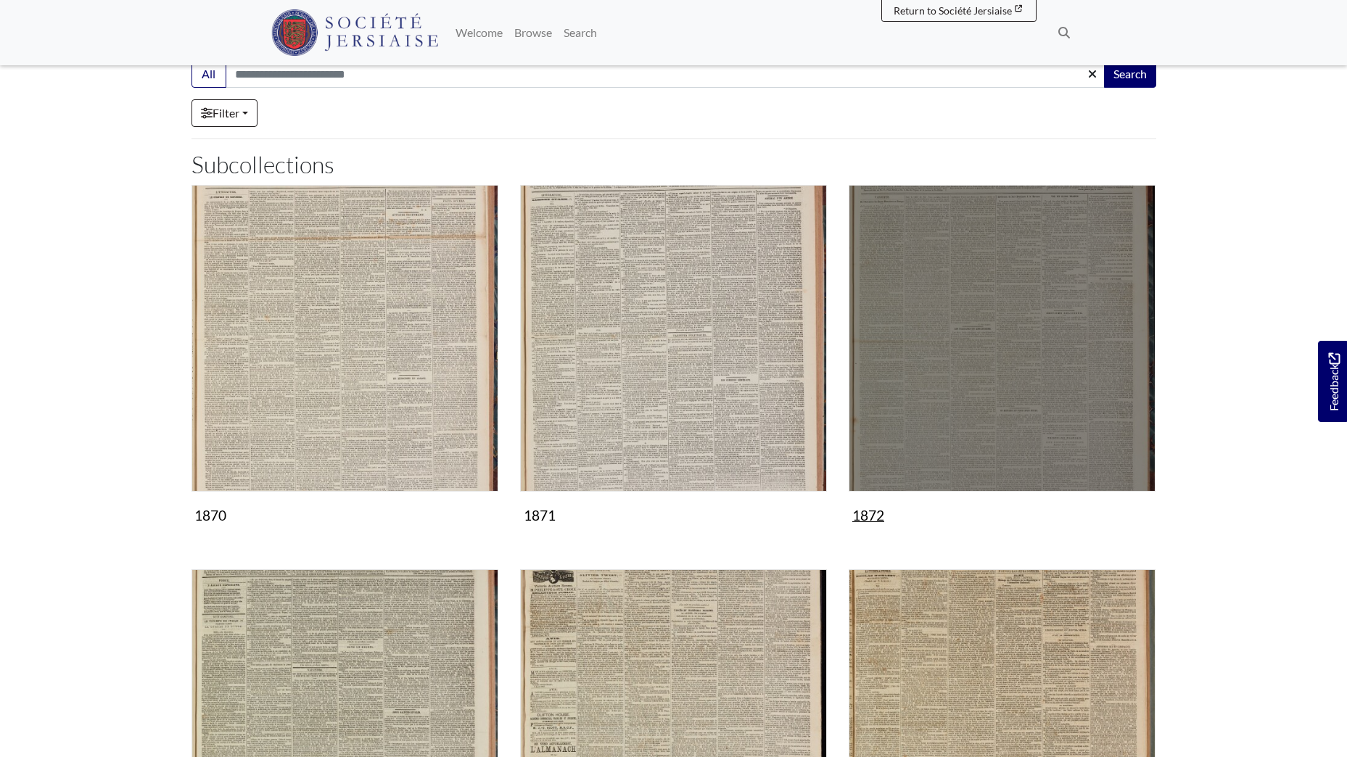
scroll to position [435, 0]
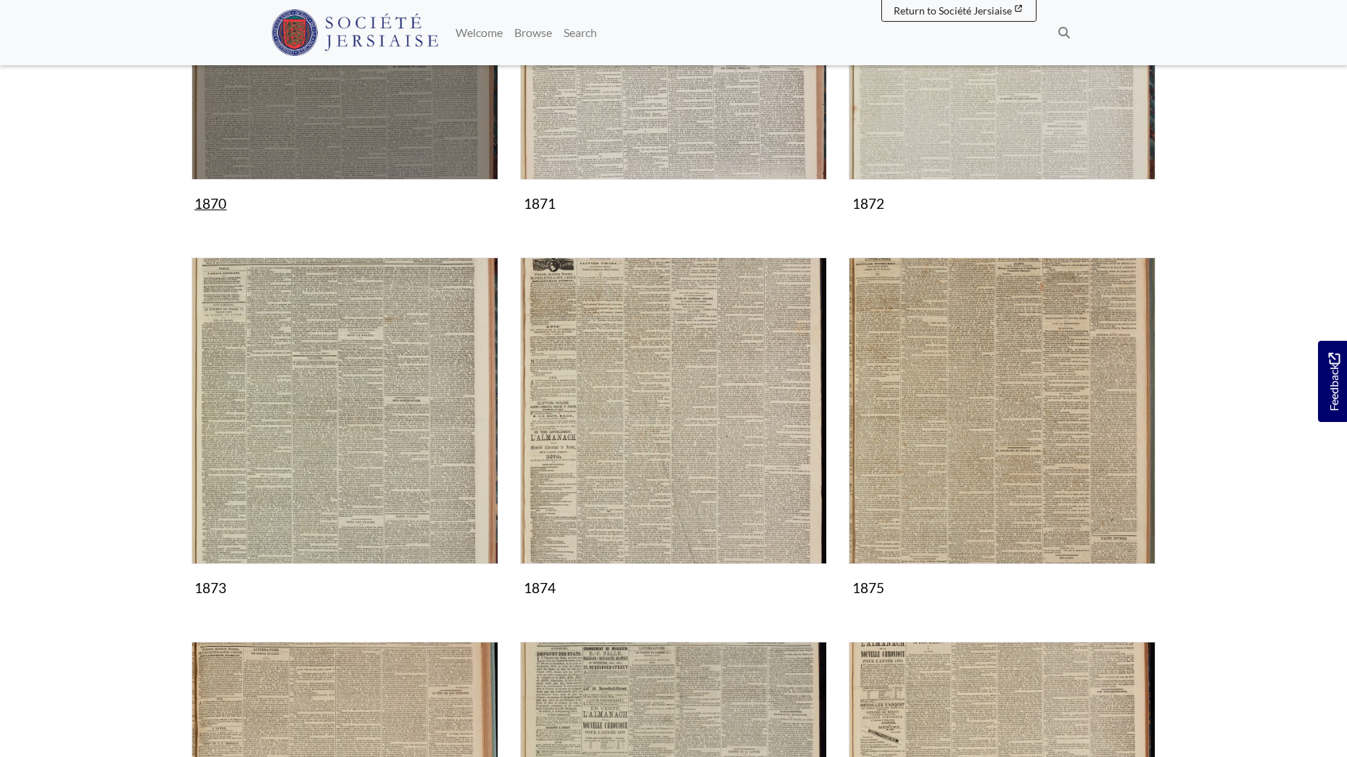
click at [313, 114] on img "Subcollection" at bounding box center [344, 26] width 307 height 307
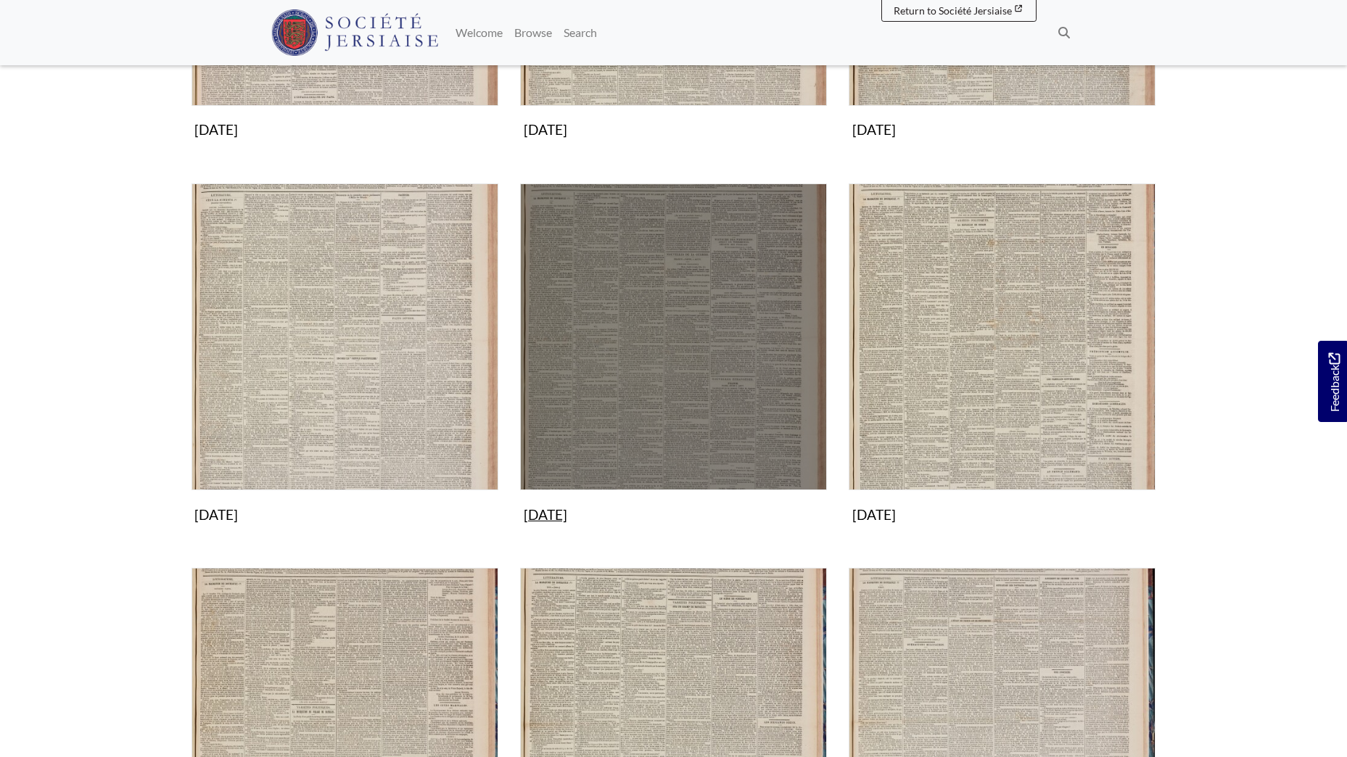
scroll to position [1160, 0]
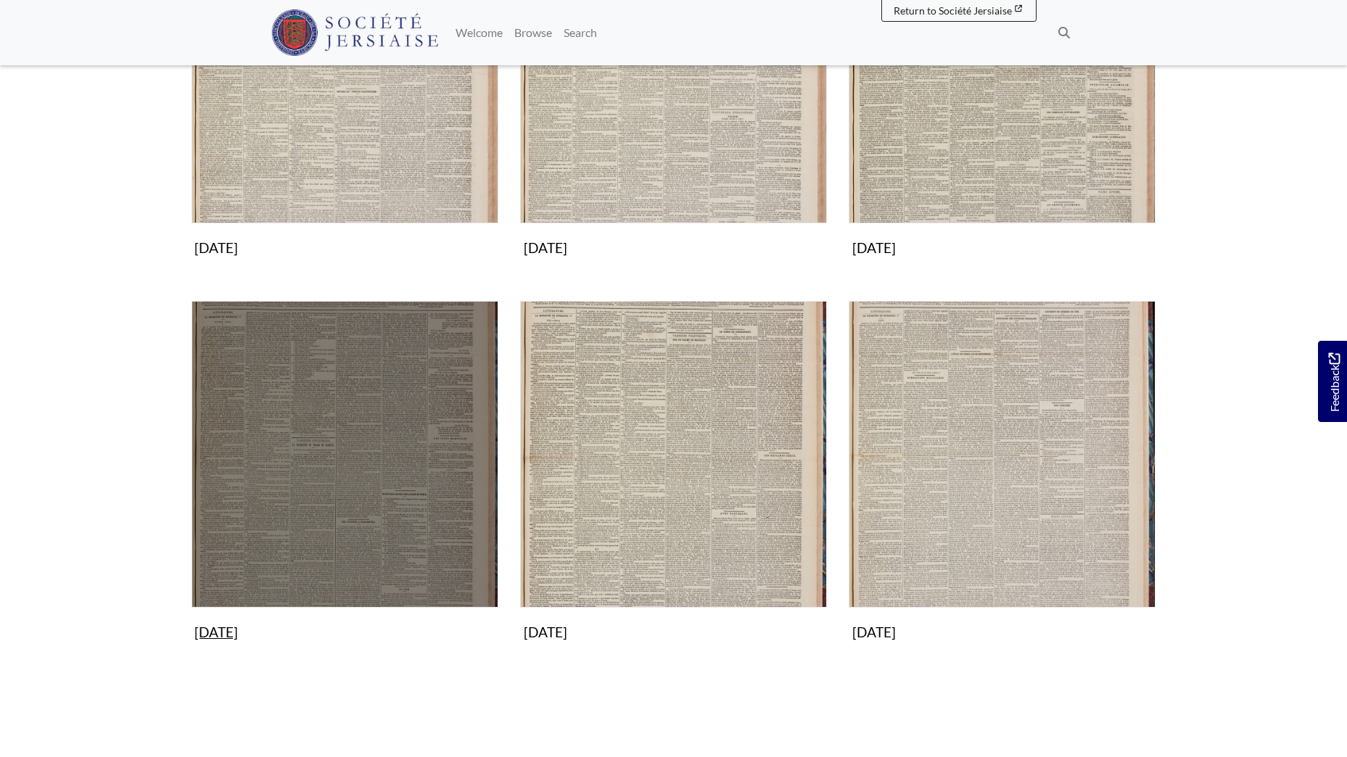
click at [350, 418] on img "Subcollection" at bounding box center [344, 454] width 307 height 307
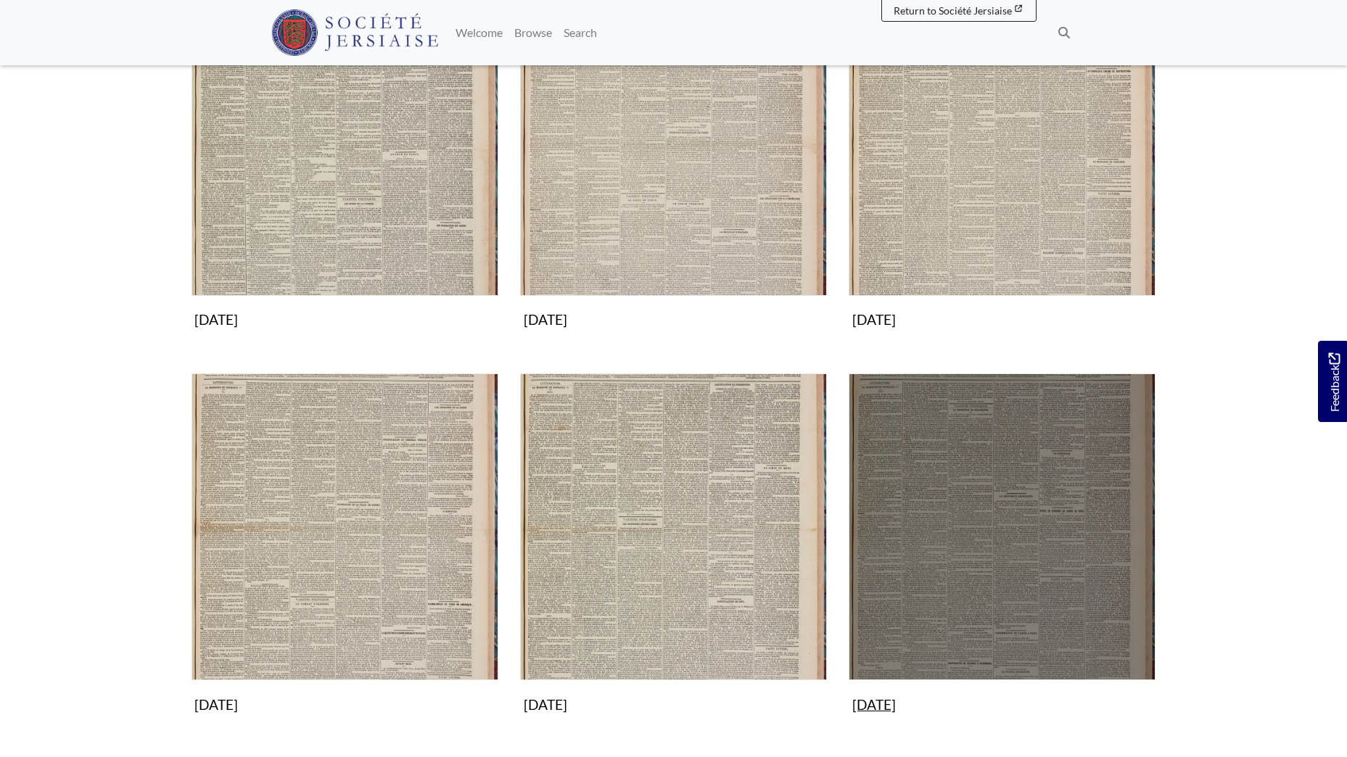
scroll to position [703, 0]
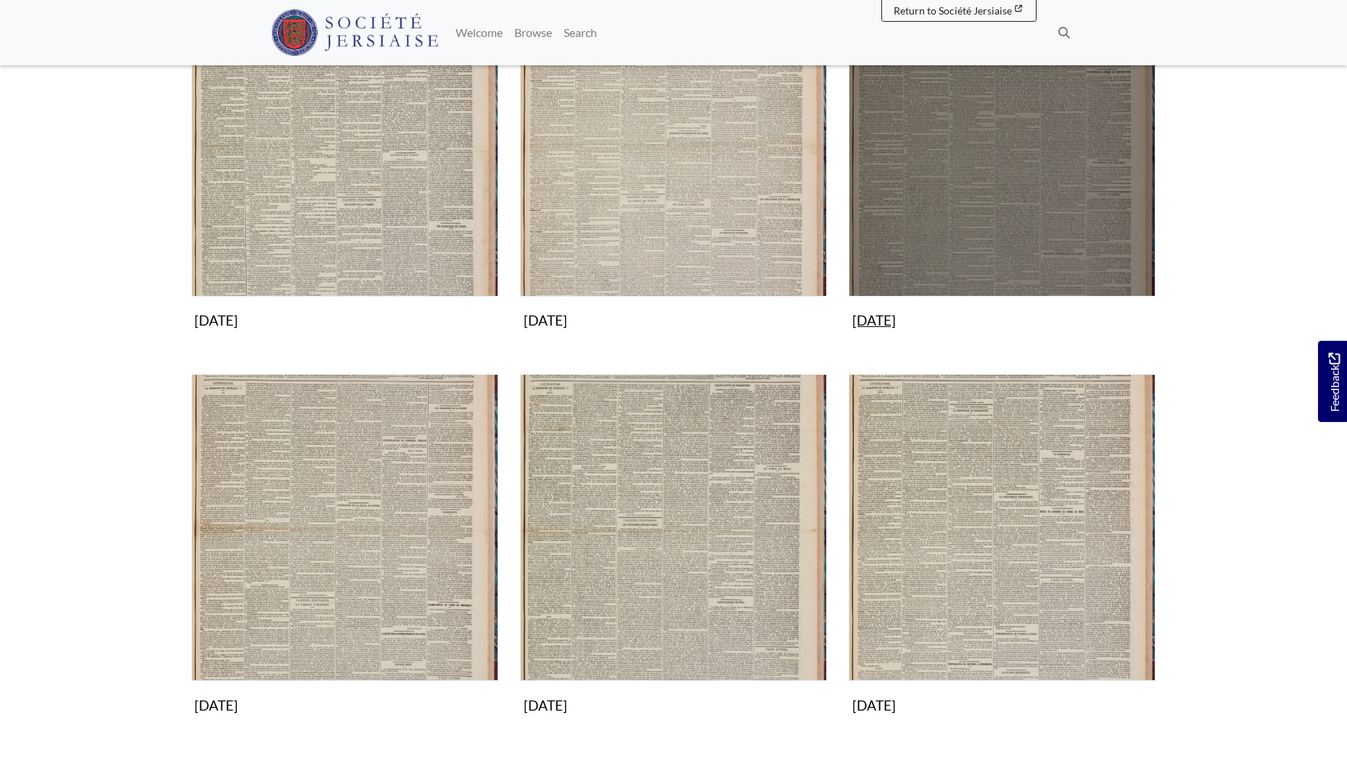
click at [971, 197] on img "Subcollection" at bounding box center [1001, 143] width 307 height 307
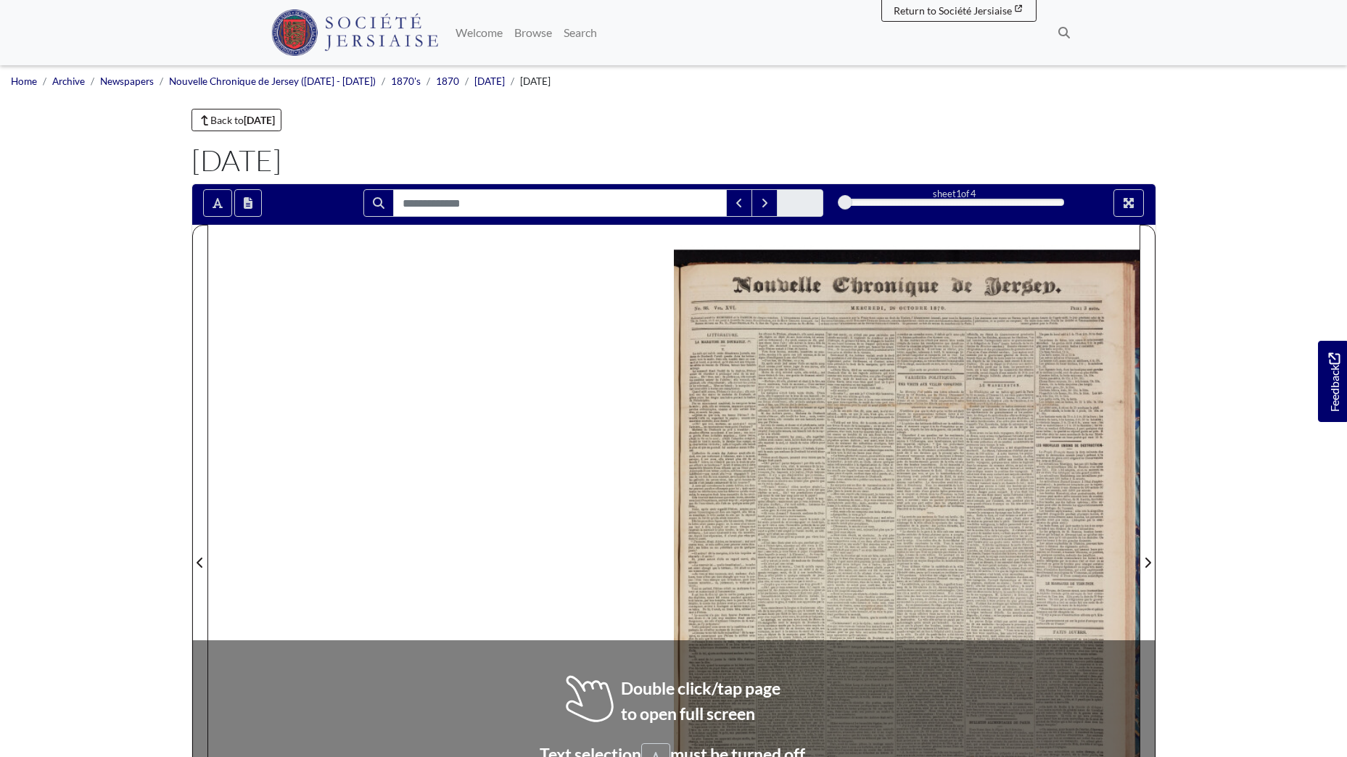
click at [888, 381] on div at bounding box center [907, 554] width 466 height 658
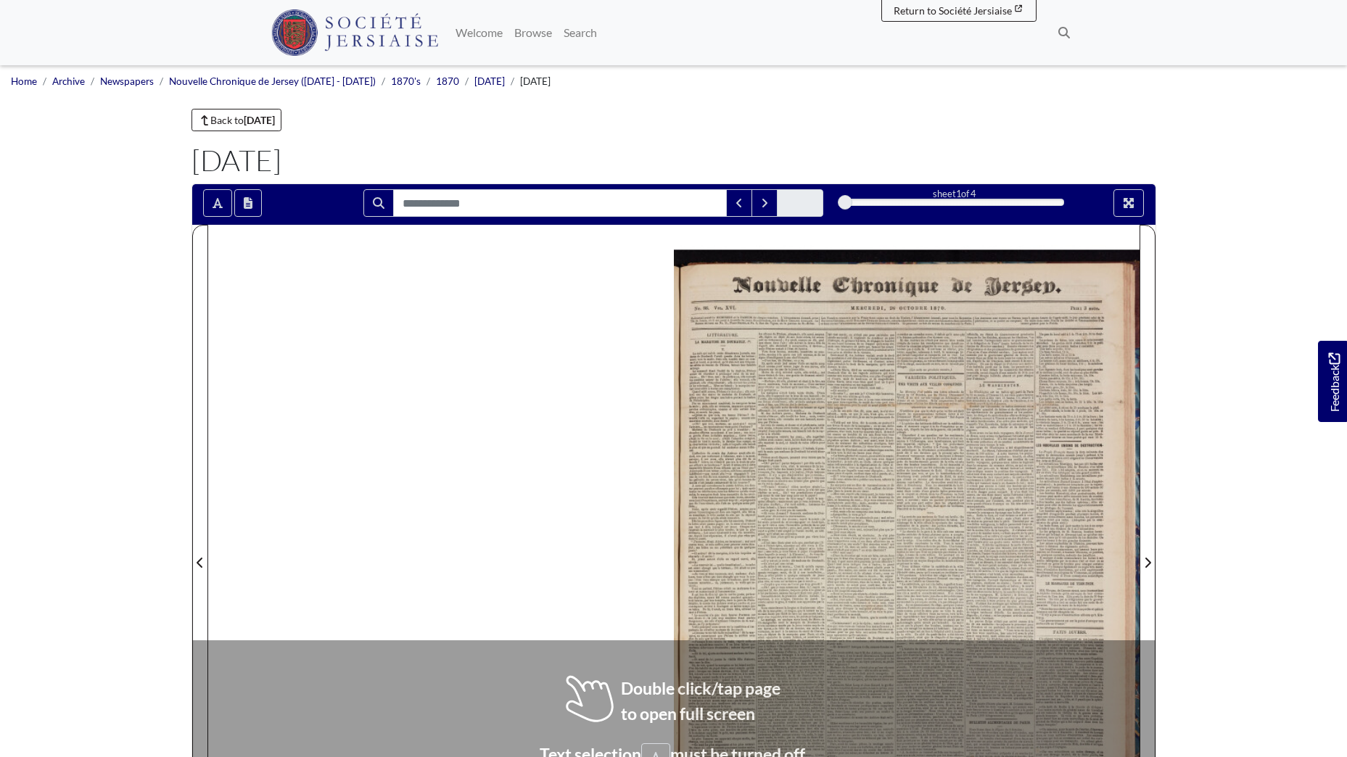
click at [891, 381] on div at bounding box center [907, 554] width 466 height 658
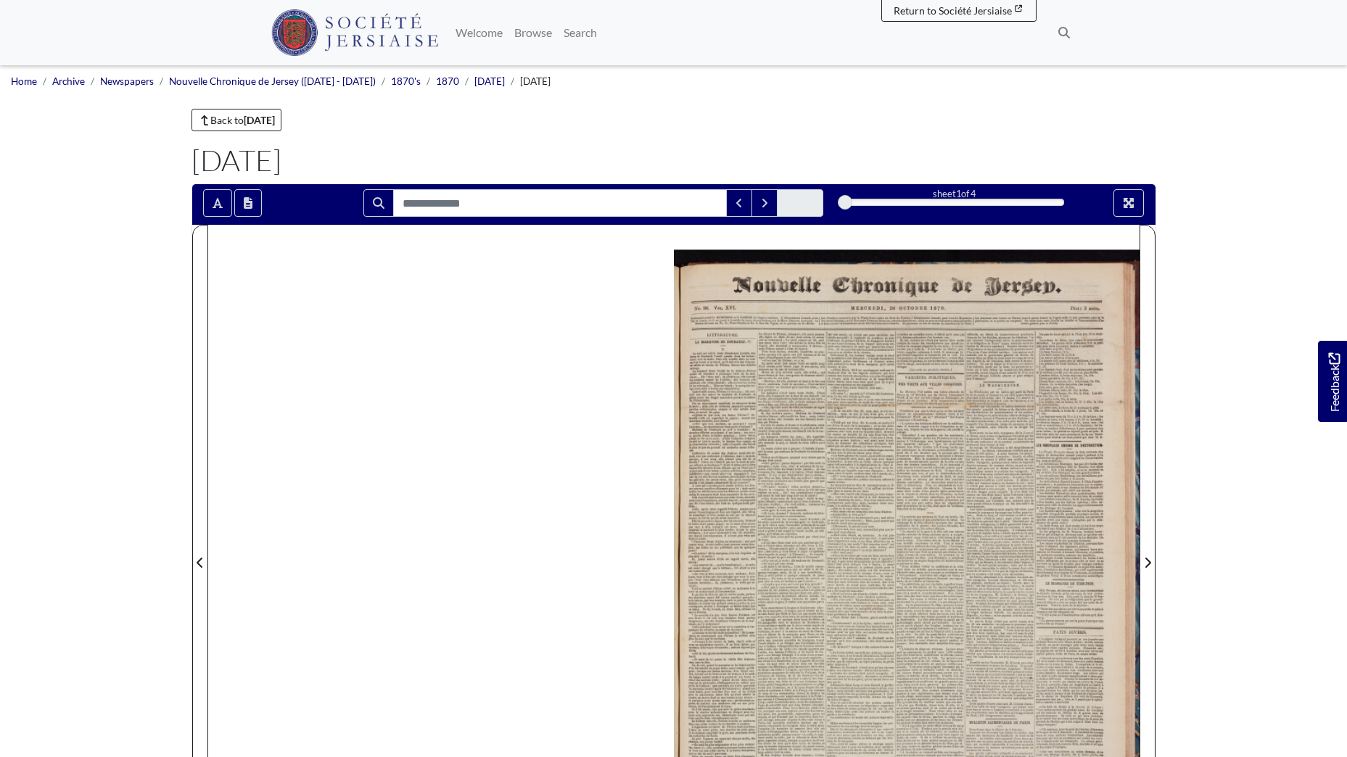
click at [870, 433] on div at bounding box center [907, 554] width 466 height 658
click at [870, 434] on div at bounding box center [907, 554] width 466 height 658
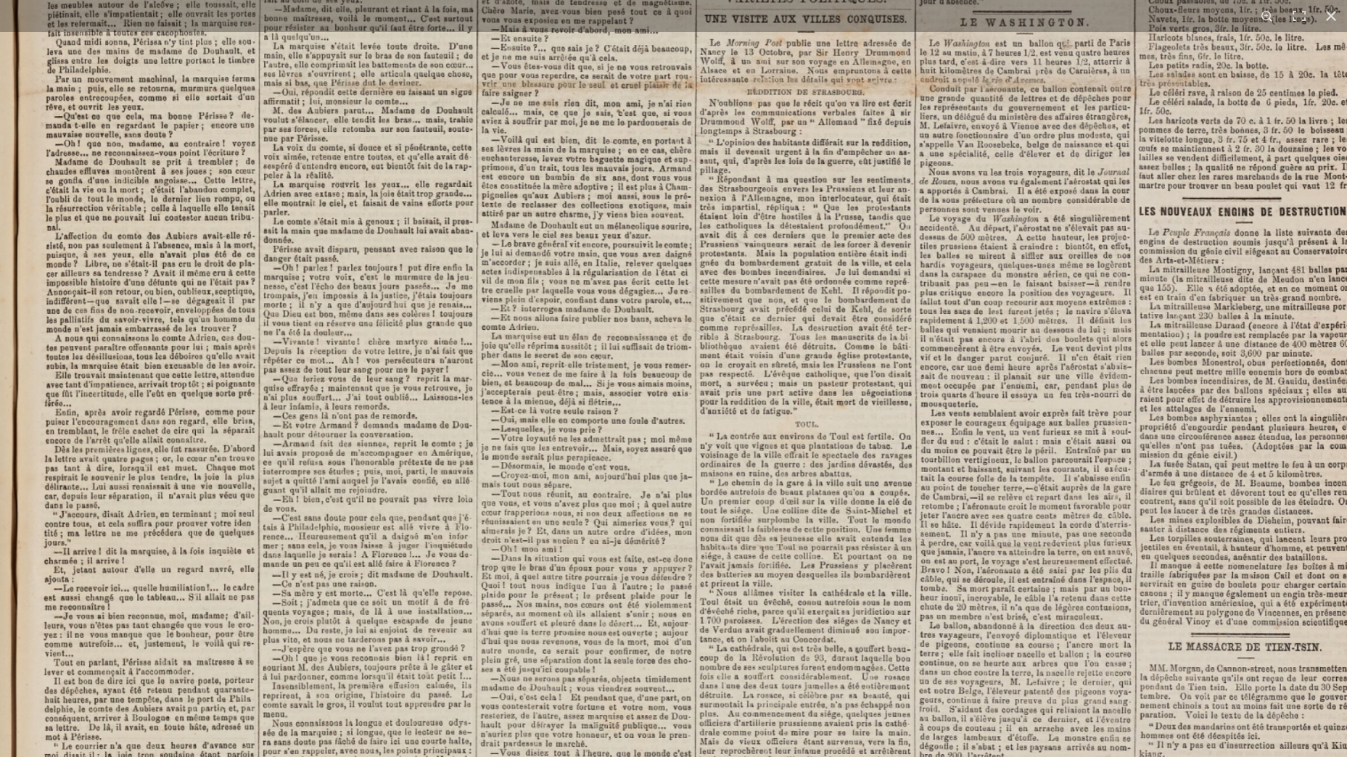
click at [722, 454] on img at bounding box center [731, 553] width 1466 height 2074
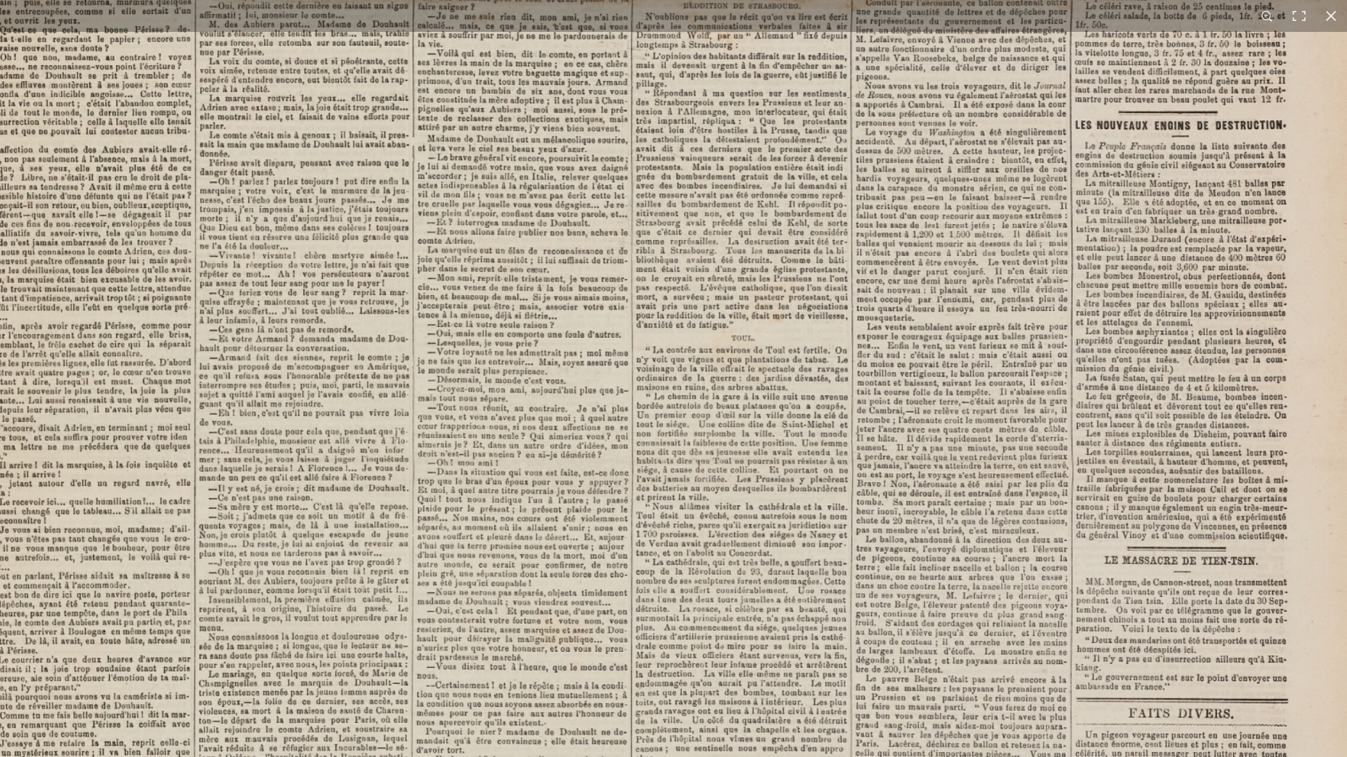
click at [699, 328] on img at bounding box center [667, 467] width 1466 height 2074
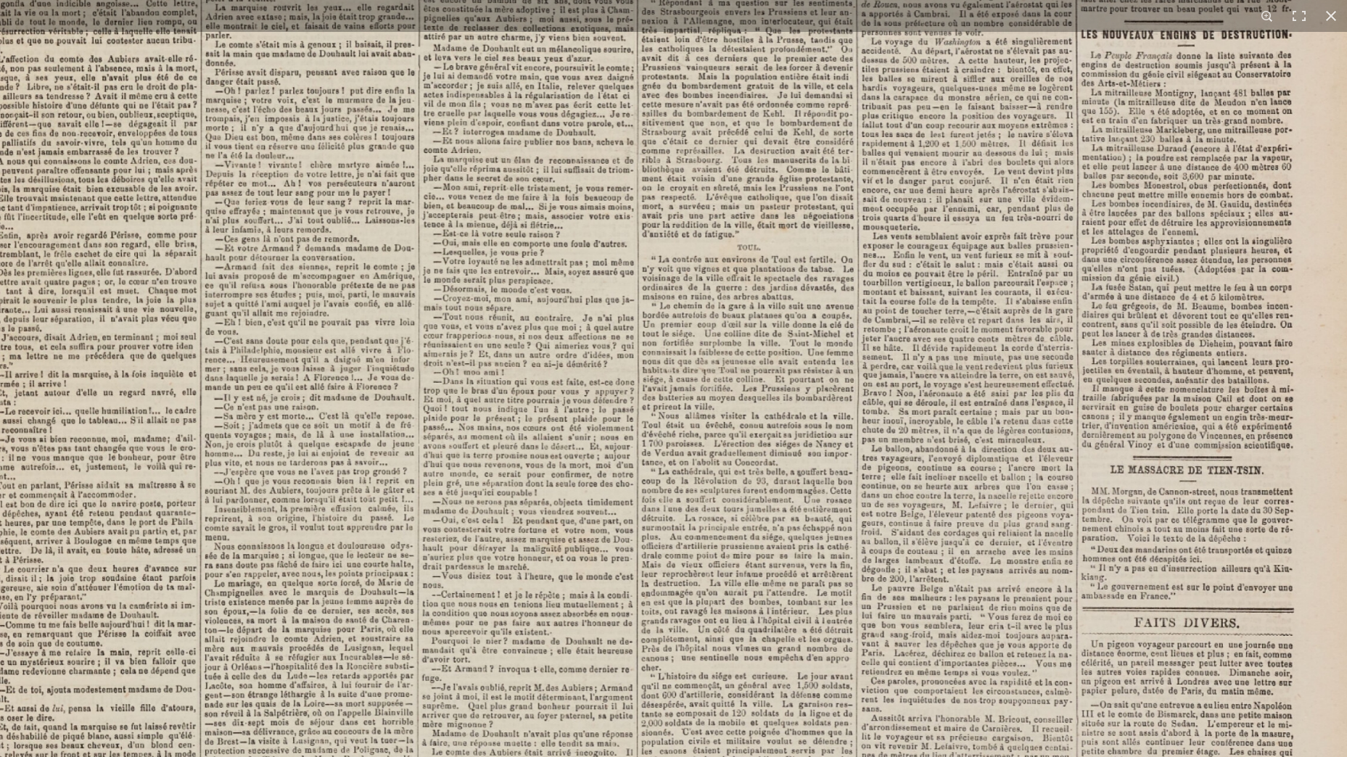
click at [788, 274] on img at bounding box center [673, 376] width 1466 height 2074
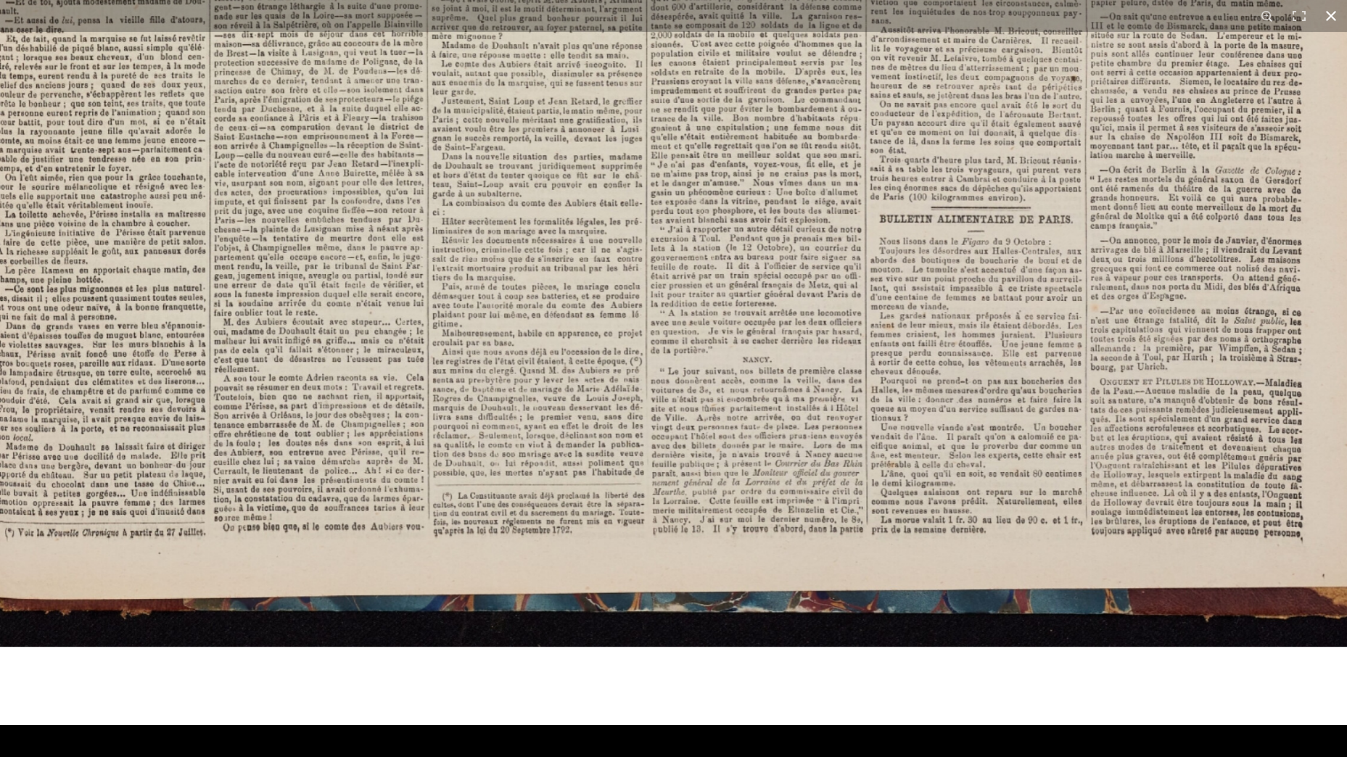
click at [1331, 10] on button at bounding box center [1331, 16] width 32 height 32
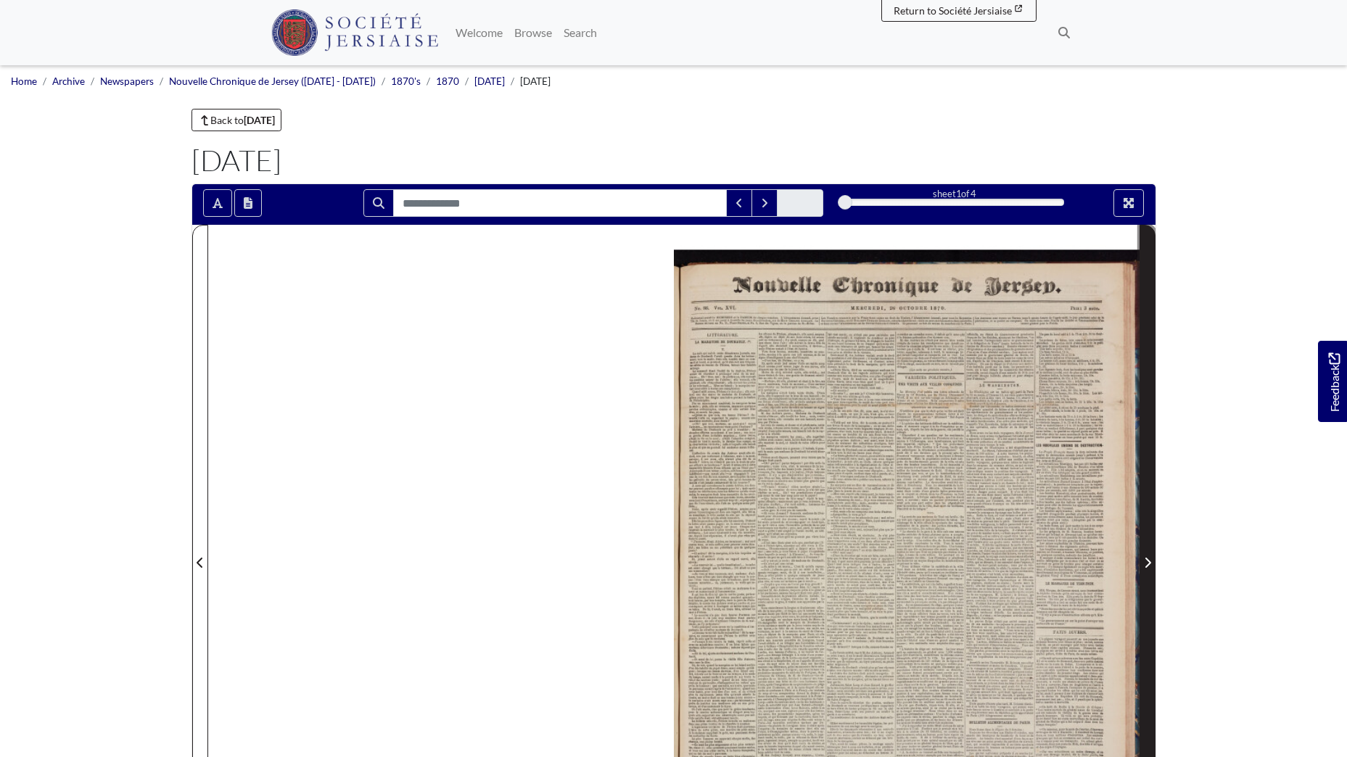
click at [1147, 562] on icon "Next Page" at bounding box center [1147, 563] width 7 height 12
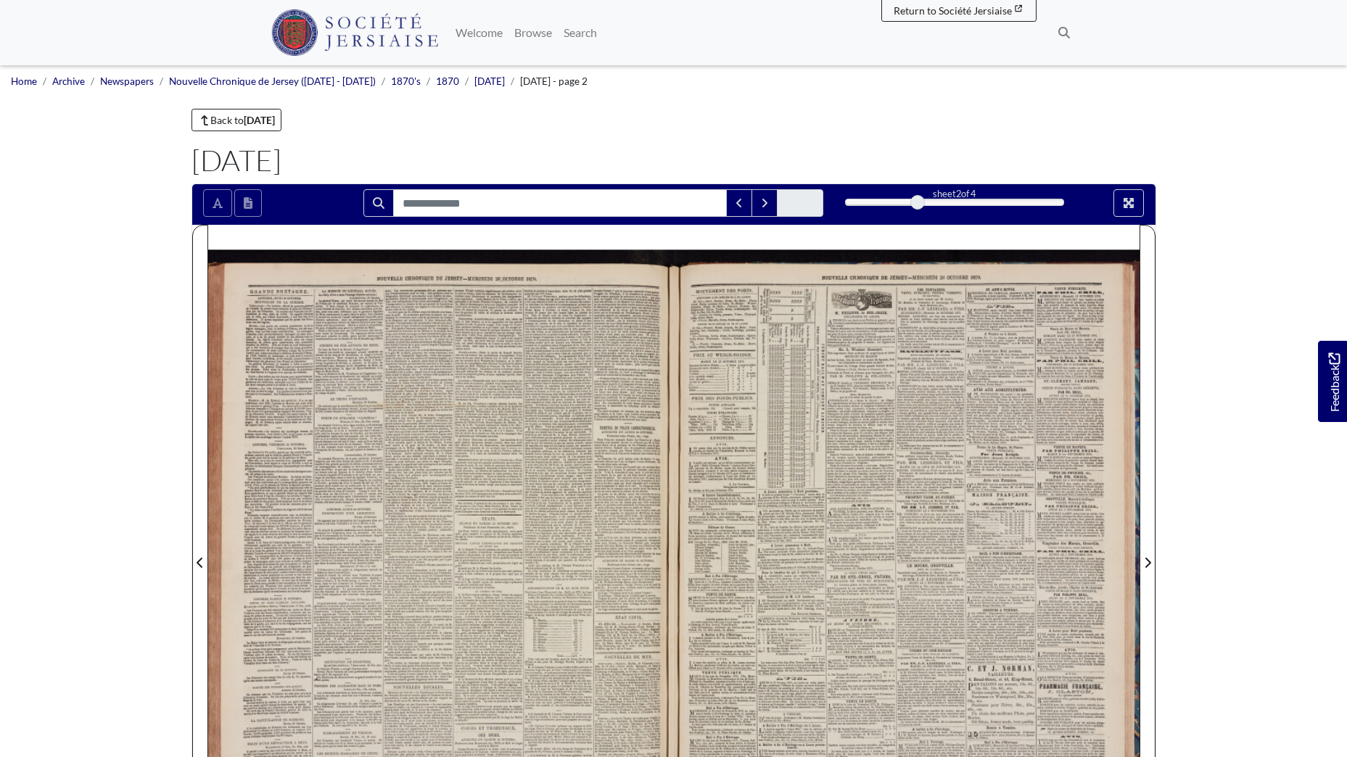
click at [374, 400] on div at bounding box center [441, 554] width 466 height 658
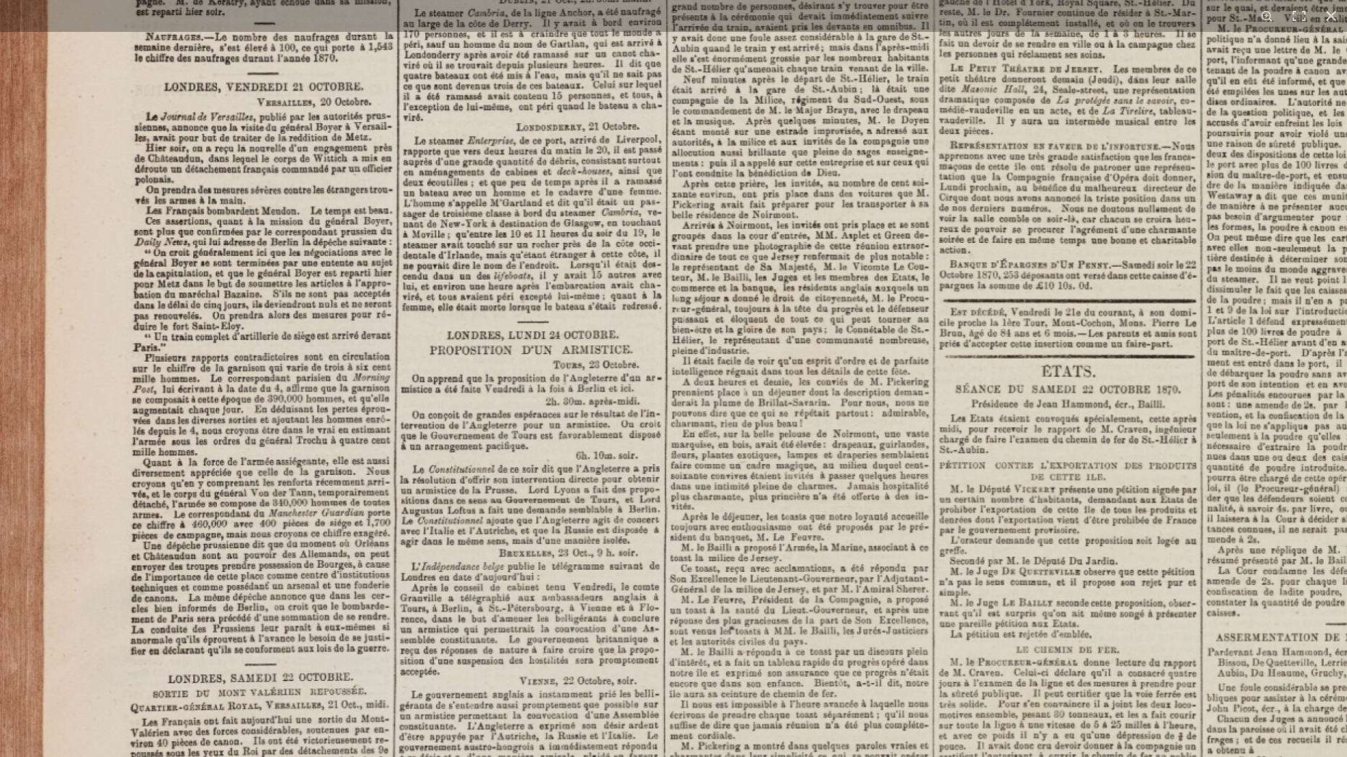
click at [921, 469] on img at bounding box center [884, 505] width 1783 height 2521
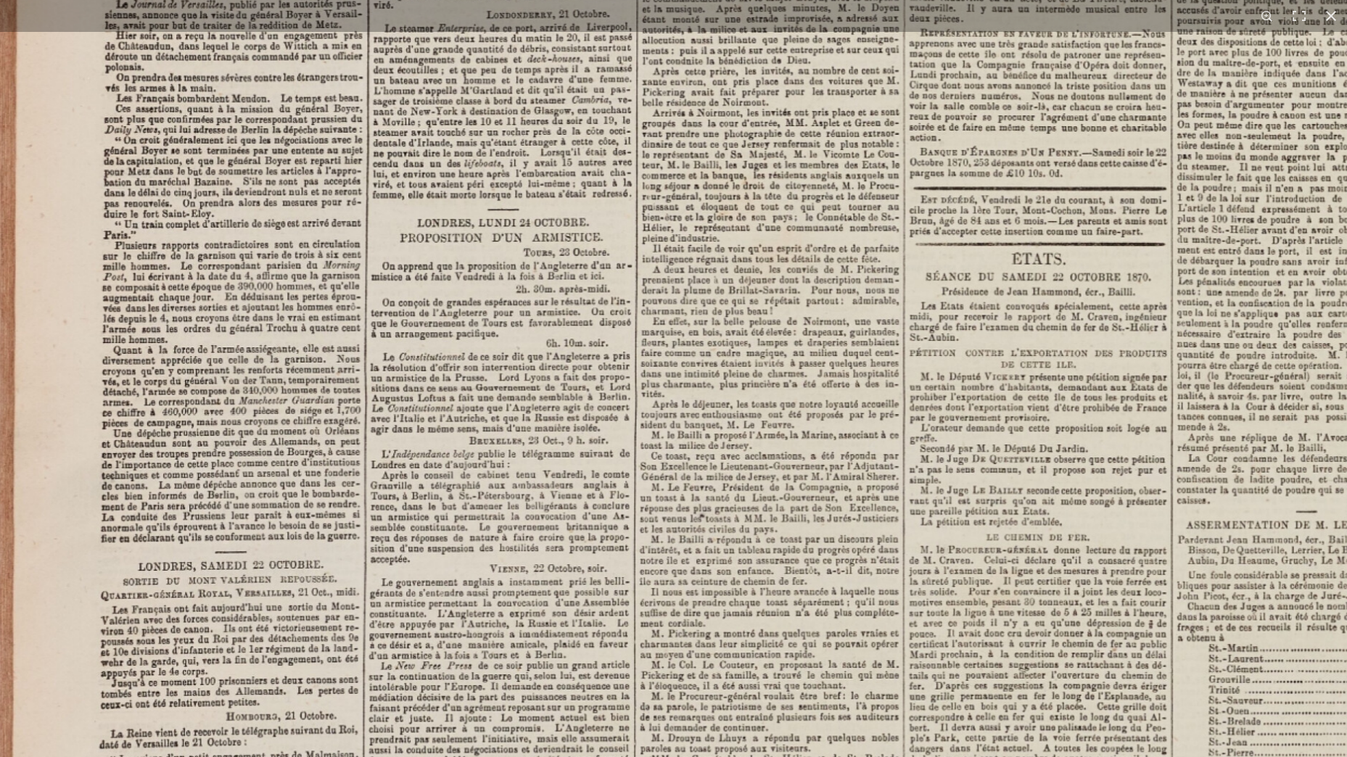
click at [822, 329] on img at bounding box center [855, 393] width 1783 height 2521
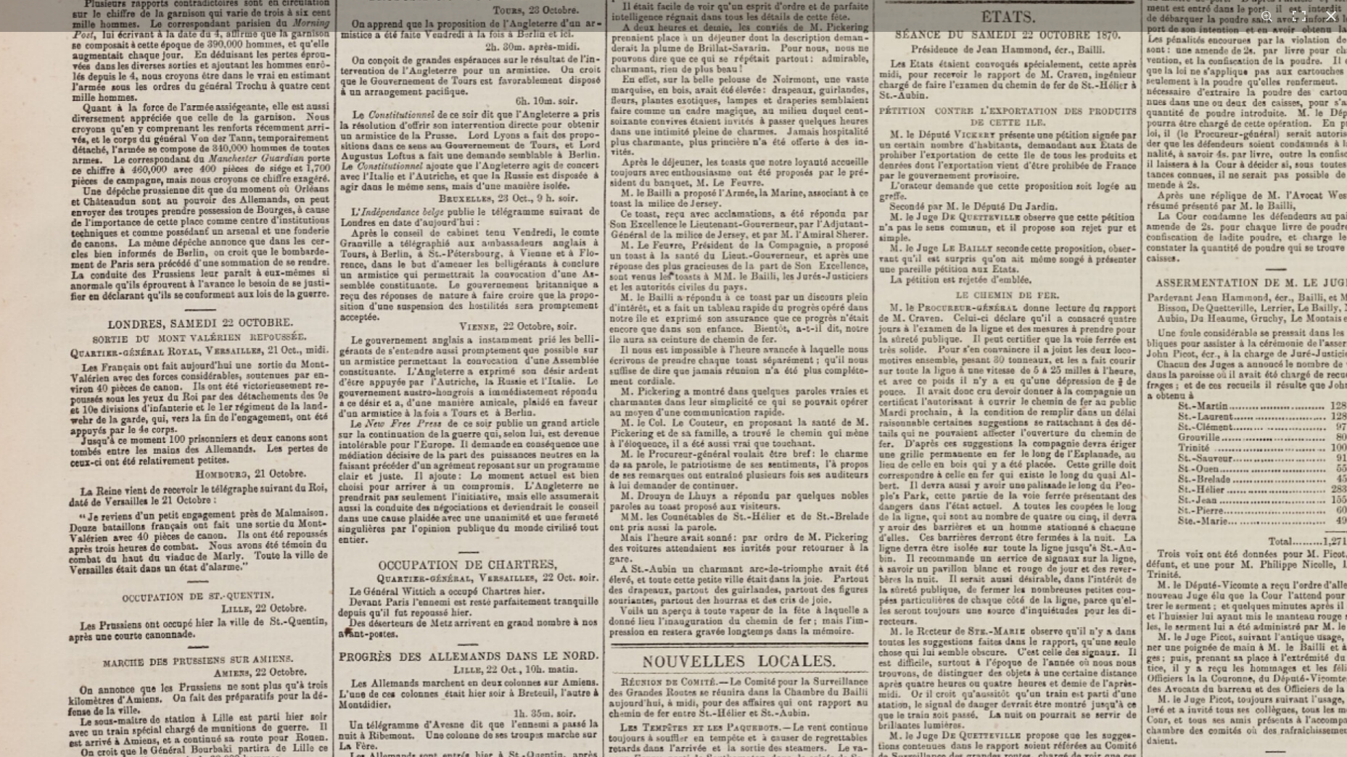
click at [851, 329] on img at bounding box center [824, 150] width 1783 height 2521
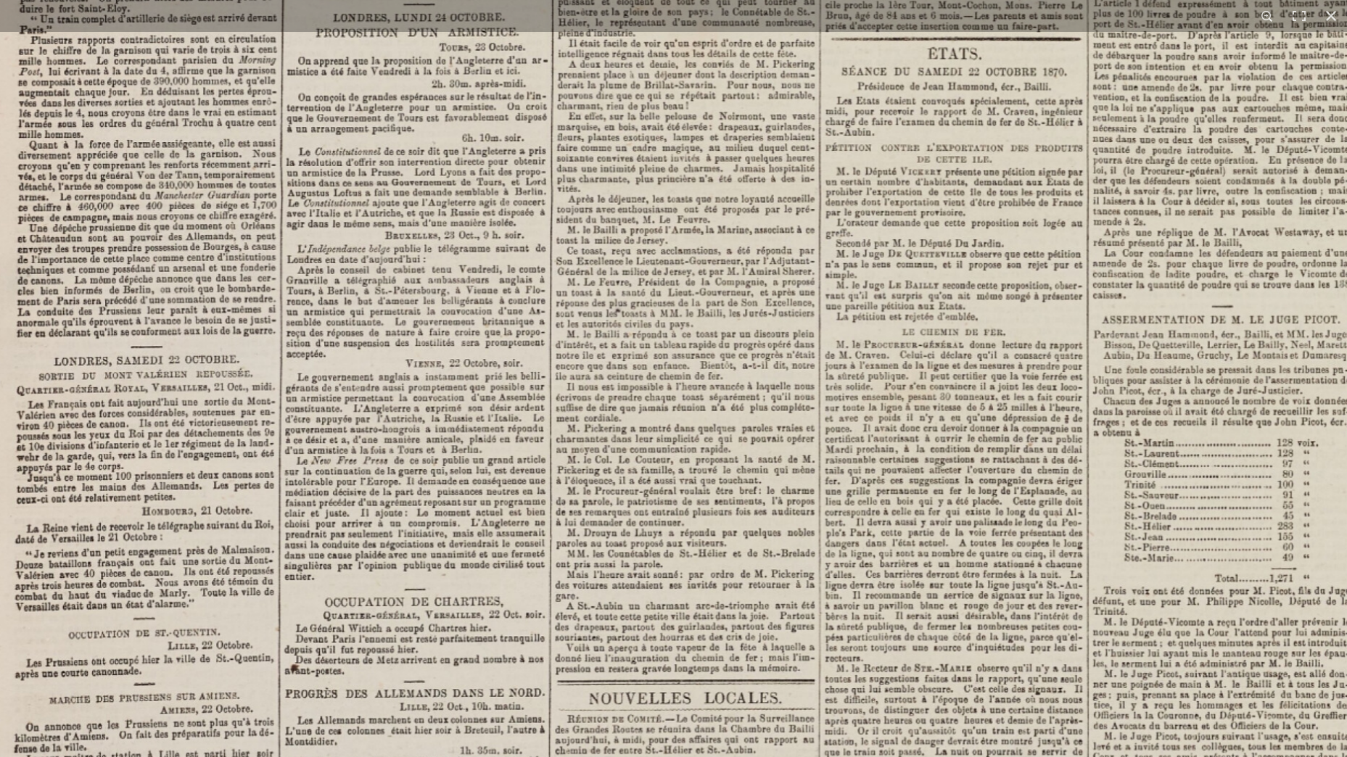
click at [755, 526] on img at bounding box center [771, 187] width 1783 height 2521
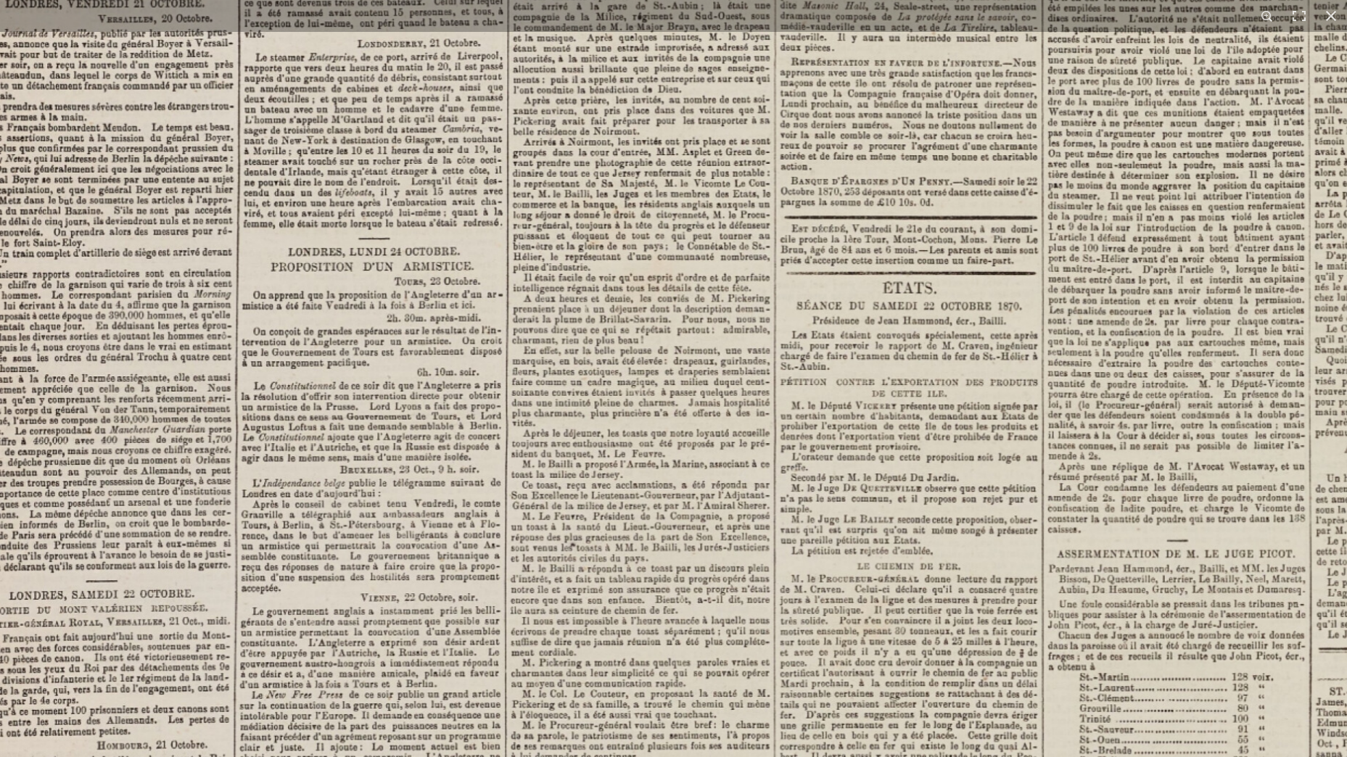
click at [756, 518] on img at bounding box center [726, 422] width 1783 height 2521
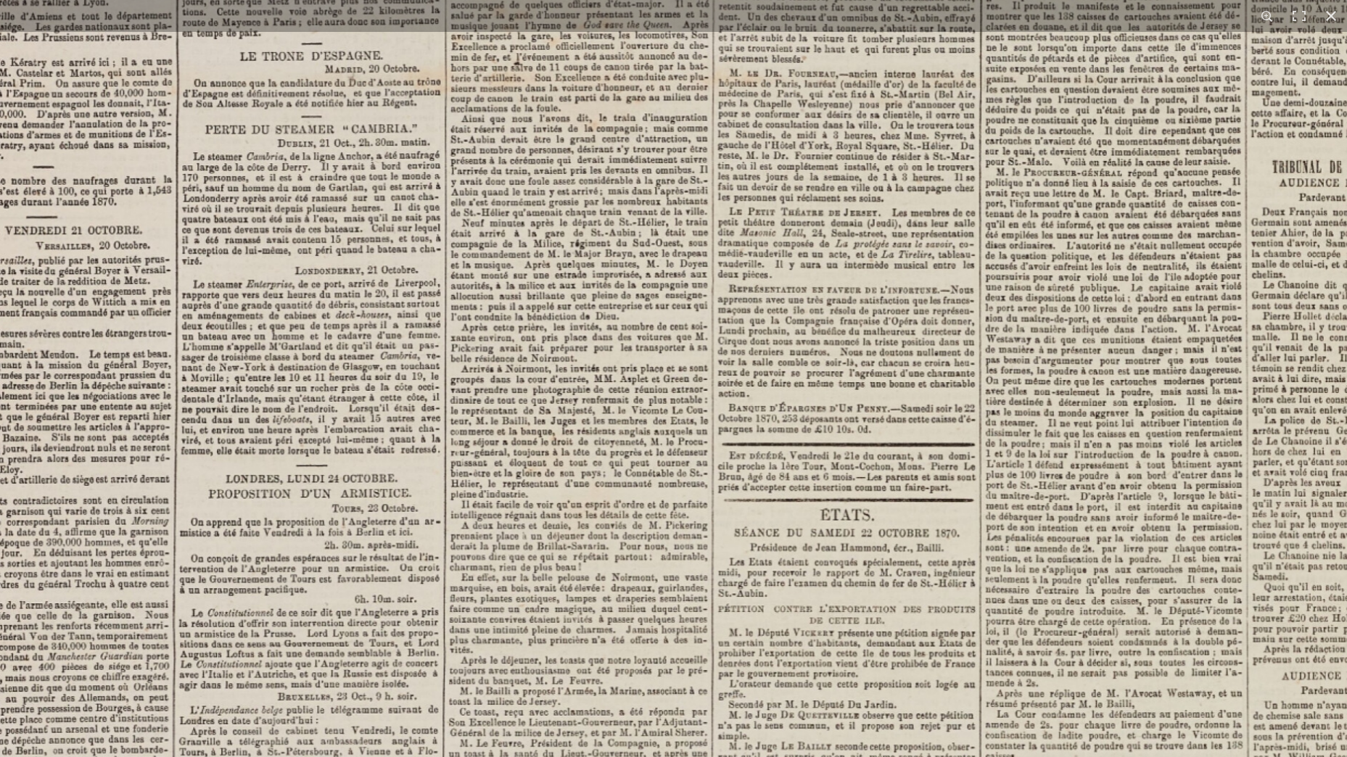
click at [708, 525] on img at bounding box center [663, 649] width 1783 height 2521
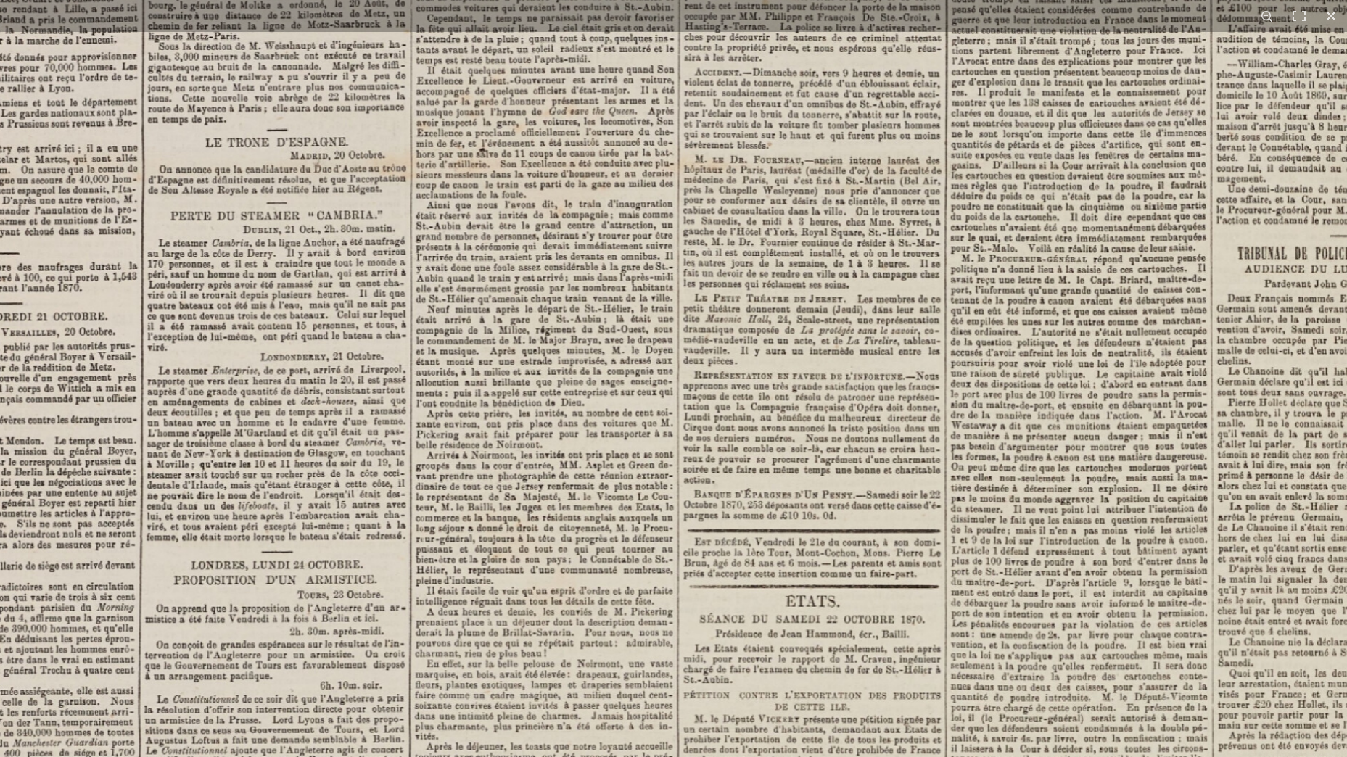
click at [672, 495] on img at bounding box center [628, 735] width 1783 height 2521
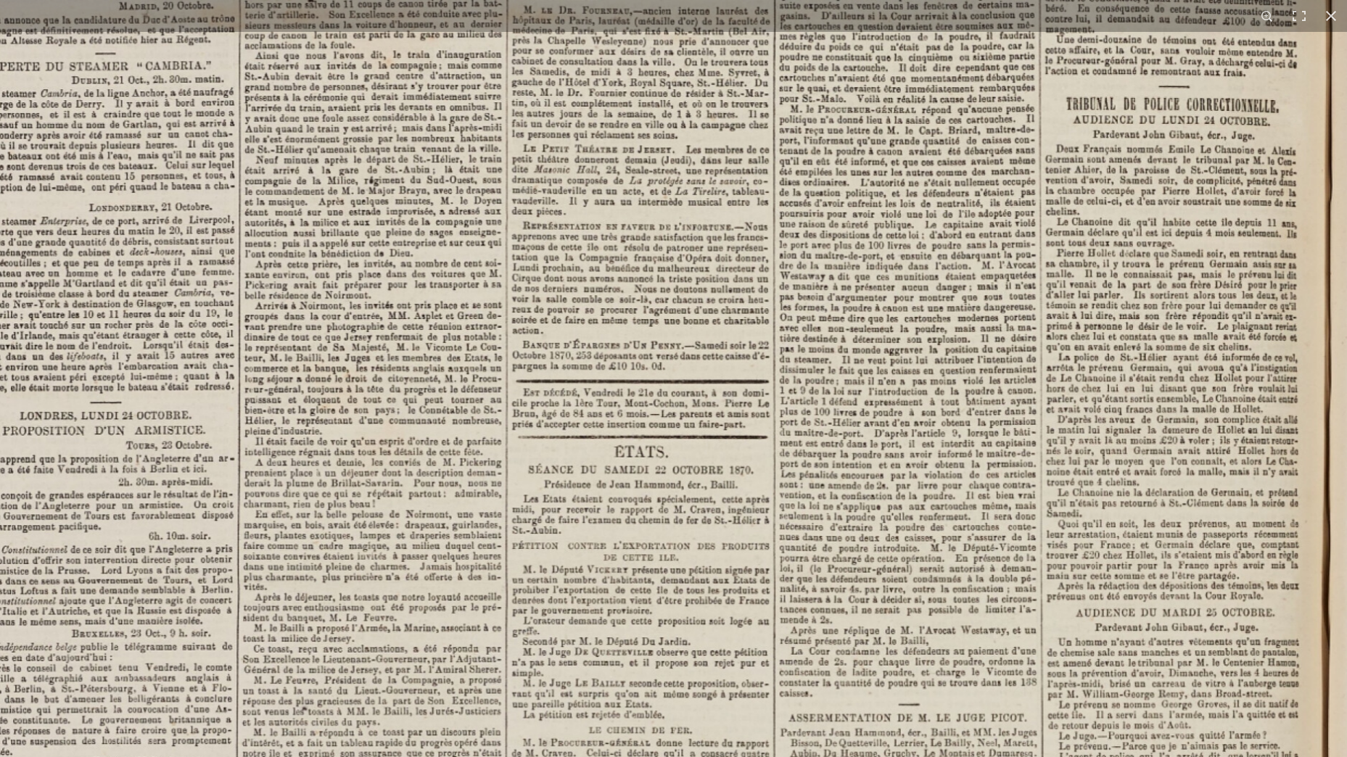
click at [823, 460] on img at bounding box center [457, 586] width 1783 height 2521
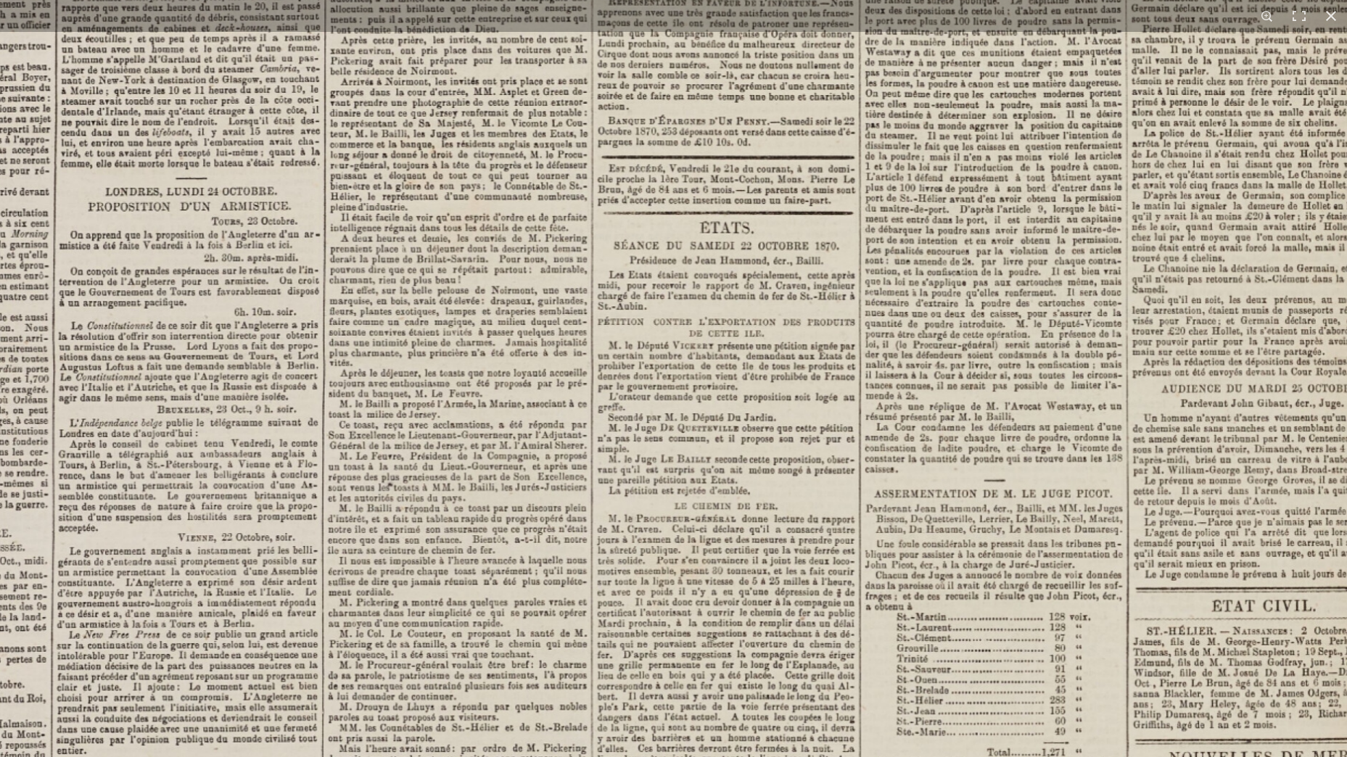
click at [946, 369] on img at bounding box center [543, 361] width 1783 height 2521
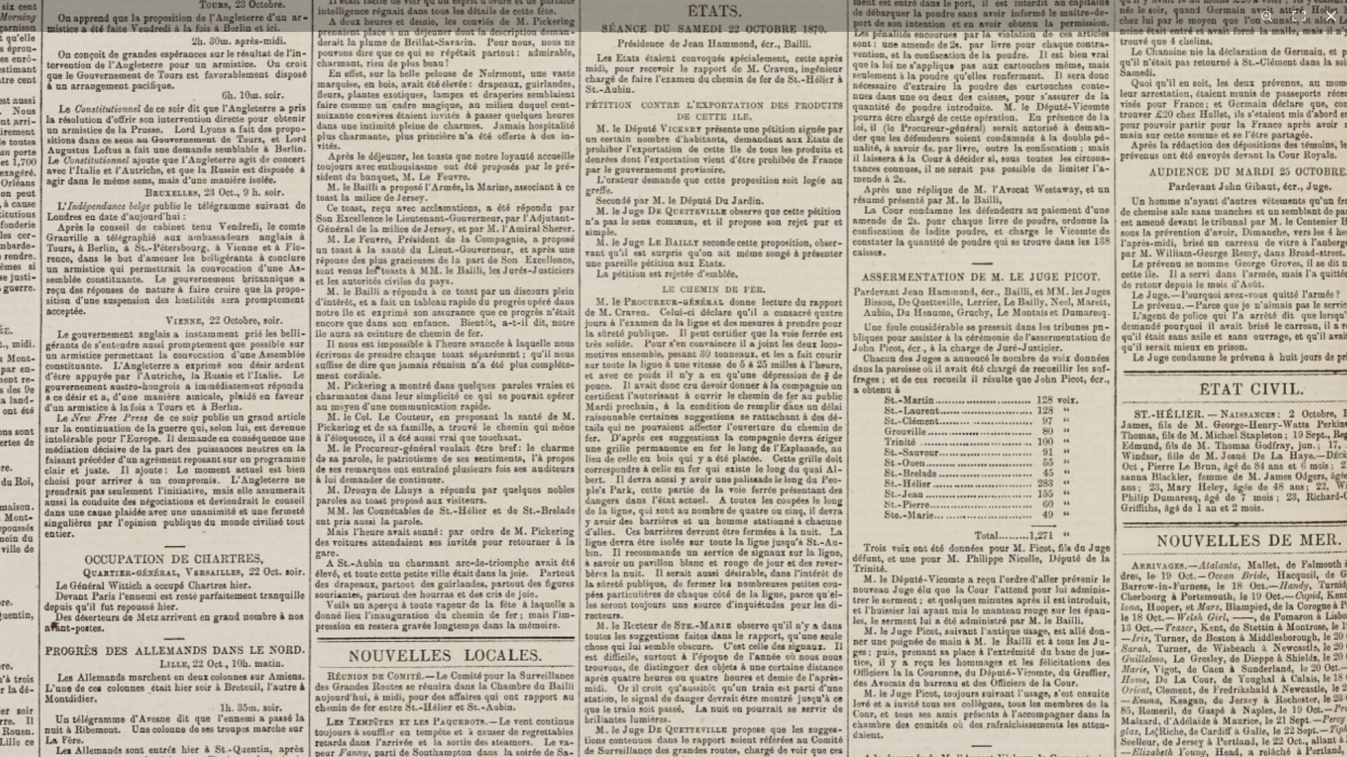
click at [855, 352] on img at bounding box center [531, 145] width 1783 height 2521
click at [915, 370] on img at bounding box center [531, 145] width 1783 height 2521
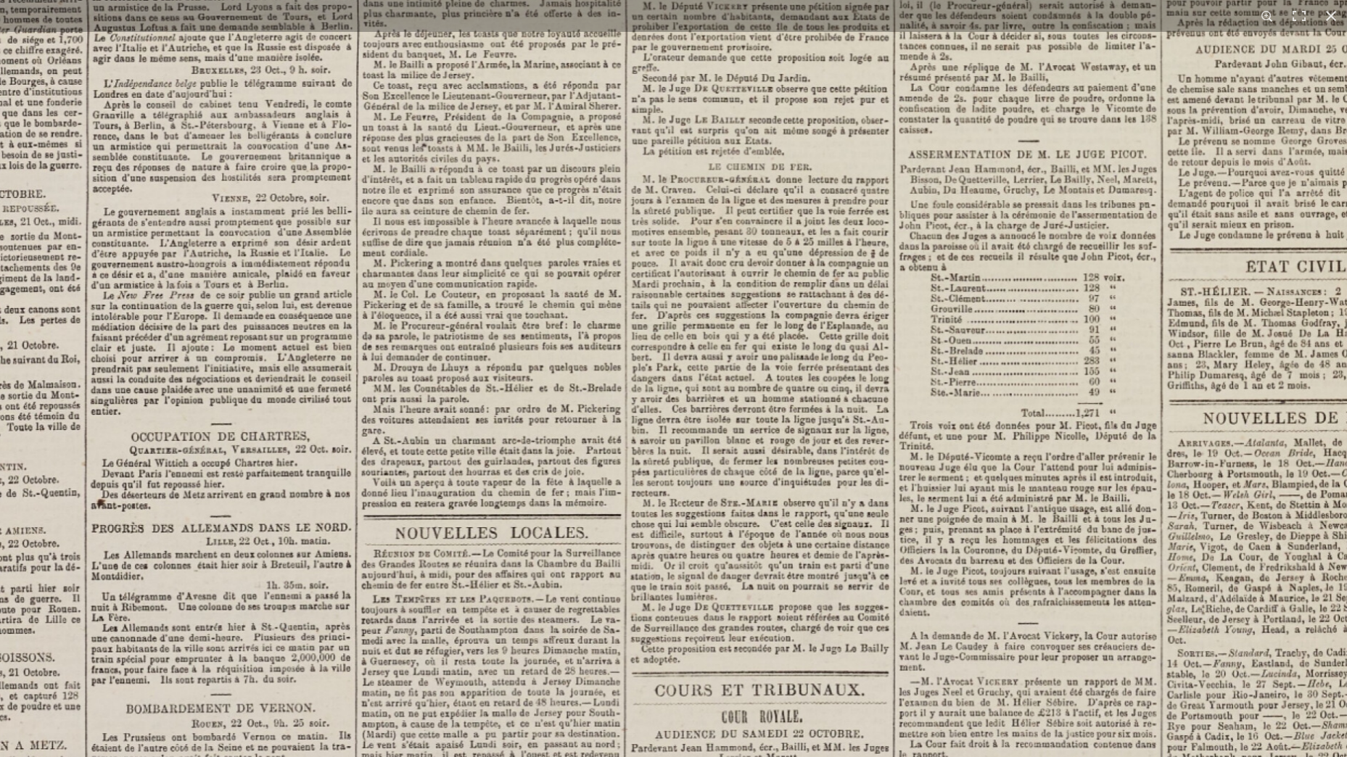
click at [867, 551] on img at bounding box center [577, 22] width 1783 height 2521
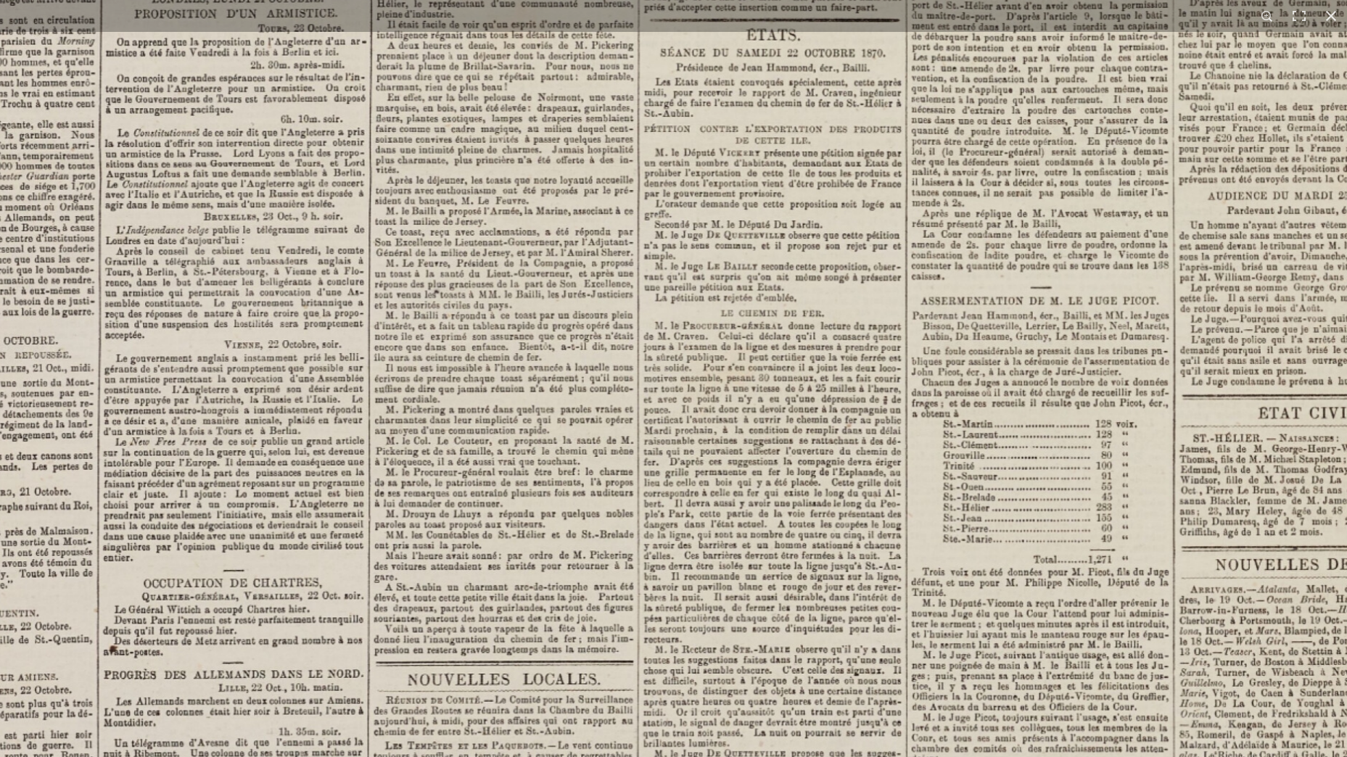
click at [859, 476] on img at bounding box center [589, 169] width 1783 height 2521
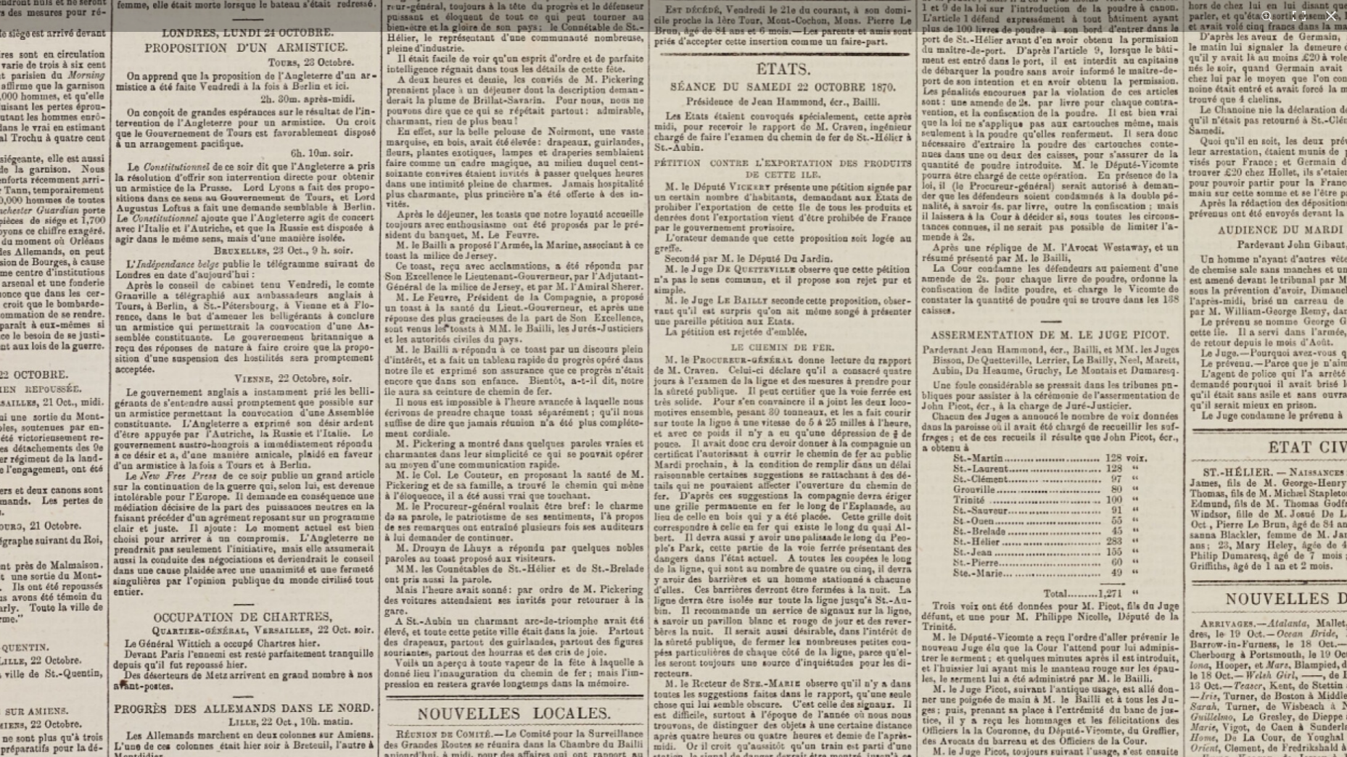
click at [842, 468] on img at bounding box center [599, 203] width 1783 height 2521
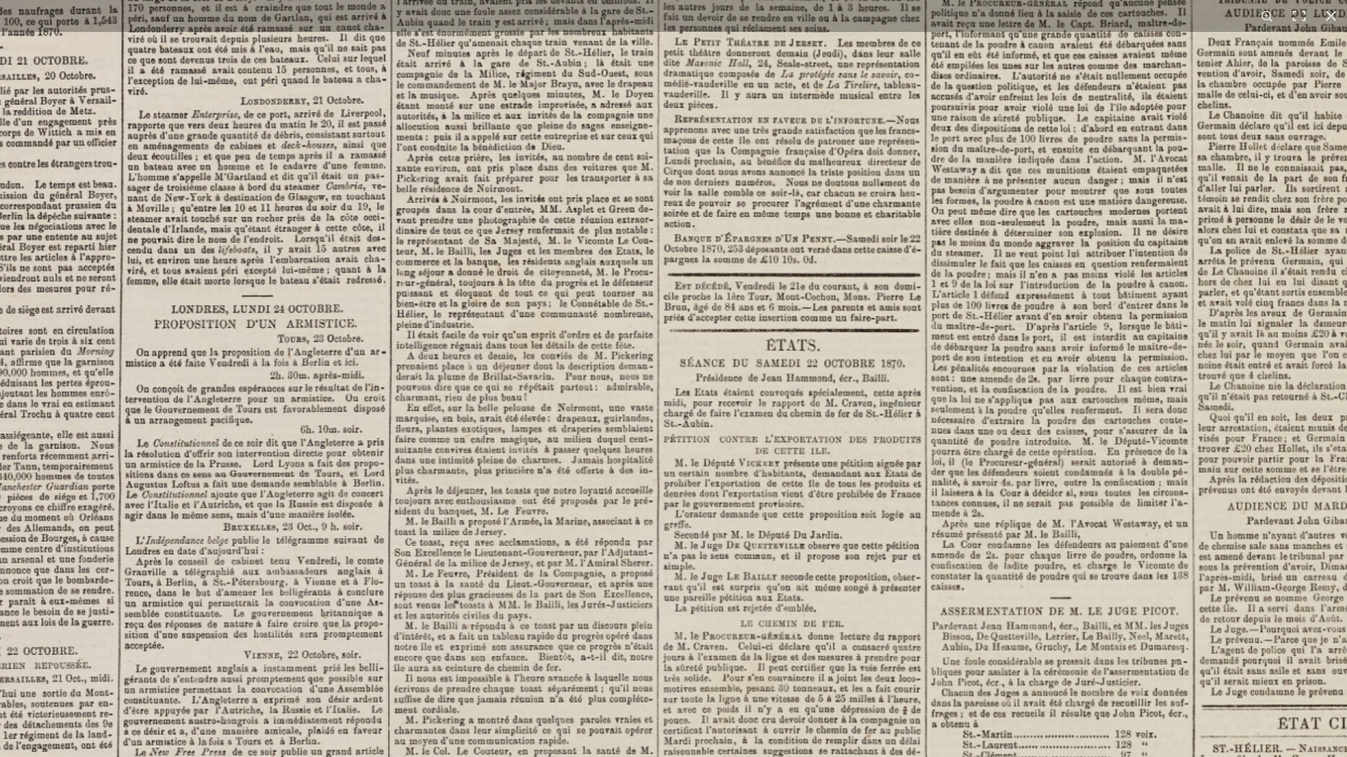
click at [835, 488] on img at bounding box center [609, 479] width 1783 height 2521
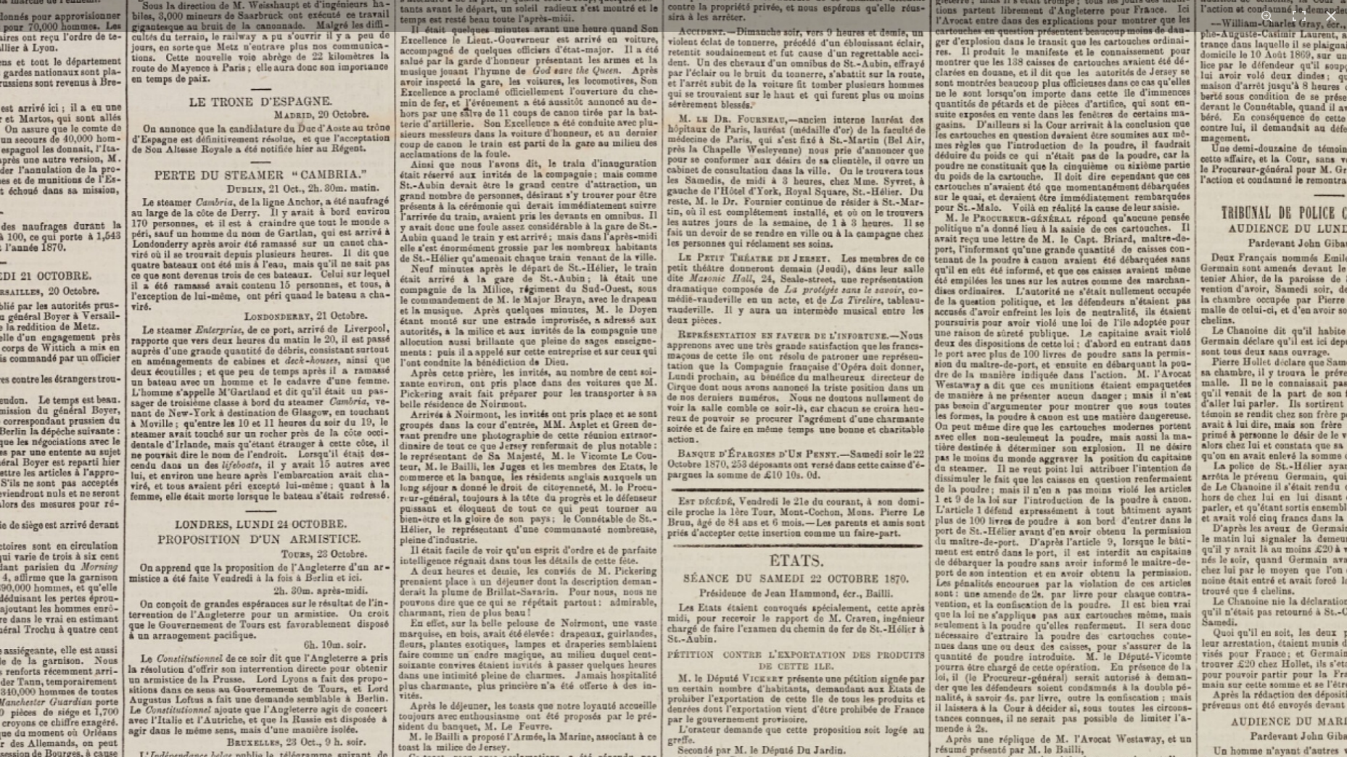
click at [842, 497] on img at bounding box center [613, 694] width 1783 height 2521
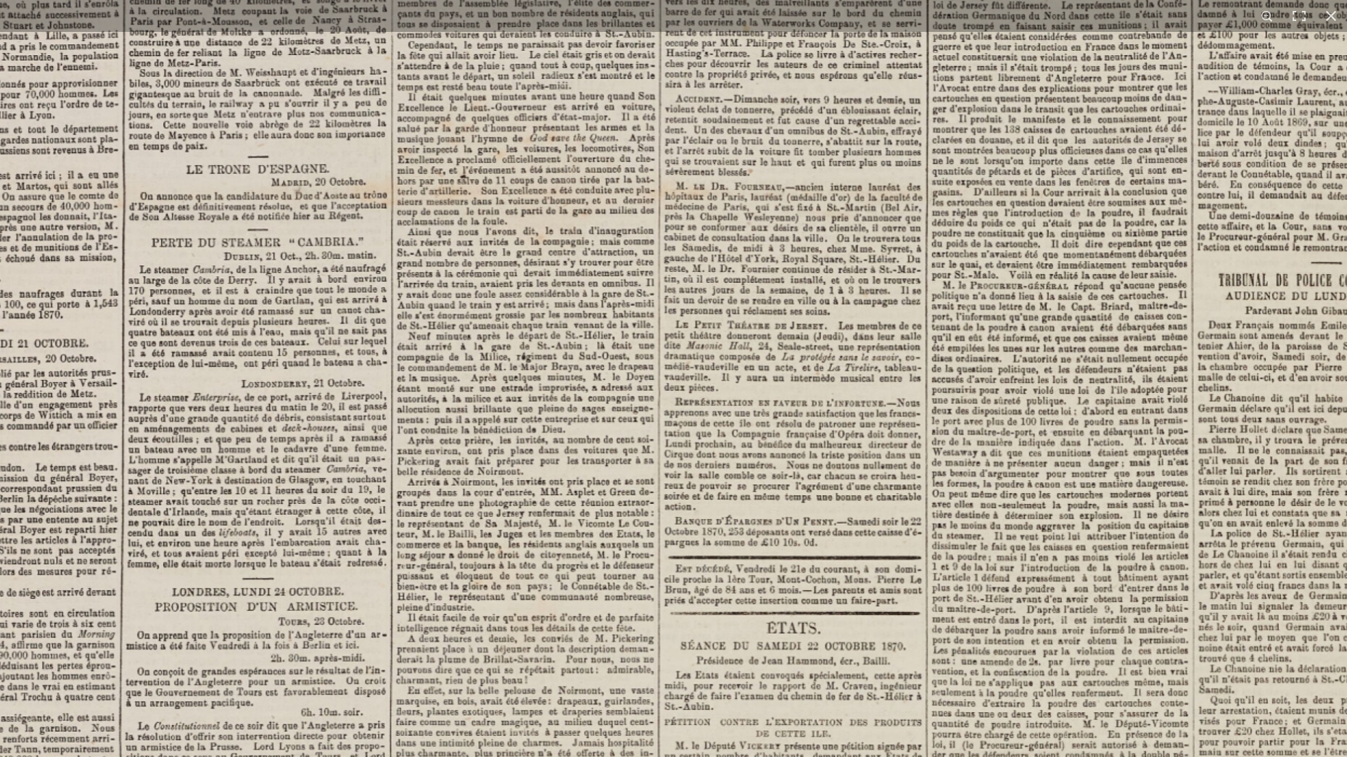
click at [817, 435] on img at bounding box center [610, 762] width 1783 height 2521
